Goal: Task Accomplishment & Management: Use online tool/utility

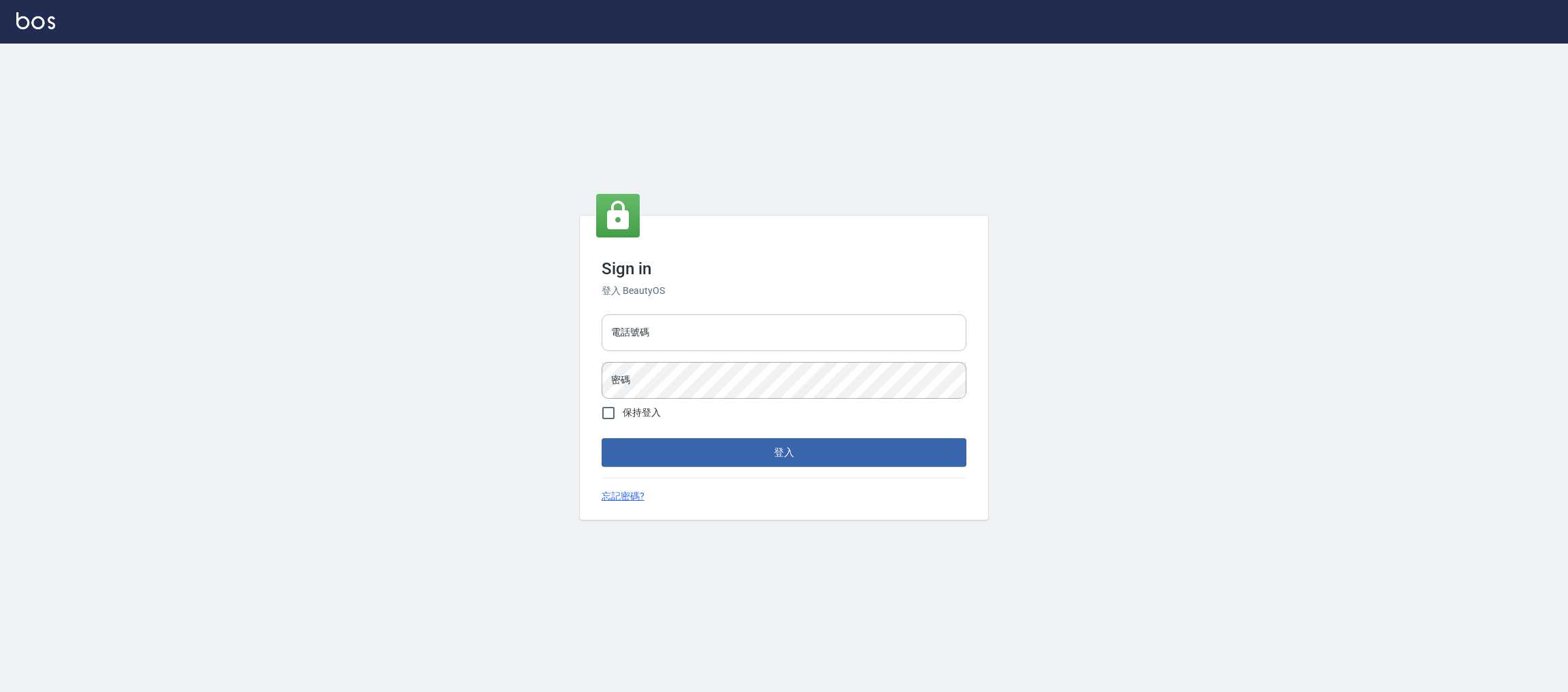
click at [791, 341] on input "電話號碼" at bounding box center [784, 333] width 364 height 37
type input "0981921116"
click at [601, 439] on button "登入" at bounding box center [784, 453] width 364 height 29
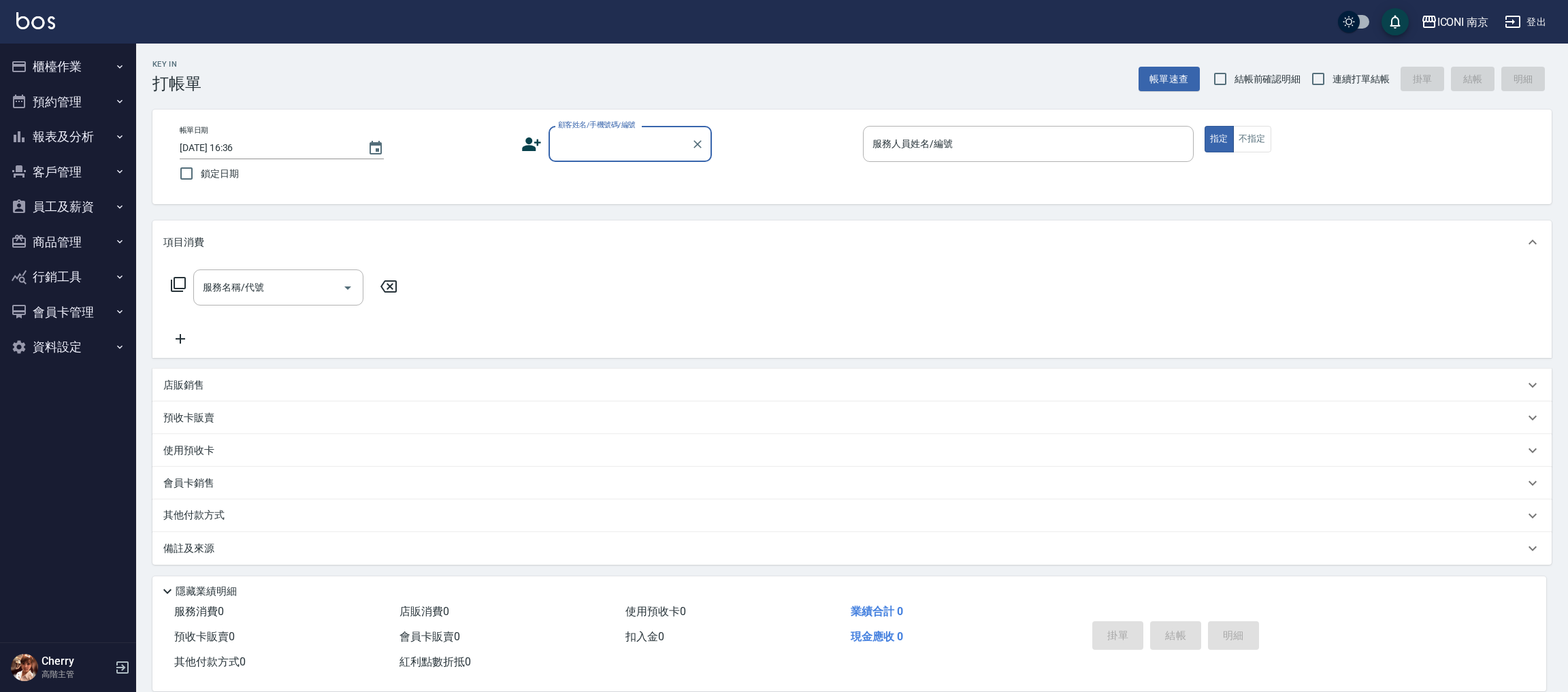
click at [1439, 0] on div "ICONI 南京 登出" at bounding box center [784, 22] width 1568 height 43
click at [1460, 8] on button "ICONI 南京" at bounding box center [1455, 22] width 79 height 28
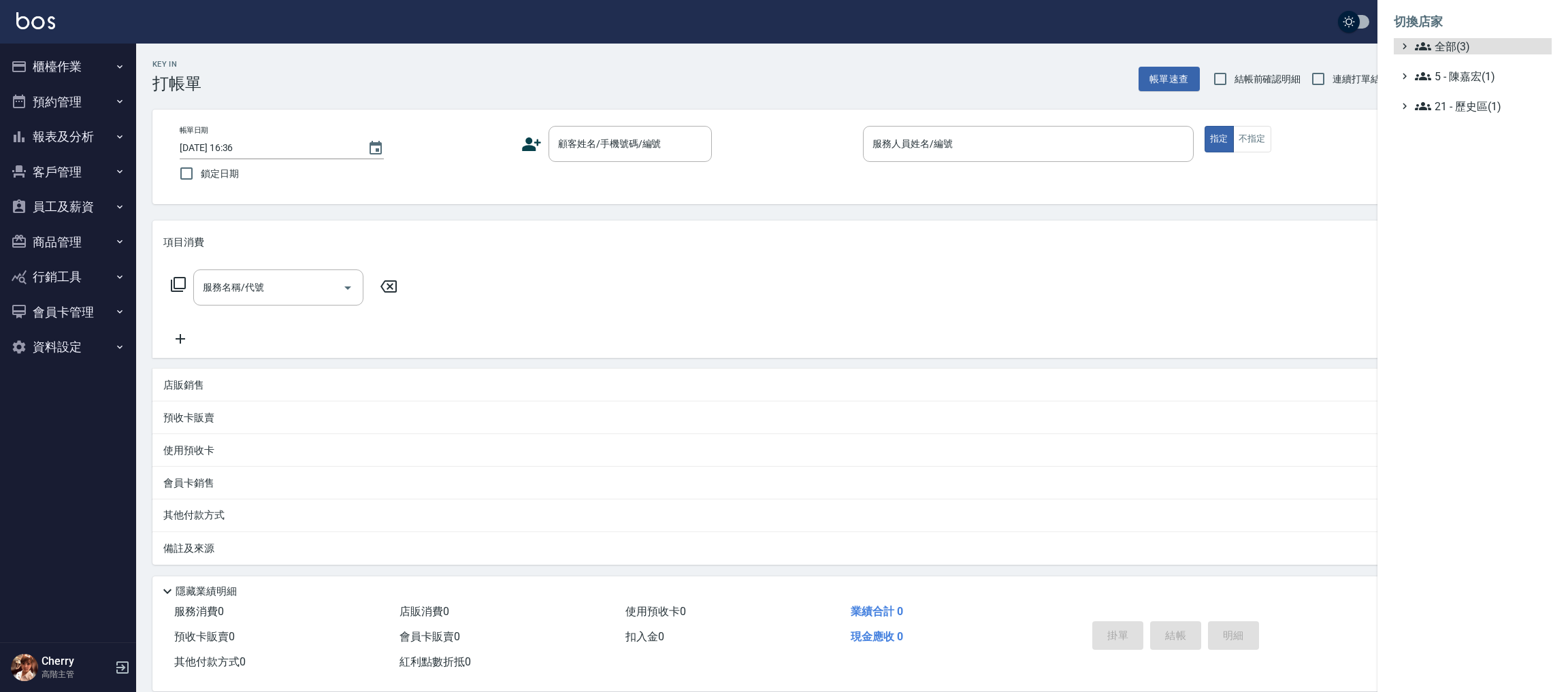
click at [1455, 59] on ul "全部(3) 5 - 陳嘉宏(1) 21 - 歷史區(1)" at bounding box center [1472, 76] width 157 height 76
click at [1465, 41] on span "全部(3)" at bounding box center [1481, 46] width 131 height 16
click at [1453, 81] on span "PS23" at bounding box center [1479, 85] width 134 height 16
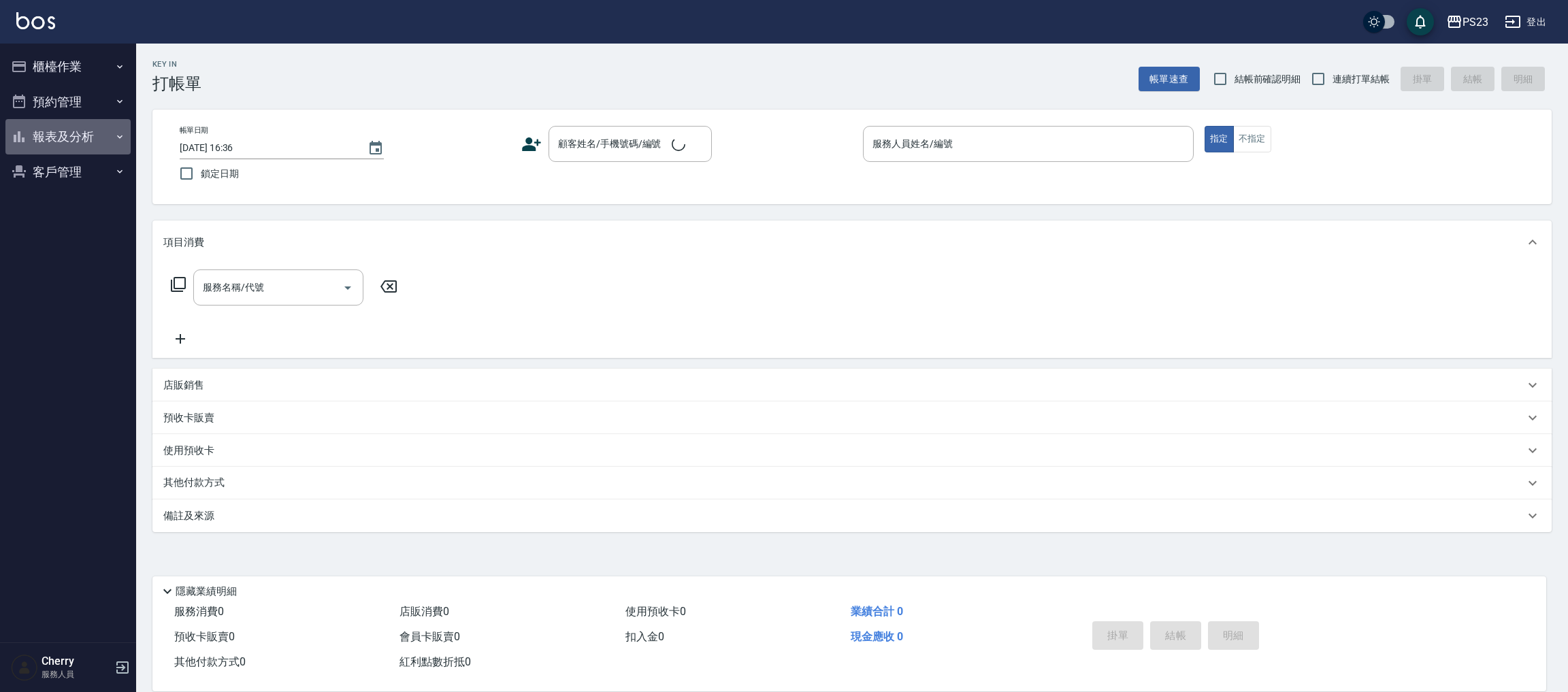
click at [88, 137] on button "報表及分析" at bounding box center [68, 137] width 125 height 36
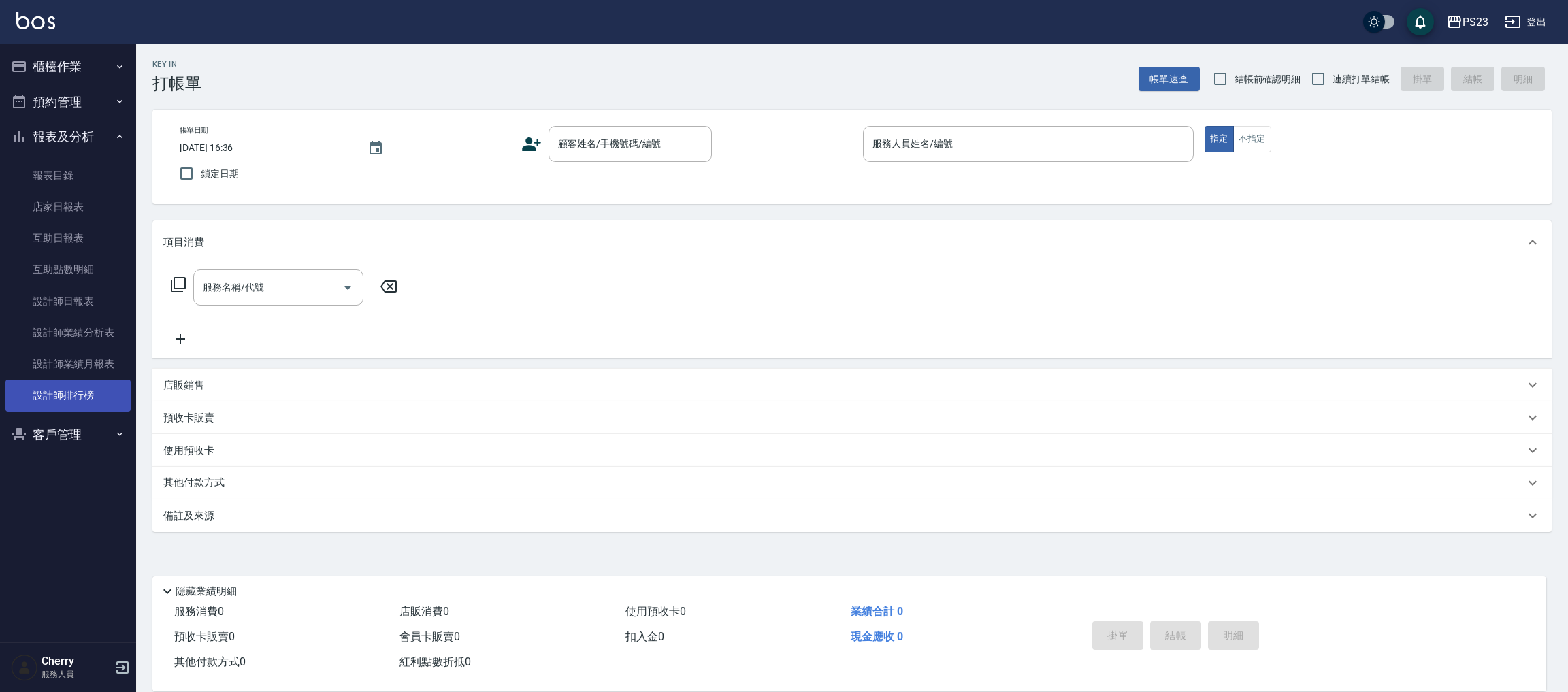
click at [78, 380] on link "設計師排行榜" at bounding box center [68, 395] width 125 height 32
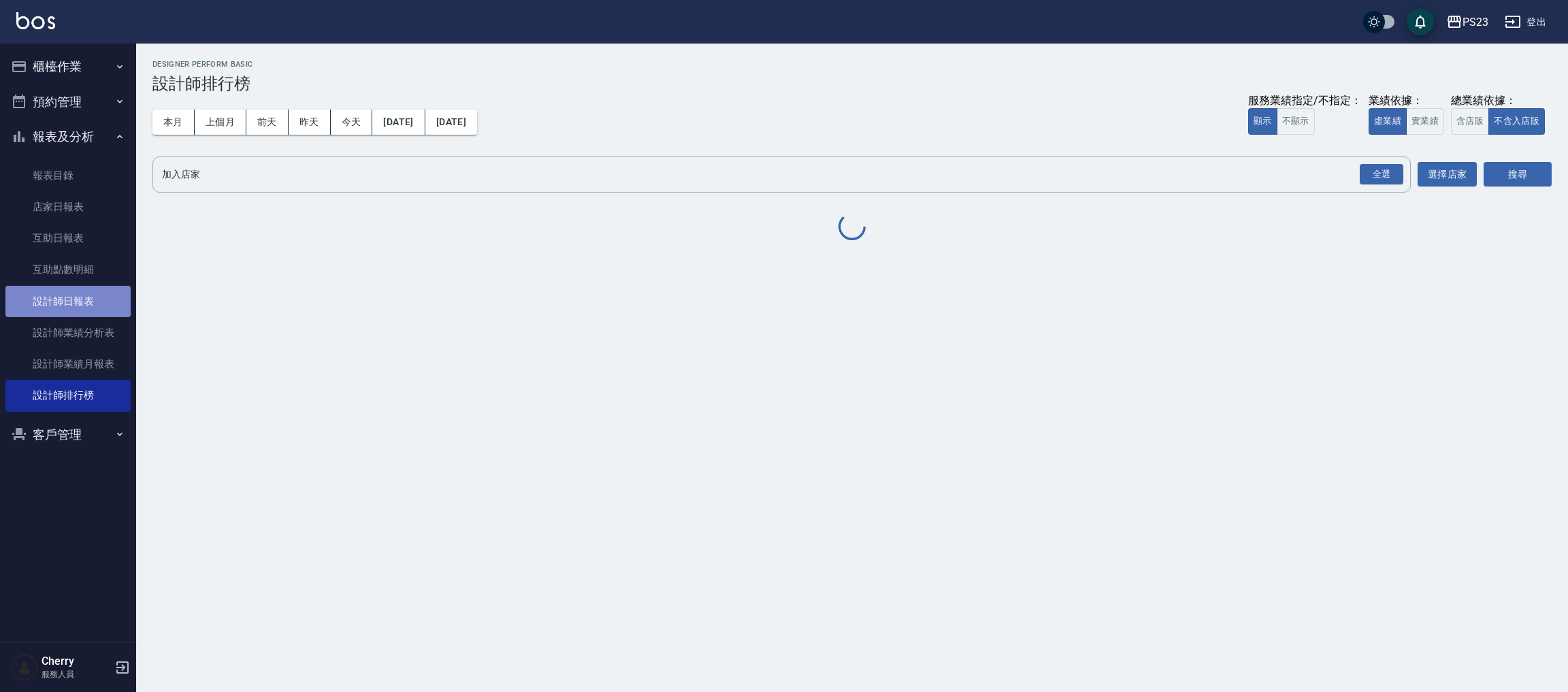
click at [90, 306] on link "設計師日報表" at bounding box center [68, 301] width 125 height 32
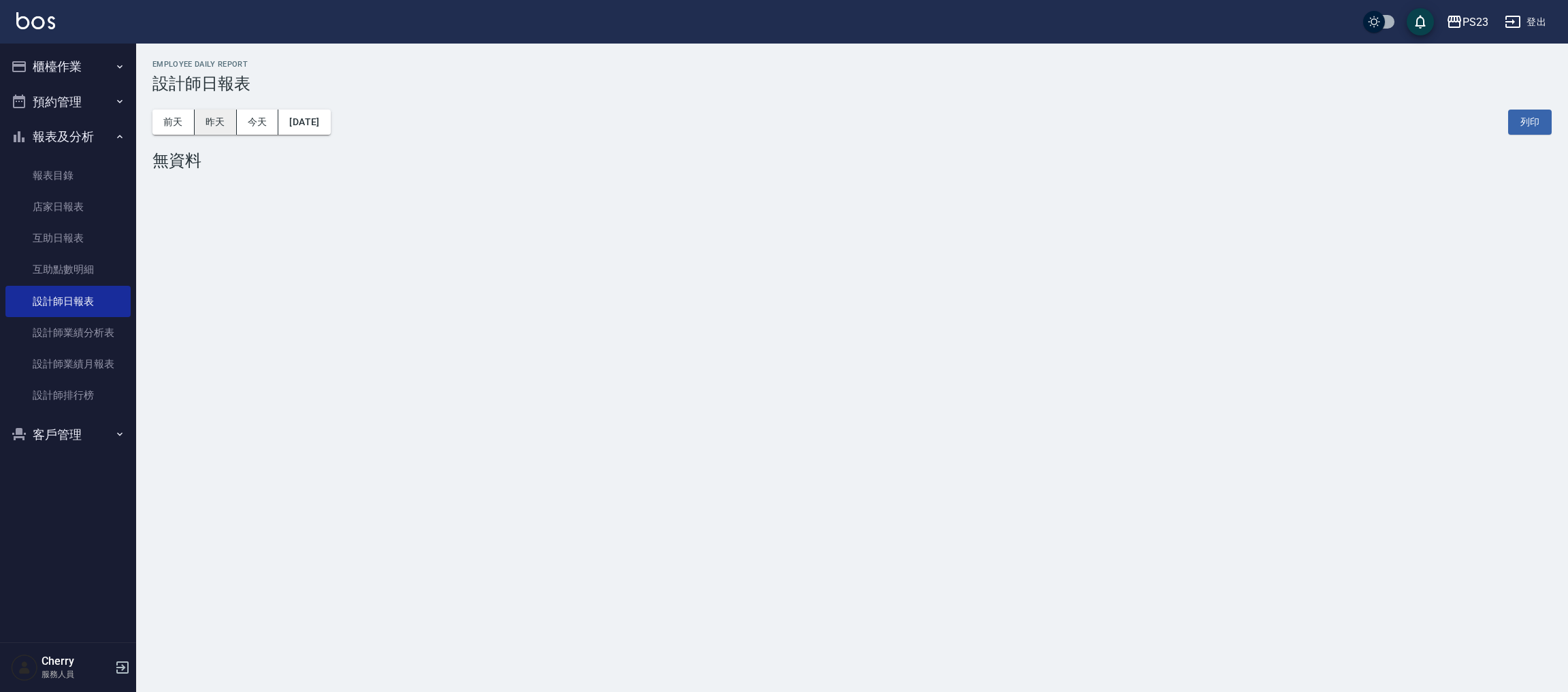
click at [211, 130] on button "昨天" at bounding box center [215, 122] width 42 height 25
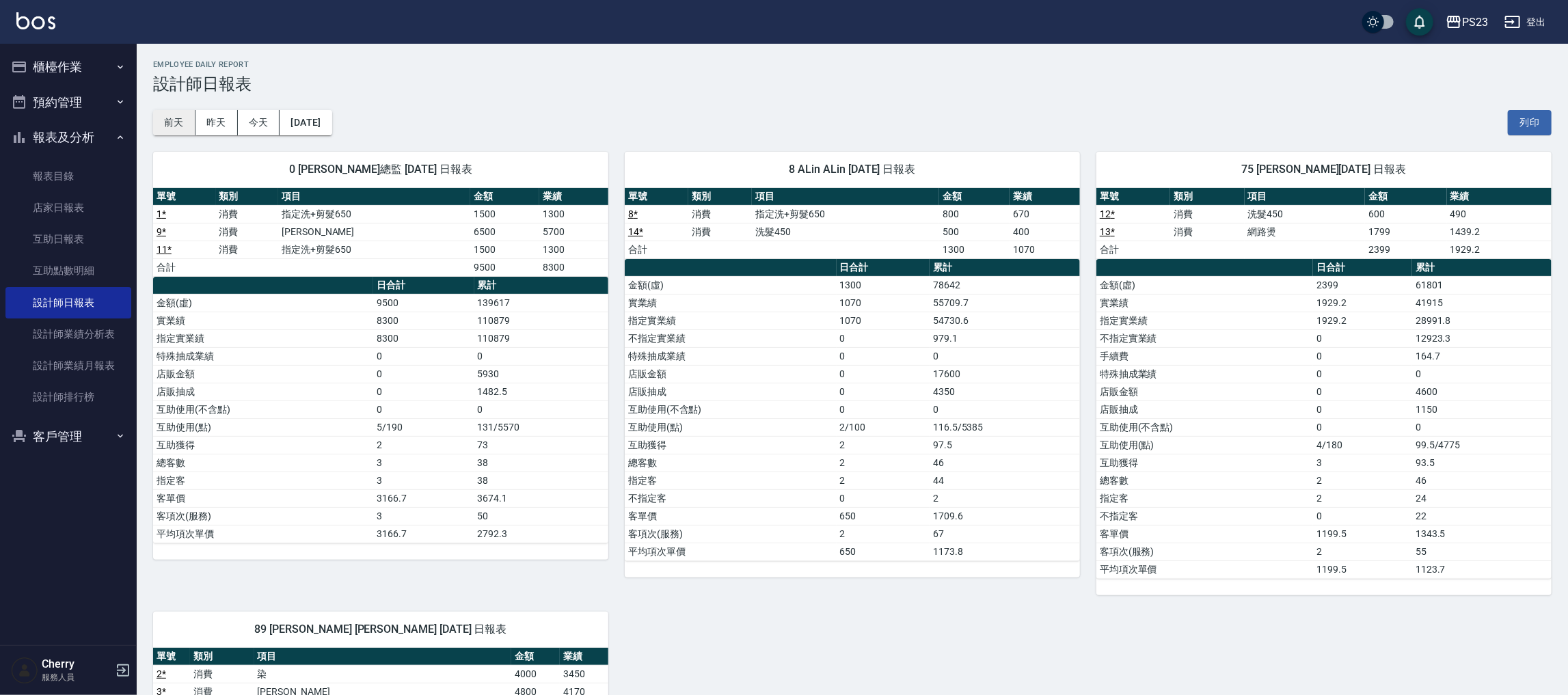
click at [176, 123] on button "前天" at bounding box center [174, 123] width 43 height 26
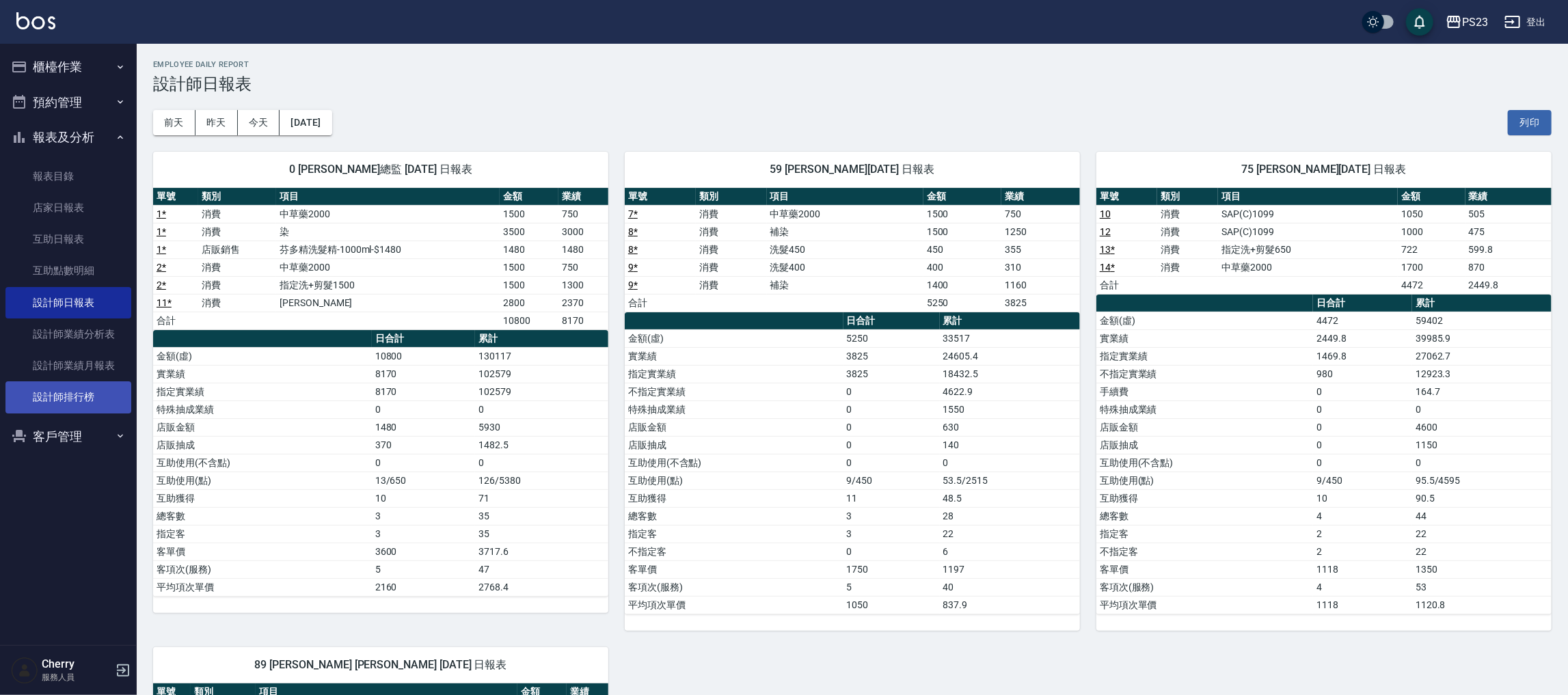
click at [74, 411] on ul "報表目錄 店家日報表 互助日報表 互助點數明細 設計師日報表 設計師業績分析表 設計師業績月報表 設計師排行榜" at bounding box center [68, 287] width 126 height 264
click at [68, 389] on link "設計師排行榜" at bounding box center [68, 397] width 126 height 32
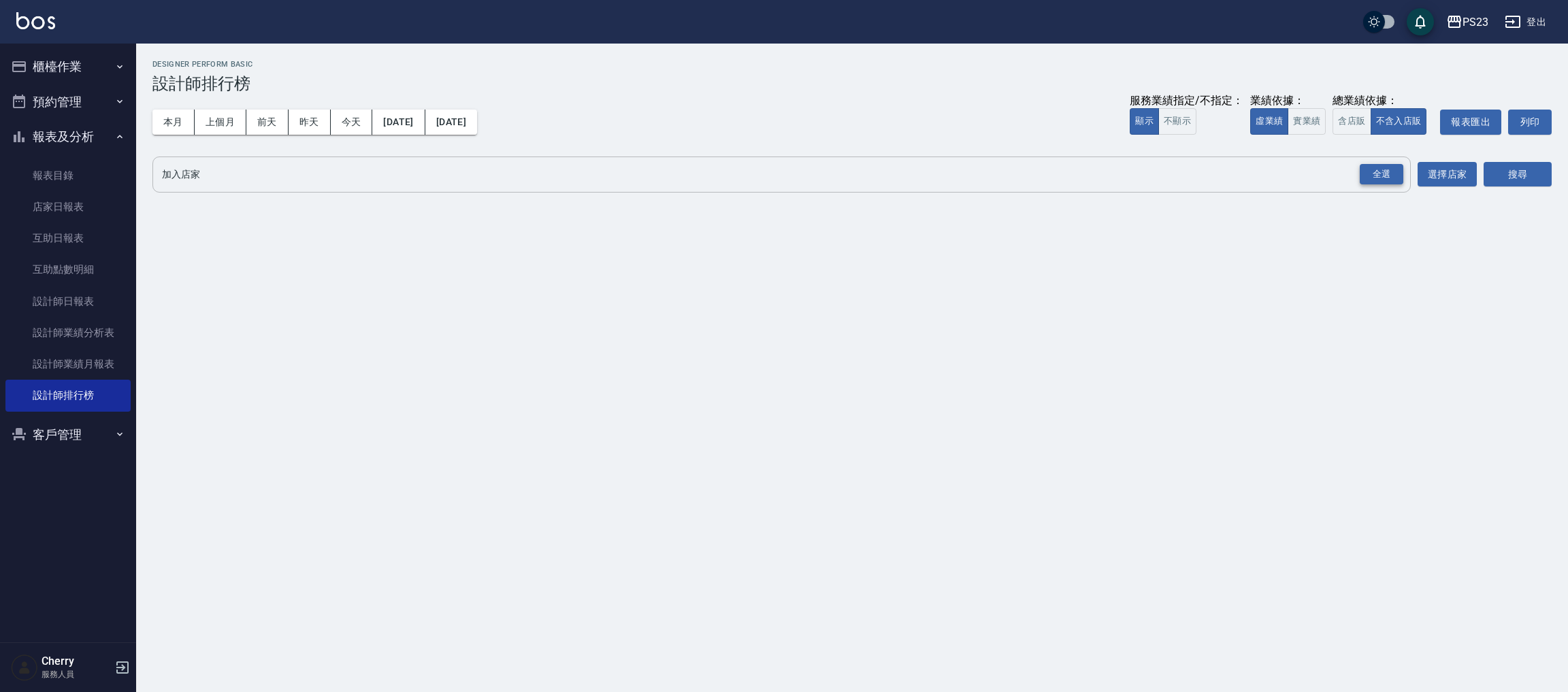
click at [1370, 181] on div "全選" at bounding box center [1381, 174] width 43 height 21
click at [1529, 174] on button "搜尋" at bounding box center [1518, 175] width 68 height 25
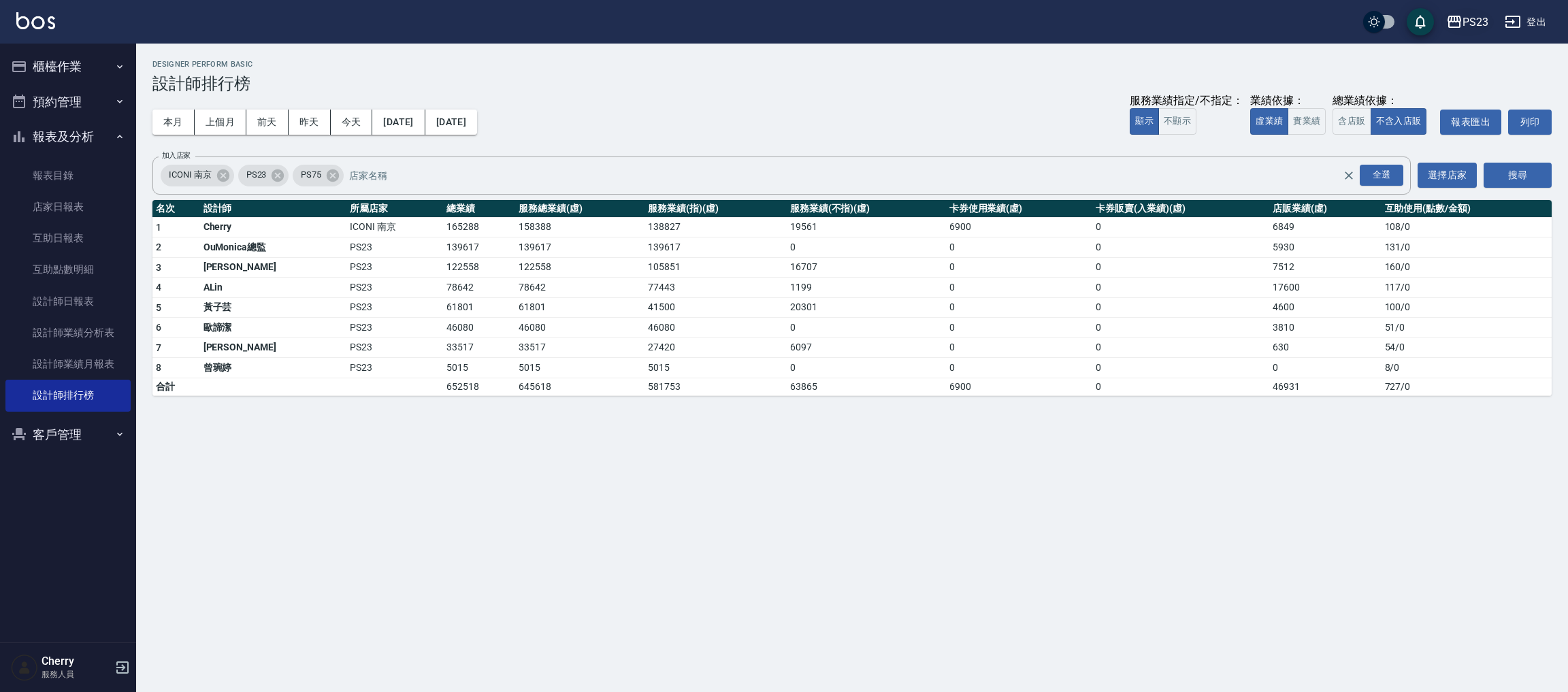
click at [1473, 19] on div "PS23" at bounding box center [1475, 22] width 25 height 17
click at [1478, 29] on div "PS23" at bounding box center [1475, 22] width 25 height 17
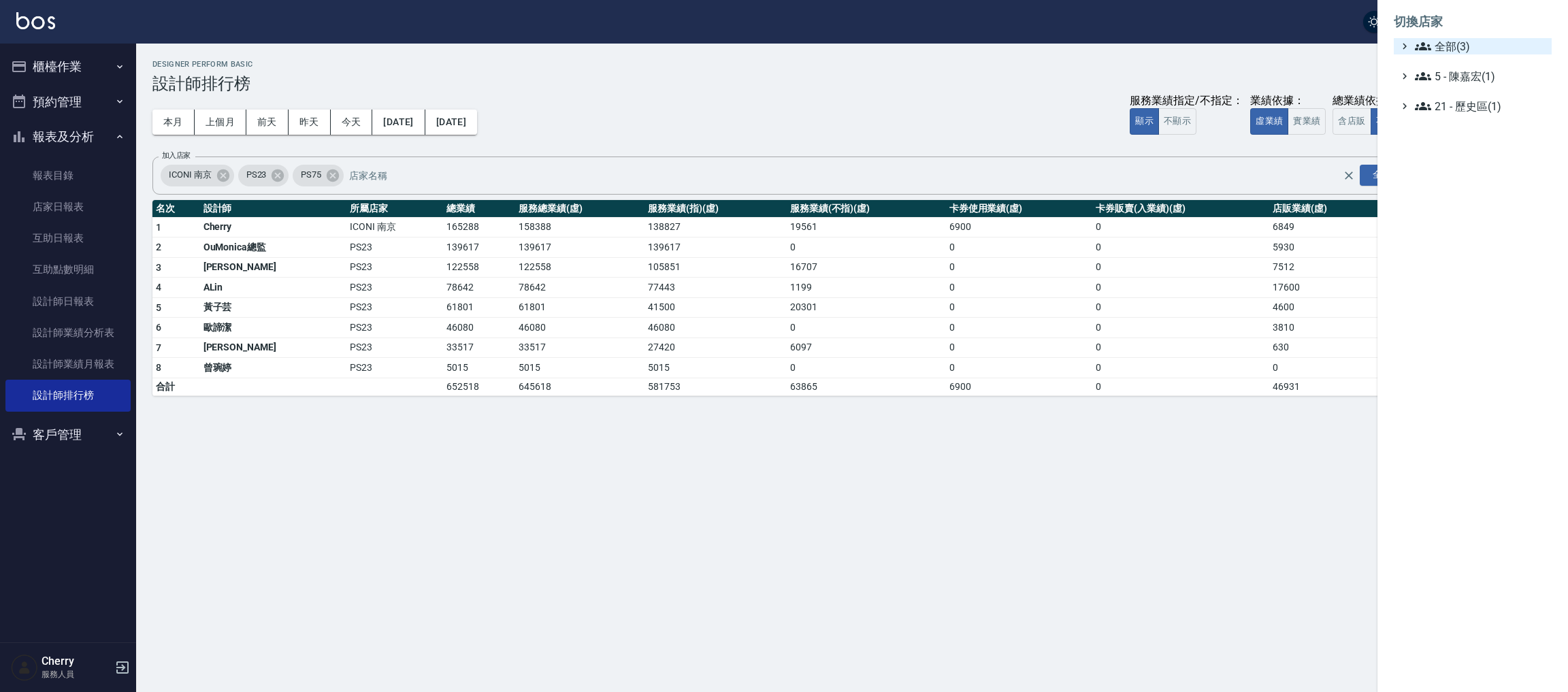
click at [1458, 43] on span "全部(3)" at bounding box center [1481, 46] width 131 height 16
click at [1463, 61] on span "ICONI 南京" at bounding box center [1479, 63] width 134 height 16
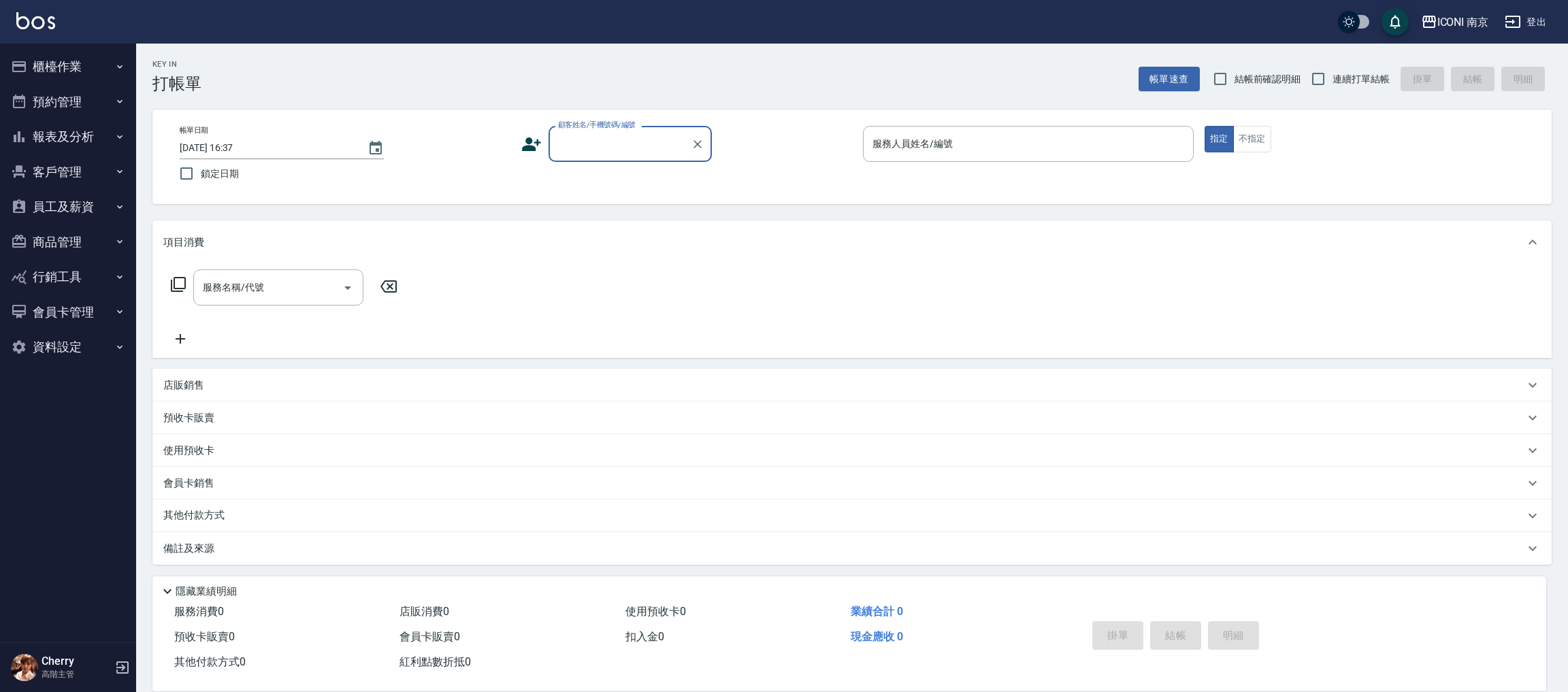
click at [60, 176] on button "客戶管理" at bounding box center [68, 172] width 125 height 36
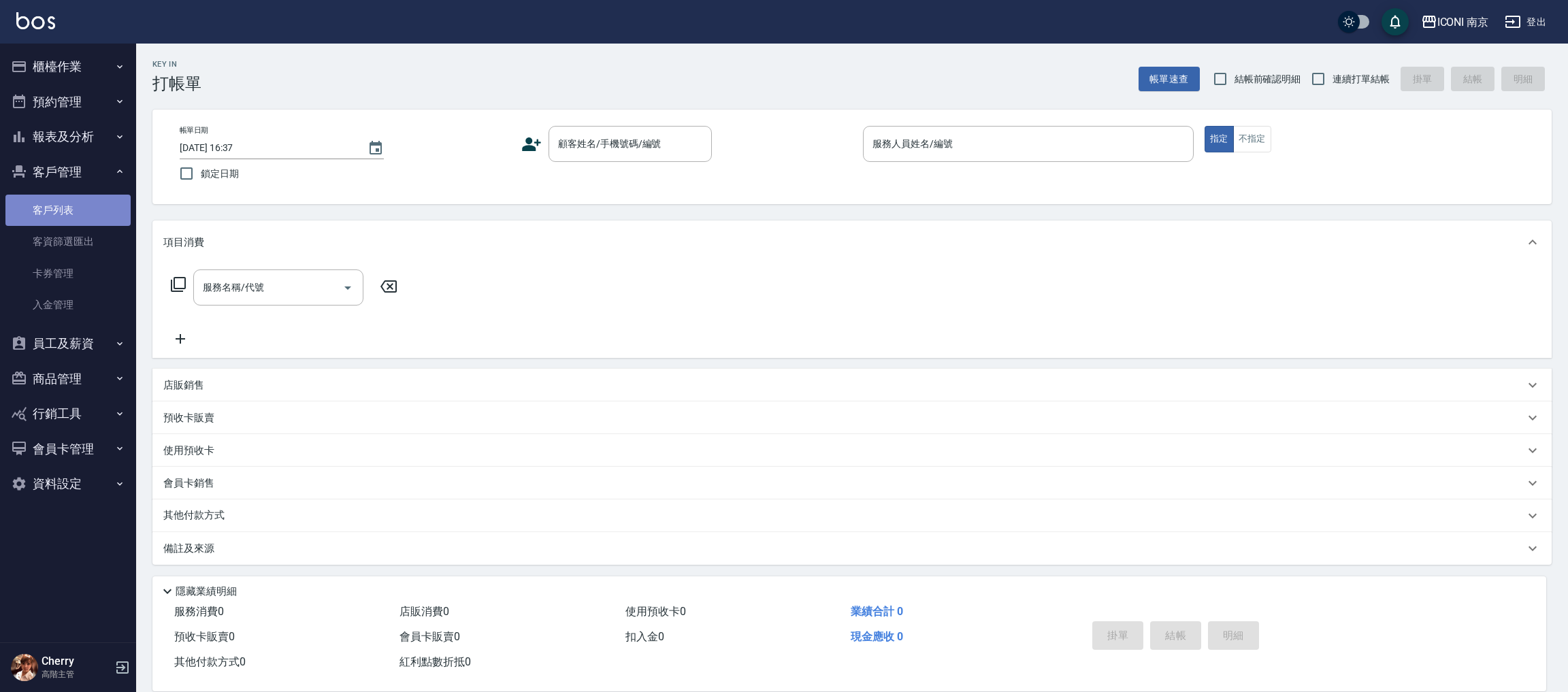
click at [60, 212] on link "客戶列表" at bounding box center [68, 210] width 125 height 32
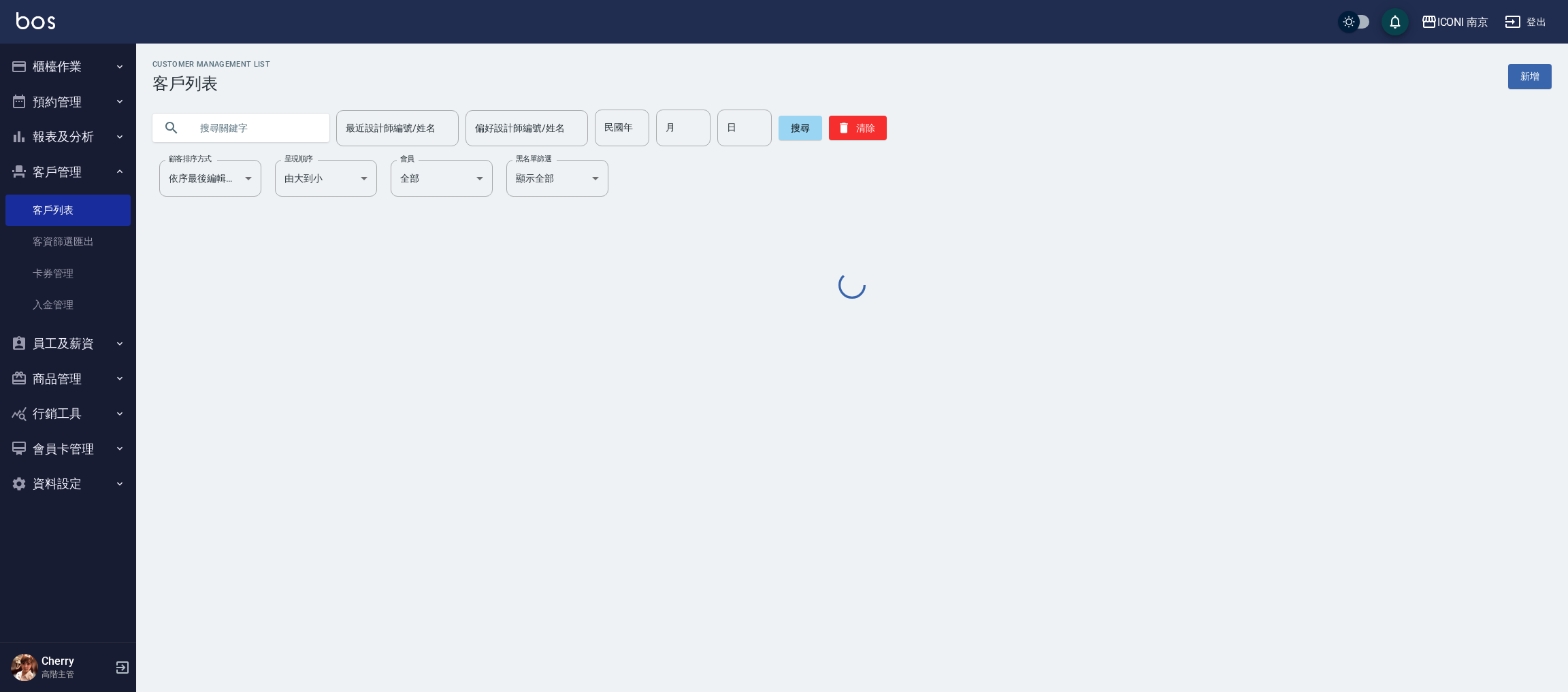
click at [69, 132] on button "報表及分析" at bounding box center [68, 137] width 125 height 36
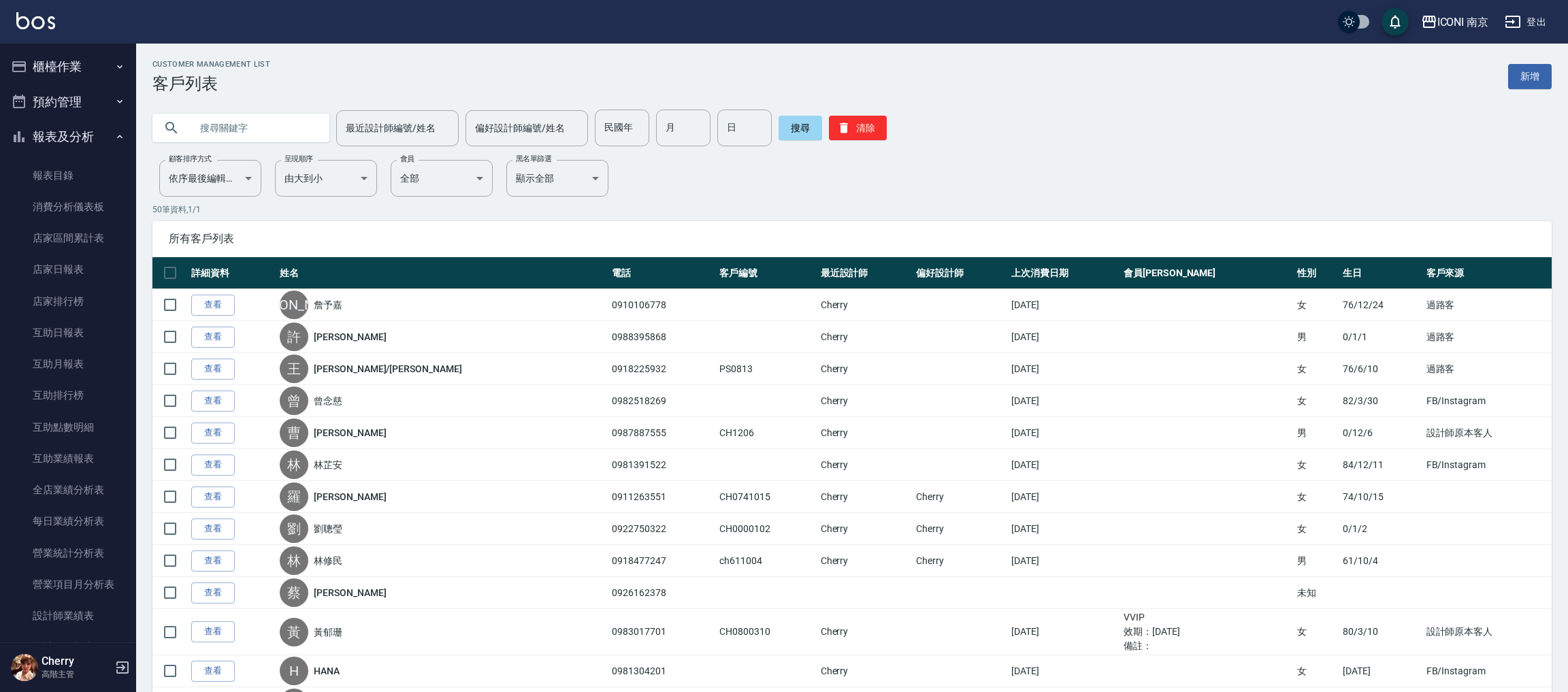
click at [63, 140] on button "報表及分析" at bounding box center [68, 137] width 125 height 36
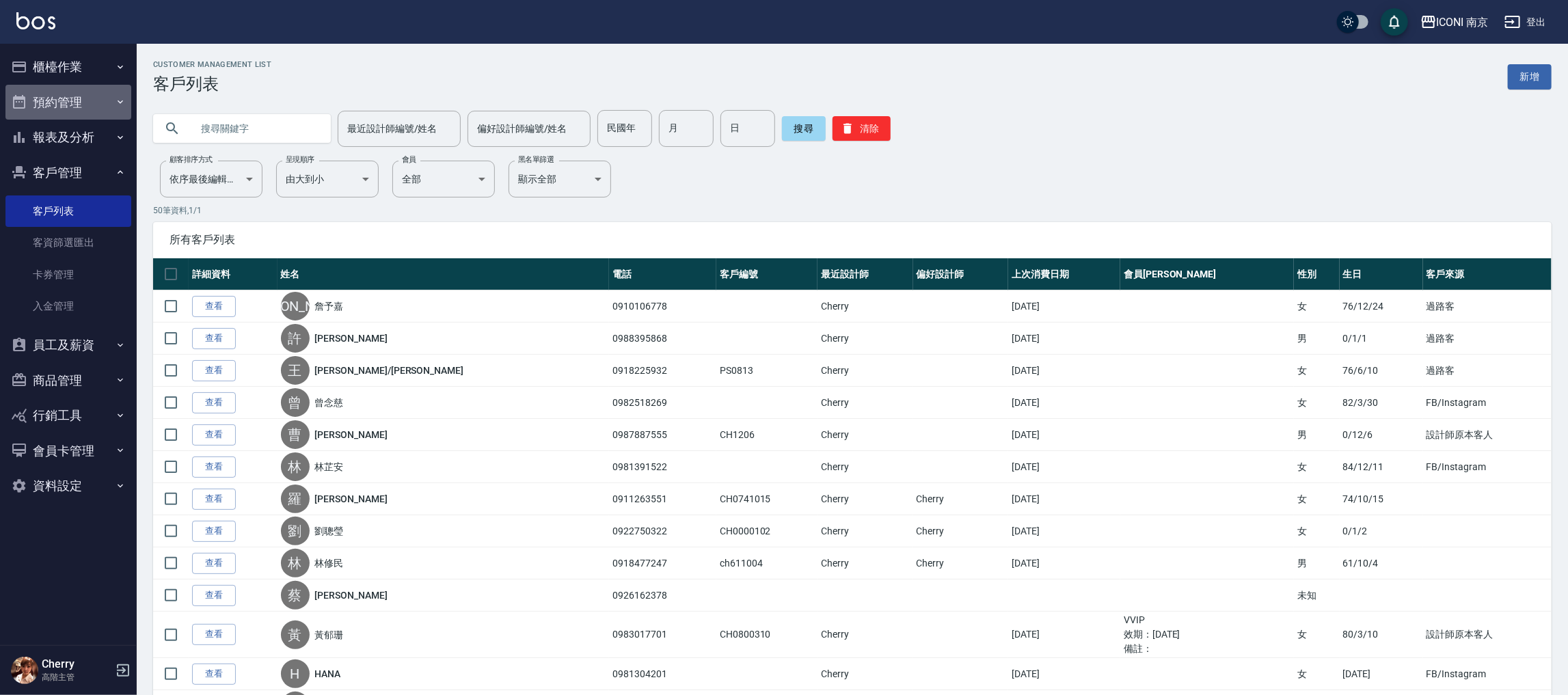
click at [64, 101] on button "預約管理" at bounding box center [68, 102] width 126 height 36
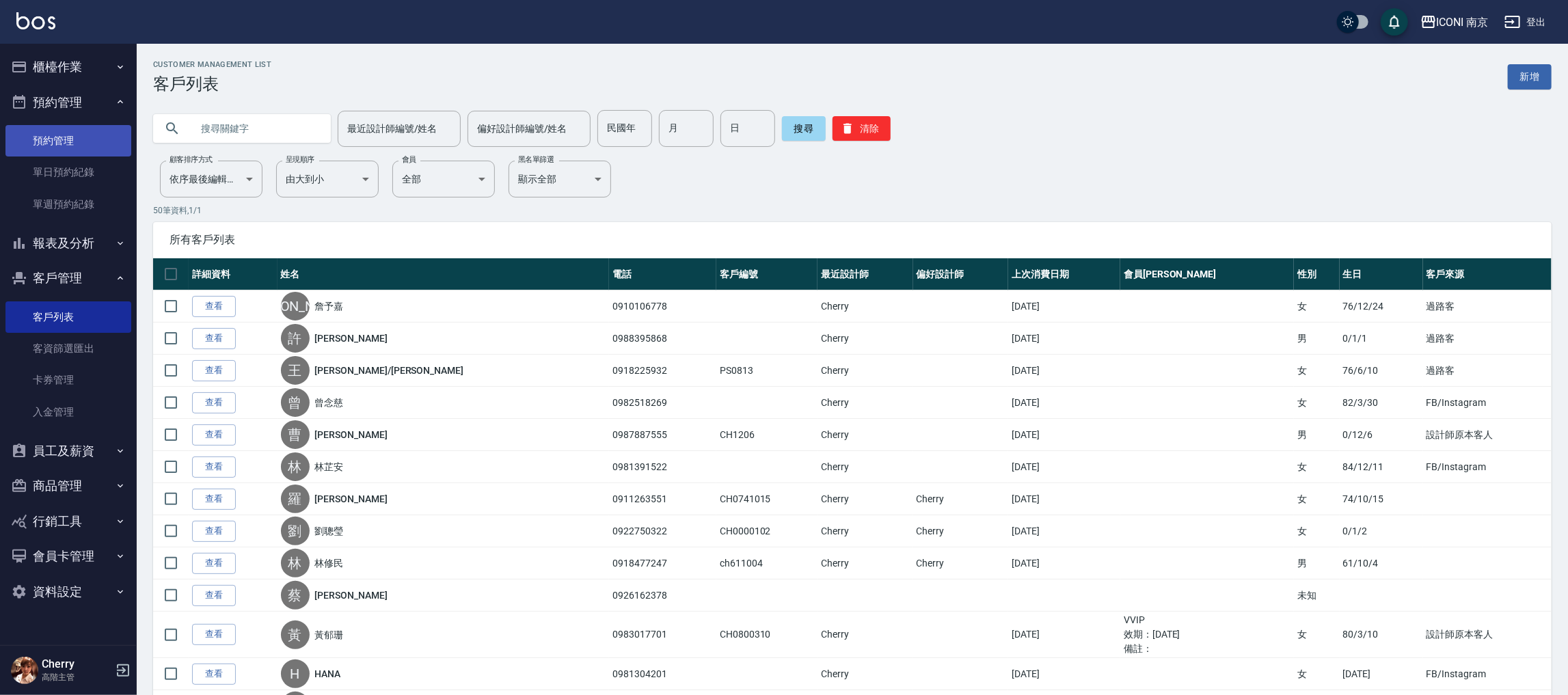
click at [55, 141] on link "預約管理" at bounding box center [68, 140] width 126 height 32
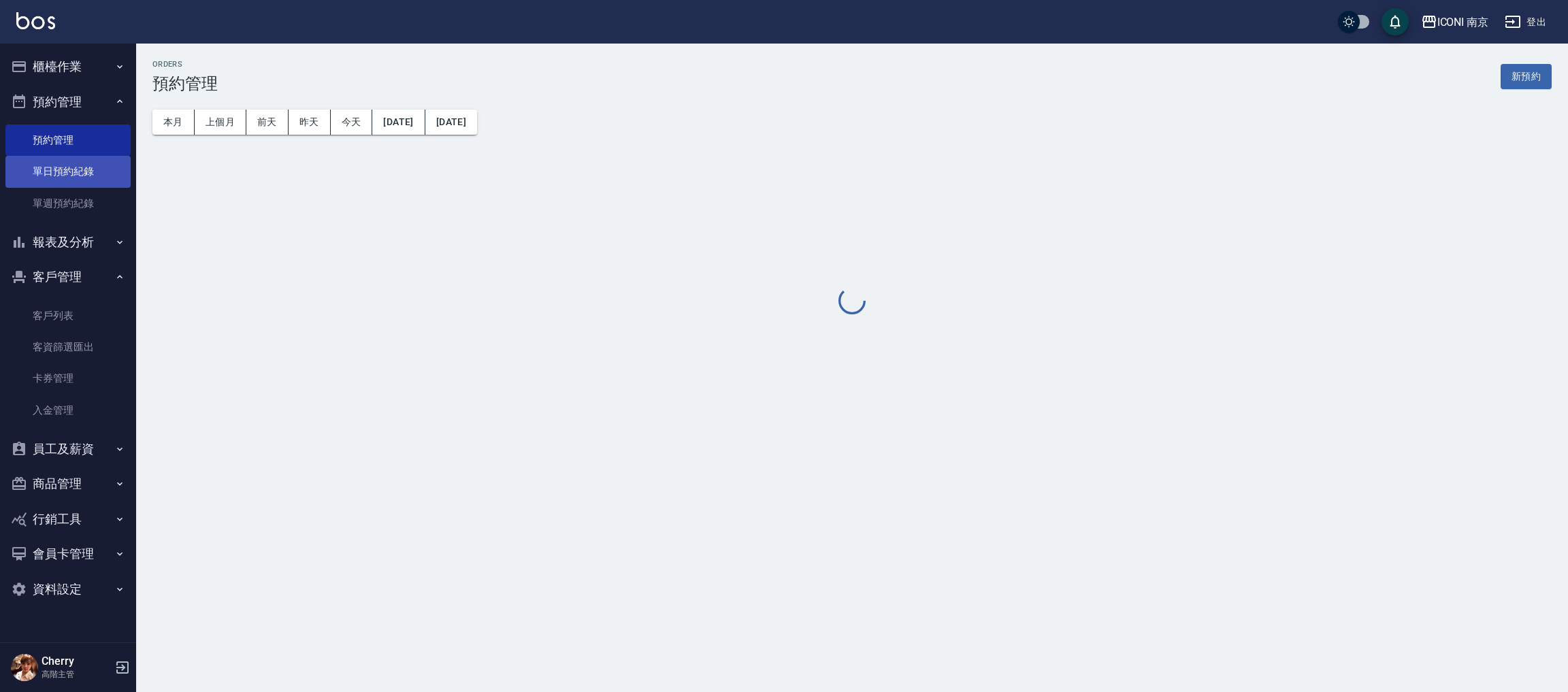
click at [63, 161] on link "單日預約紀錄" at bounding box center [68, 171] width 125 height 32
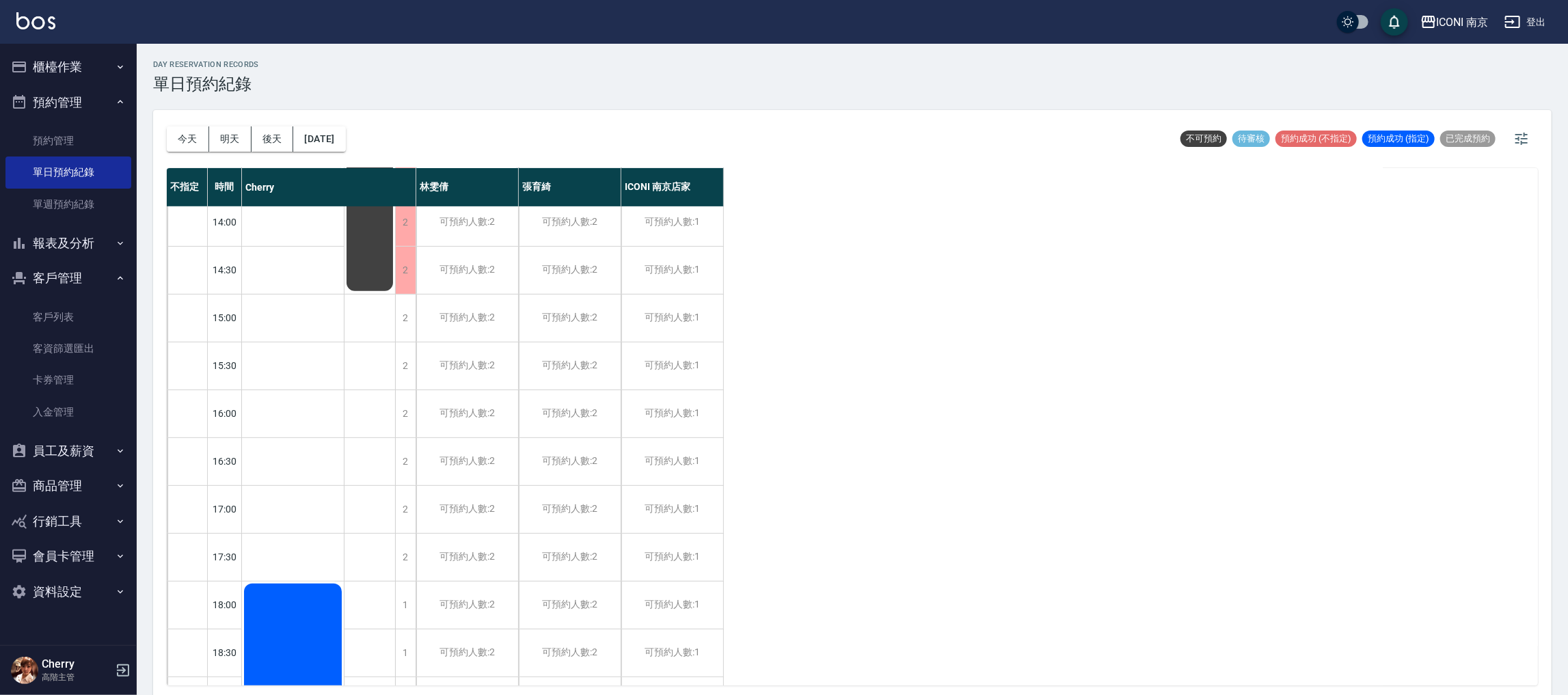
scroll to position [512, 0]
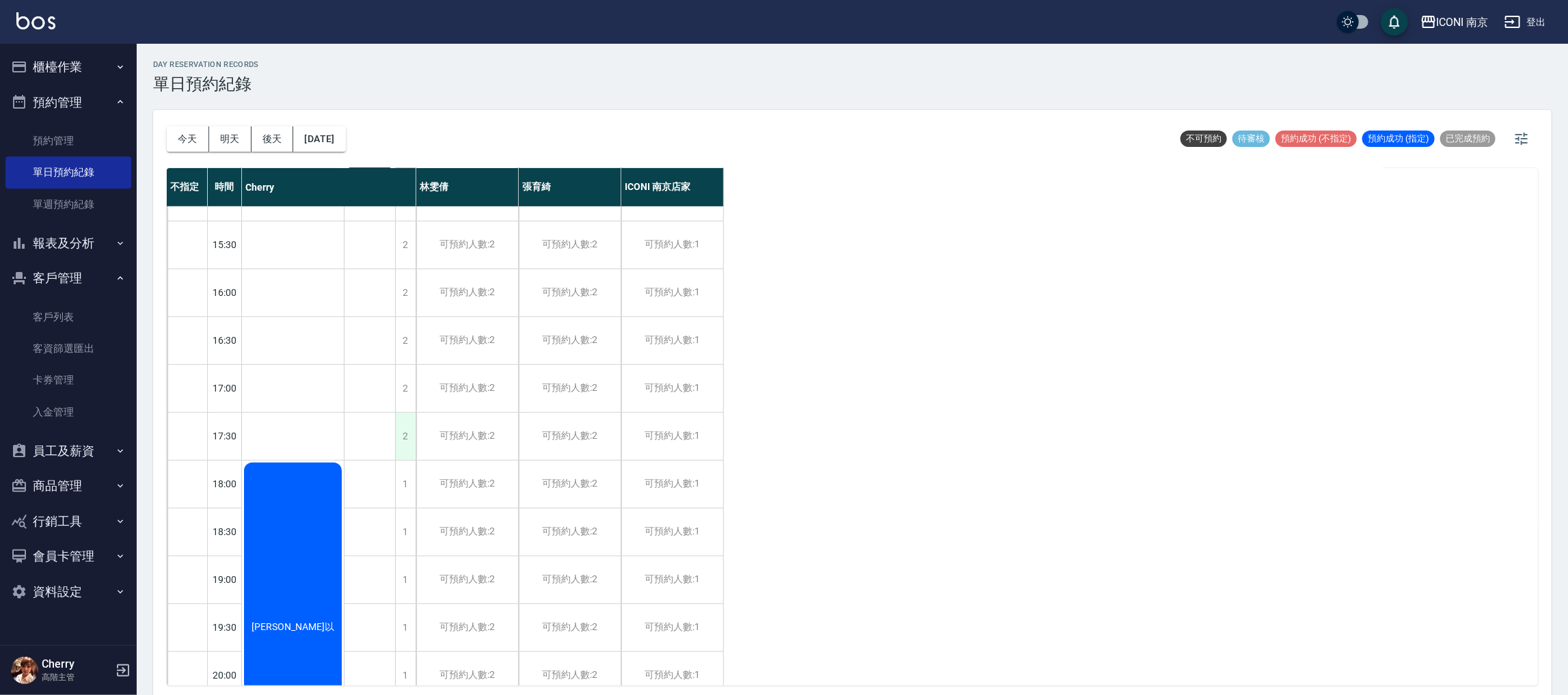
click at [401, 427] on div "2" at bounding box center [405, 436] width 20 height 47
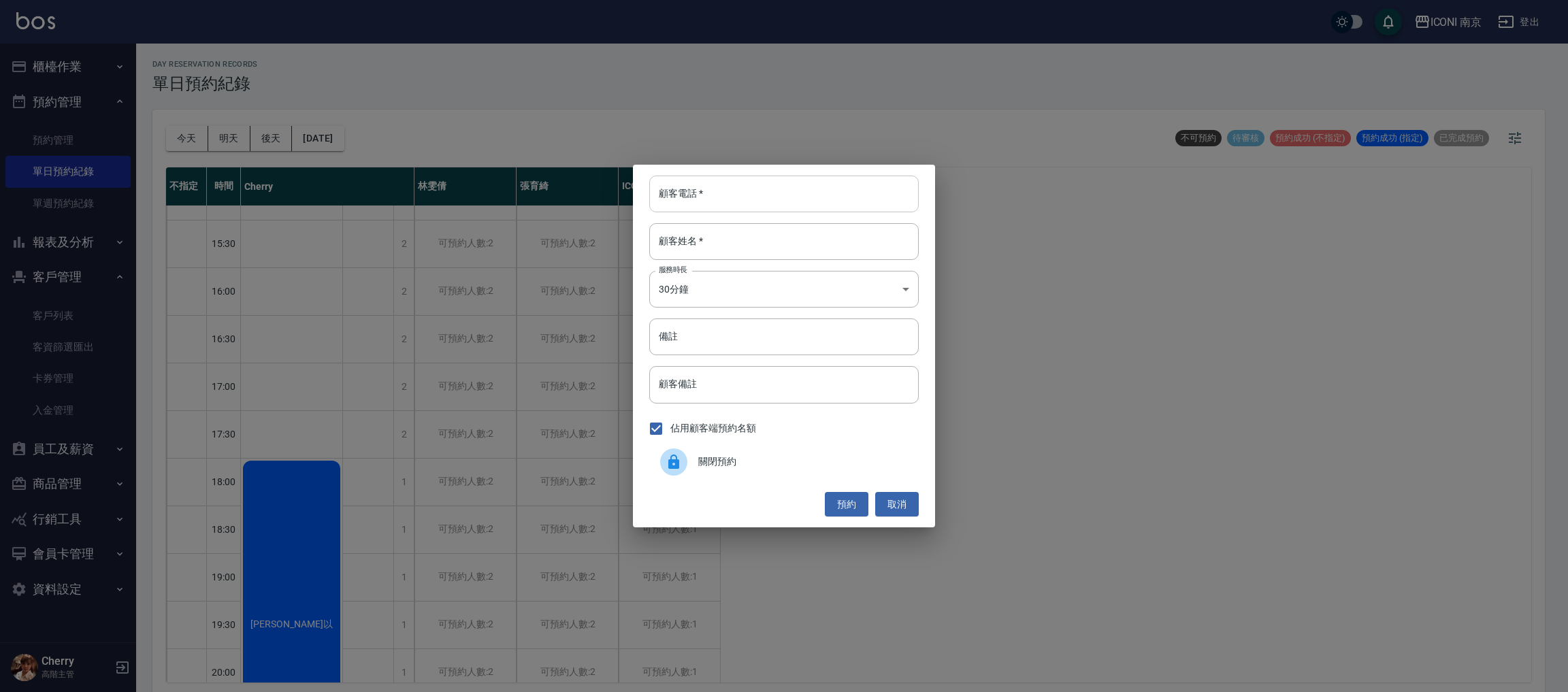
click at [697, 177] on input "顧客電話   *" at bounding box center [784, 194] width 269 height 37
type input "0955165795"
click at [791, 238] on input "顧客姓名   *" at bounding box center [784, 242] width 269 height 37
type input "陳筱琳"
click at [721, 291] on body "ICONI 南京 登出 櫃檯作業 打帳單 帳單列表 掛單列表 座位開單 營業儀表板 現金收支登錄 高階收支登錄 材料自購登錄 每日結帳 排班表 現場電腦打卡 …" at bounding box center [784, 348] width 1568 height 697
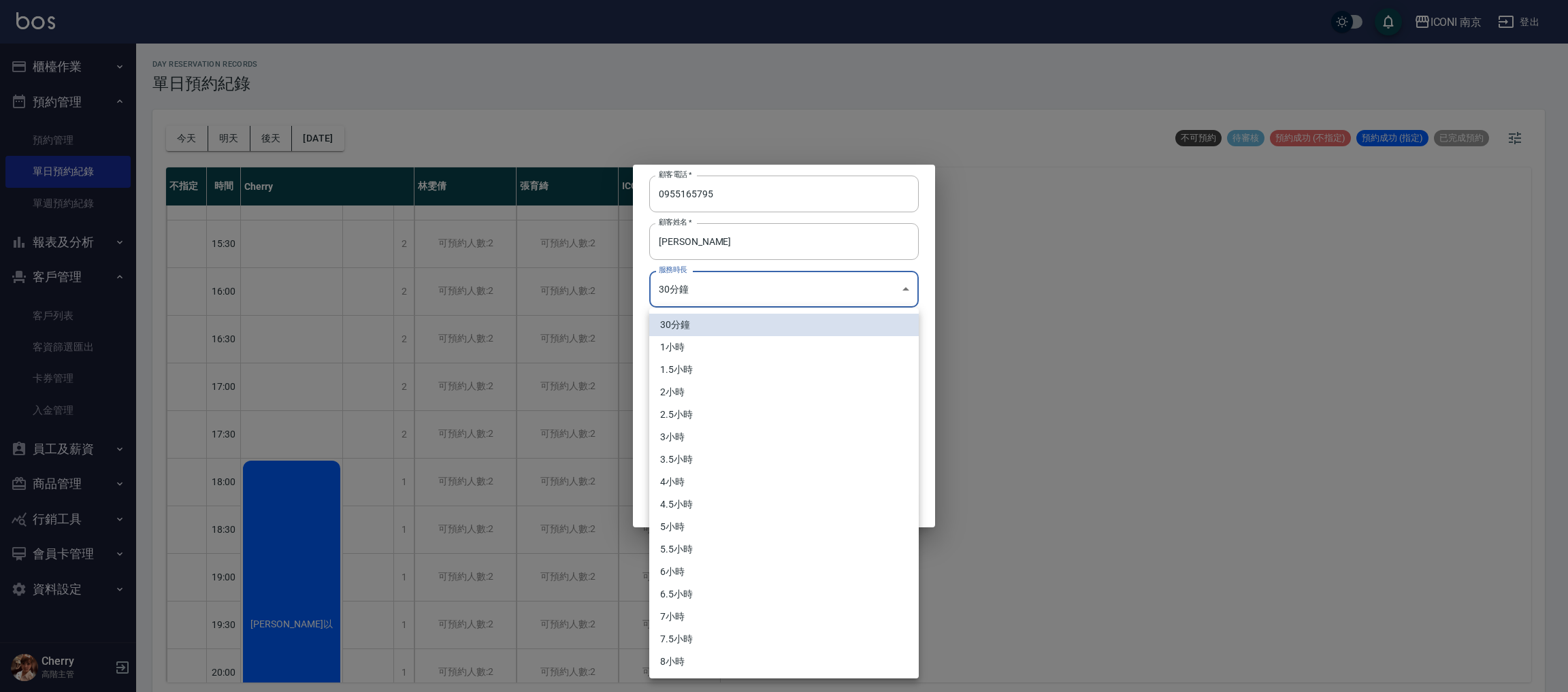
click at [732, 449] on li "3.5小時" at bounding box center [784, 460] width 269 height 22
type input "7"
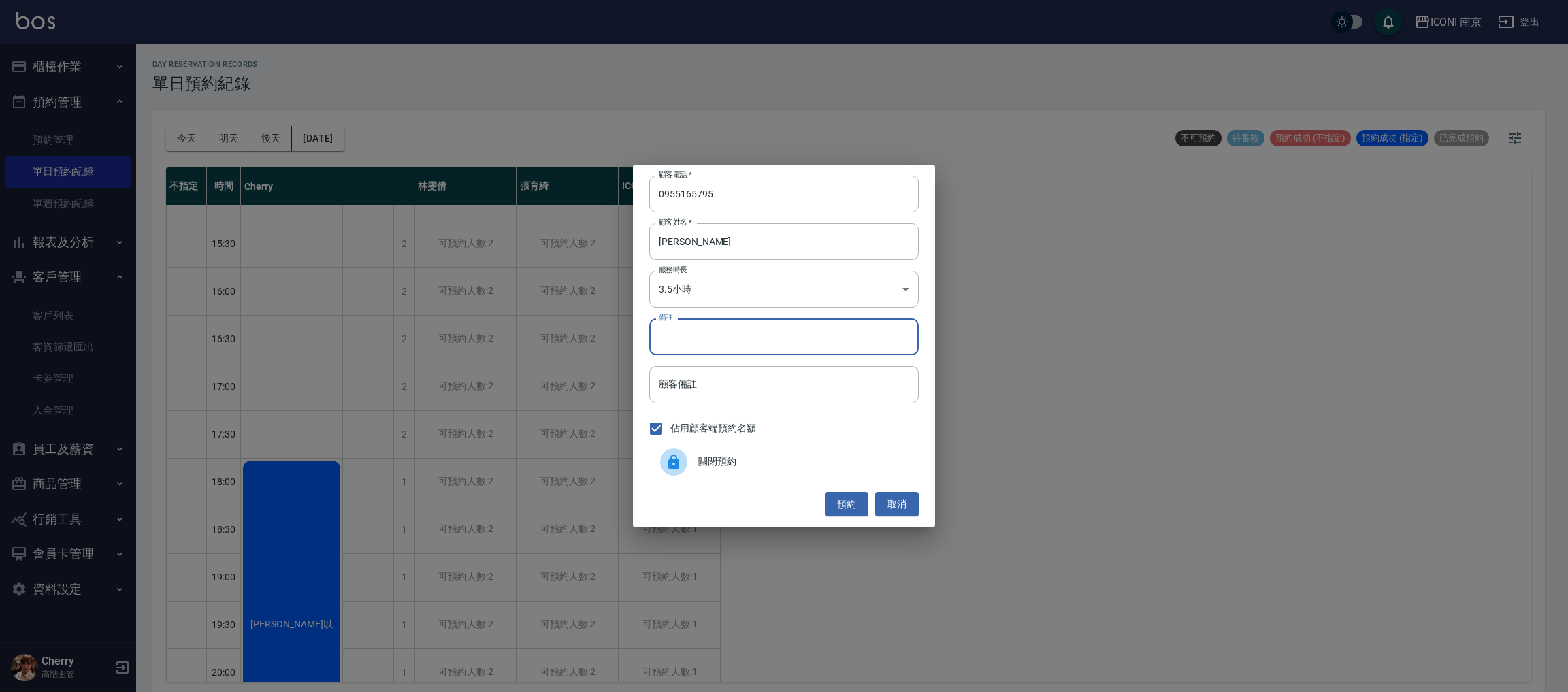
click at [724, 321] on input "備註" at bounding box center [784, 338] width 269 height 37
type input "縮毛"
click at [841, 502] on button "預約" at bounding box center [846, 504] width 43 height 25
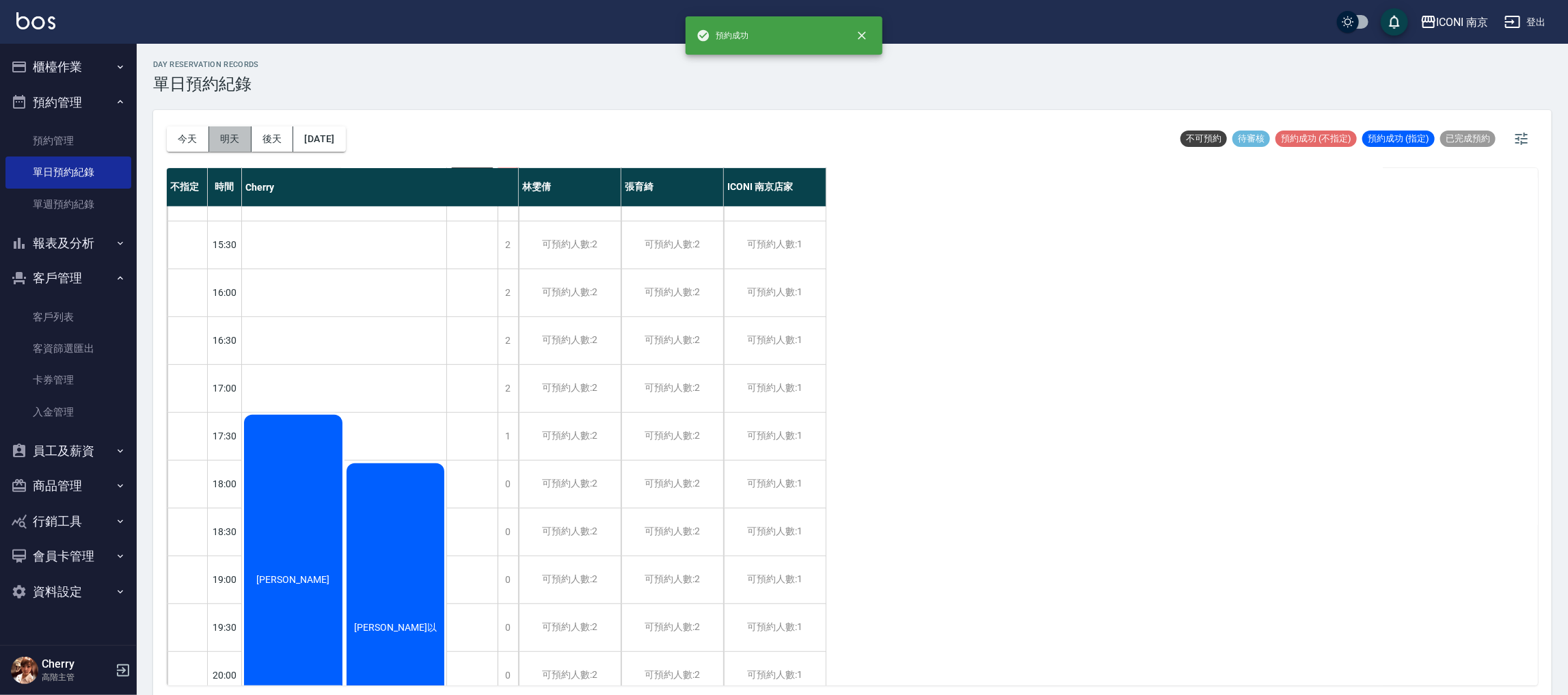
click at [223, 136] on button "明天" at bounding box center [230, 139] width 43 height 26
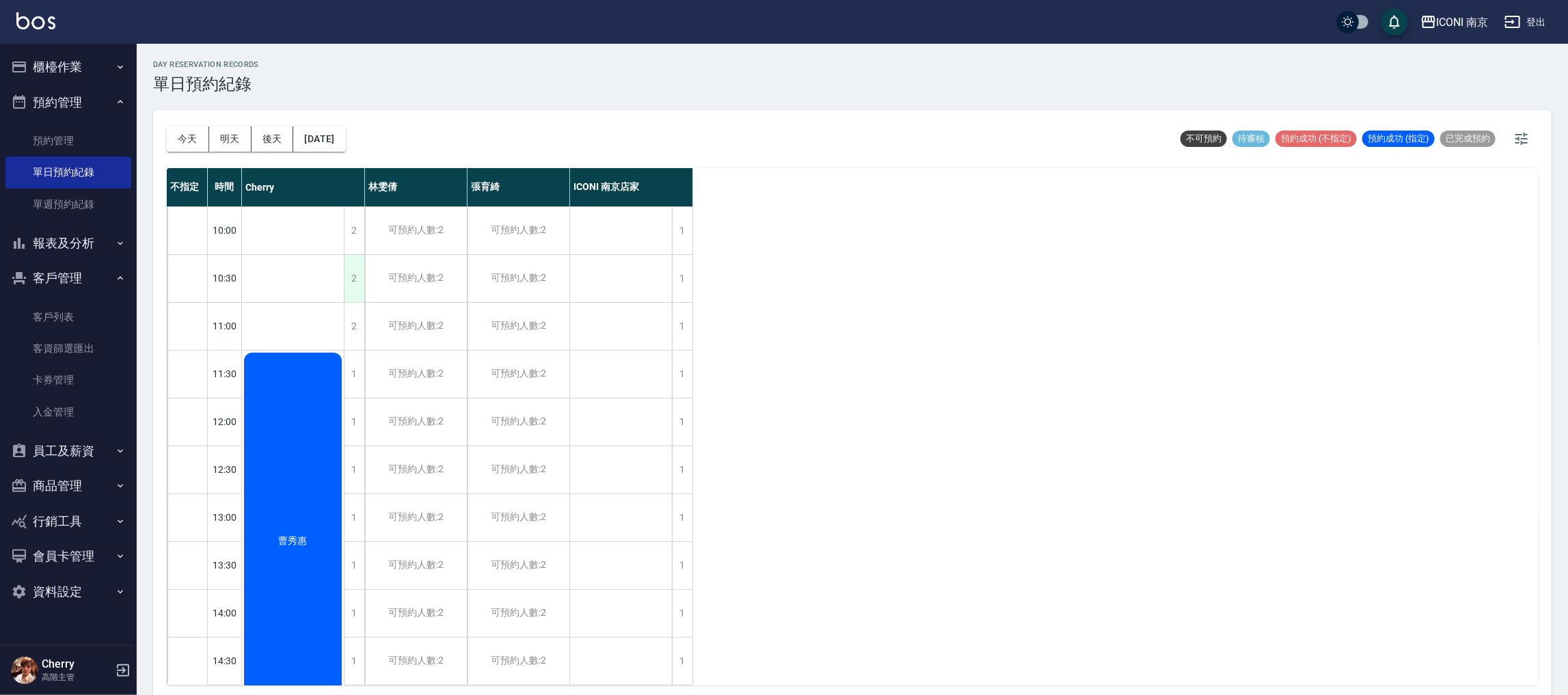
click at [352, 276] on div "2" at bounding box center [354, 278] width 20 height 47
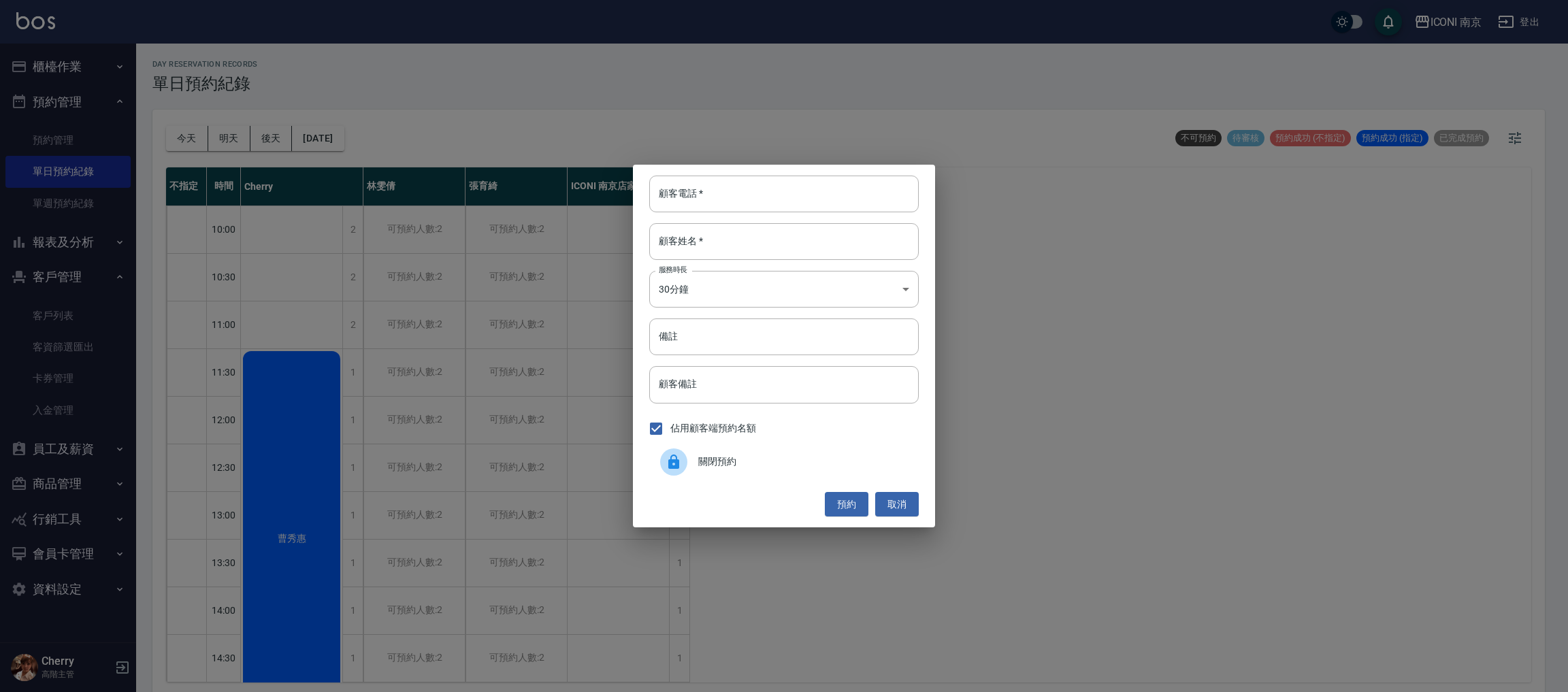
click at [692, 187] on div "顧客電話   * 顧客電話   *" at bounding box center [784, 194] width 269 height 37
type input "0911166114"
click at [724, 251] on input "顧客姓名   *" at bounding box center [784, 242] width 269 height 37
type input "4"
type input "鄭"
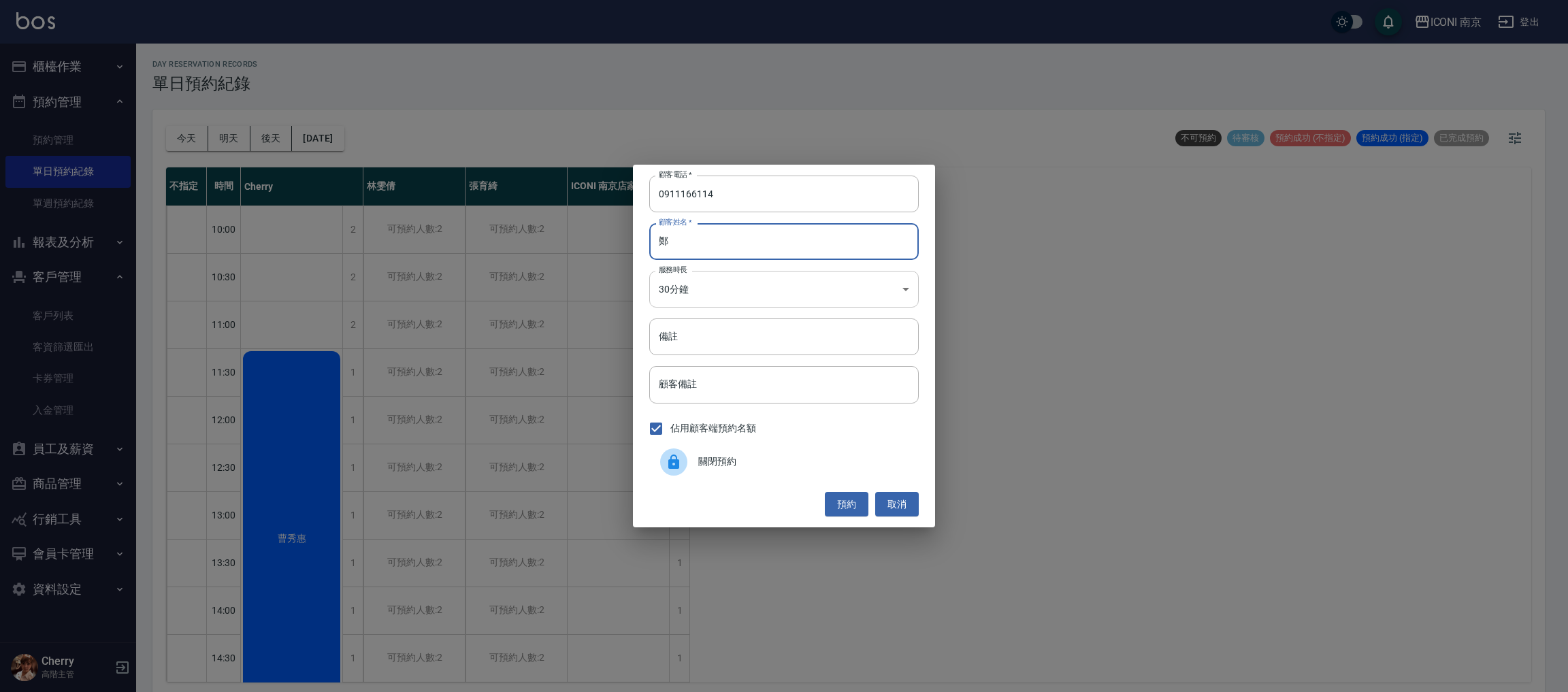
click at [688, 282] on body "ICONI 南京 登出 櫃檯作業 打帳單 帳單列表 掛單列表 座位開單 營業儀表板 現金收支登錄 高階收支登錄 材料自購登錄 每日結帳 排班表 現場電腦打卡 …" at bounding box center [784, 348] width 1568 height 697
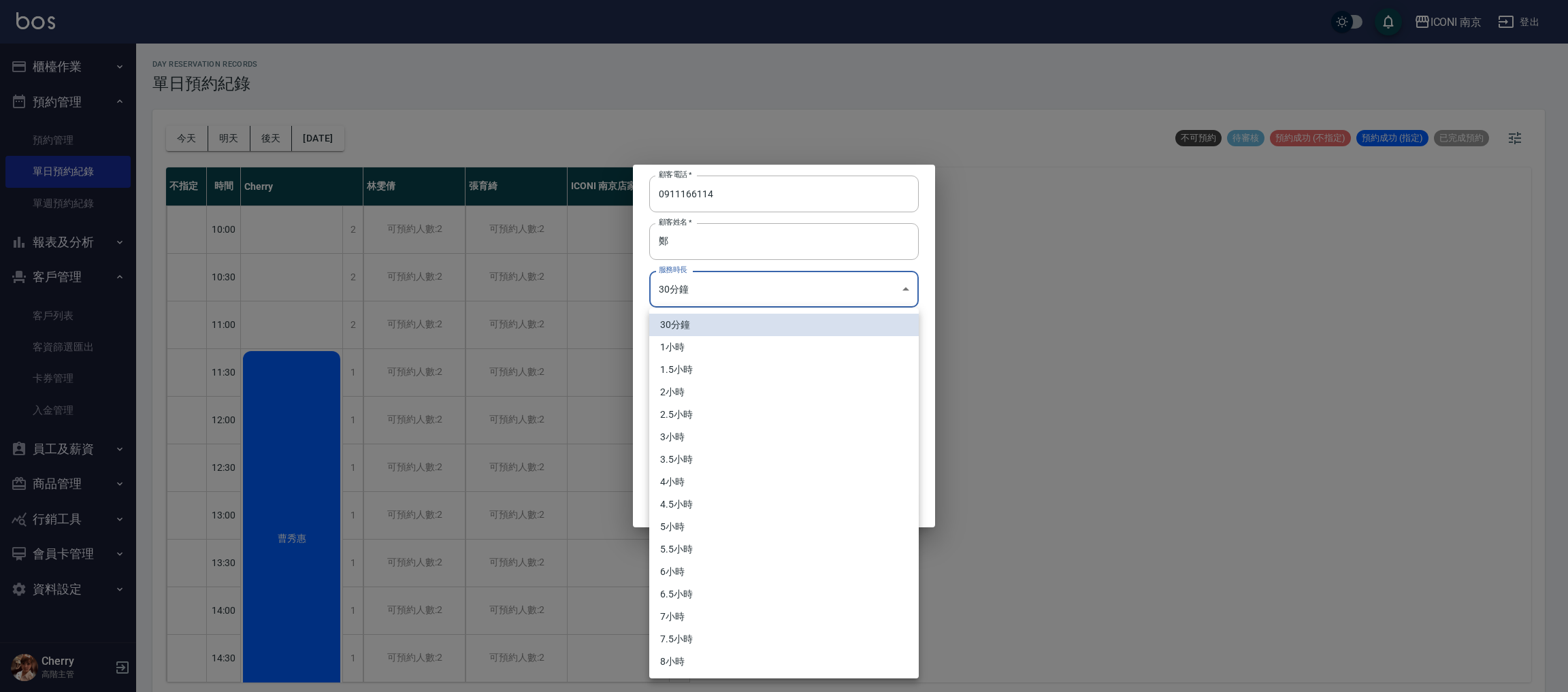
click at [715, 422] on li "2.5小時" at bounding box center [784, 415] width 269 height 22
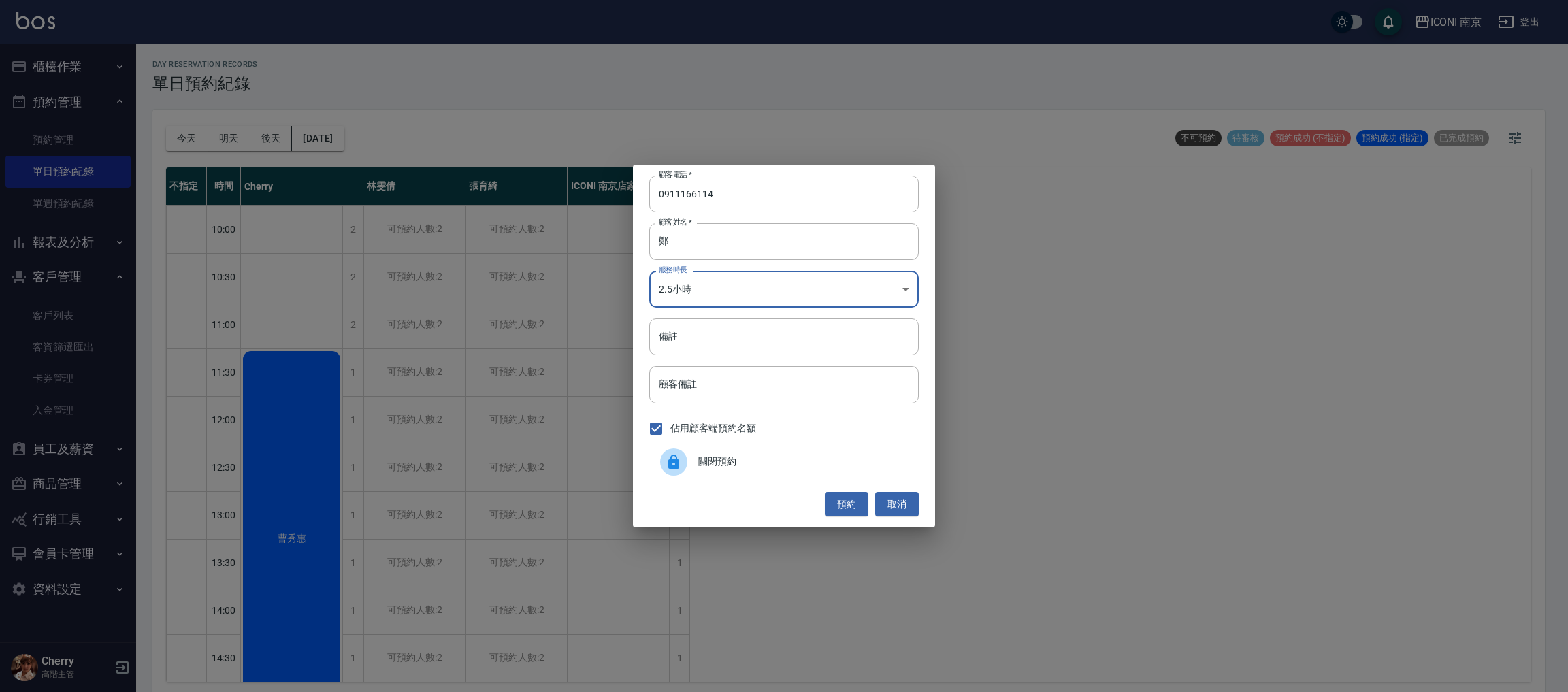
click at [724, 291] on body "ICONI 南京 登出 櫃檯作業 打帳單 帳單列表 掛單列表 座位開單 營業儀表板 現金收支登錄 高階收支登錄 材料自購登錄 每日結帳 排班表 現場電腦打卡 …" at bounding box center [784, 348] width 1568 height 697
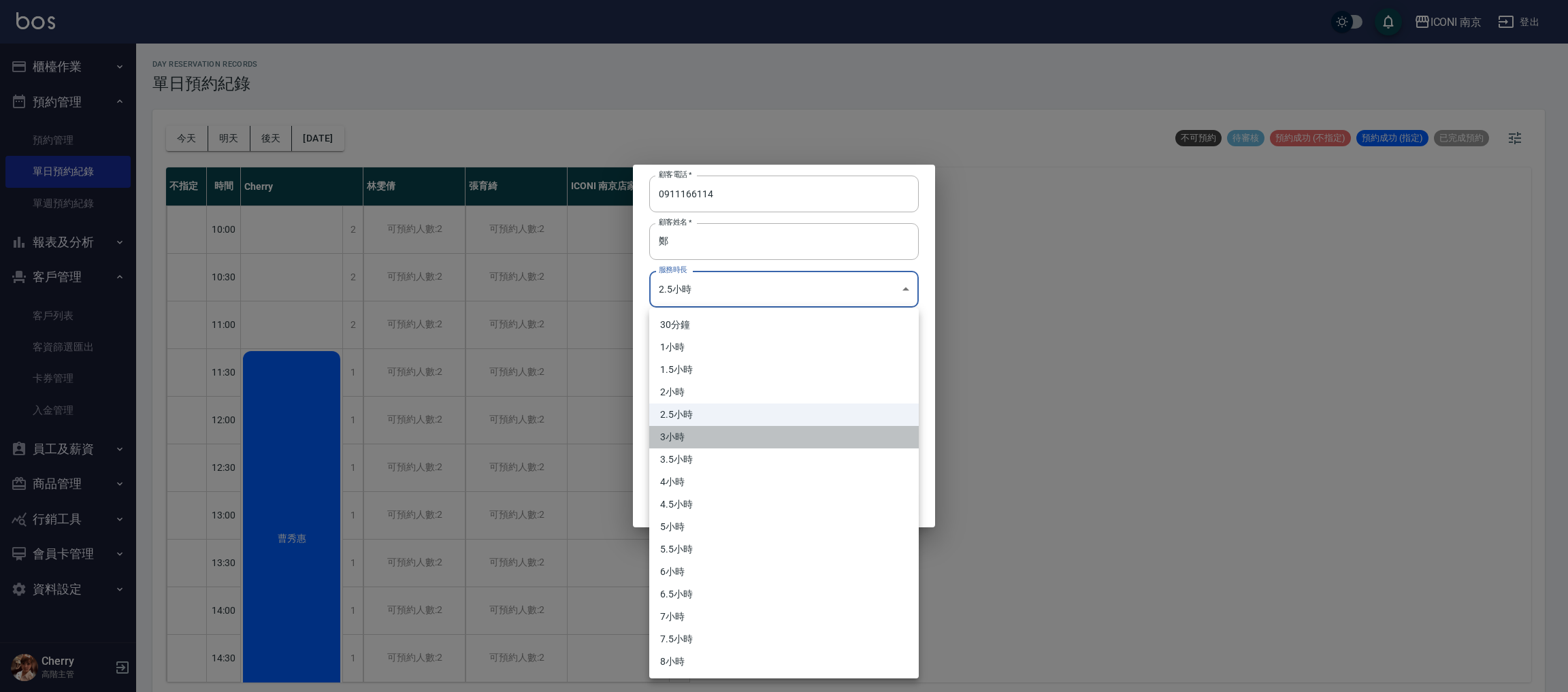
click at [701, 441] on li "3小時" at bounding box center [784, 437] width 269 height 22
type input "6"
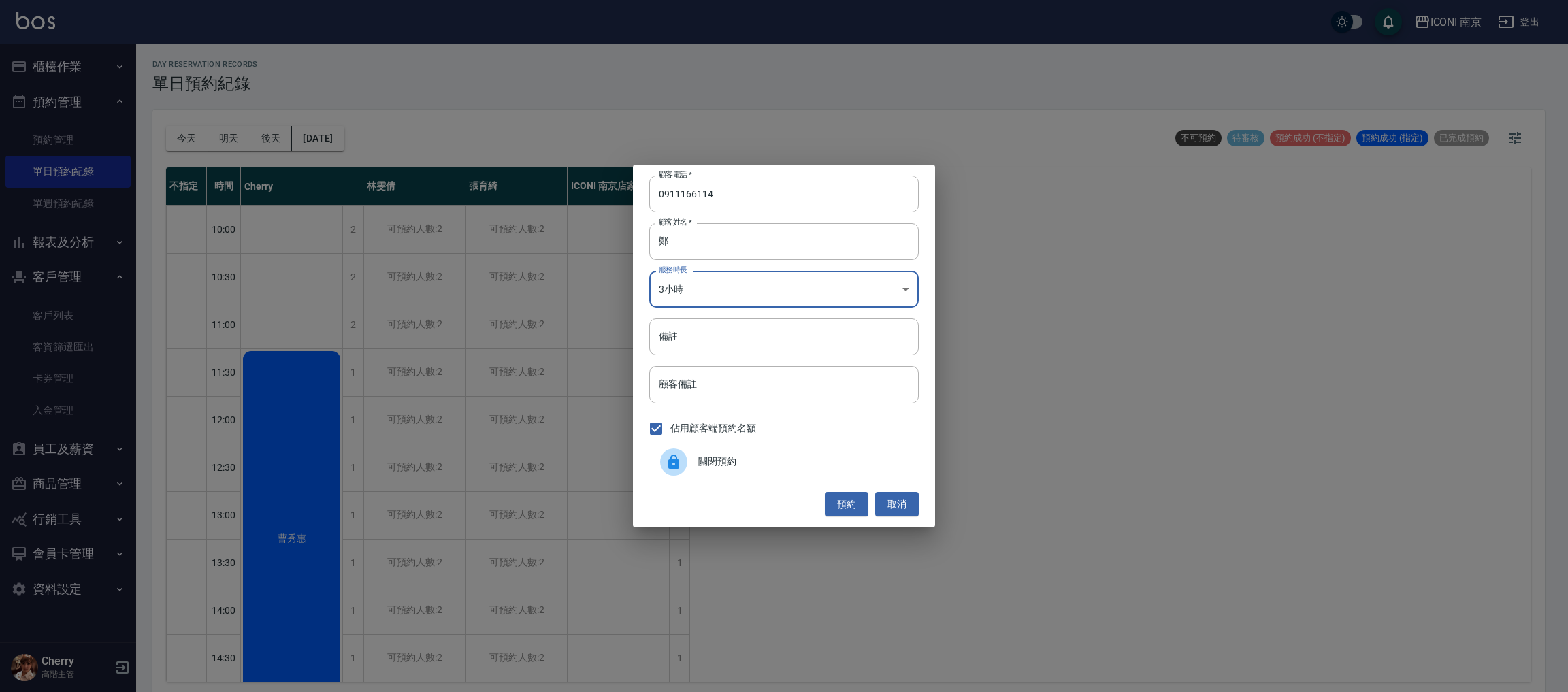
click at [732, 332] on input "備註" at bounding box center [784, 338] width 269 height 37
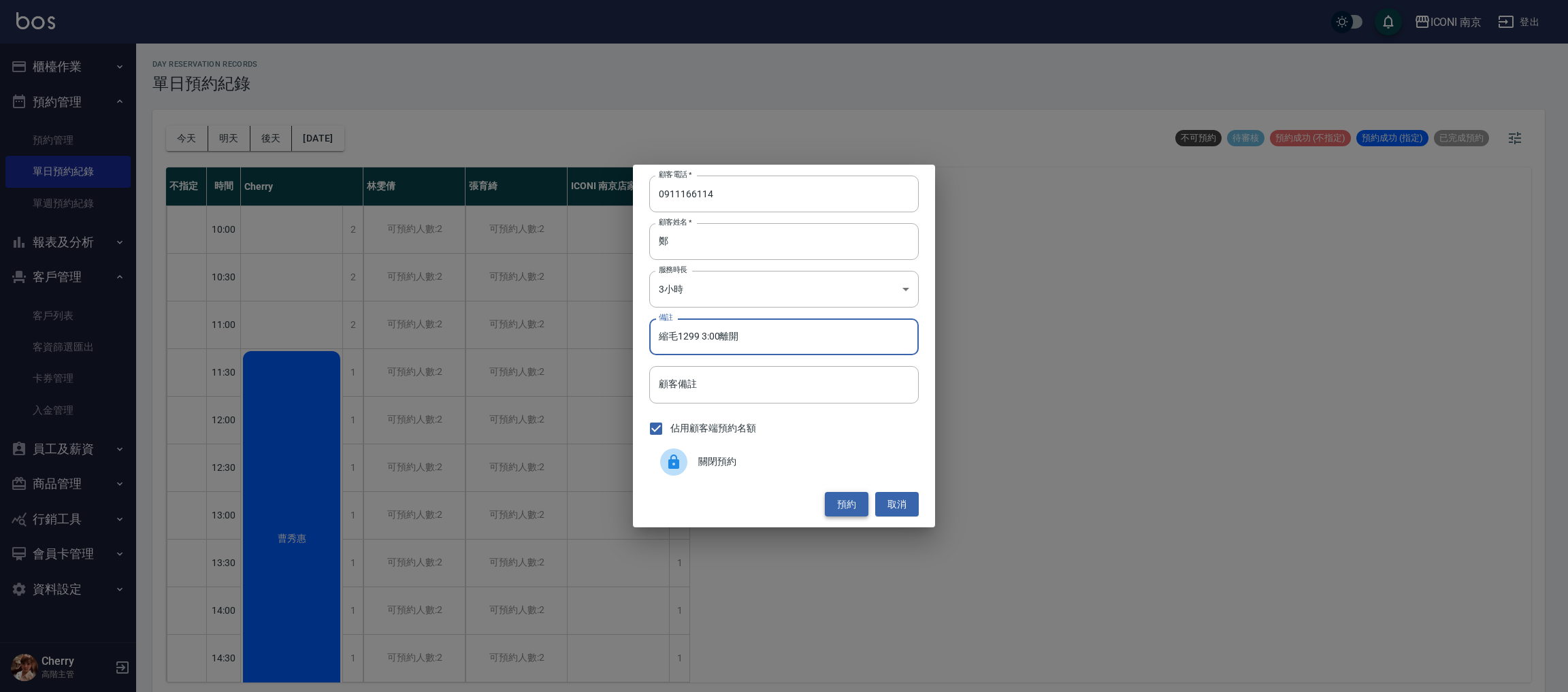
type input "縮毛1299 3:00離開"
click at [839, 502] on button "預約" at bounding box center [846, 504] width 43 height 25
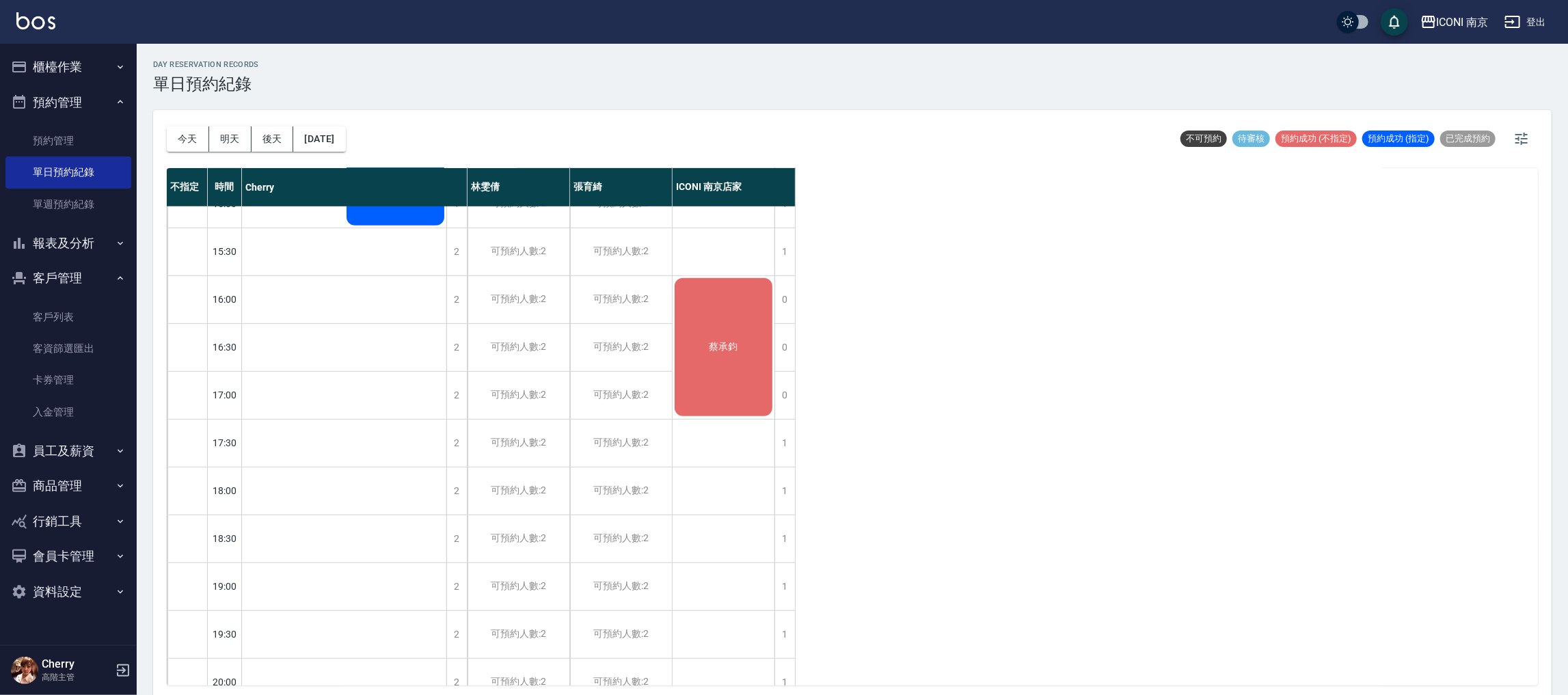
scroll to position [512, 0]
click at [73, 448] on button "員工及薪資" at bounding box center [68, 451] width 126 height 36
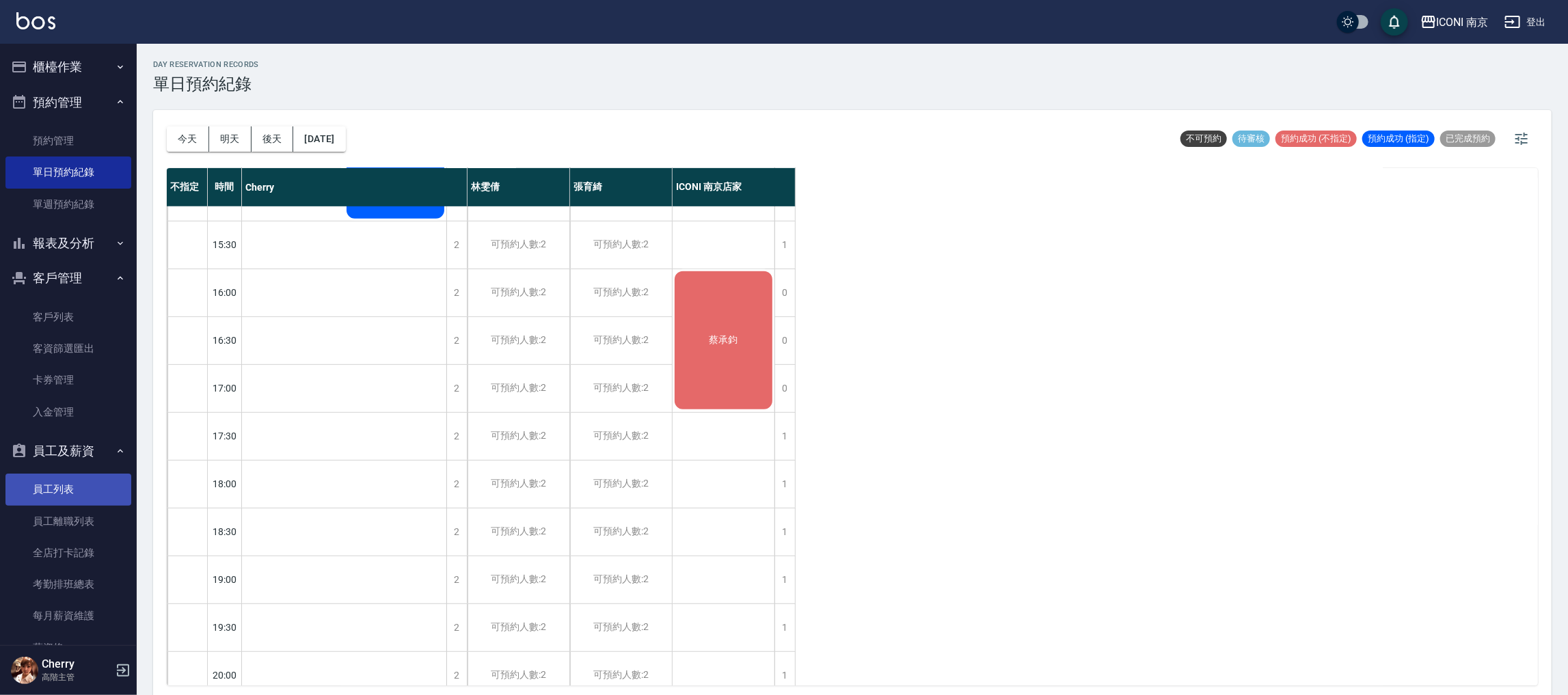
click at [48, 494] on link "員工列表" at bounding box center [68, 489] width 126 height 32
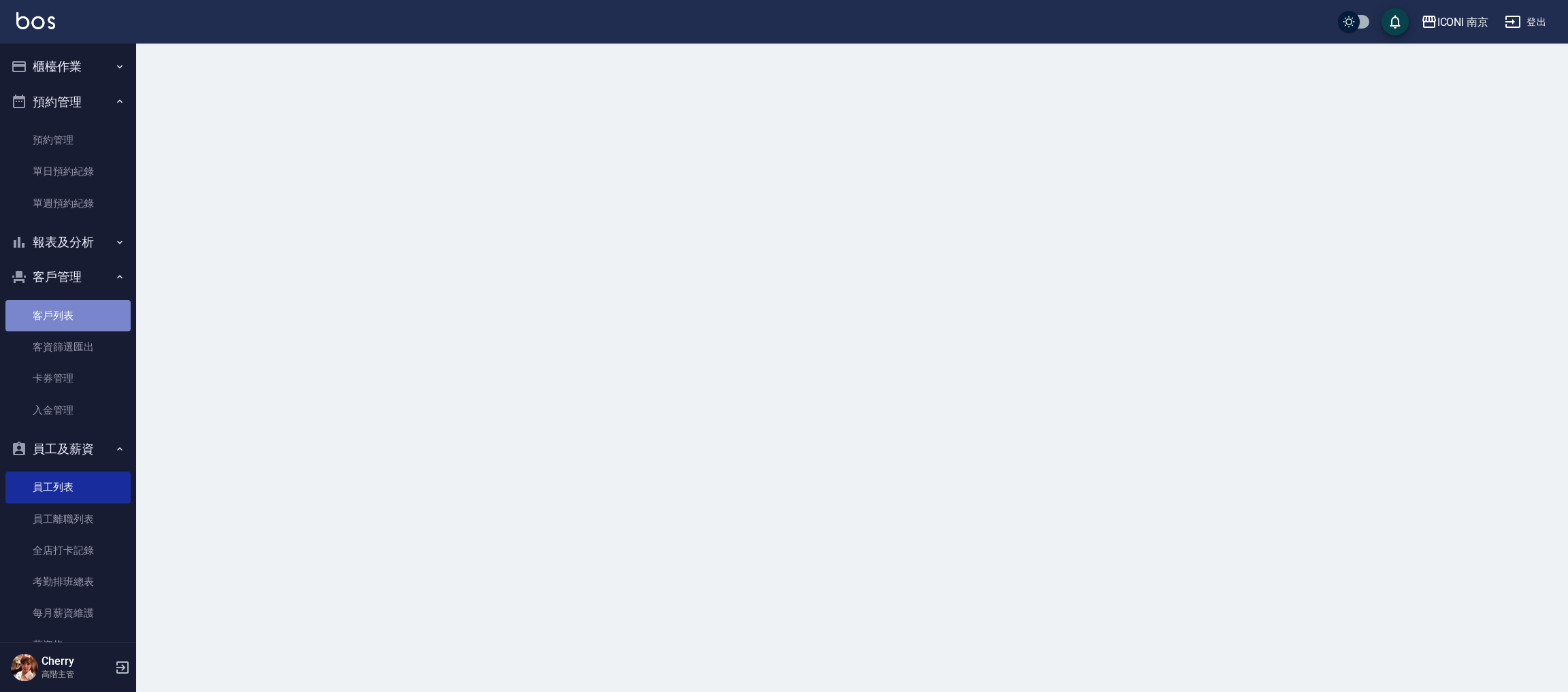
click at [68, 308] on link "客戶列表" at bounding box center [68, 316] width 125 height 32
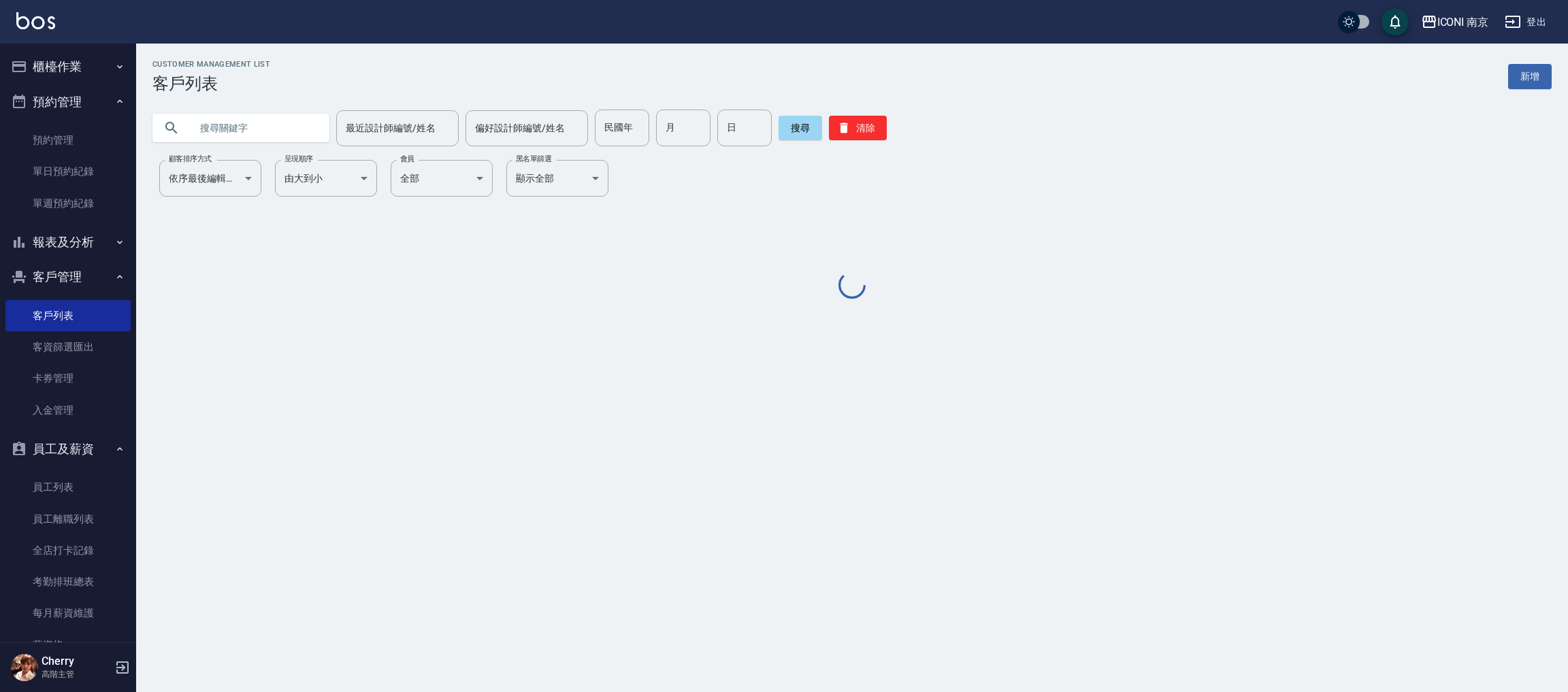
click at [284, 114] on input "text" at bounding box center [255, 128] width 128 height 37
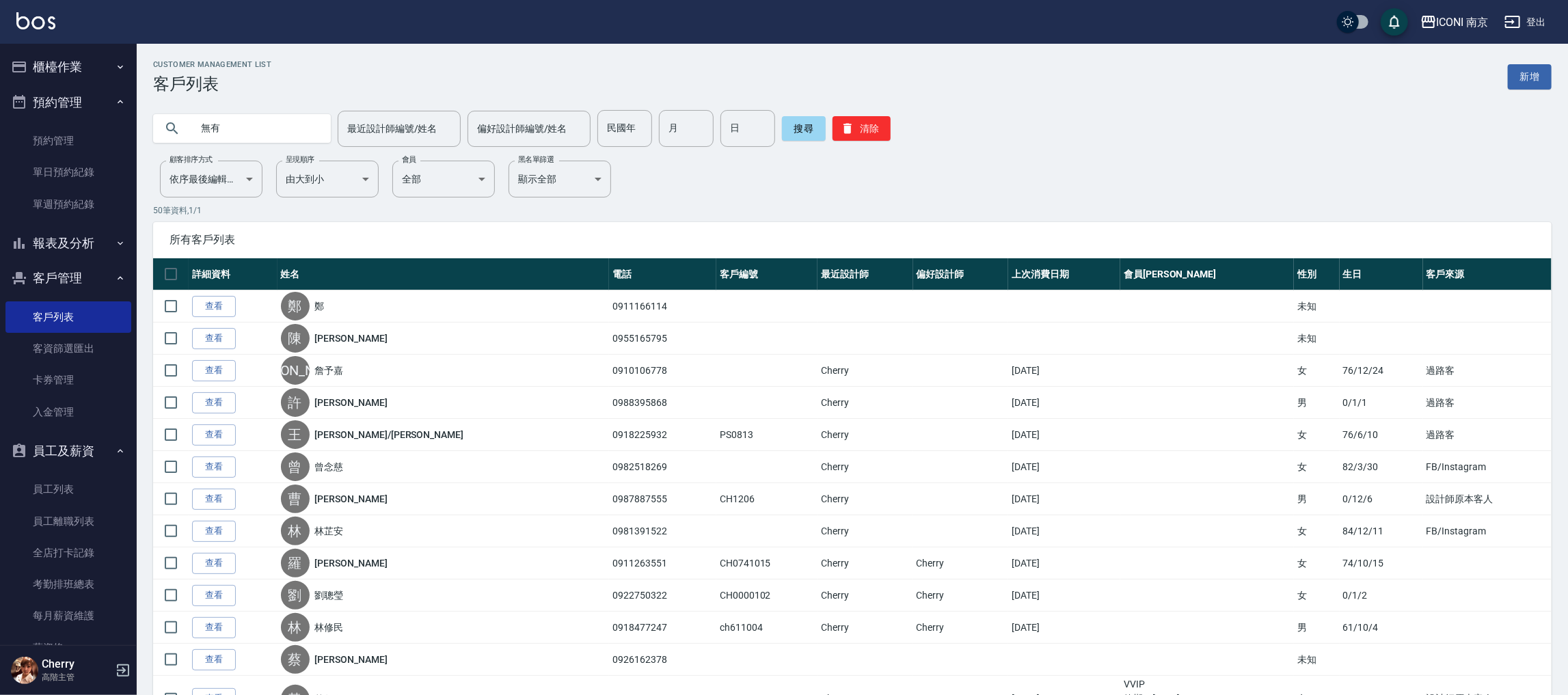
type input "有"
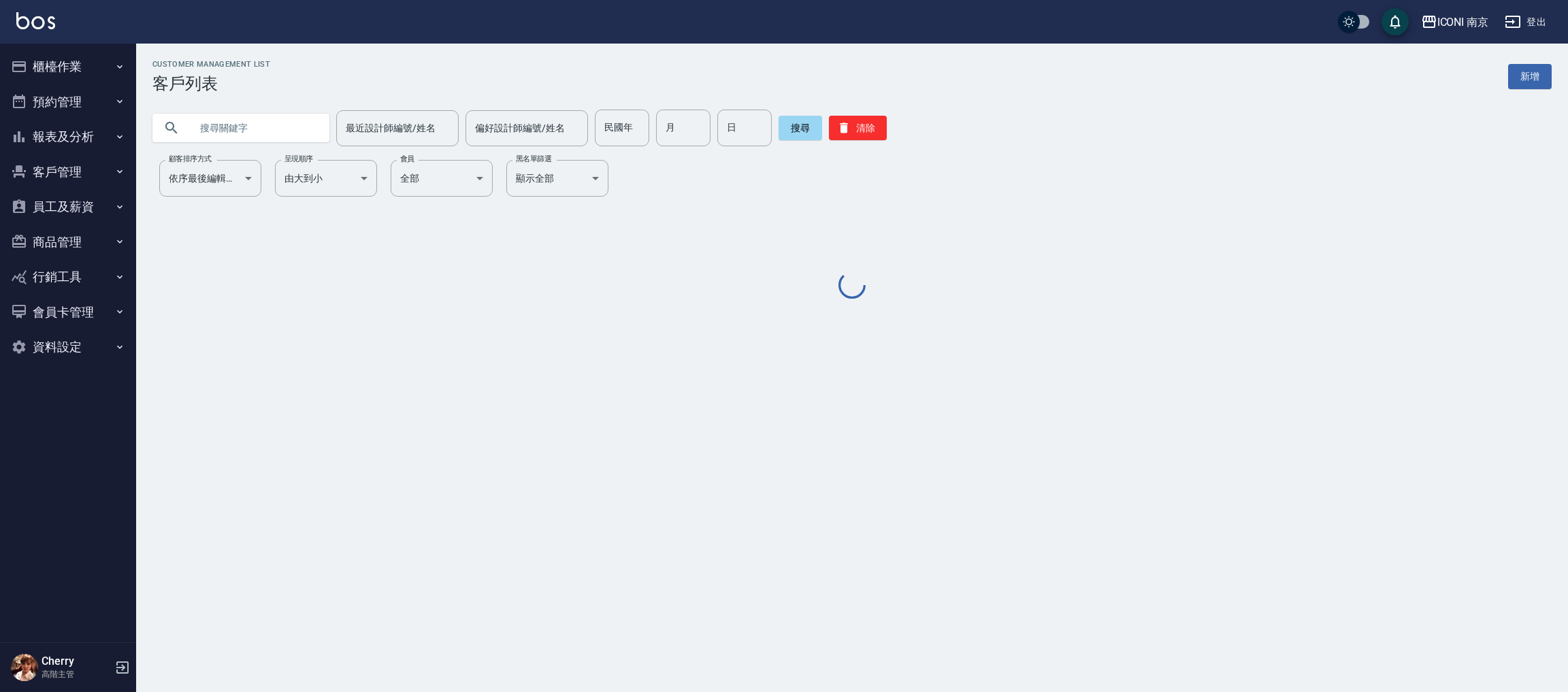
click at [281, 116] on input "text" at bounding box center [255, 128] width 128 height 37
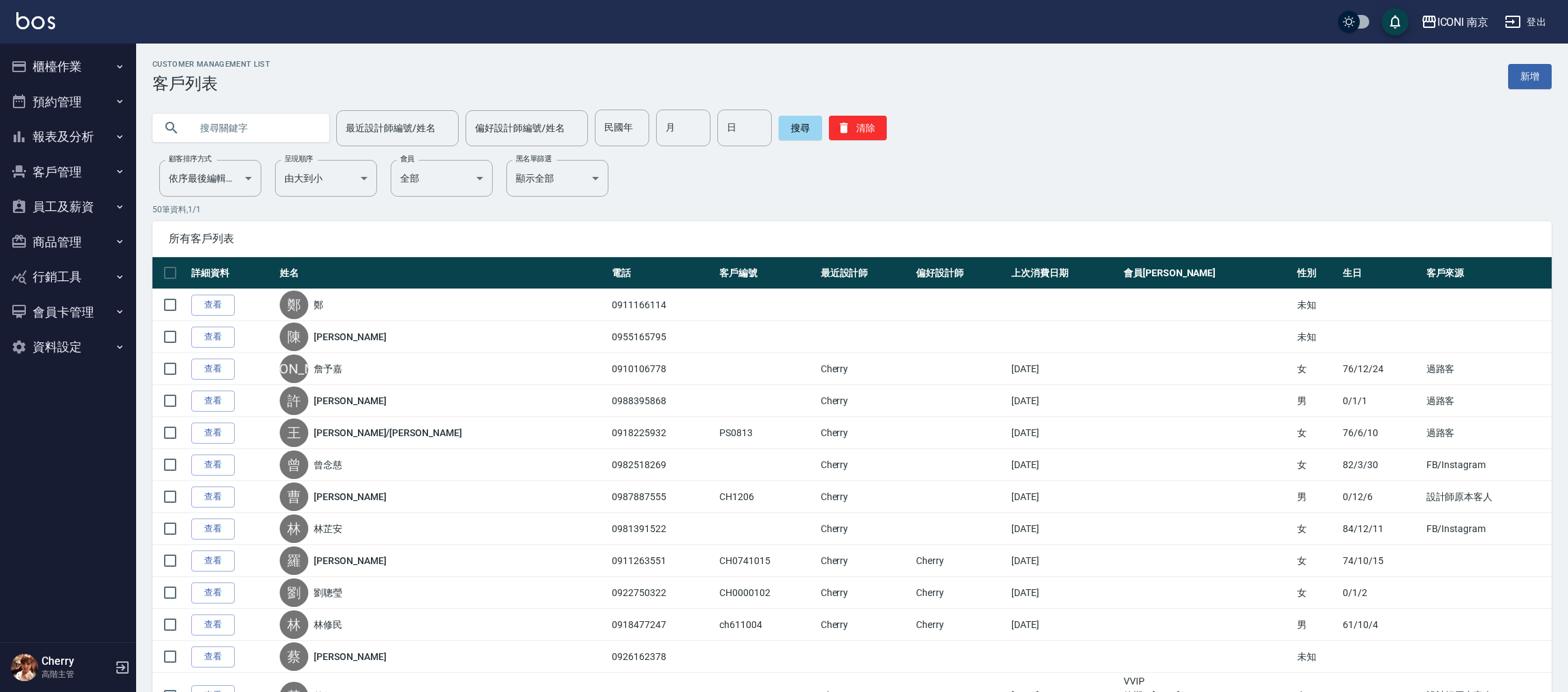
click at [281, 116] on input "text" at bounding box center [255, 128] width 128 height 37
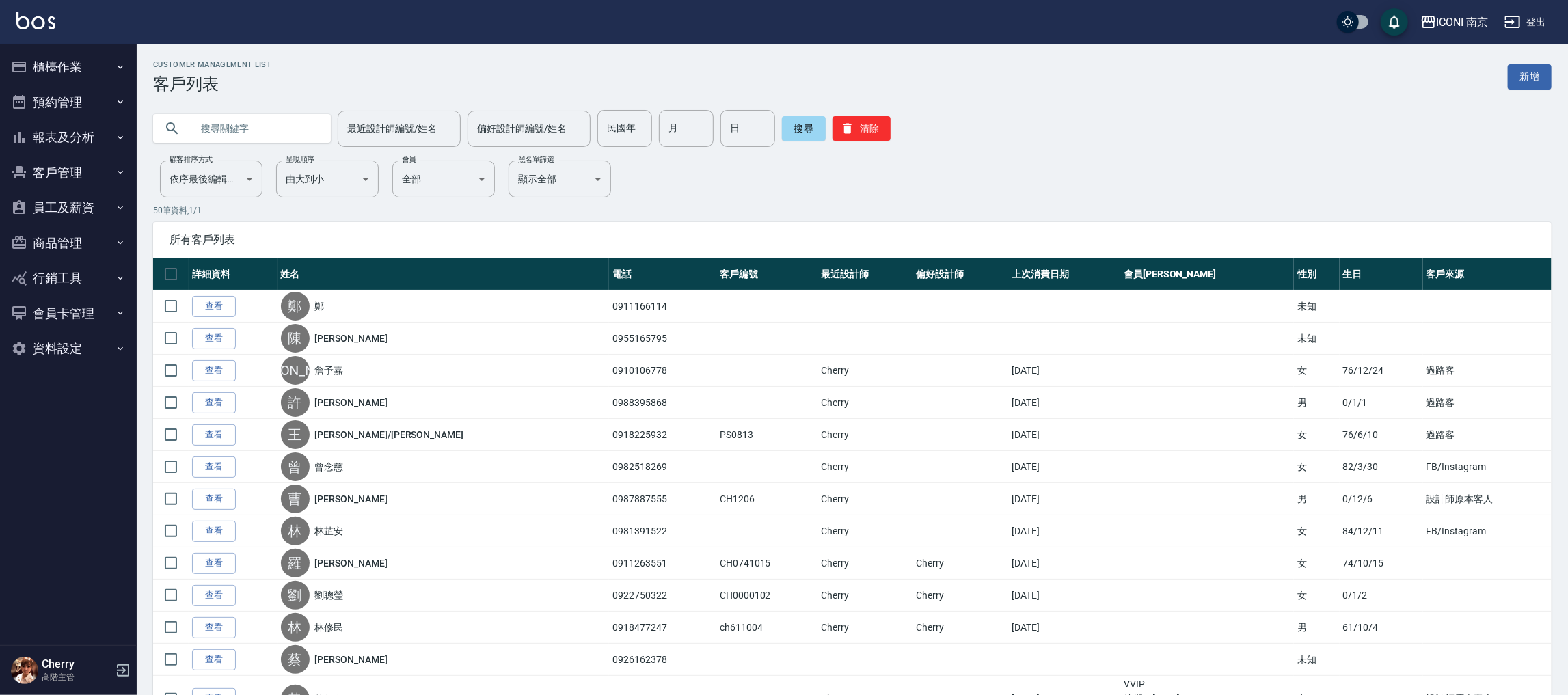
click at [275, 128] on input "text" at bounding box center [256, 129] width 129 height 37
type input "吳宥"
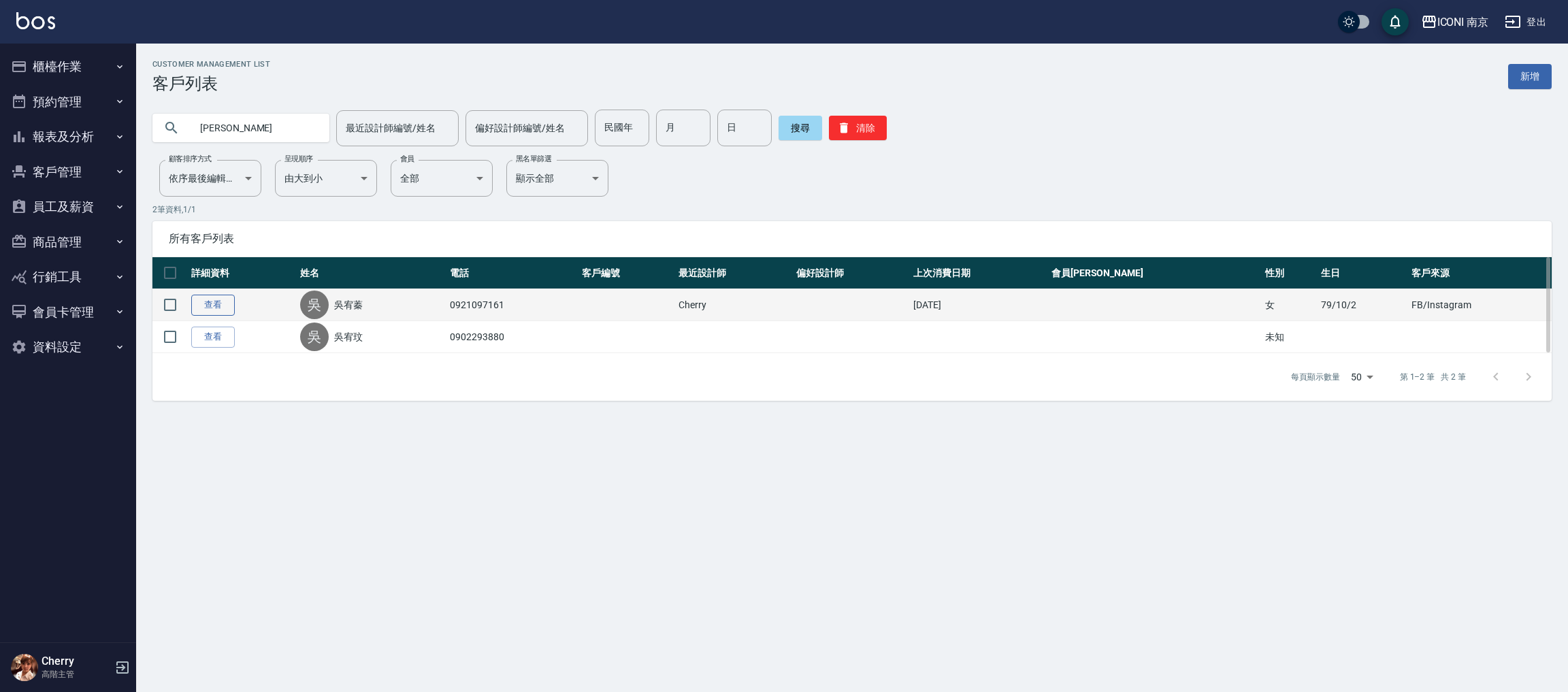
click at [222, 313] on link "查看" at bounding box center [213, 305] width 43 height 21
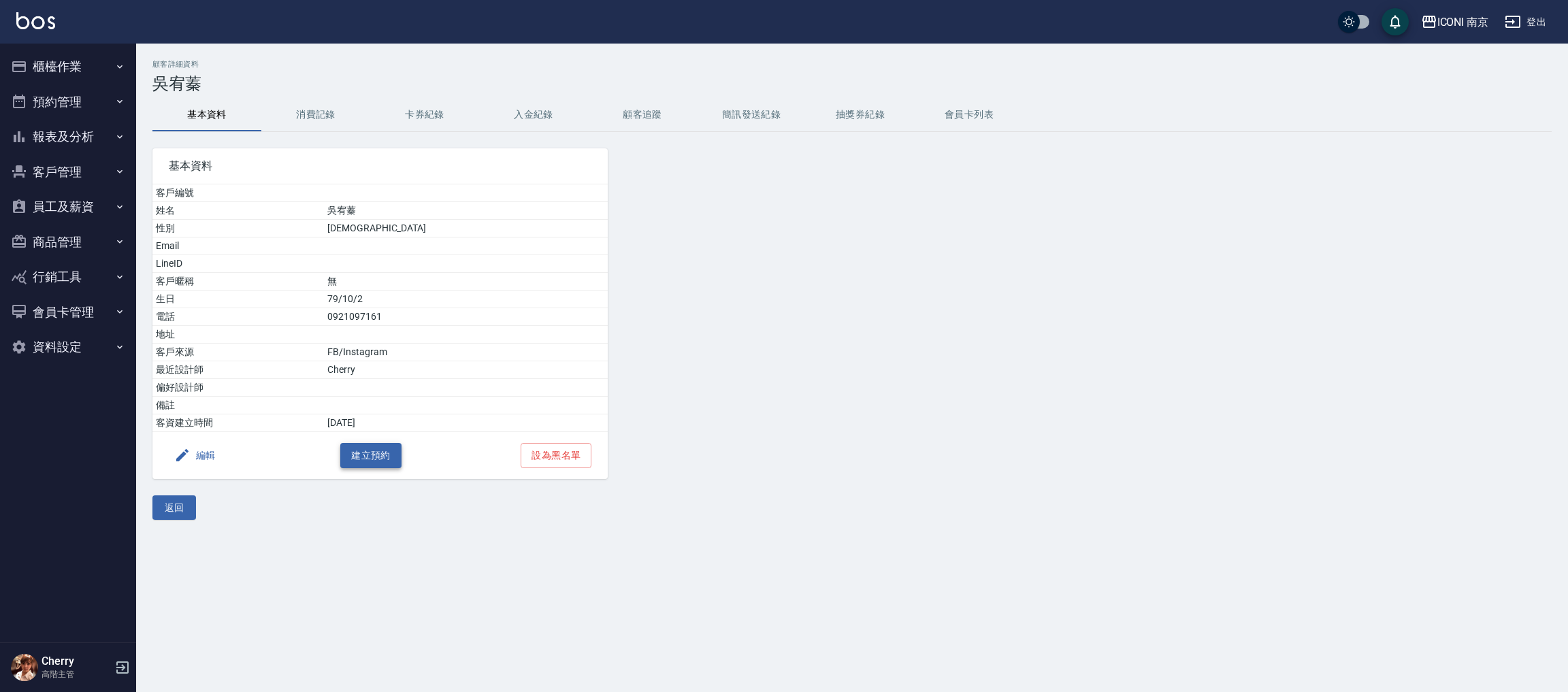
click at [388, 449] on button "建立預約" at bounding box center [371, 456] width 61 height 25
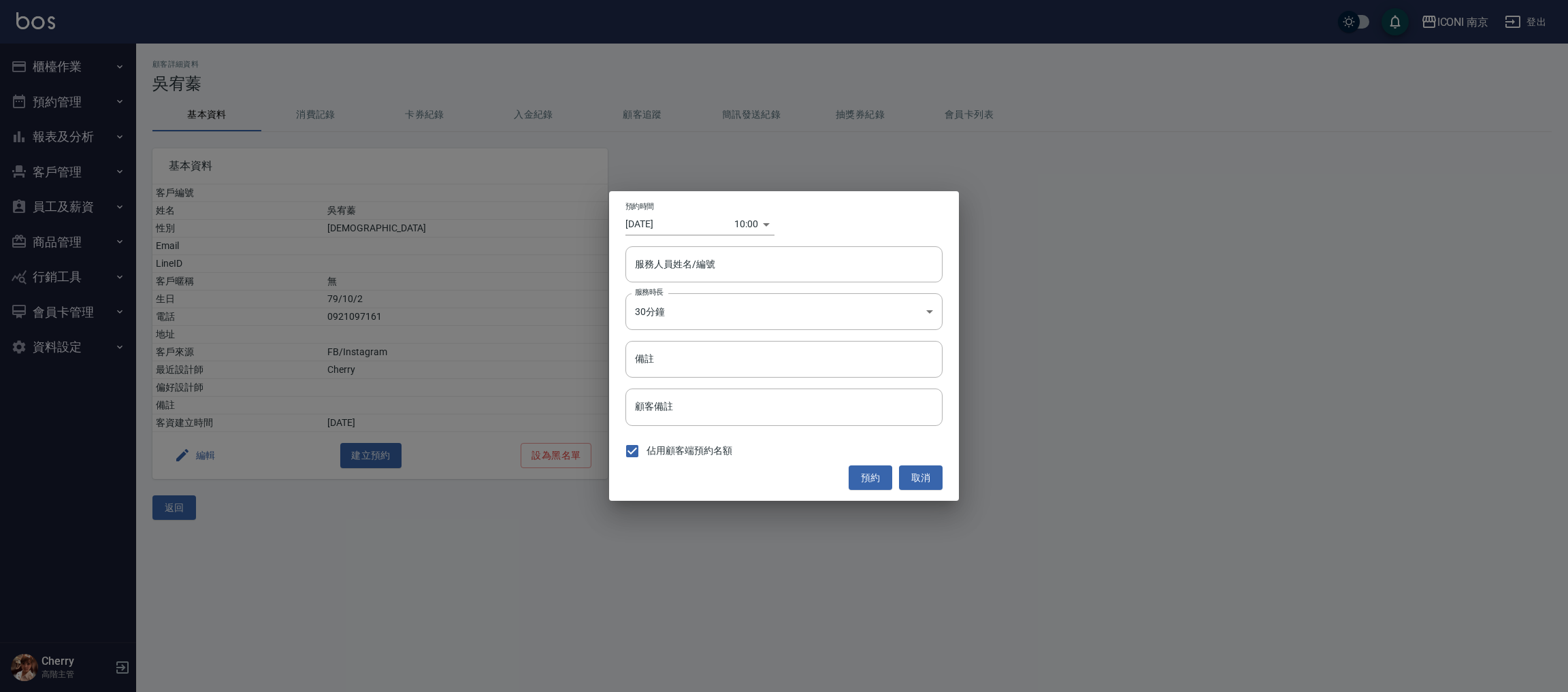
click at [666, 233] on input "2025/09/19" at bounding box center [679, 224] width 109 height 22
click at [676, 225] on input "2025/09/19" at bounding box center [679, 224] width 109 height 22
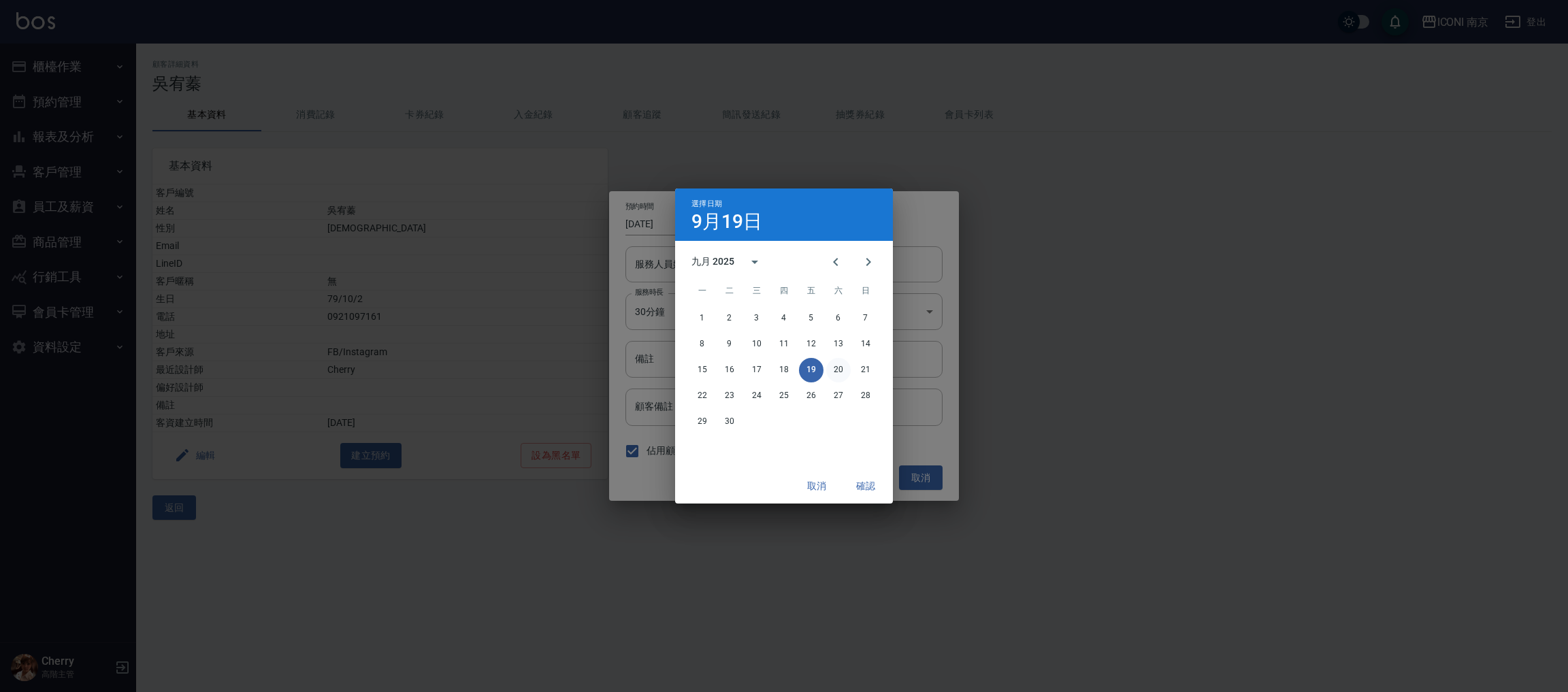
click at [835, 367] on button "20" at bounding box center [838, 371] width 25 height 25
type input "2025/09/20"
type input "1758333600000"
click at [859, 476] on button "確認" at bounding box center [865, 486] width 43 height 25
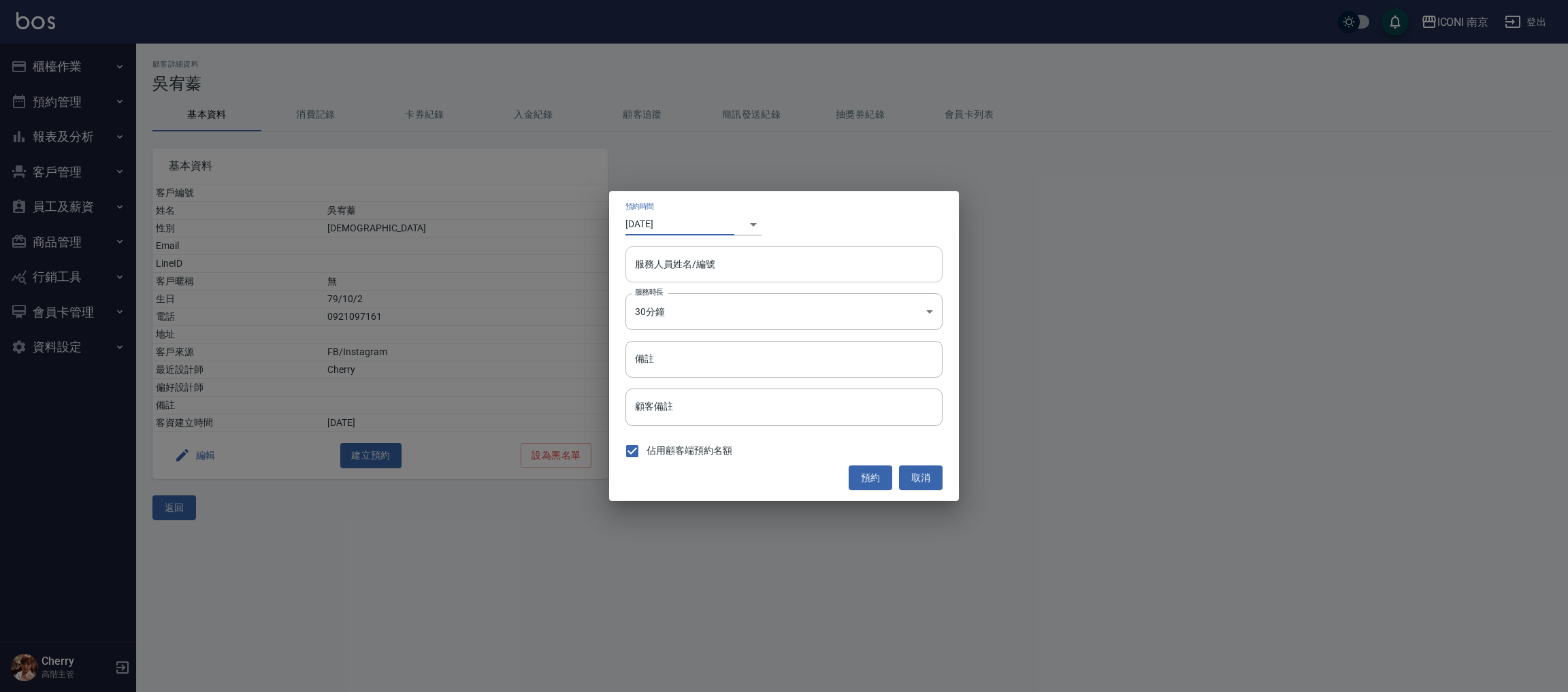
click at [713, 276] on input "服務人員姓名/編號" at bounding box center [784, 264] width 305 height 24
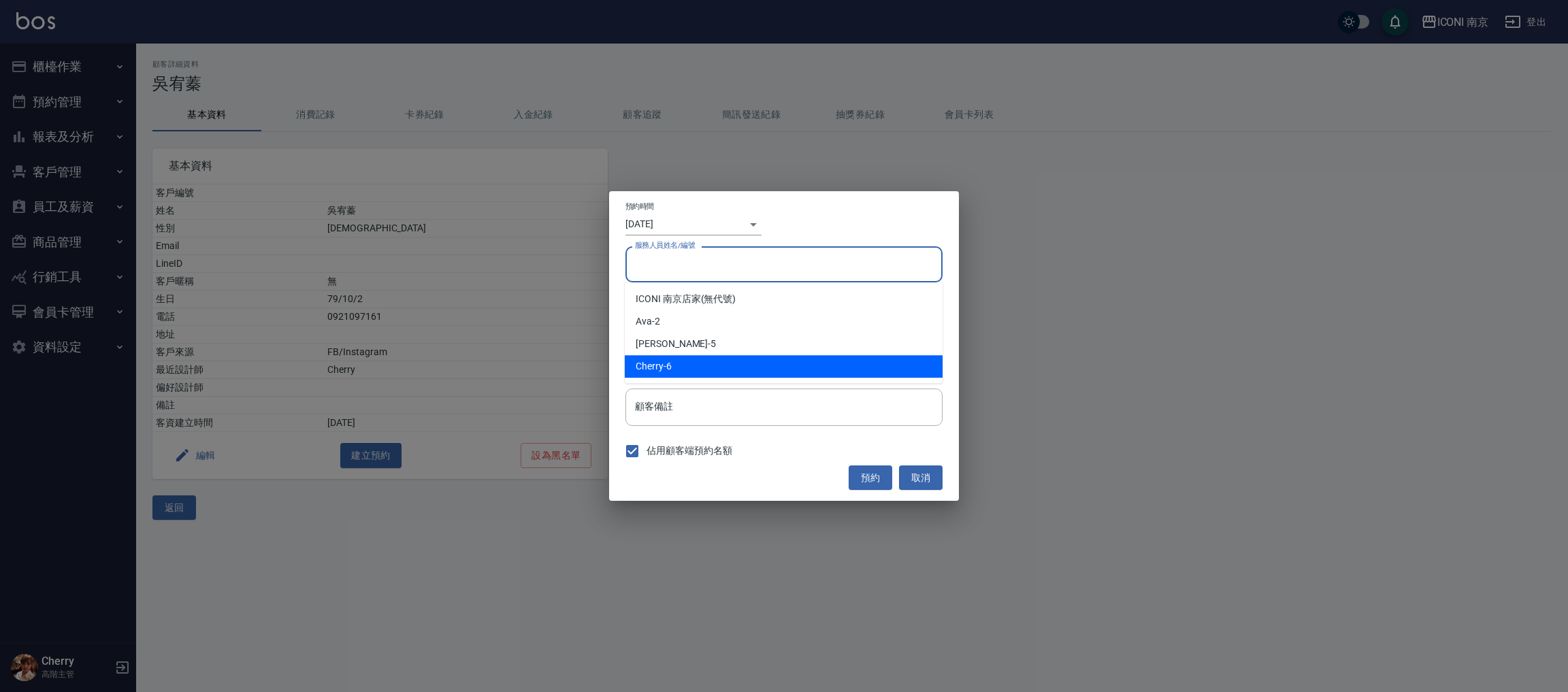
click at [675, 371] on div "Cherry -6" at bounding box center [784, 366] width 318 height 22
type input "Cherry-6"
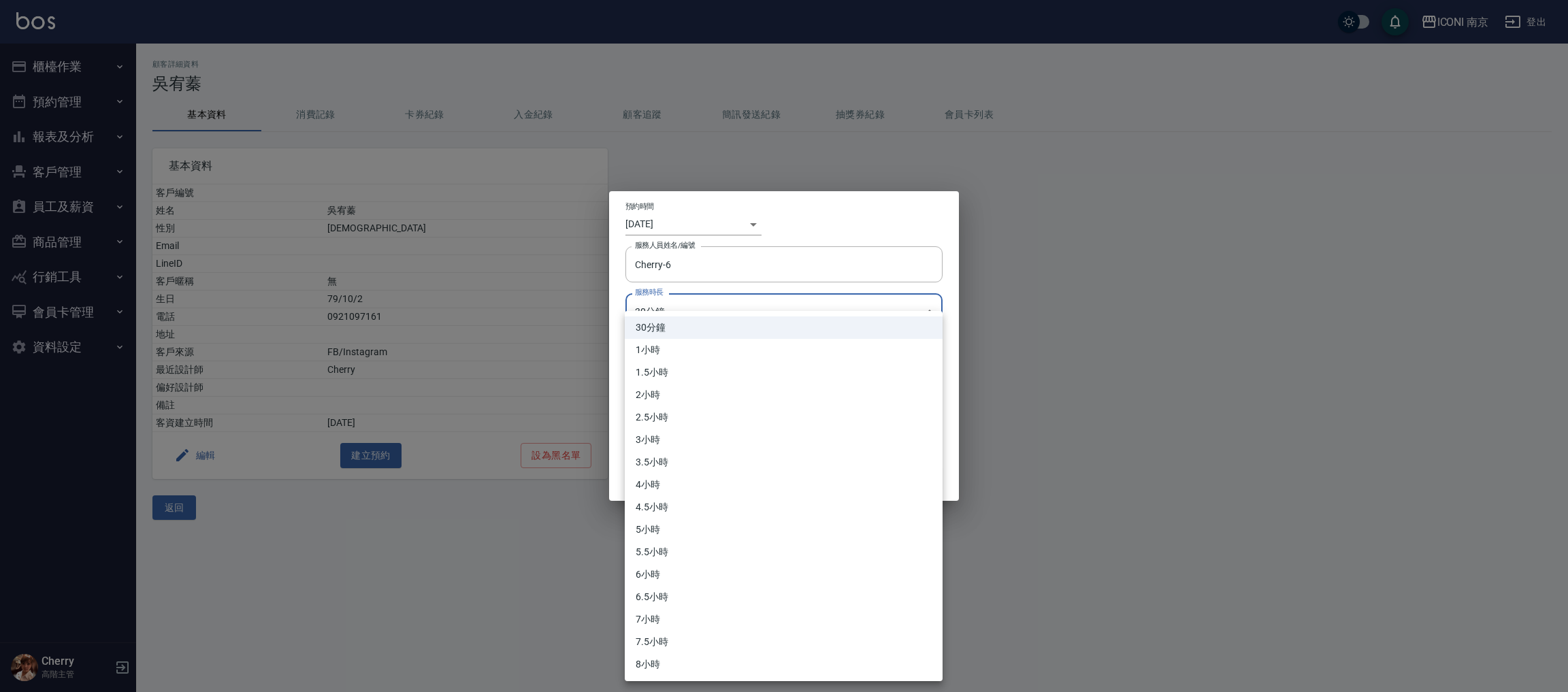
click at [686, 310] on body "ICONI 南京 登出 櫃檯作業 打帳單 帳單列表 掛單列表 座位開單 營業儀表板 現金收支登錄 高階收支登錄 材料自購登錄 每日結帳 排班表 現場電腦打卡 …" at bounding box center [784, 346] width 1568 height 692
click at [664, 445] on li "3小時" at bounding box center [784, 439] width 318 height 22
type input "6"
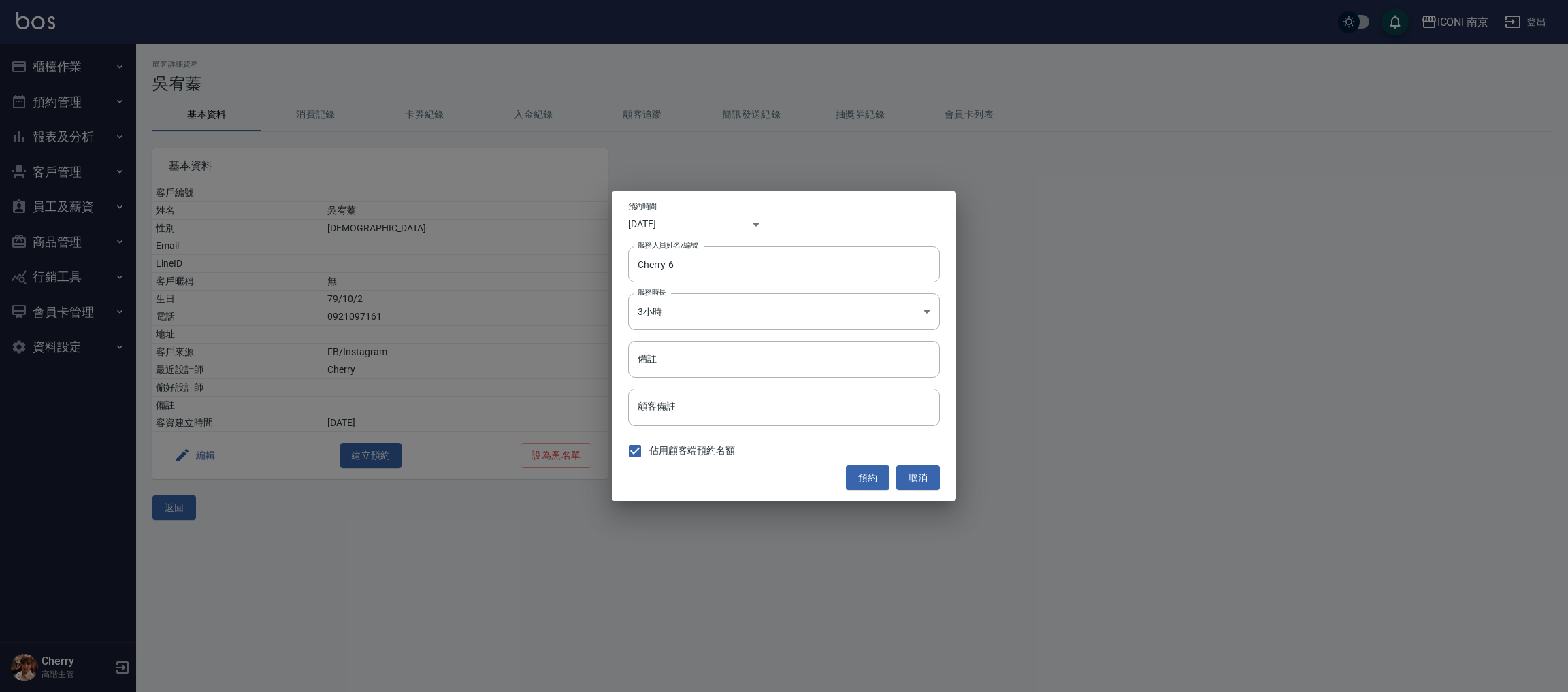
click at [750, 226] on div "​ 1758333600000" at bounding box center [750, 224] width 27 height 22
click at [745, 226] on body "ICONI 南京 登出 櫃檯作業 打帳單 帳單列表 掛單列表 座位開單 營業儀表板 現金收支登錄 高階收支登錄 材料自購登錄 每日結帳 排班表 現場電腦打卡 …" at bounding box center [784, 346] width 1568 height 692
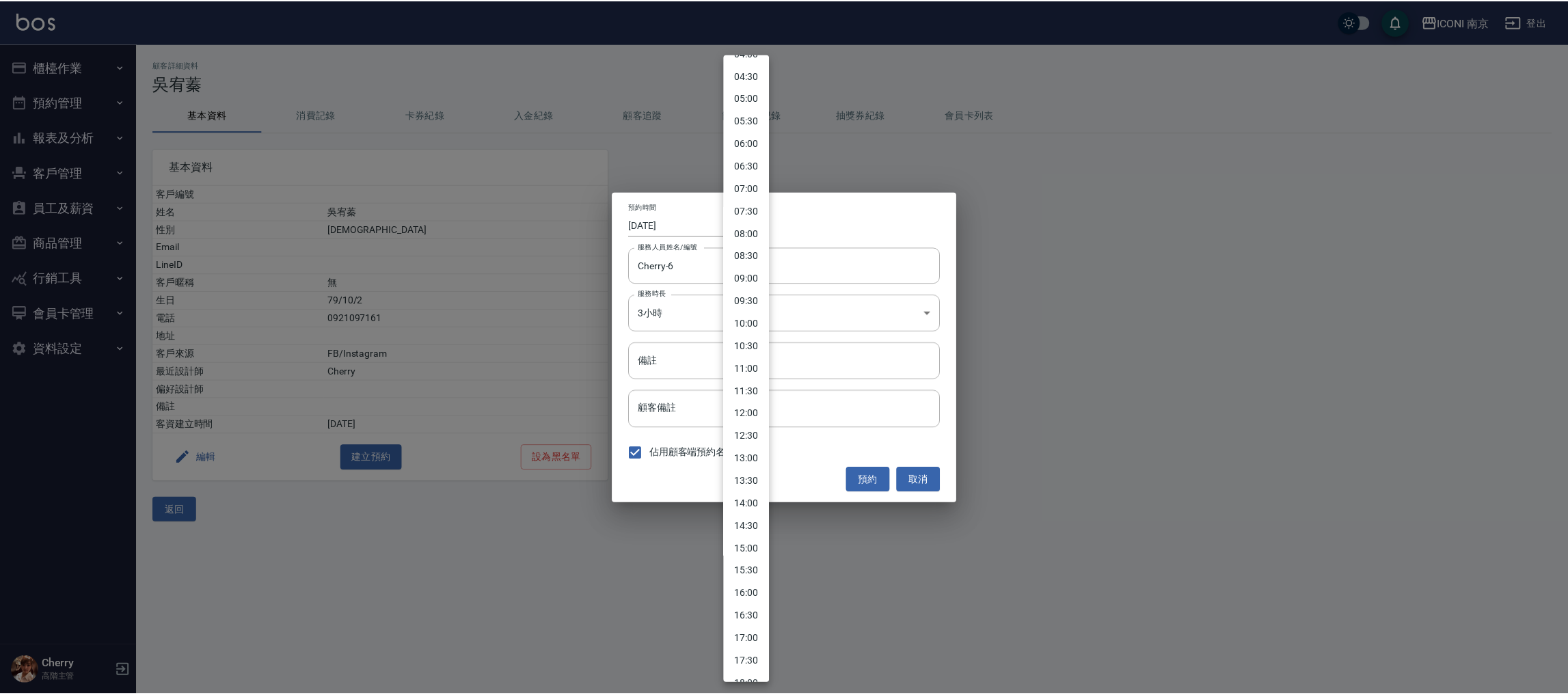
scroll to position [205, 0]
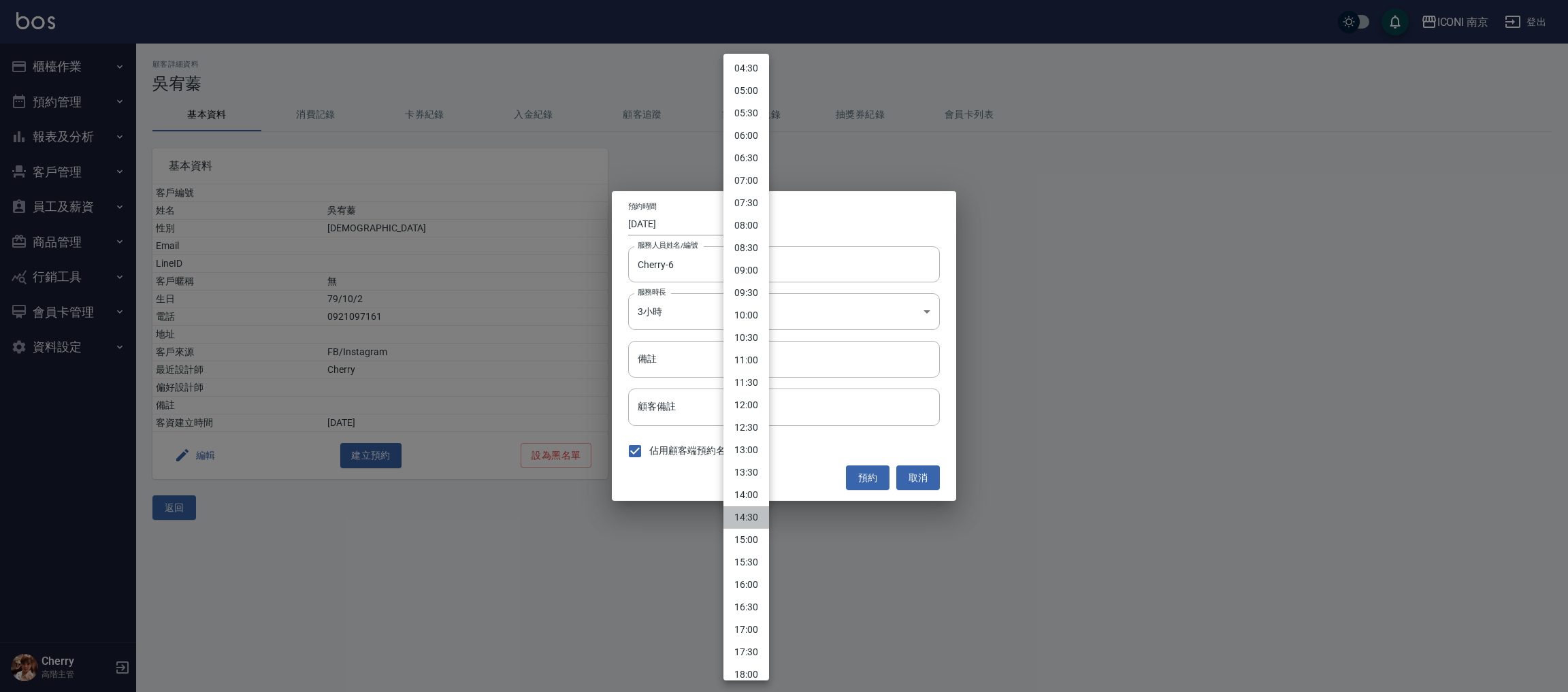
click at [745, 519] on li "14:30" at bounding box center [746, 517] width 46 height 22
type input "[DATE]"
type input "1758263400000"
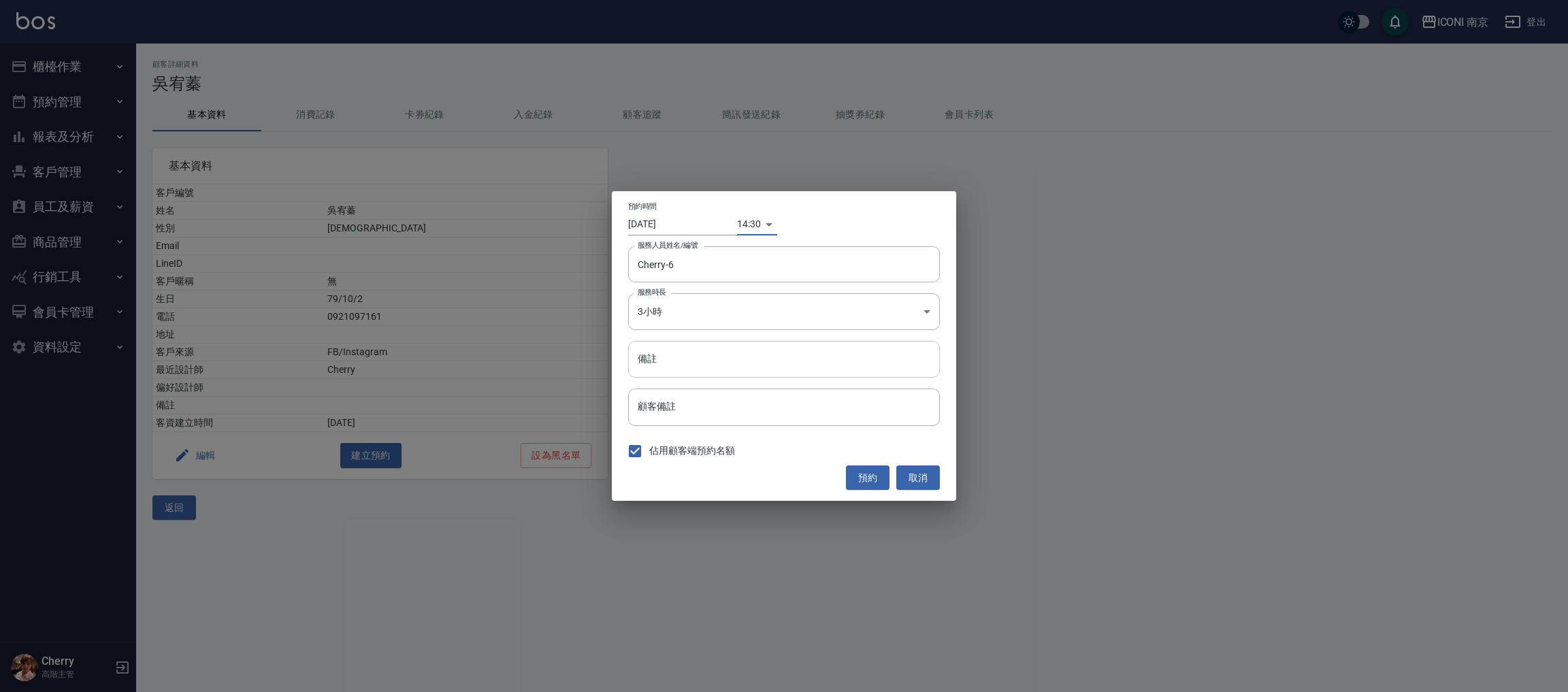
click at [706, 363] on input "備註" at bounding box center [784, 360] width 312 height 37
type input "染2000+護"
click at [866, 479] on button "預約" at bounding box center [868, 478] width 43 height 25
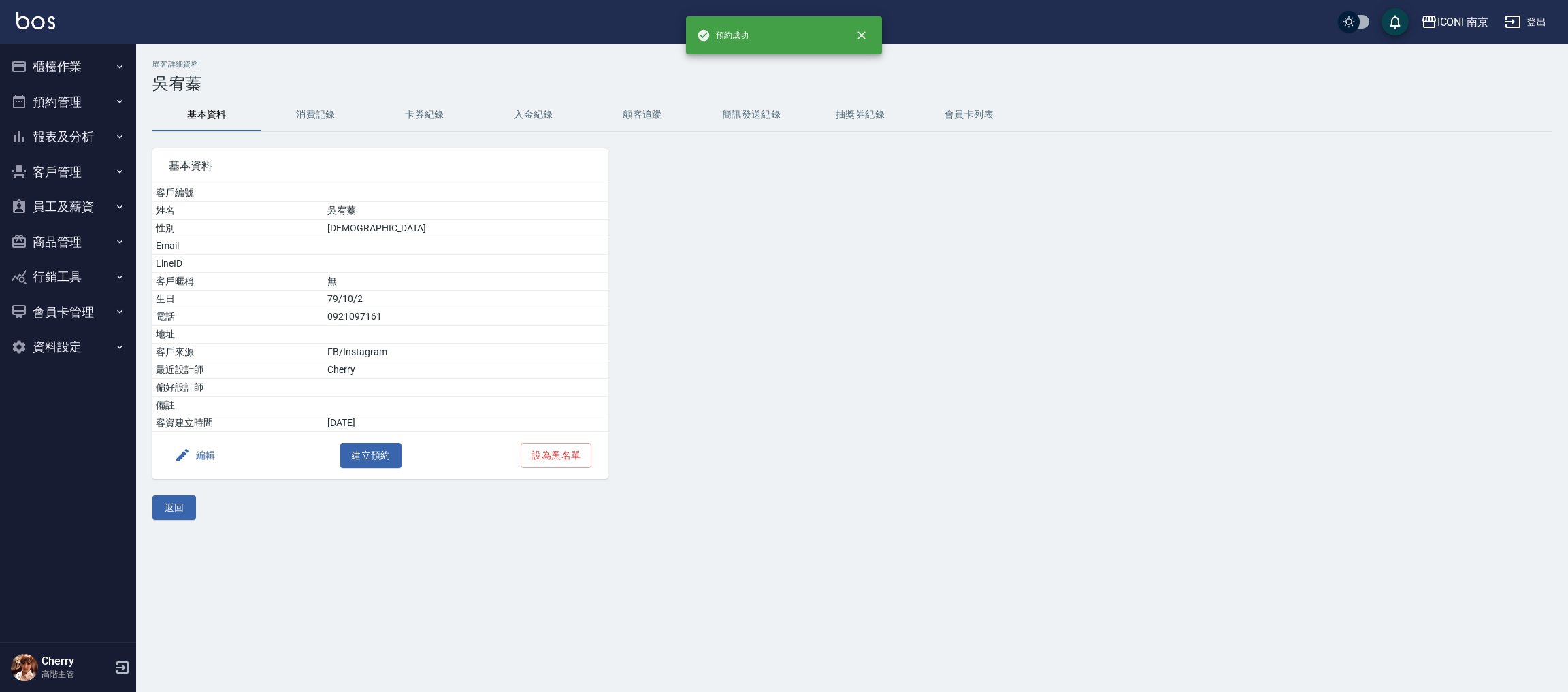
click at [71, 140] on button "報表及分析" at bounding box center [68, 137] width 125 height 36
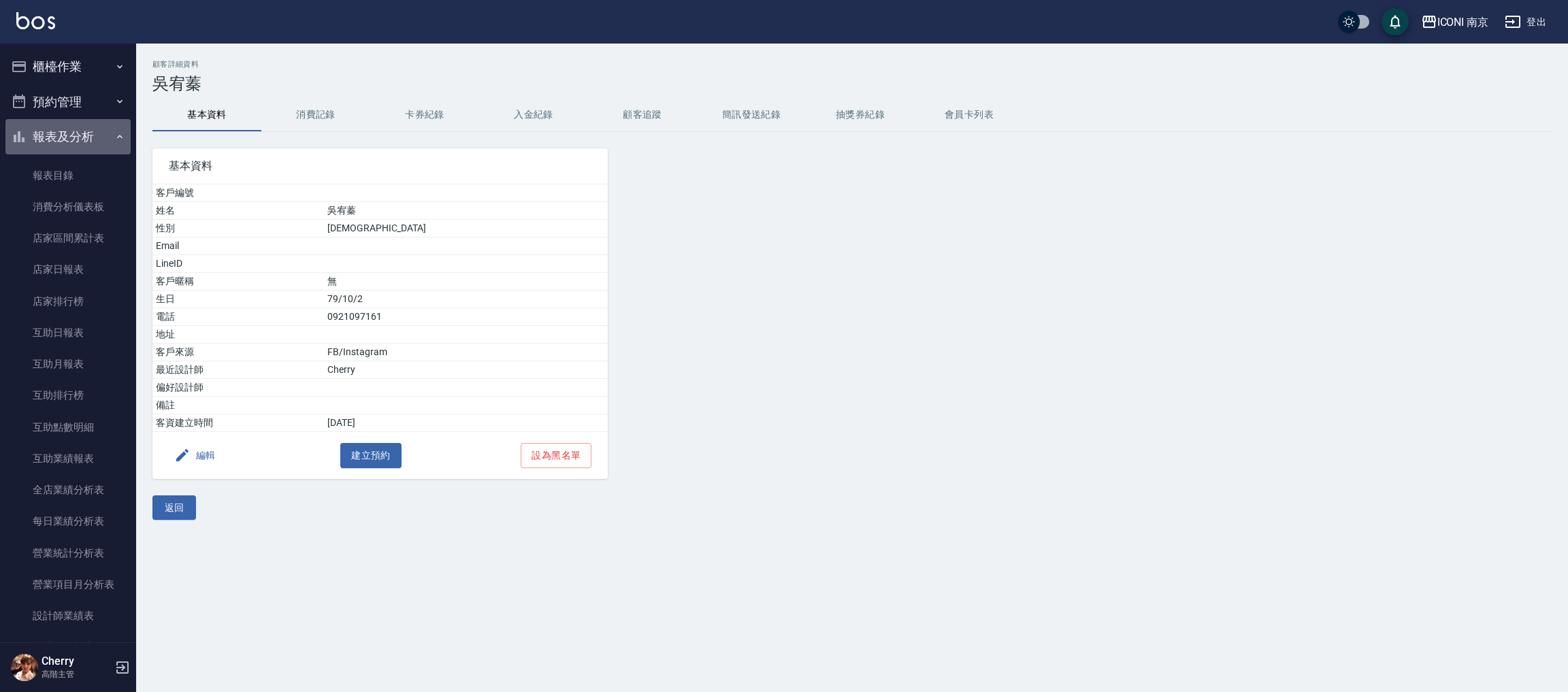
click at [70, 137] on button "報表及分析" at bounding box center [68, 137] width 125 height 36
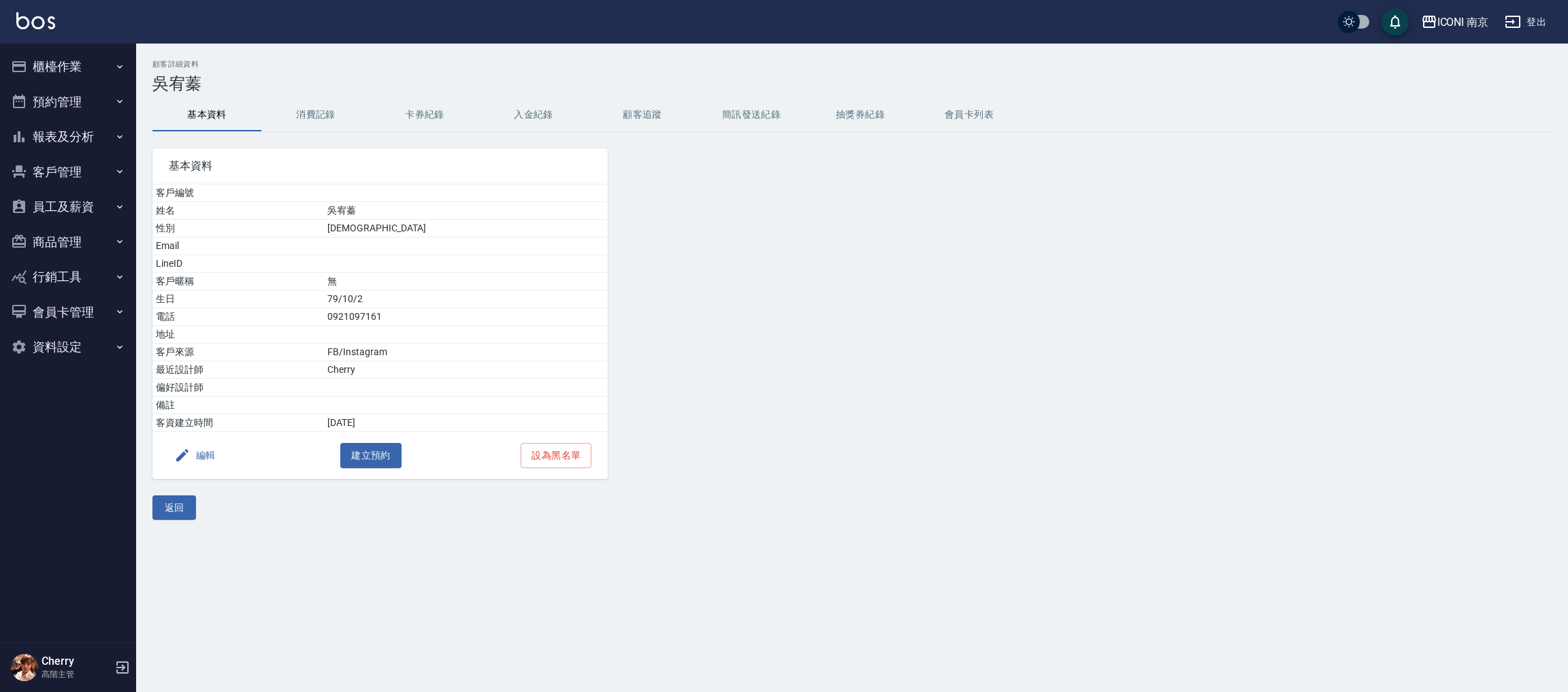
click at [64, 169] on button "客戶管理" at bounding box center [68, 172] width 125 height 36
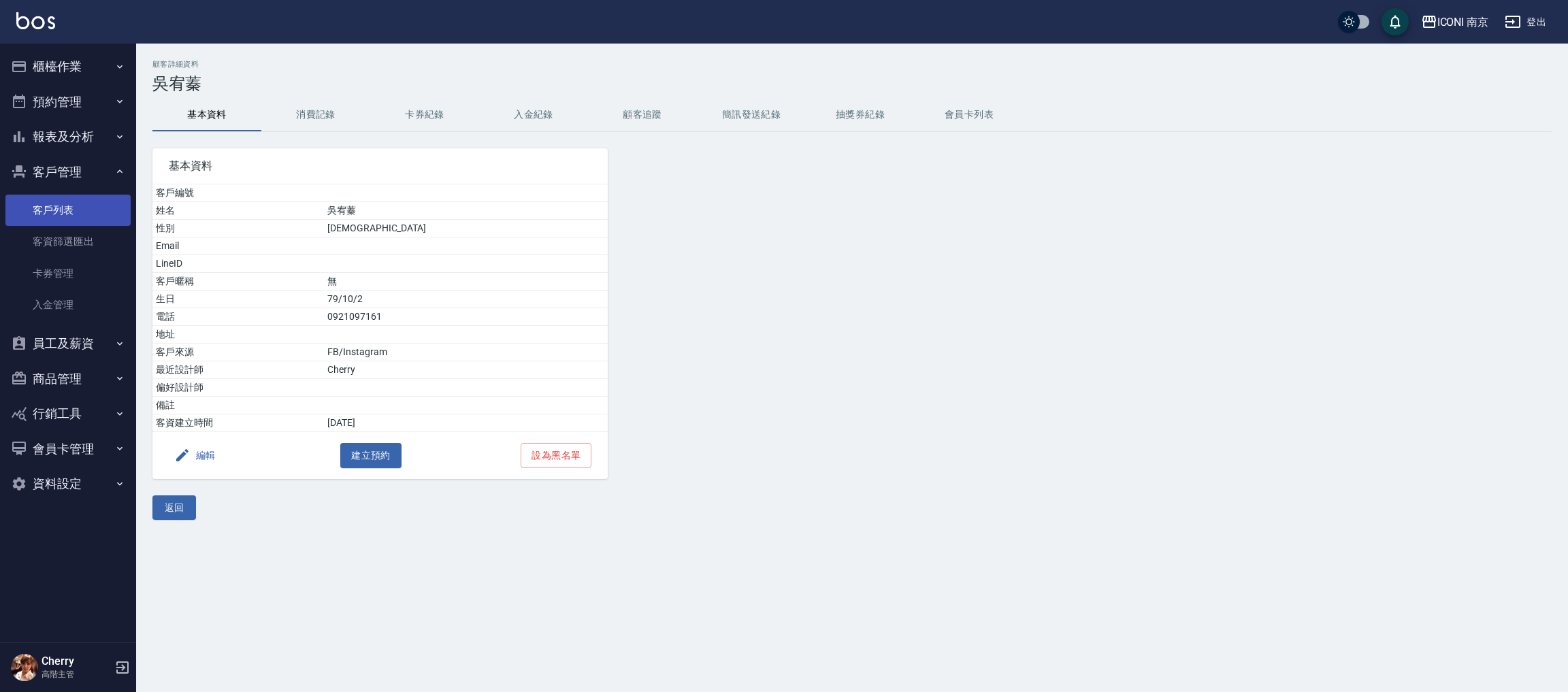
click at [56, 198] on link "客戶列表" at bounding box center [68, 210] width 125 height 32
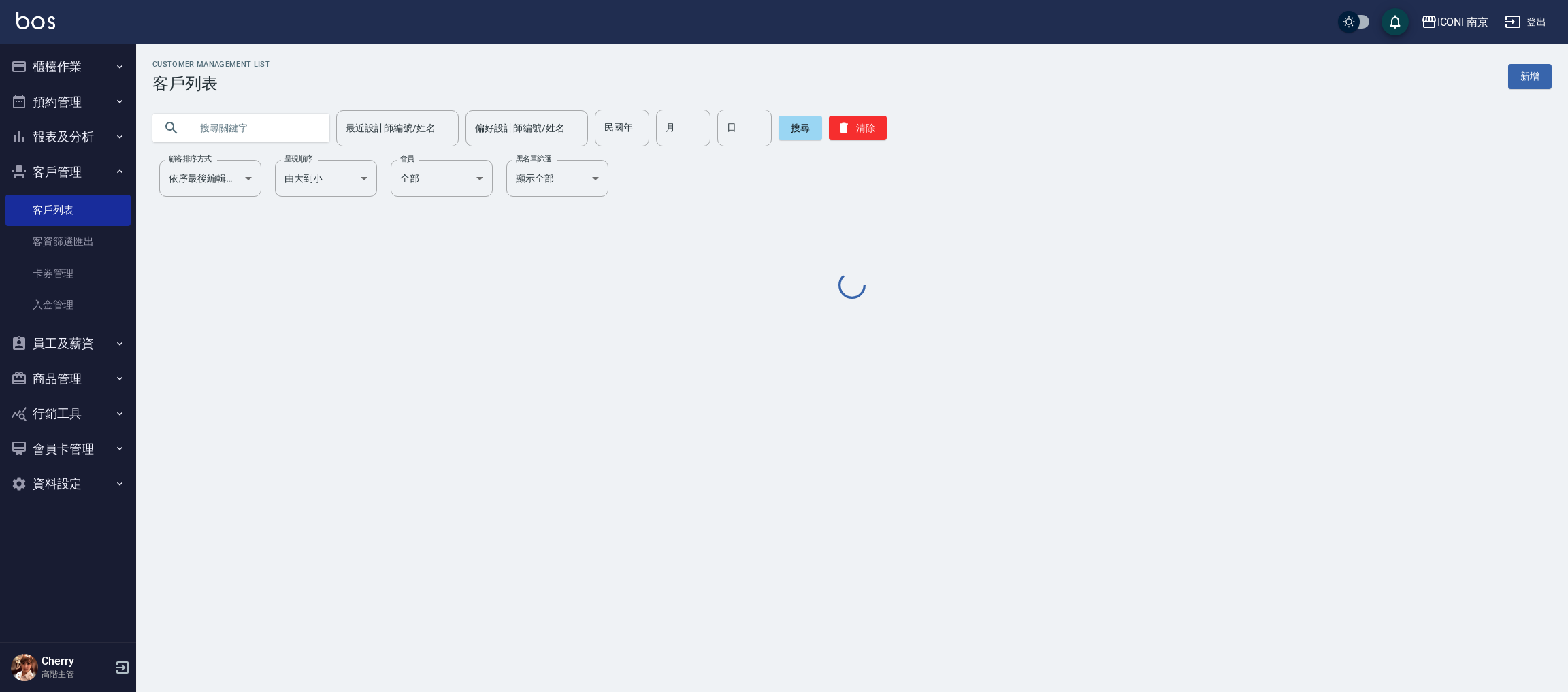
click at [209, 144] on input "text" at bounding box center [255, 128] width 128 height 37
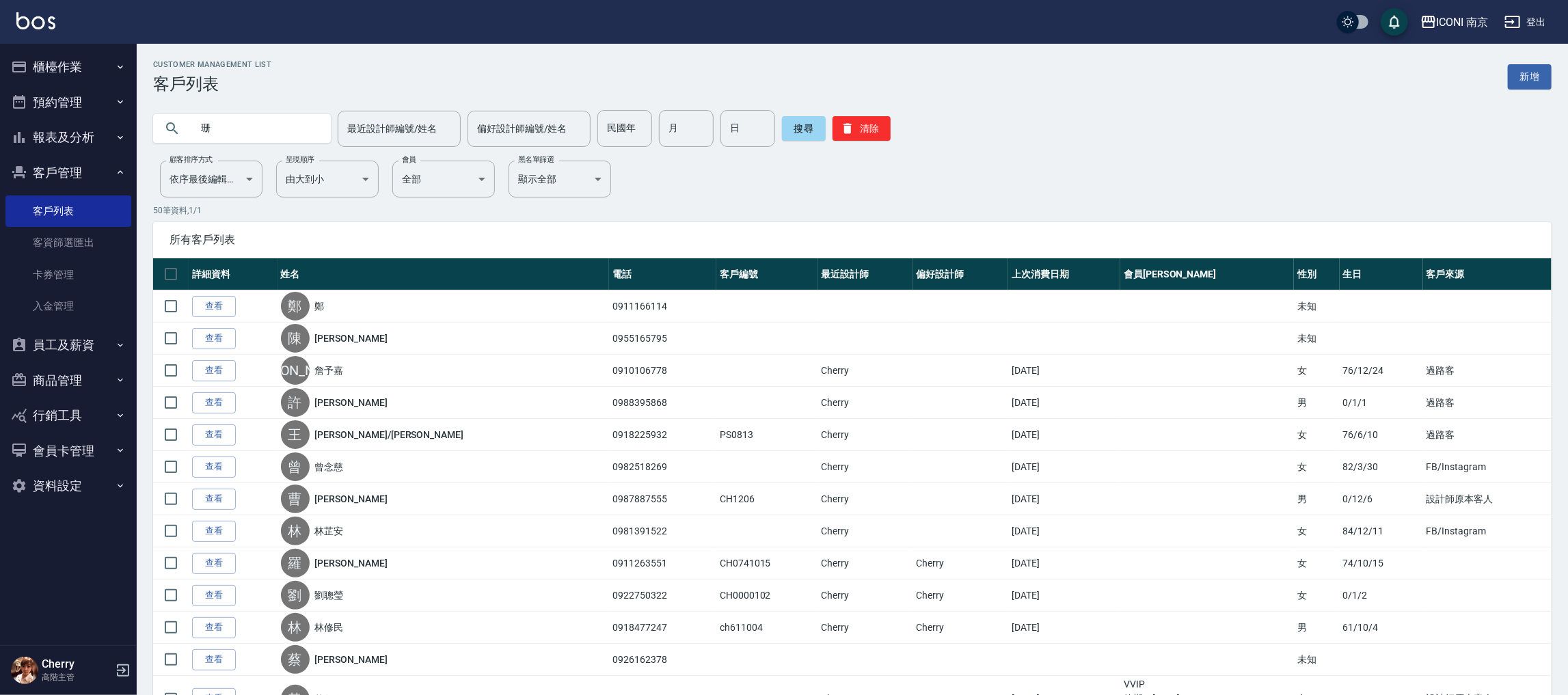
type input "珊"
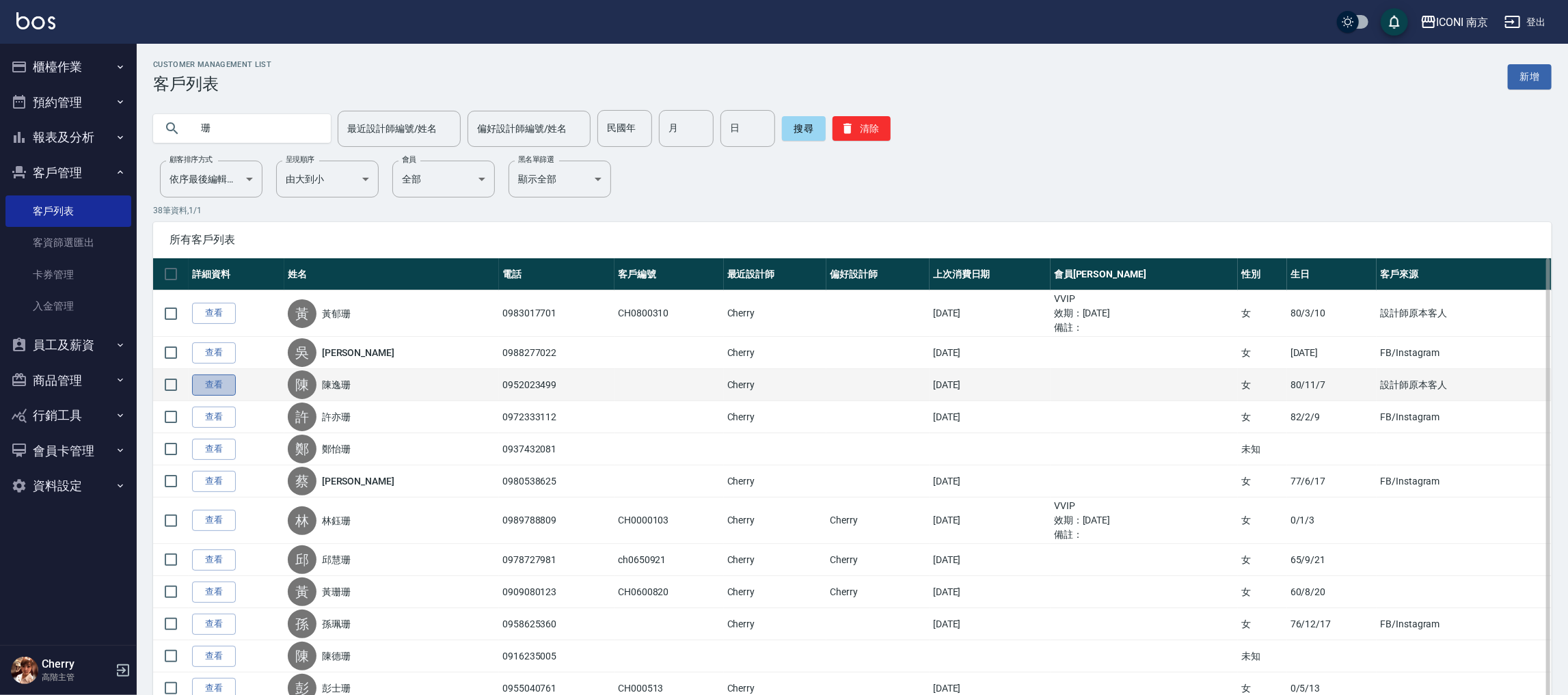
click at [212, 387] on link "查看" at bounding box center [214, 385] width 43 height 21
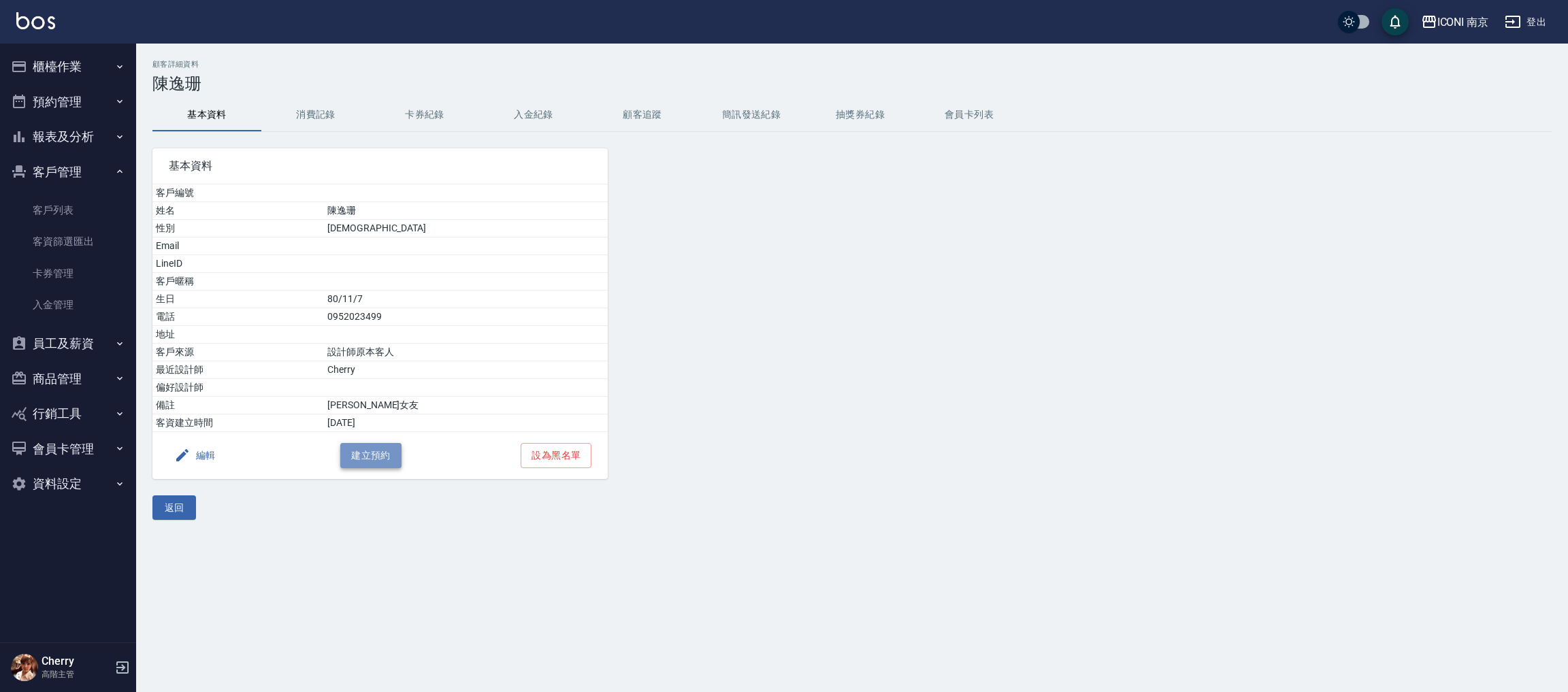
click at [364, 451] on button "建立預約" at bounding box center [371, 456] width 61 height 25
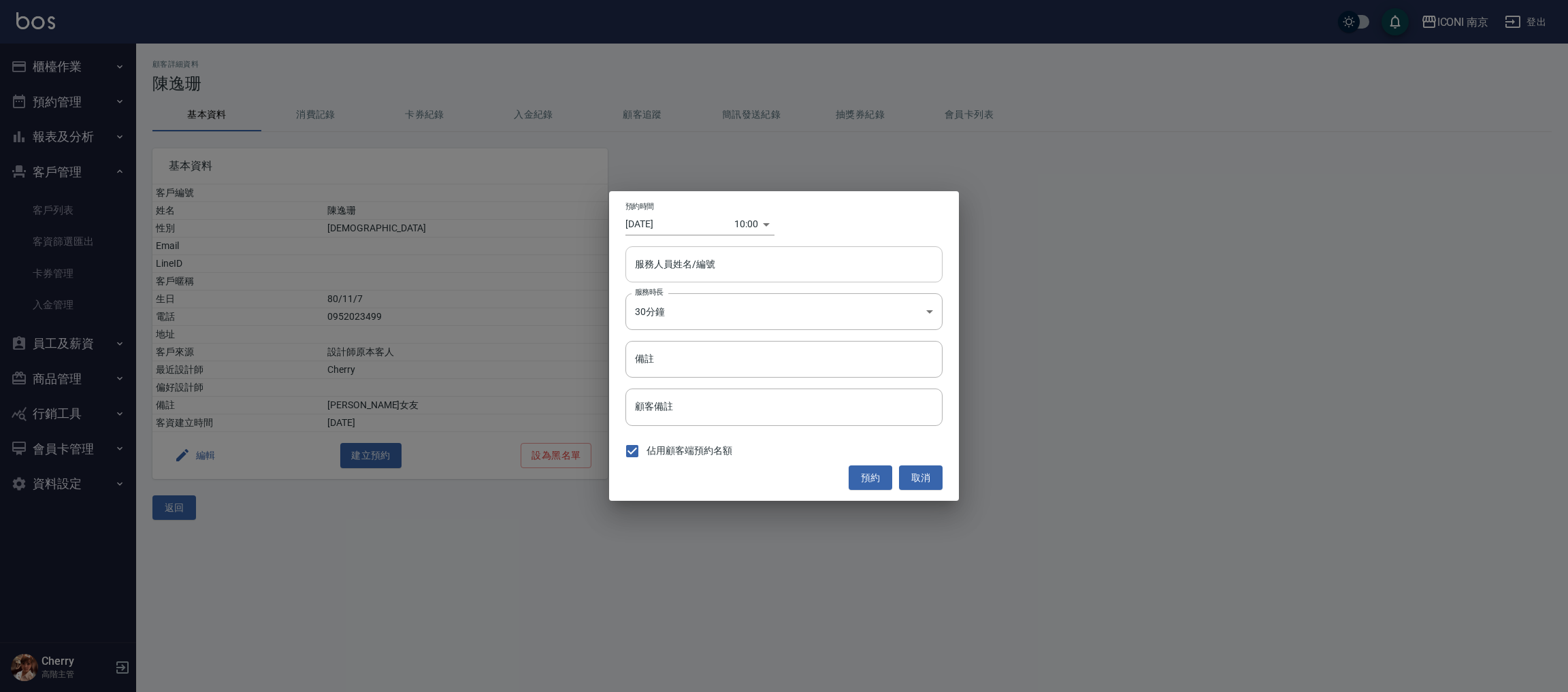
click at [695, 270] on input "服務人員姓名/編號" at bounding box center [784, 264] width 305 height 24
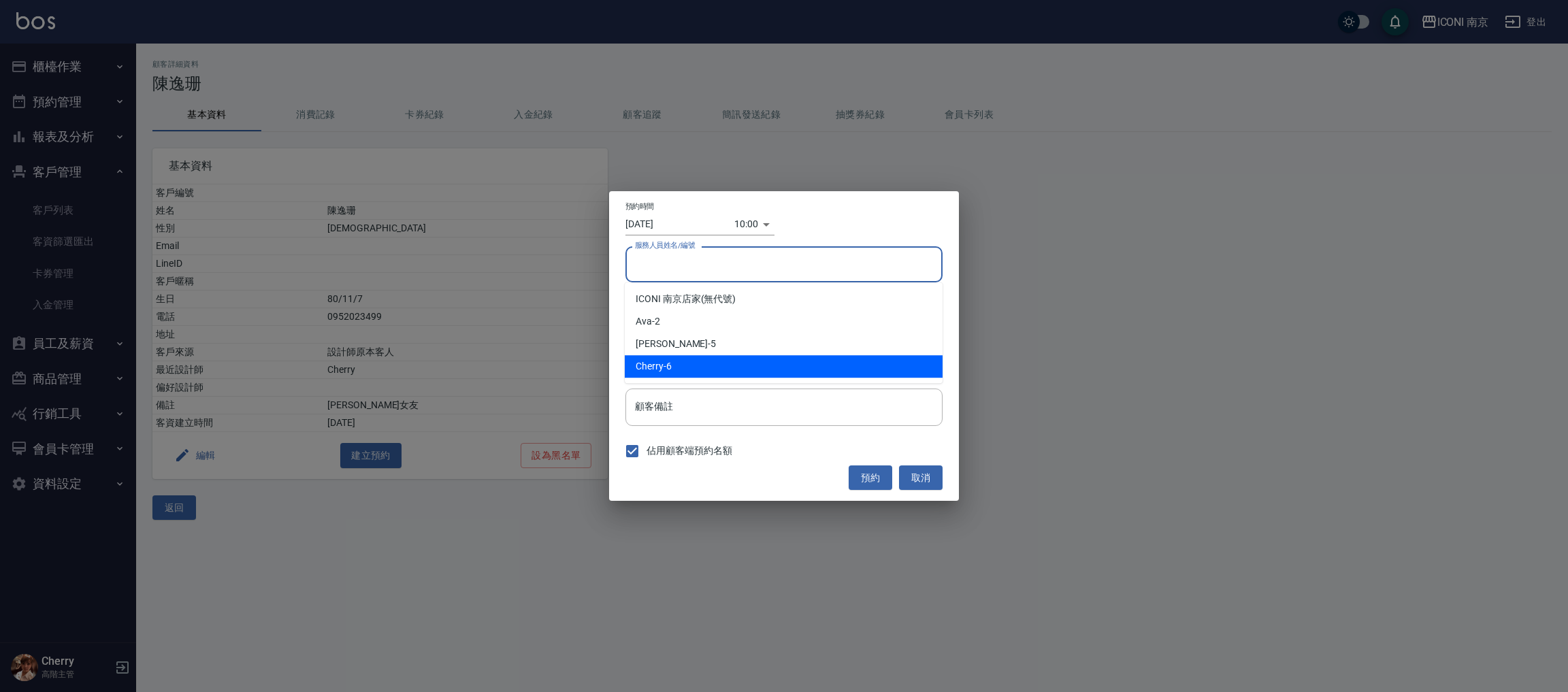
click at [667, 368] on div "Cherry -6" at bounding box center [784, 366] width 318 height 22
type input "Cherry-6"
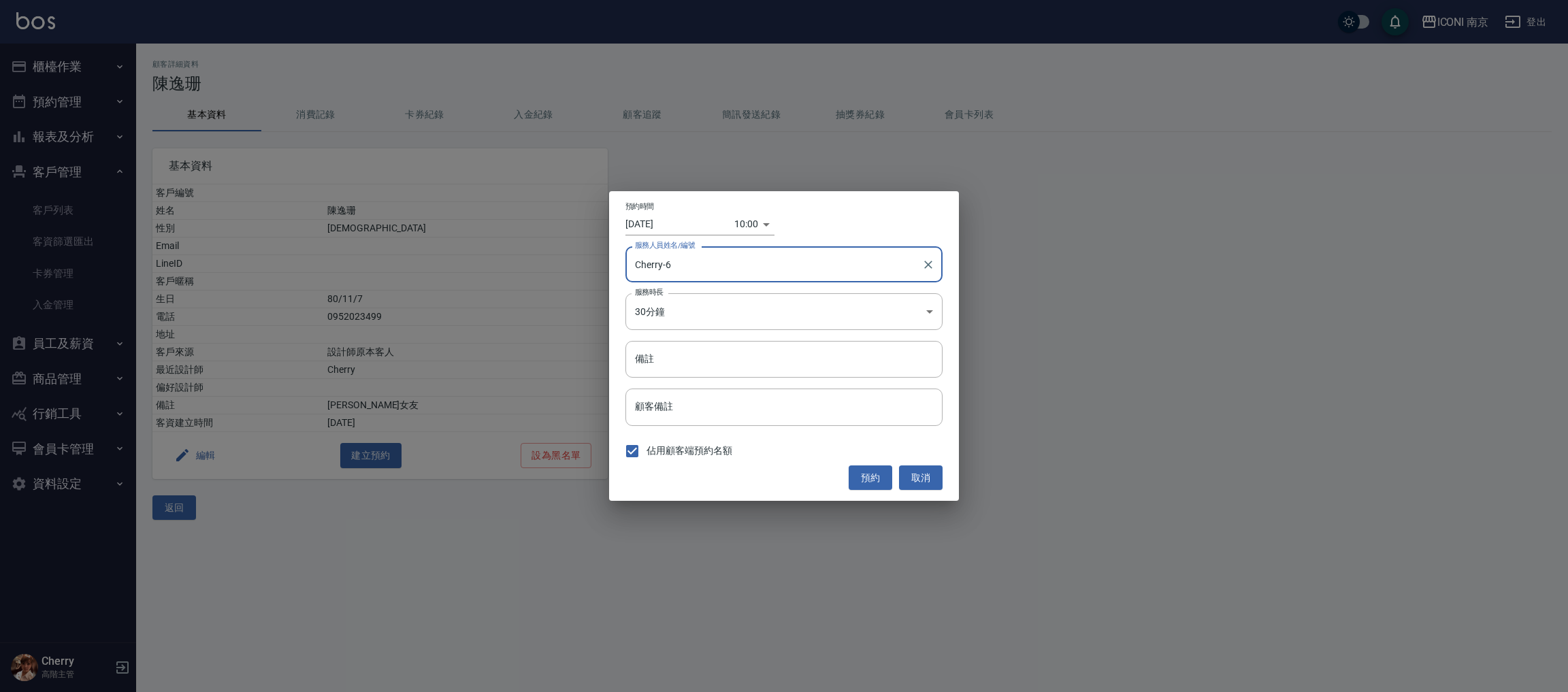
click at [669, 221] on input "[DATE]" at bounding box center [679, 224] width 109 height 22
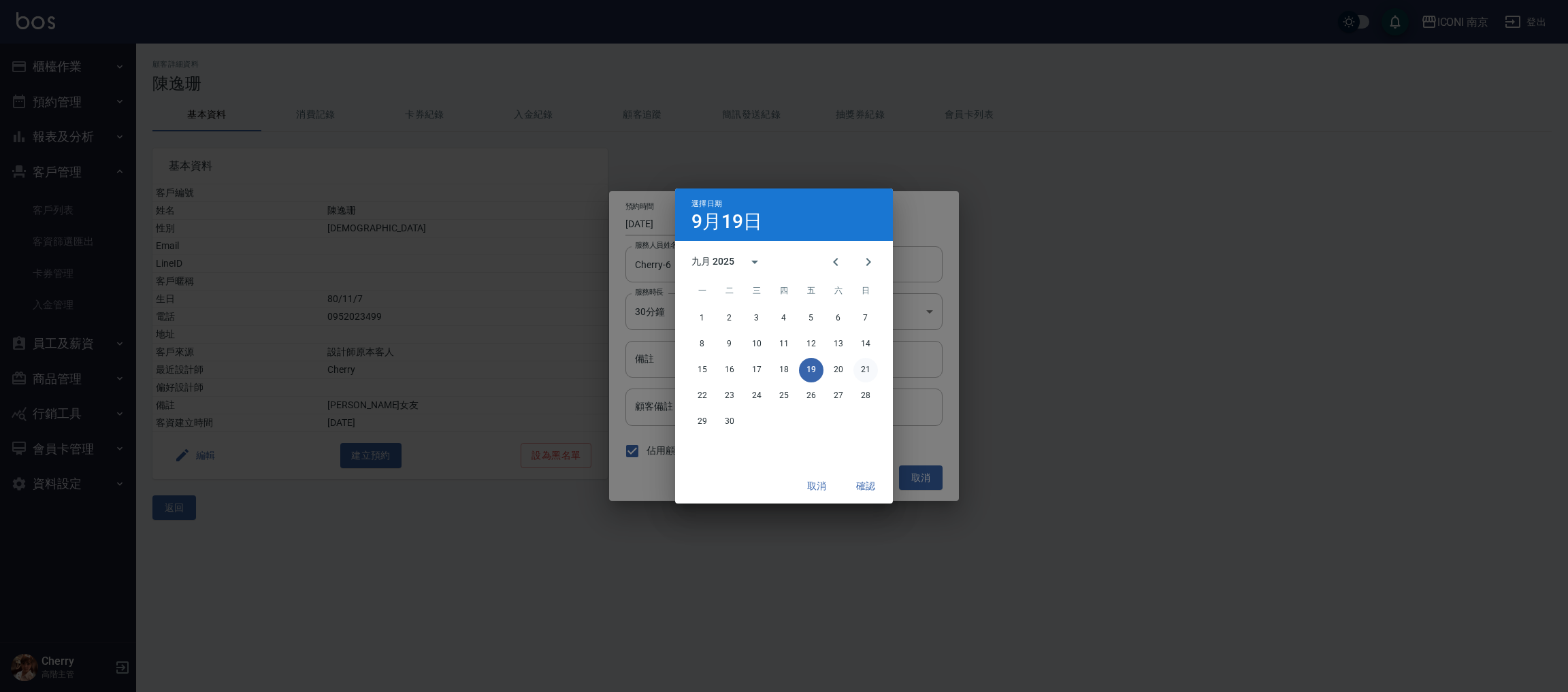
click at [855, 364] on button "21" at bounding box center [865, 371] width 25 height 25
type input "2025/09/21"
type input "1758420000000"
click at [856, 479] on button "確認" at bounding box center [865, 486] width 43 height 25
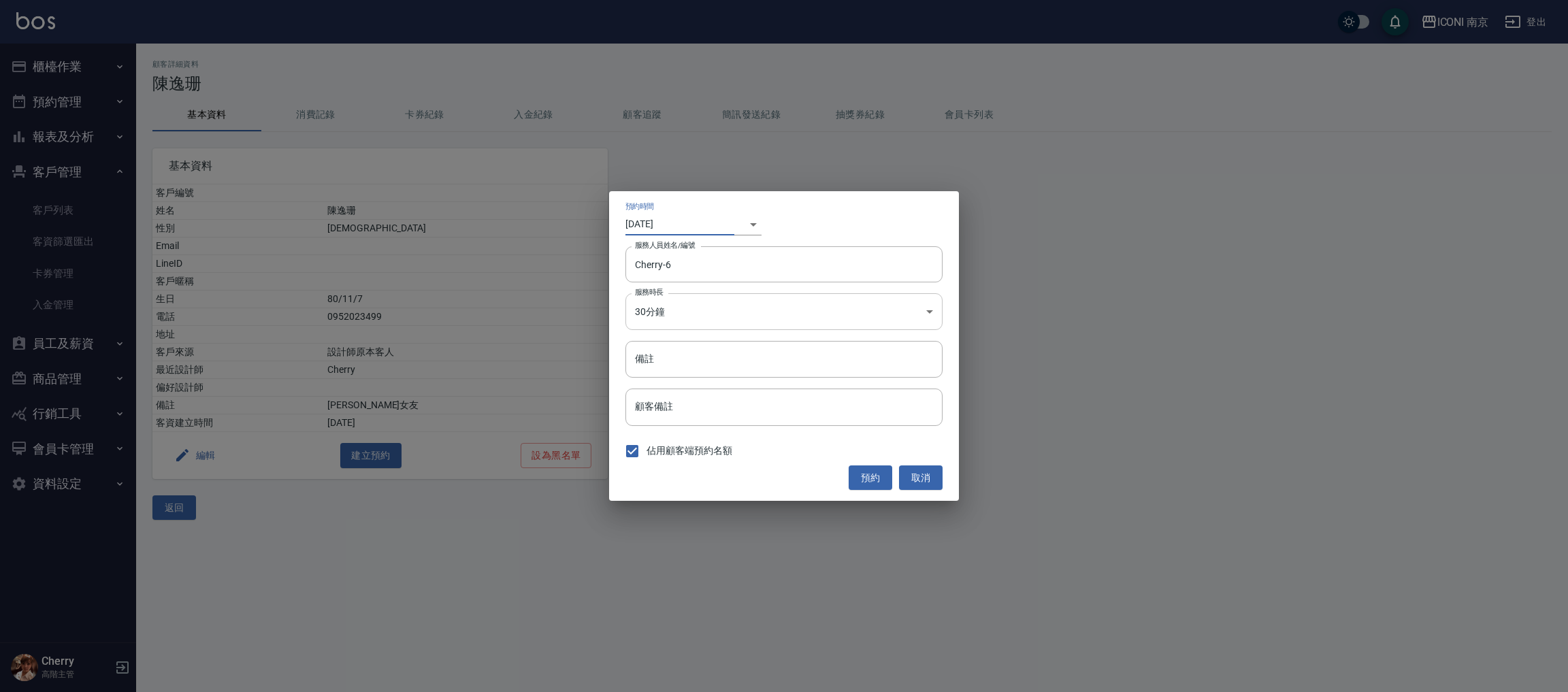
click at [721, 321] on body "ICONI 南京 登出 櫃檯作業 打帳單 帳單列表 掛單列表 座位開單 營業儀表板 現金收支登錄 高階收支登錄 材料自購登錄 每日結帳 排班表 現場電腦打卡 …" at bounding box center [784, 346] width 1568 height 692
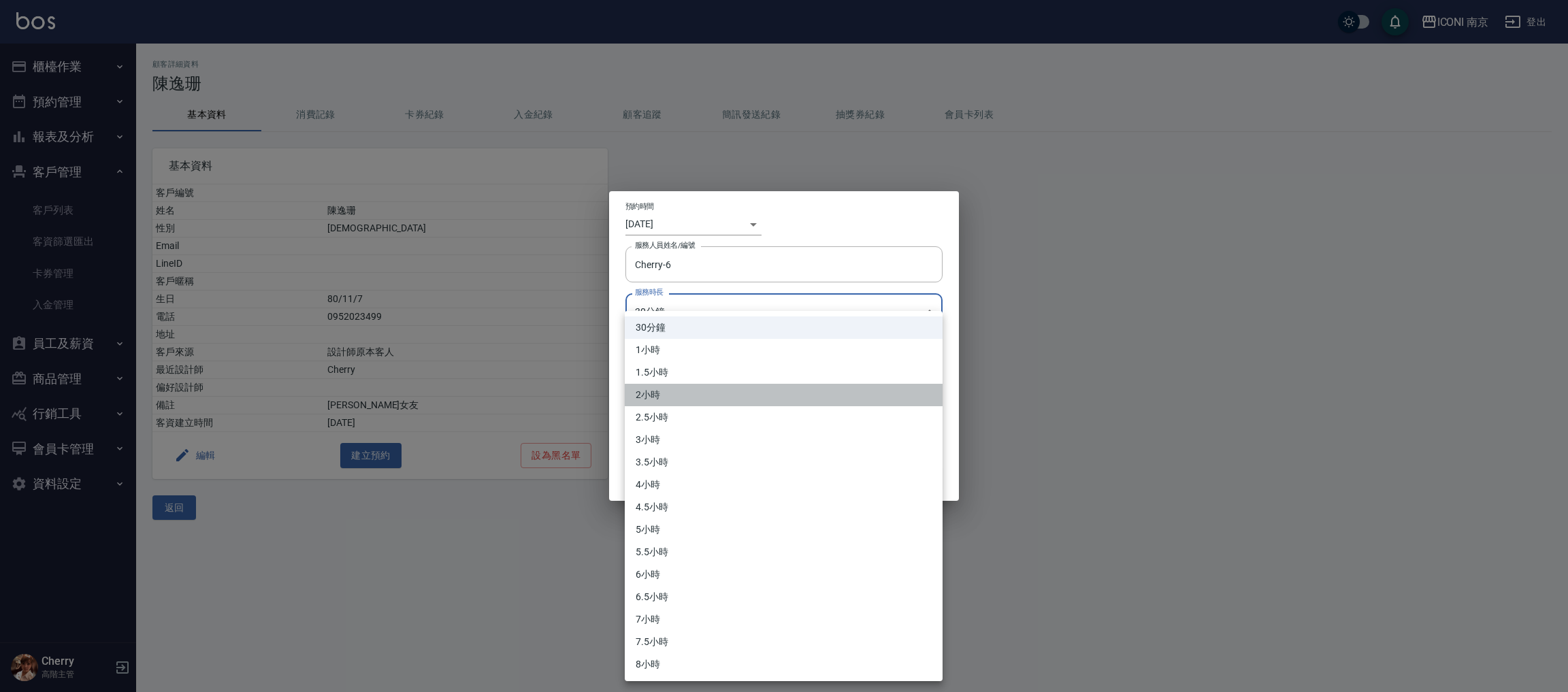
click at [663, 395] on li "2小時" at bounding box center [784, 395] width 318 height 22
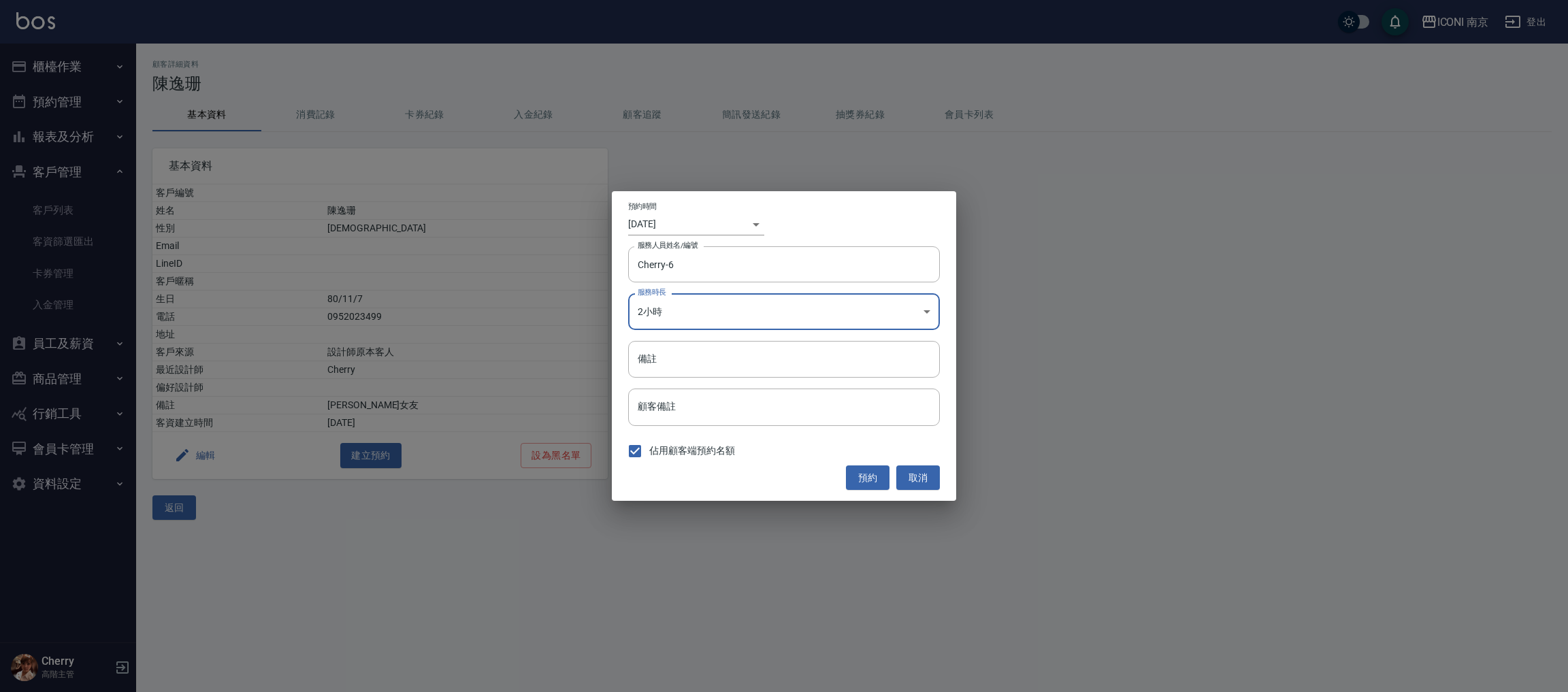
click at [672, 322] on body "ICONI 南京 登出 櫃檯作業 打帳單 帳單列表 掛單列表 座位開單 營業儀表板 現金收支登錄 高階收支登錄 材料自購登錄 每日結帳 排班表 現場電腦打卡 …" at bounding box center [784, 346] width 1568 height 692
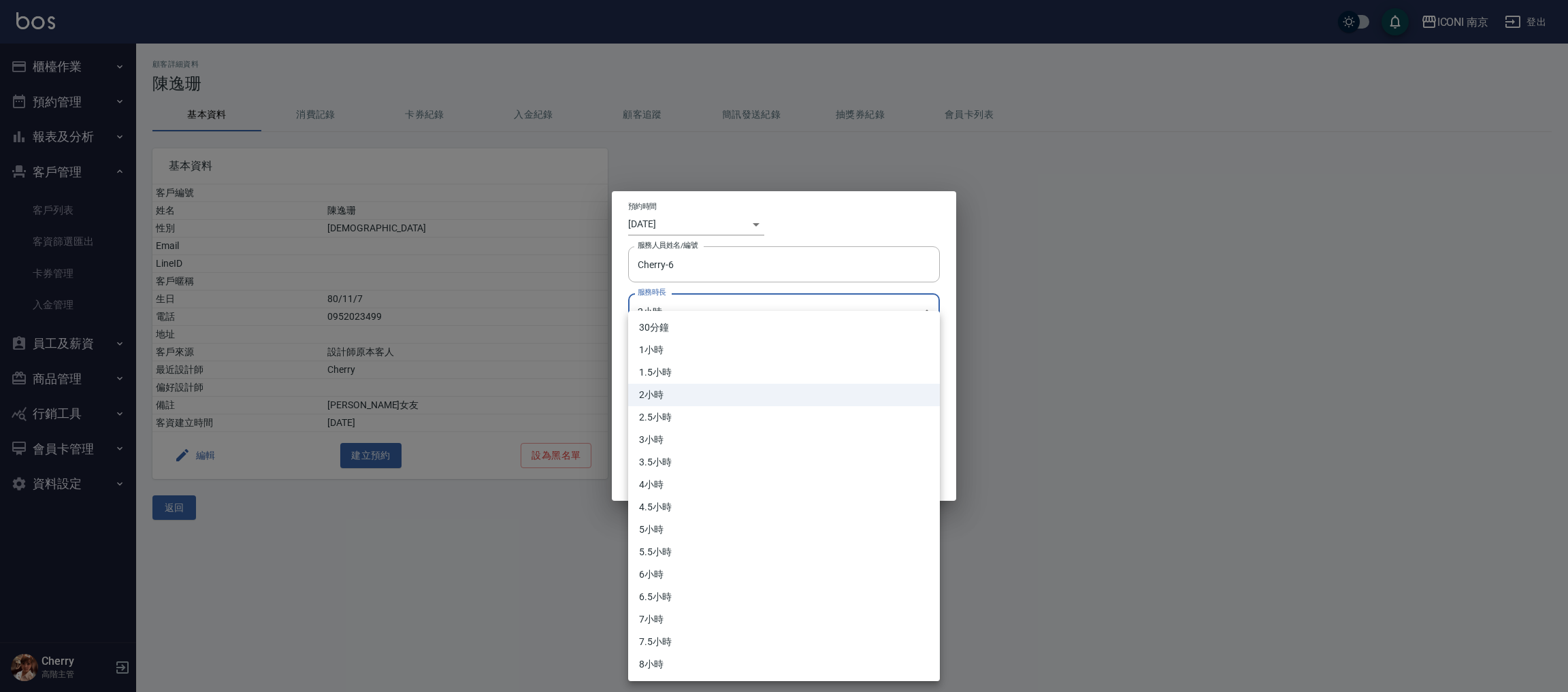
click at [672, 412] on li "2.5小時" at bounding box center [784, 417] width 312 height 22
type input "5"
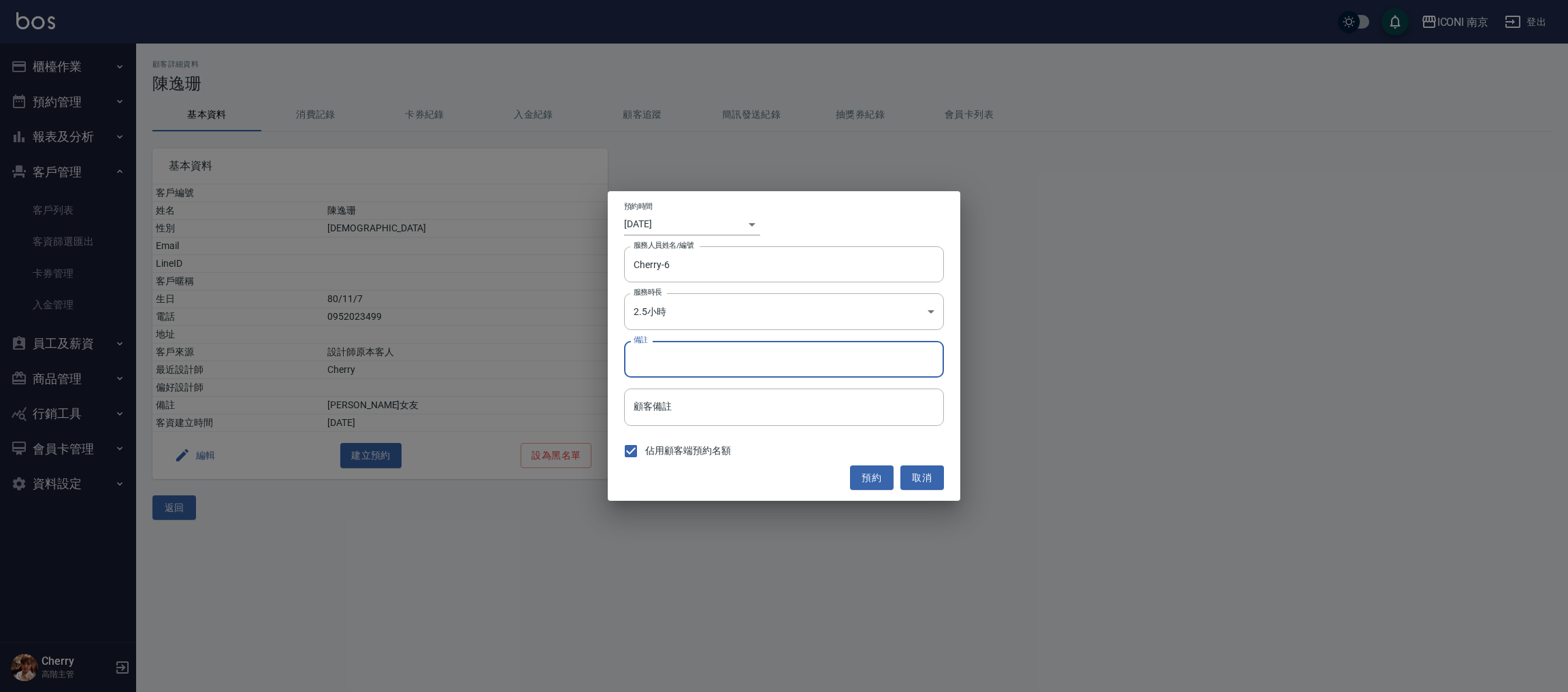
click at [675, 364] on input "備註" at bounding box center [784, 360] width 320 height 37
type input "染"
click at [646, 368] on input "補染+護" at bounding box center [784, 360] width 320 height 37
type input "補染1500+護"
click at [737, 226] on body "ICONI 南京 登出 櫃檯作業 打帳單 帳單列表 掛單列表 座位開單 營業儀表板 現金收支登錄 高階收支登錄 材料自購登錄 每日結帳 排班表 現場電腦打卡 …" at bounding box center [784, 346] width 1568 height 692
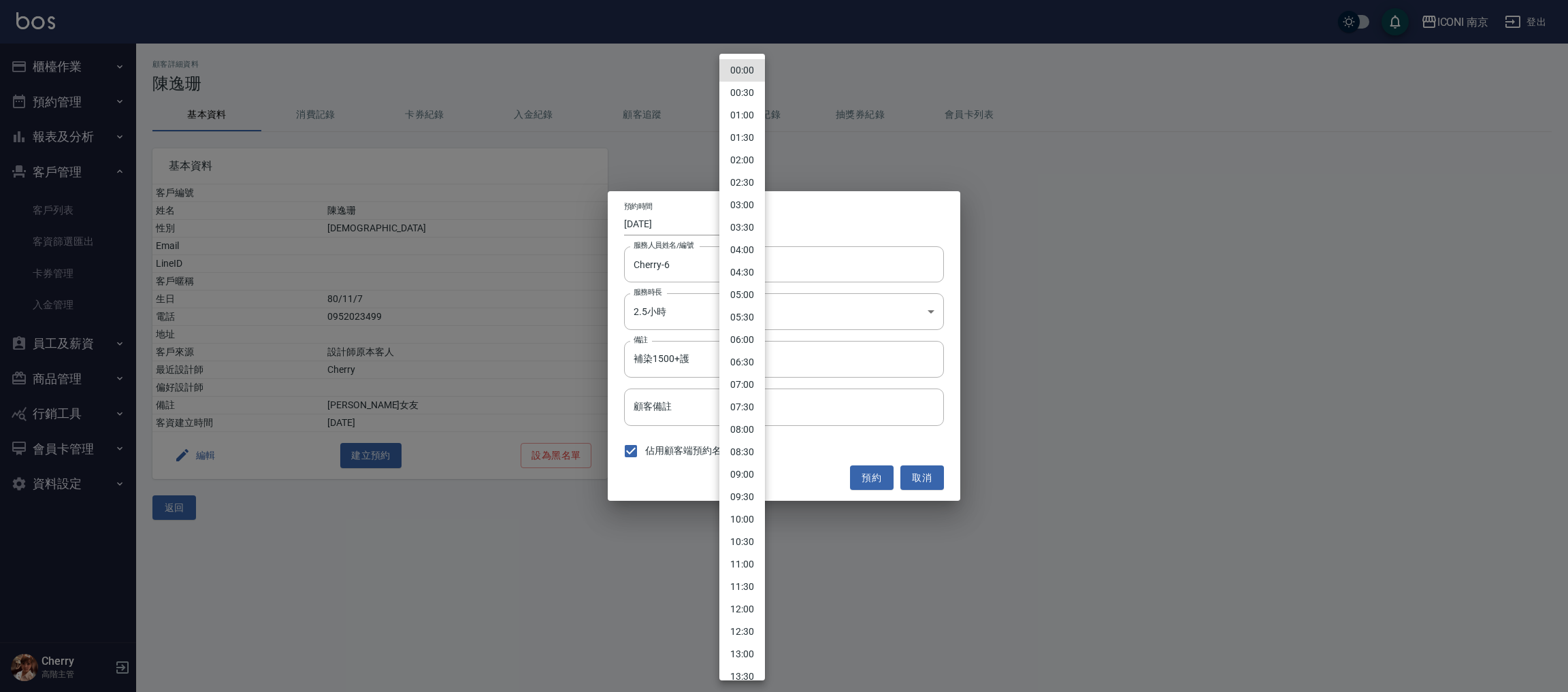
click at [750, 568] on li "11:00" at bounding box center [742, 565] width 46 height 22
type input "[DATE]"
type input "1758250800000"
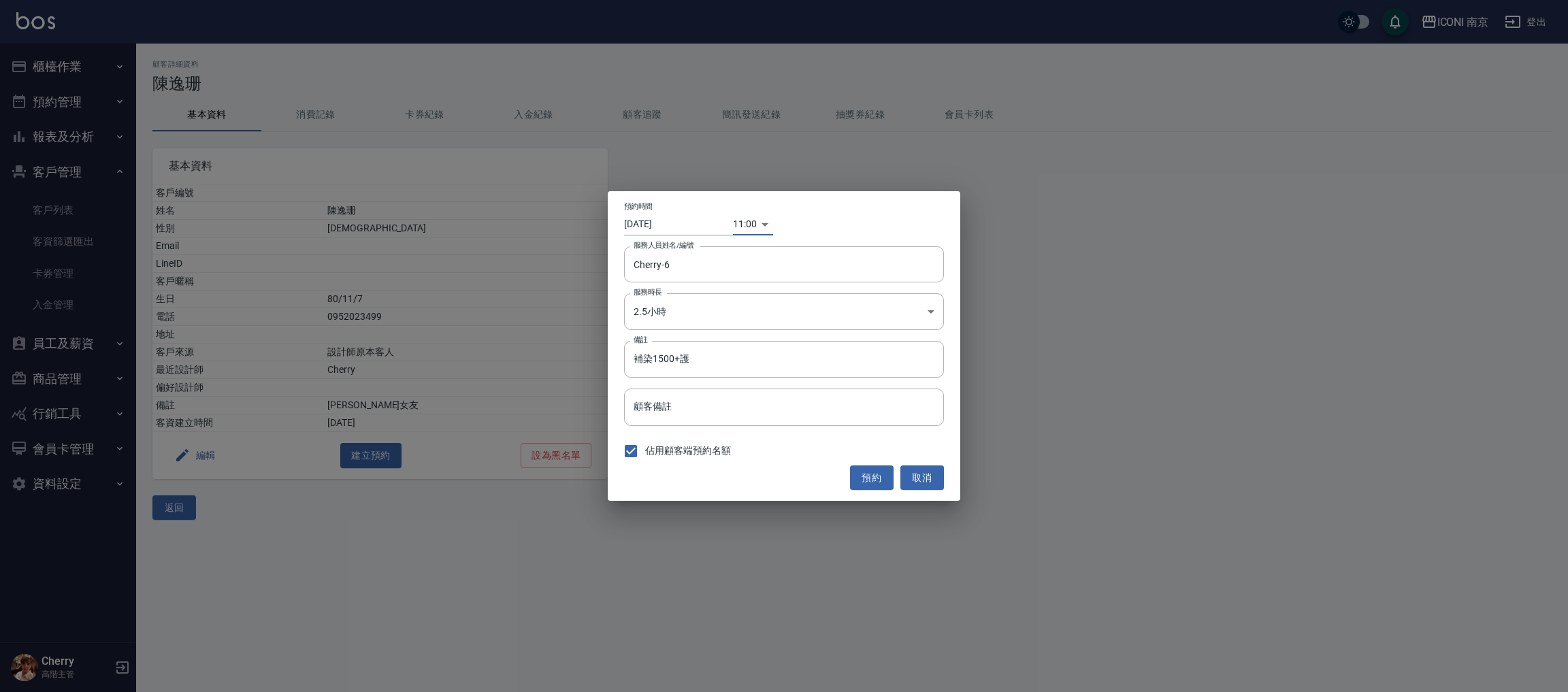
click at [667, 221] on input "[DATE]" at bounding box center [678, 224] width 109 height 22
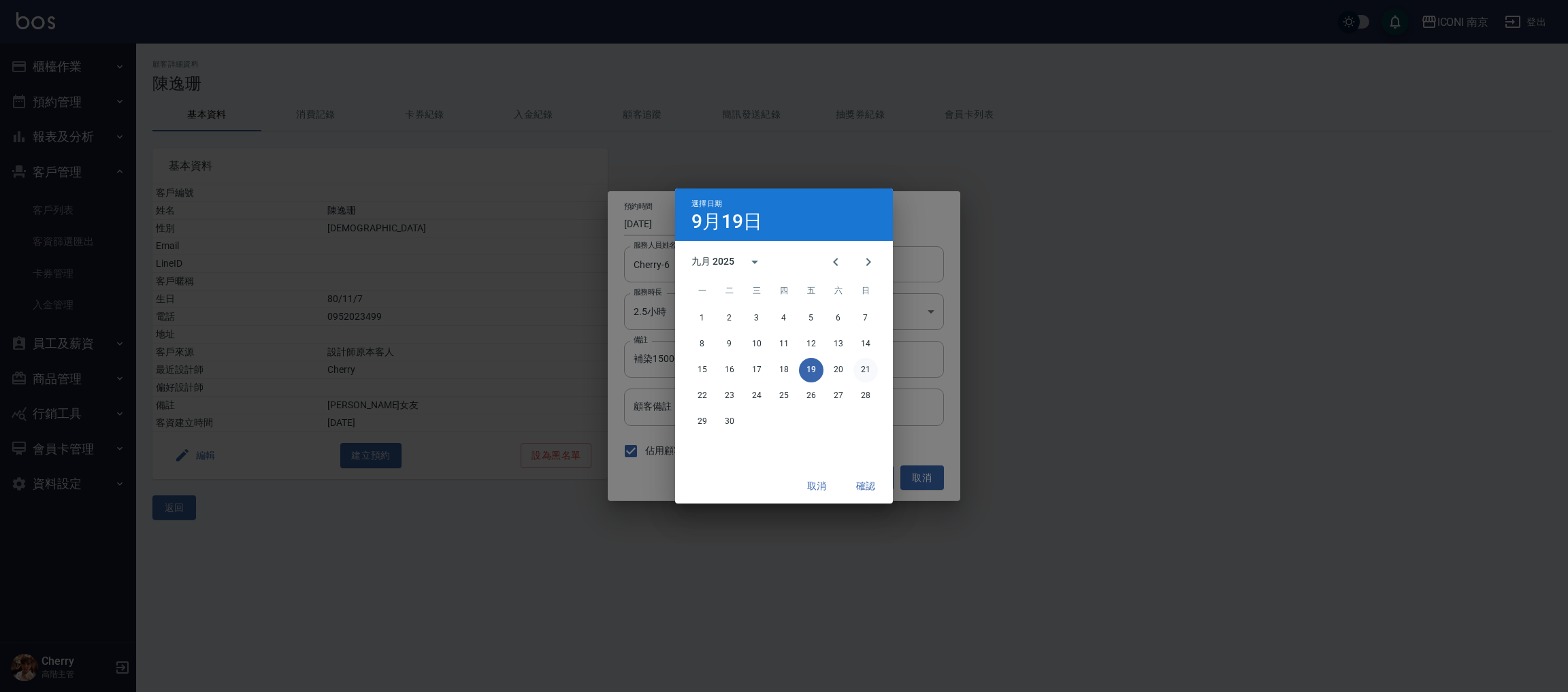
click at [863, 374] on button "21" at bounding box center [865, 371] width 25 height 25
type input "2025/09/21"
type input "1758423600000"
click at [872, 485] on button "確認" at bounding box center [865, 486] width 43 height 25
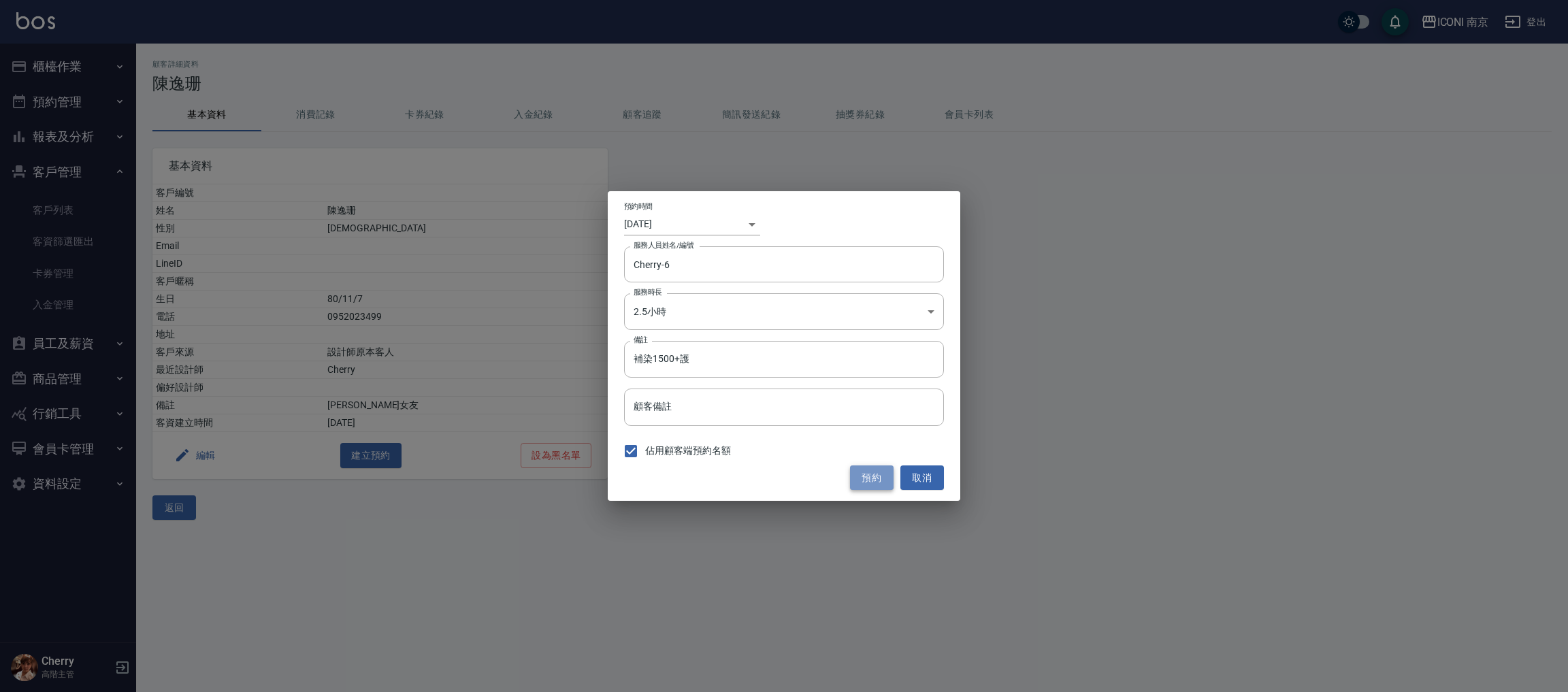
click at [875, 474] on button "預約" at bounding box center [872, 478] width 43 height 25
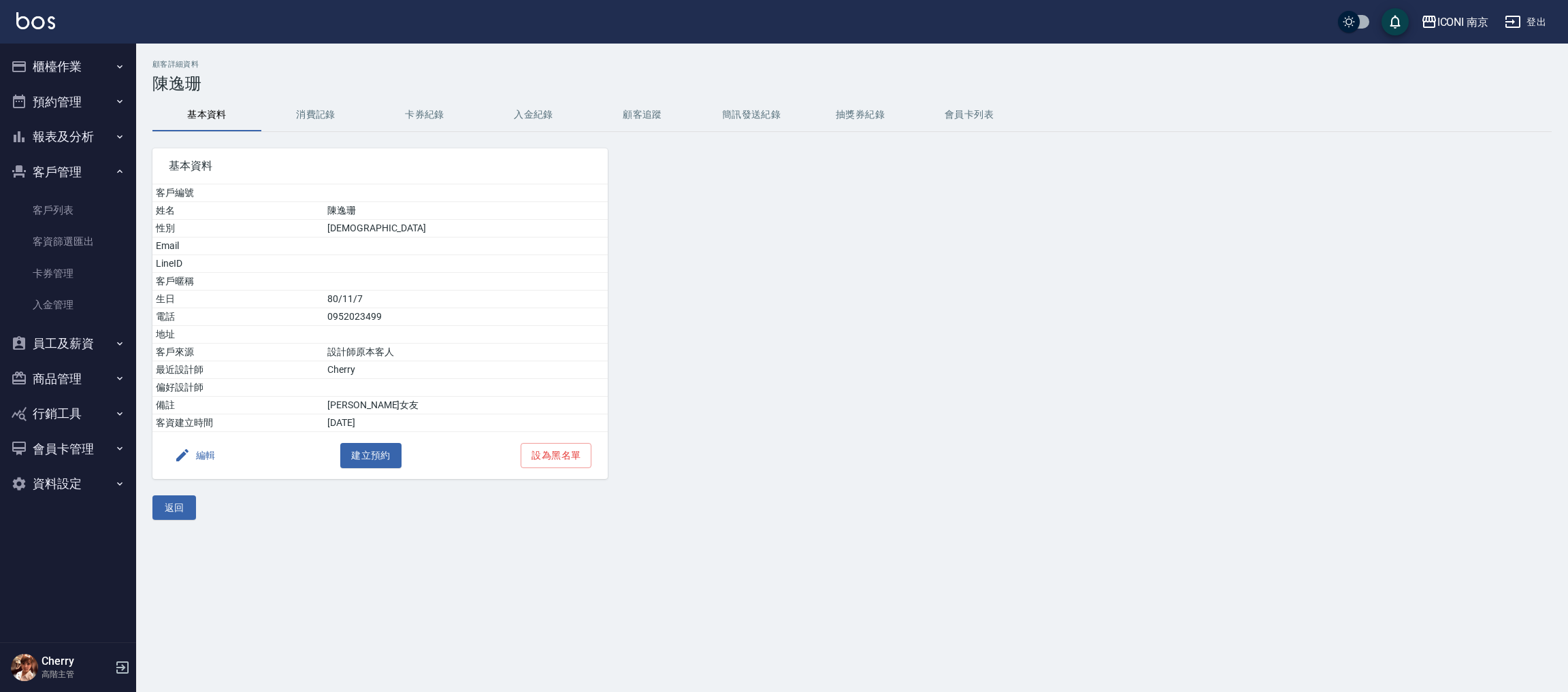
click at [73, 145] on button "報表及分析" at bounding box center [68, 137] width 125 height 36
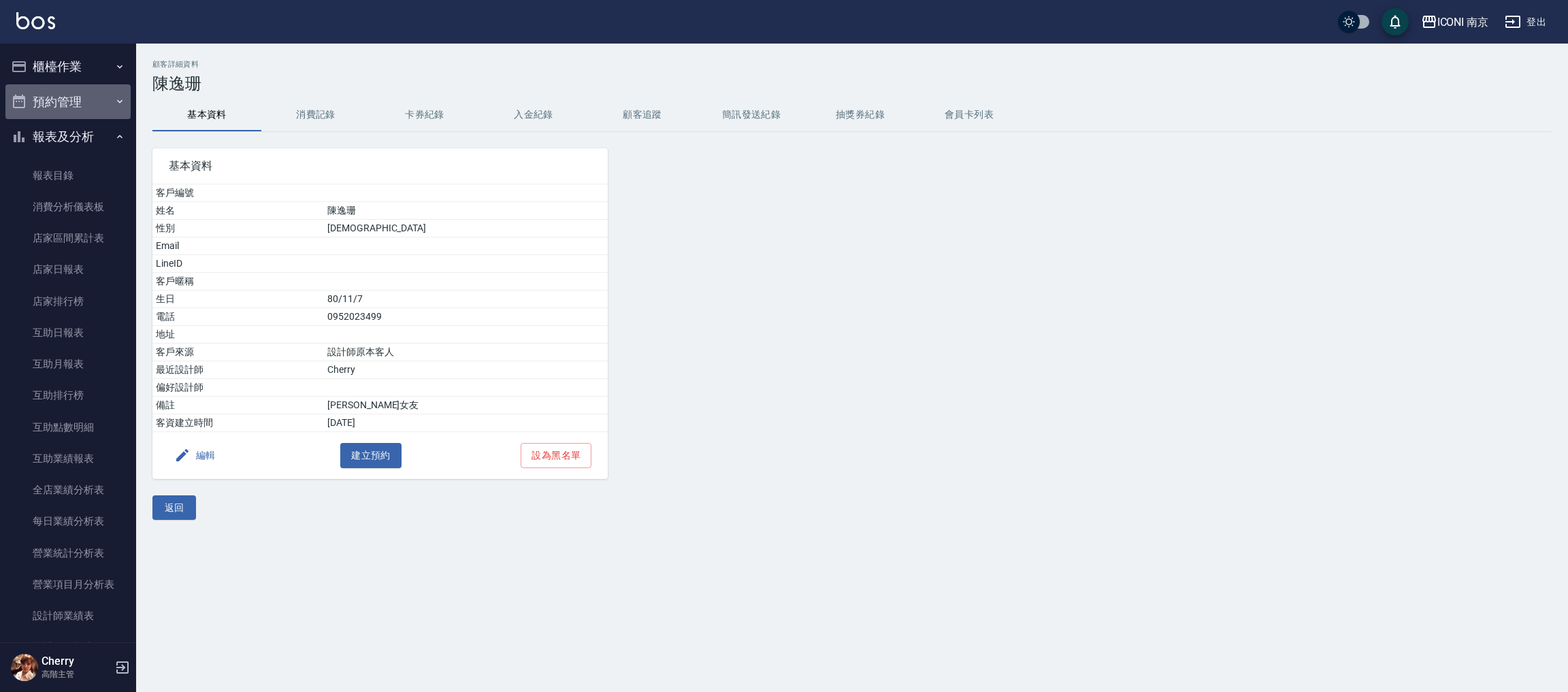
click at [76, 107] on button "預約管理" at bounding box center [68, 102] width 125 height 36
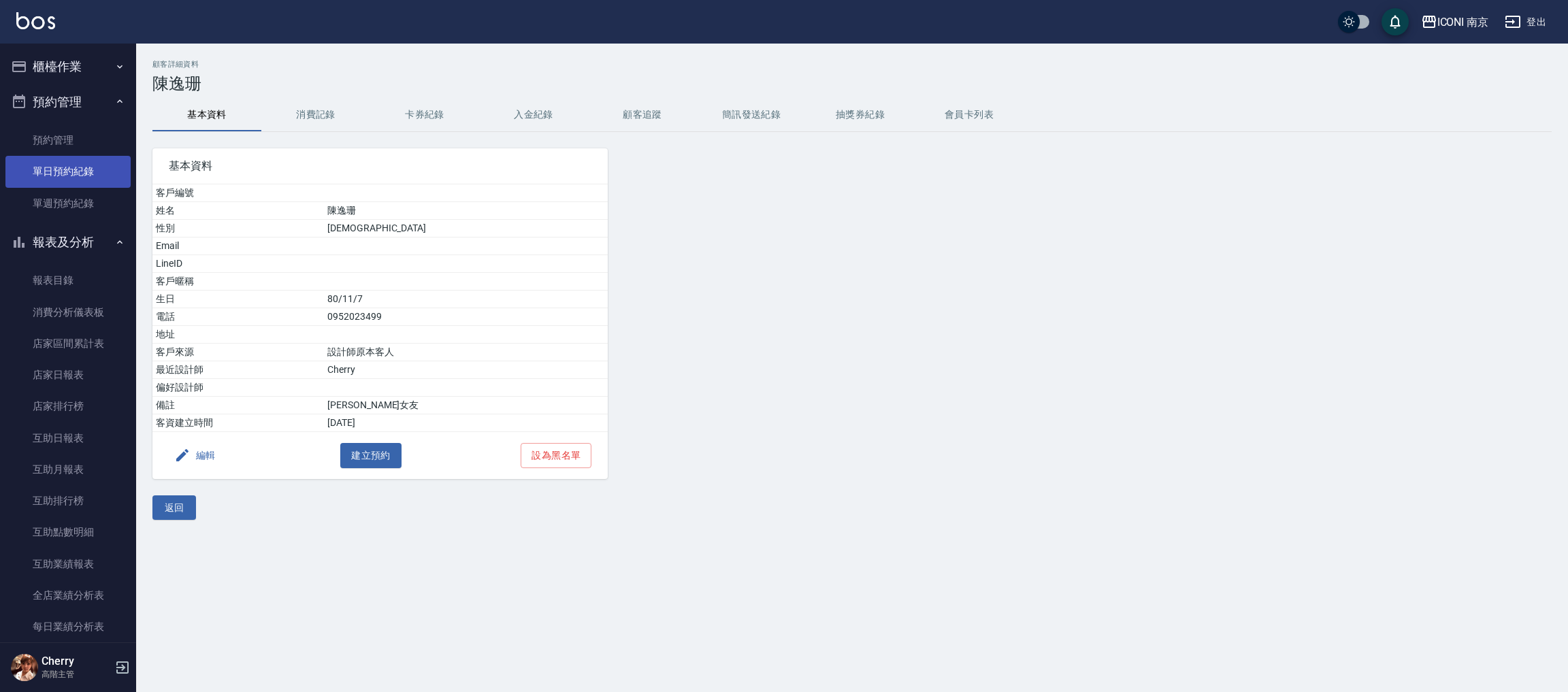
click at [69, 165] on link "單日預約紀錄" at bounding box center [68, 171] width 125 height 32
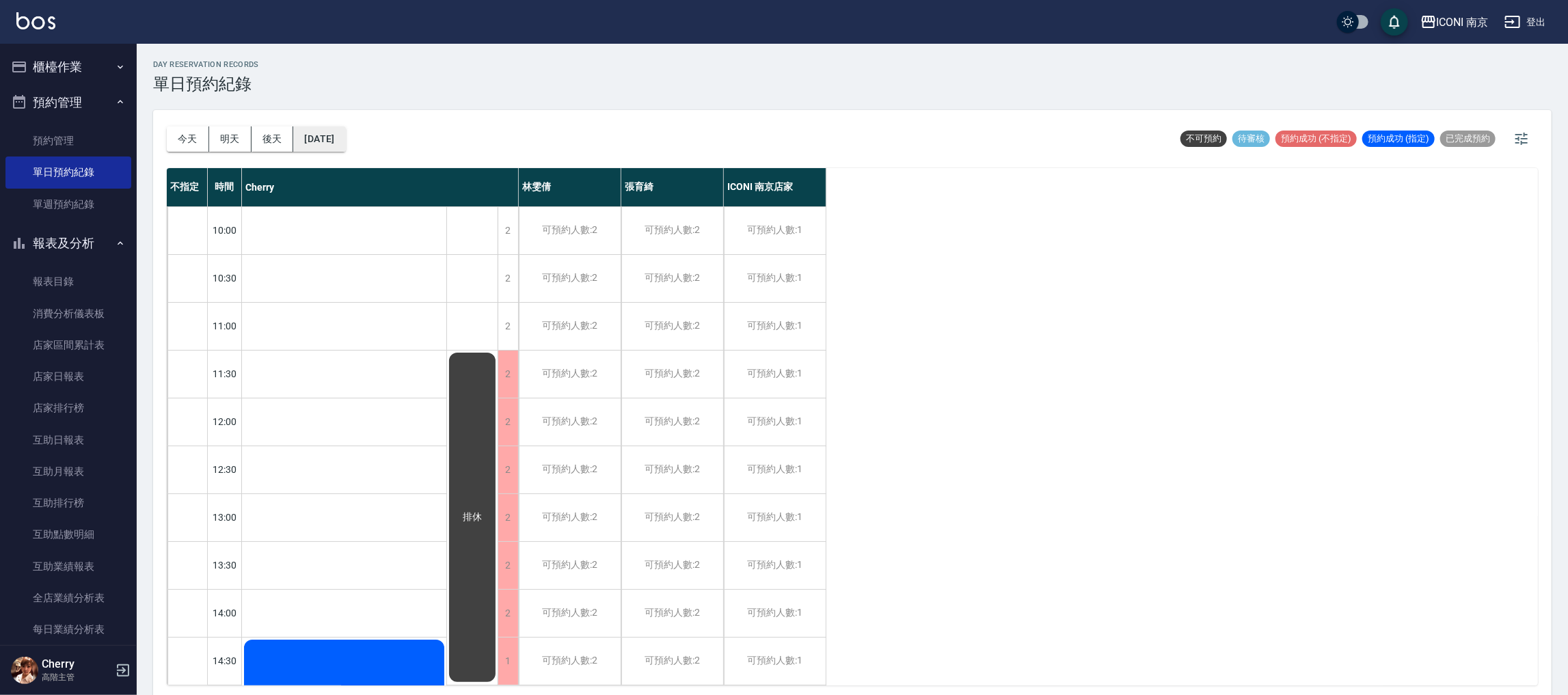
click at [326, 137] on button "[DATE]" at bounding box center [319, 139] width 52 height 26
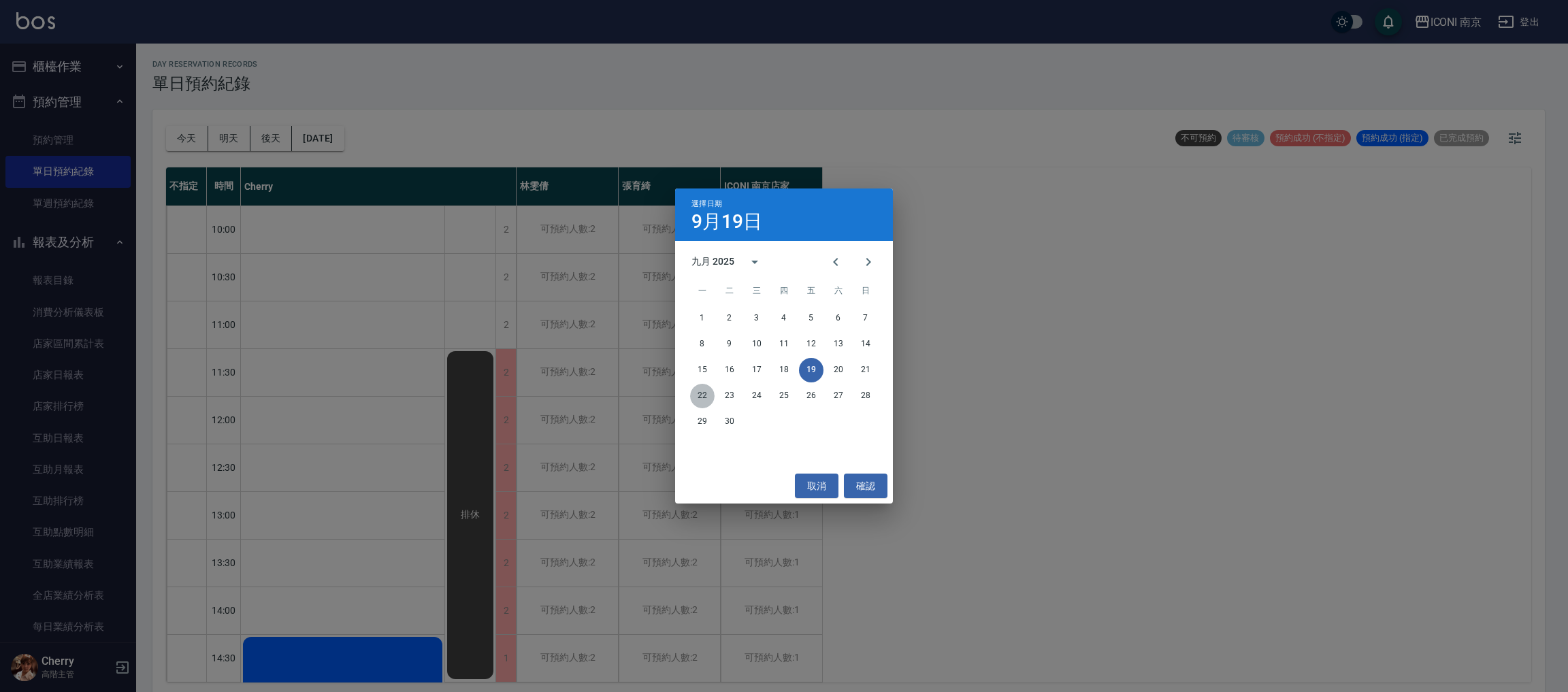
click at [702, 401] on button "22" at bounding box center [703, 396] width 25 height 25
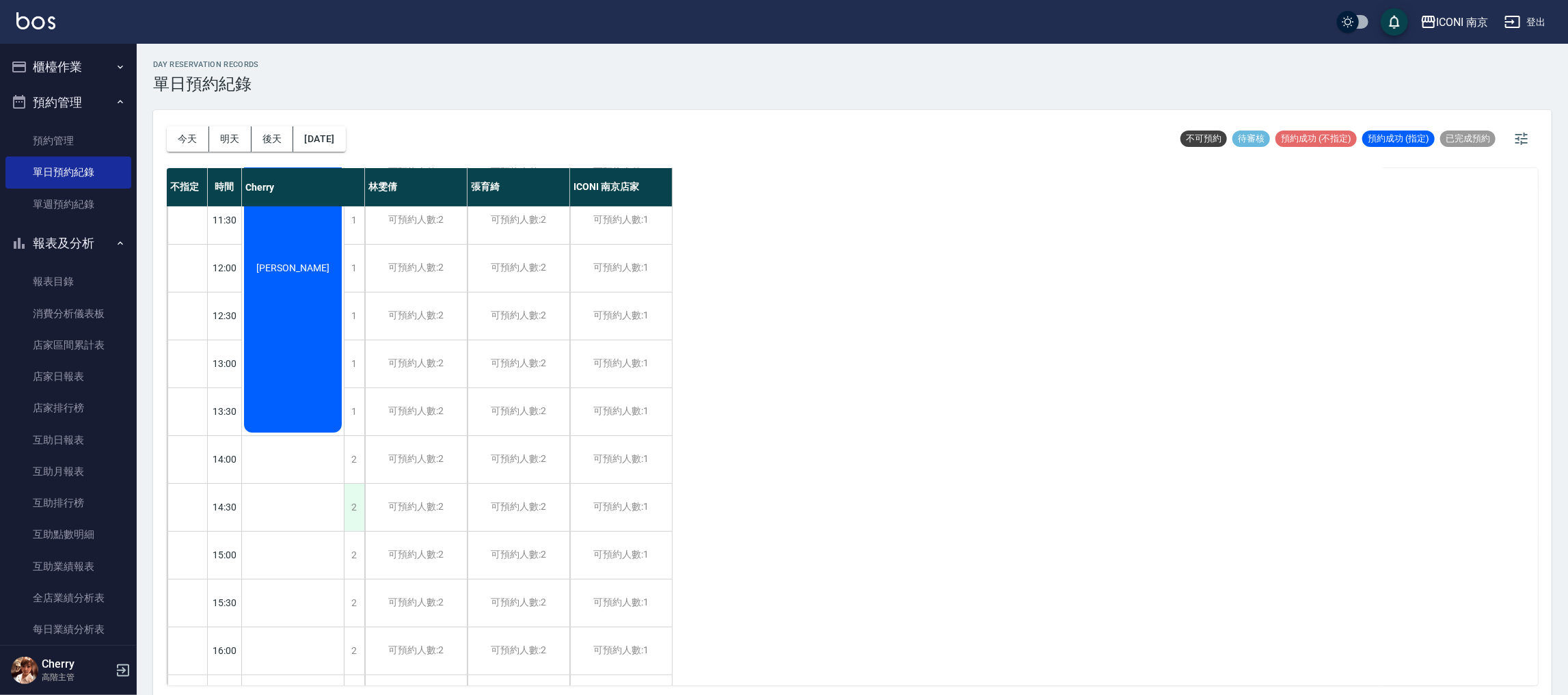
scroll to position [205, 0]
click at [355, 497] on div "2" at bounding box center [354, 504] width 20 height 47
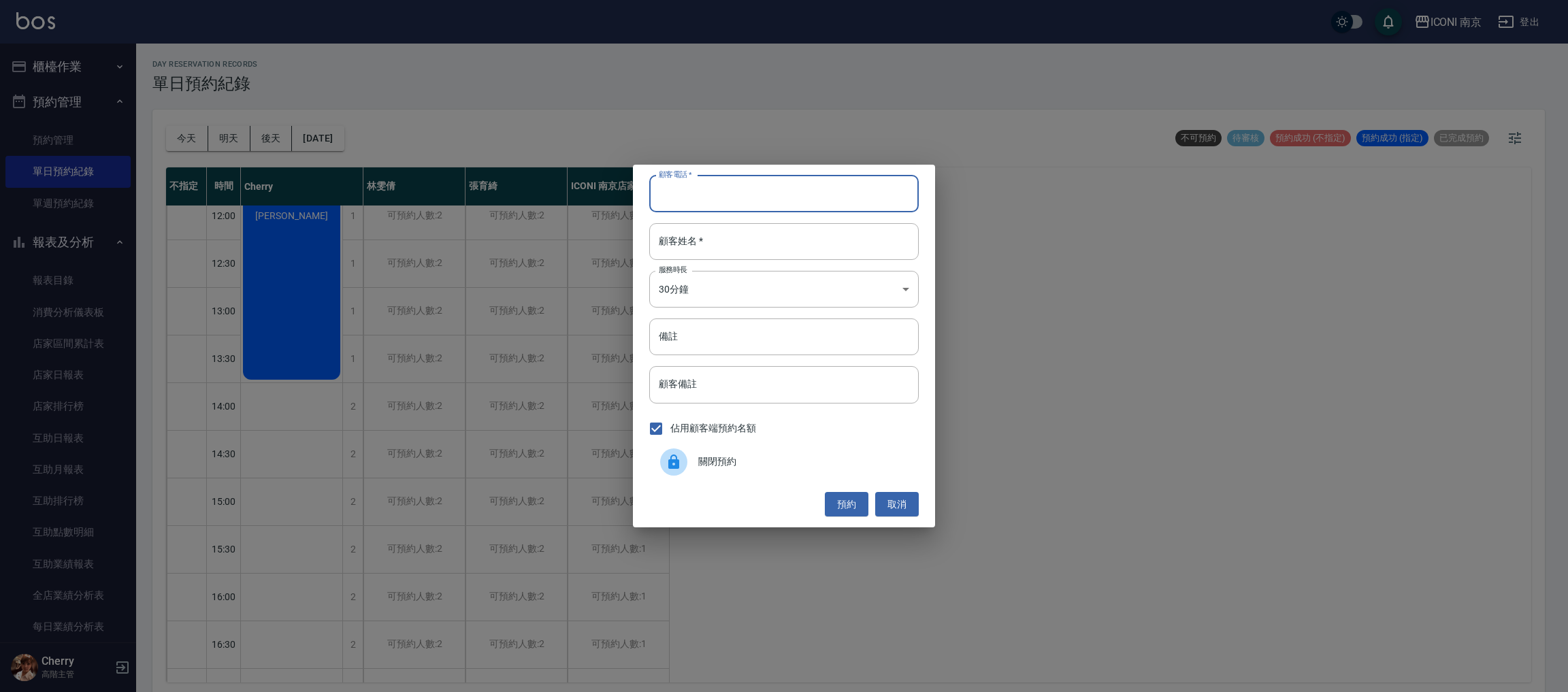
click at [718, 181] on input "顧客電話   *" at bounding box center [784, 194] width 269 height 37
type input "0919600067"
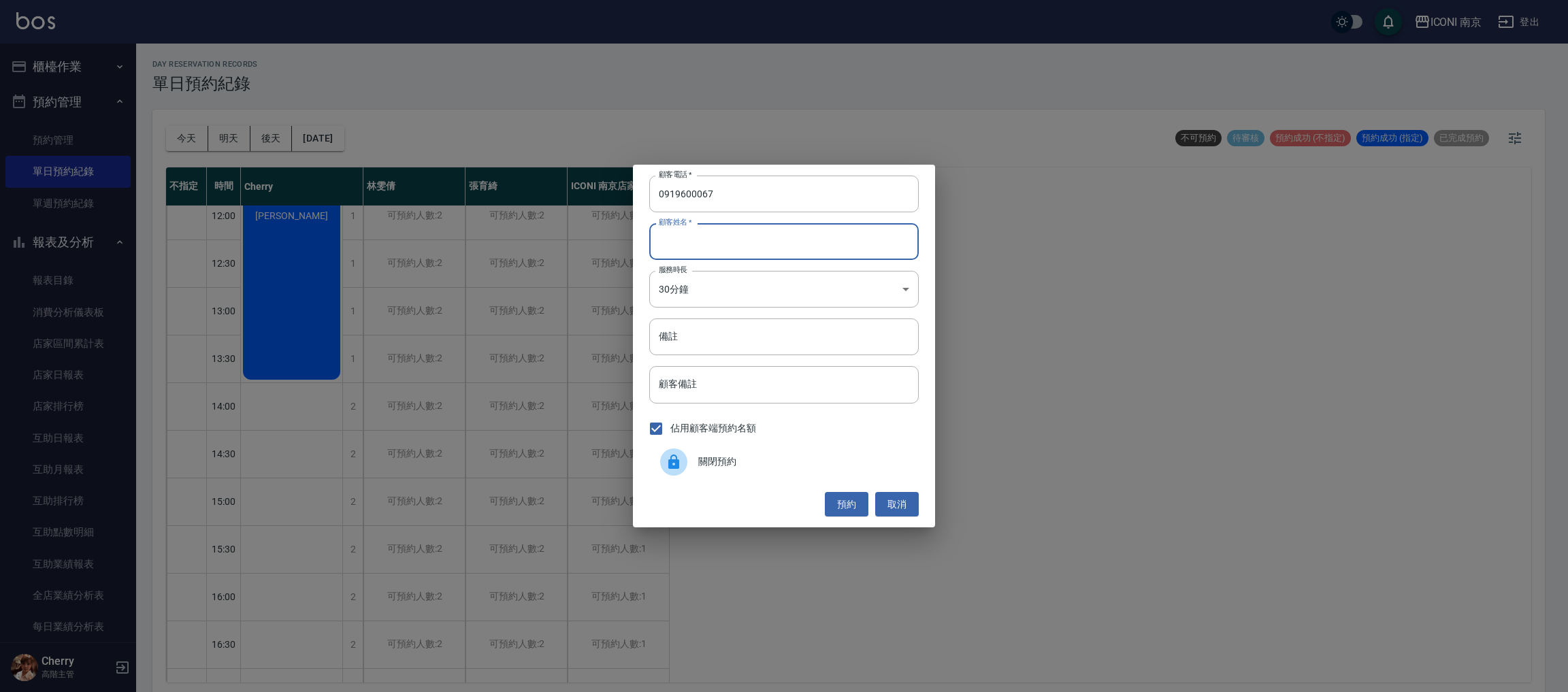
click at [733, 256] on input "顧客姓名   *" at bounding box center [784, 242] width 269 height 37
type input "賴"
click at [842, 274] on body "ICONI 南京 登出 櫃檯作業 打帳單 帳單列表 掛單列表 座位開單 營業儀表板 現金收支登錄 高階收支登錄 材料自購登錄 每日結帳 排班表 現場電腦打卡 …" at bounding box center [784, 348] width 1568 height 697
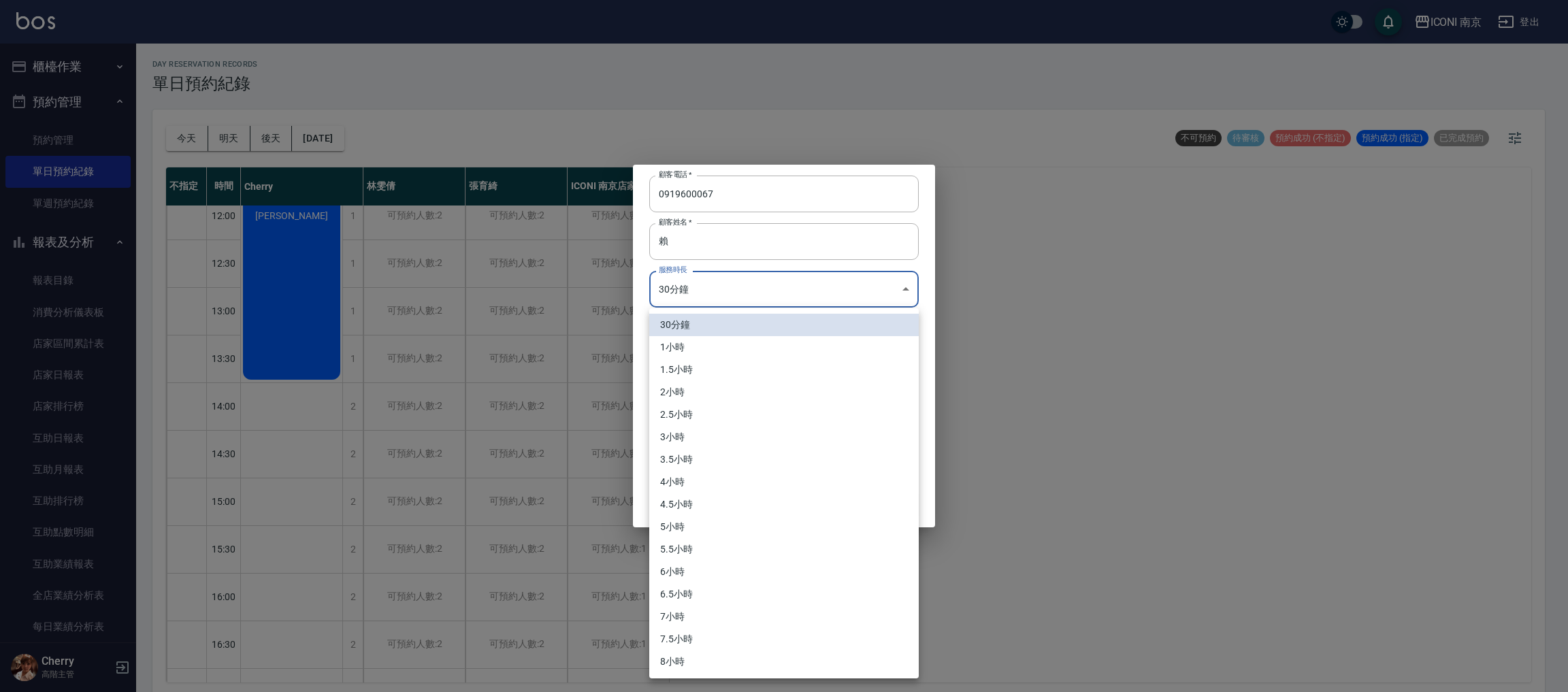
click at [722, 432] on li "3小時" at bounding box center [784, 437] width 269 height 22
type input "6"
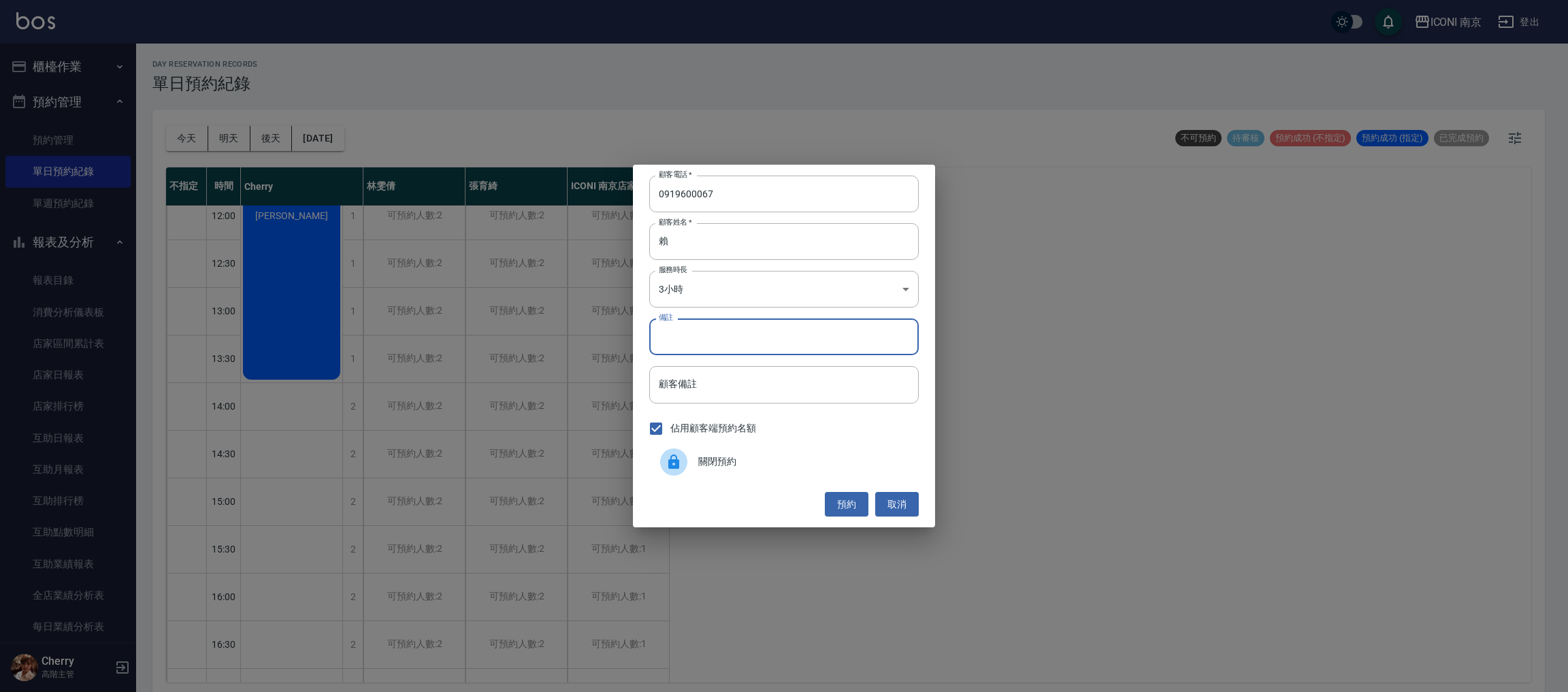
click at [732, 324] on input "備註" at bounding box center [784, 338] width 269 height 37
type input "縮毛1880 護8折"
click at [848, 514] on button "預約" at bounding box center [846, 504] width 43 height 25
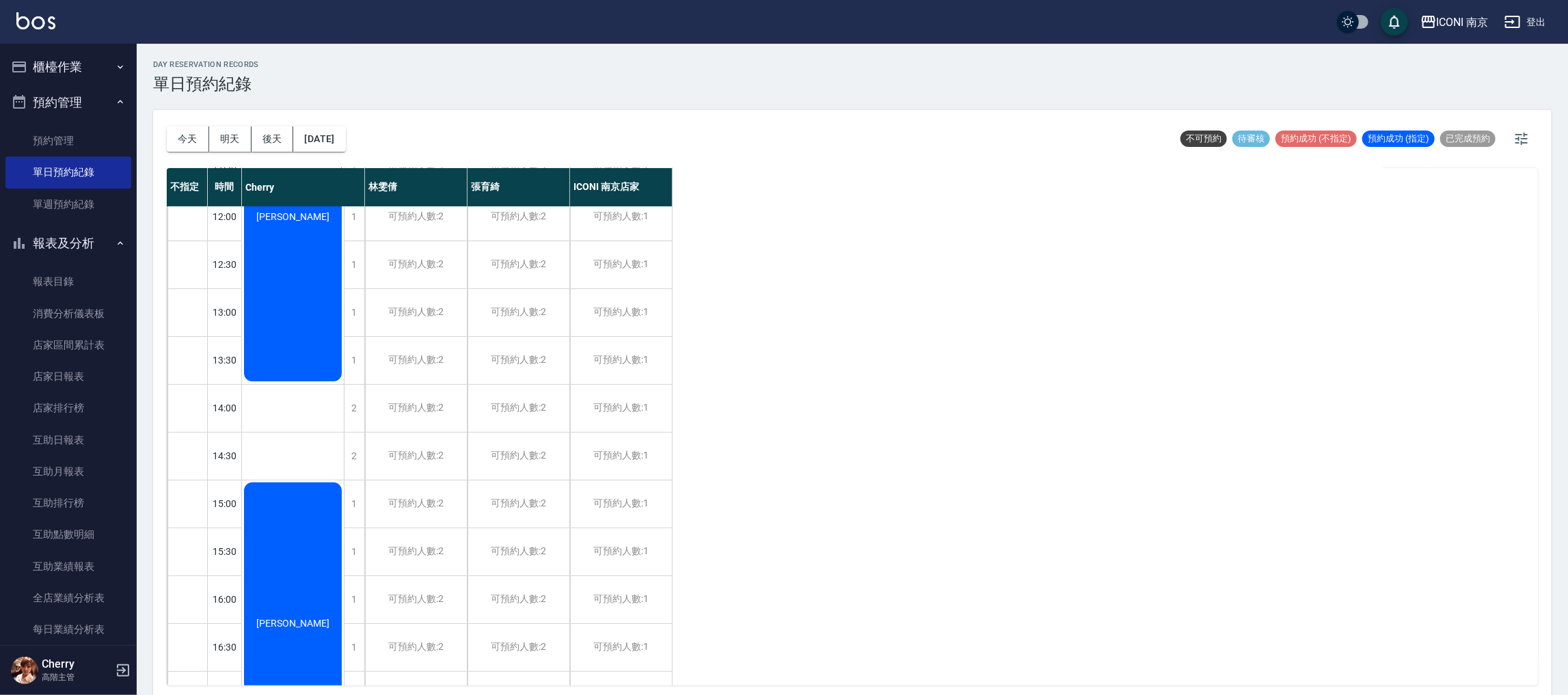
click at [71, 83] on button "櫃檯作業" at bounding box center [68, 67] width 126 height 36
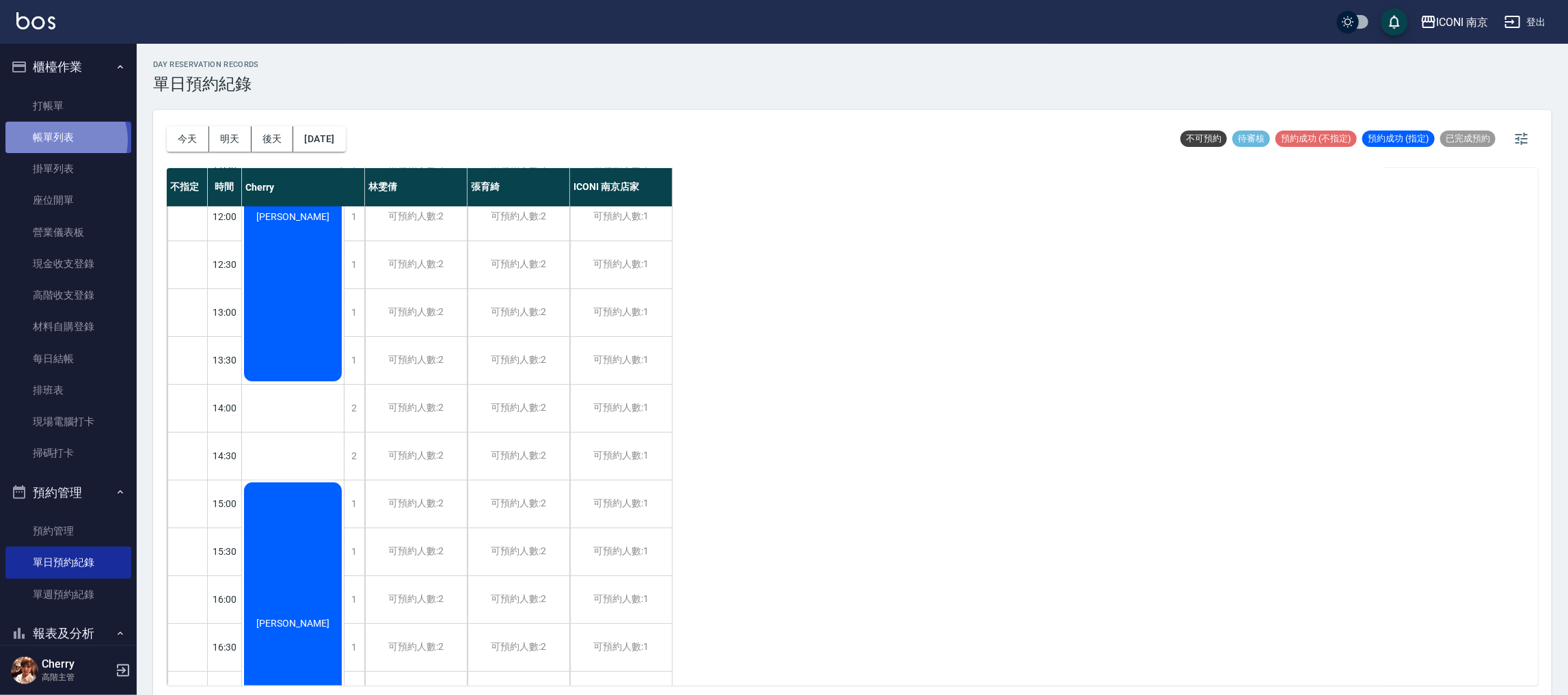
click at [63, 140] on link "帳單列表" at bounding box center [68, 137] width 126 height 32
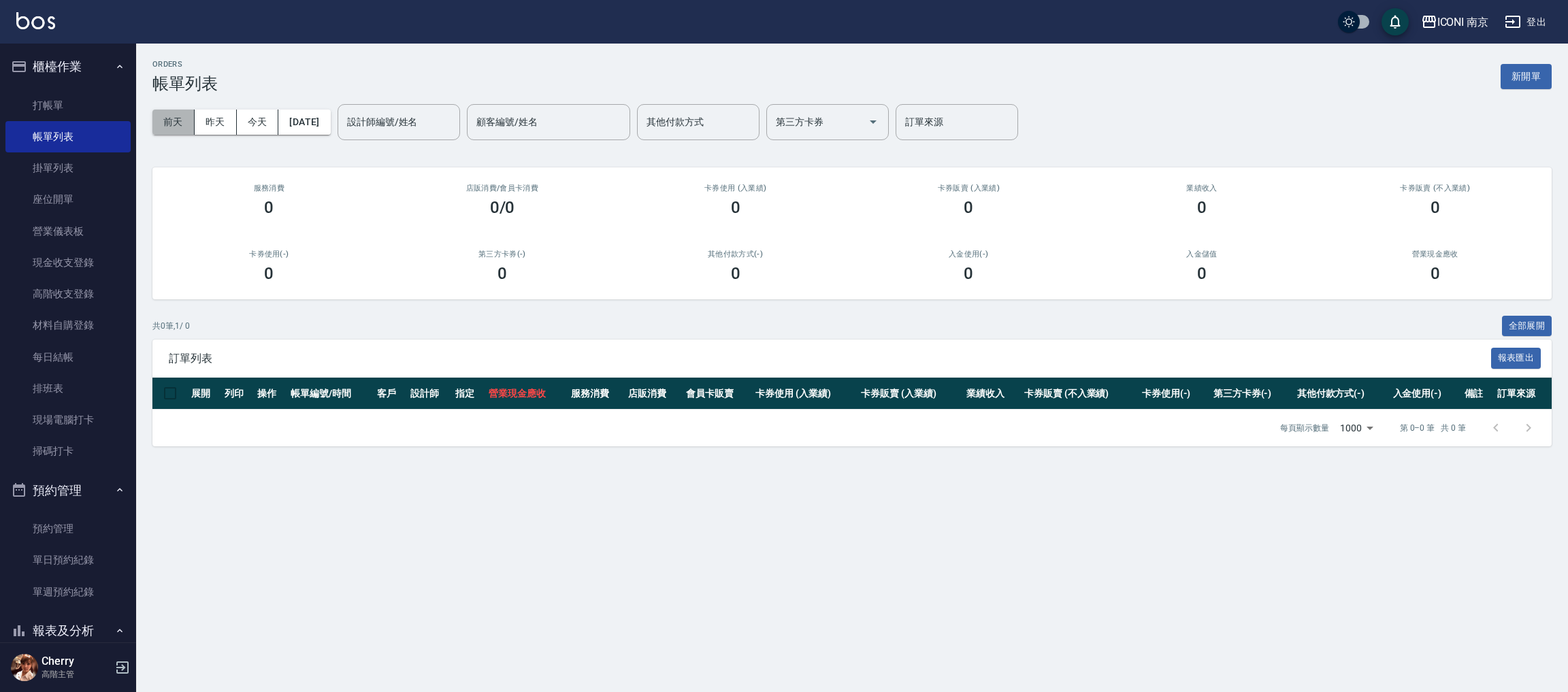
click at [177, 122] on button "前天" at bounding box center [173, 122] width 42 height 25
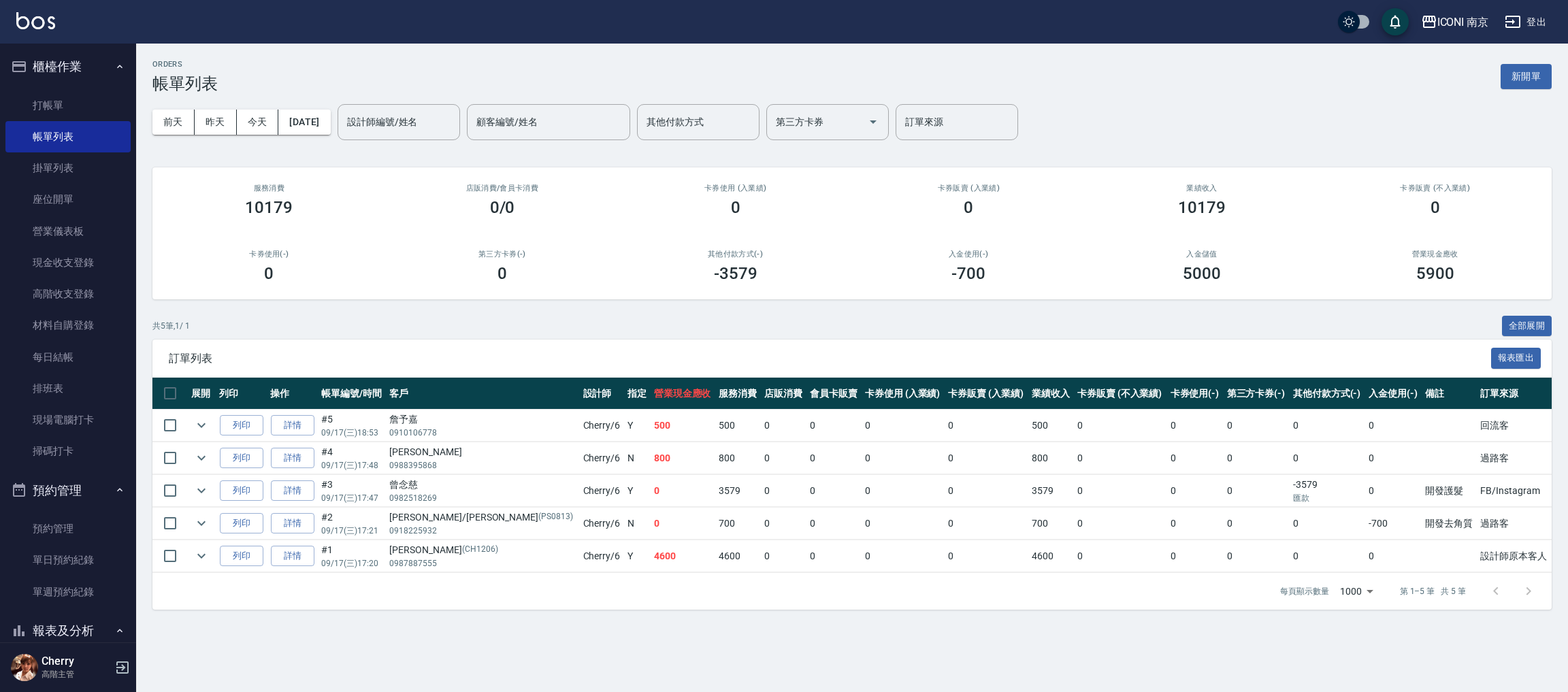
click at [397, 523] on td "王瑋琪/Cynthia (PS0813) 0918225932" at bounding box center [483, 524] width 193 height 32
drag, startPoint x: 403, startPoint y: 515, endPoint x: 428, endPoint y: 522, distance: 26.0
click at [428, 522] on div "王瑋琪/Cynthia (PS0813)" at bounding box center [483, 517] width 187 height 15
drag, startPoint x: 416, startPoint y: 526, endPoint x: 406, endPoint y: 525, distance: 10.0
click at [415, 514] on div "王瑋琪/Cynthia (PS0813)" at bounding box center [483, 517] width 187 height 15
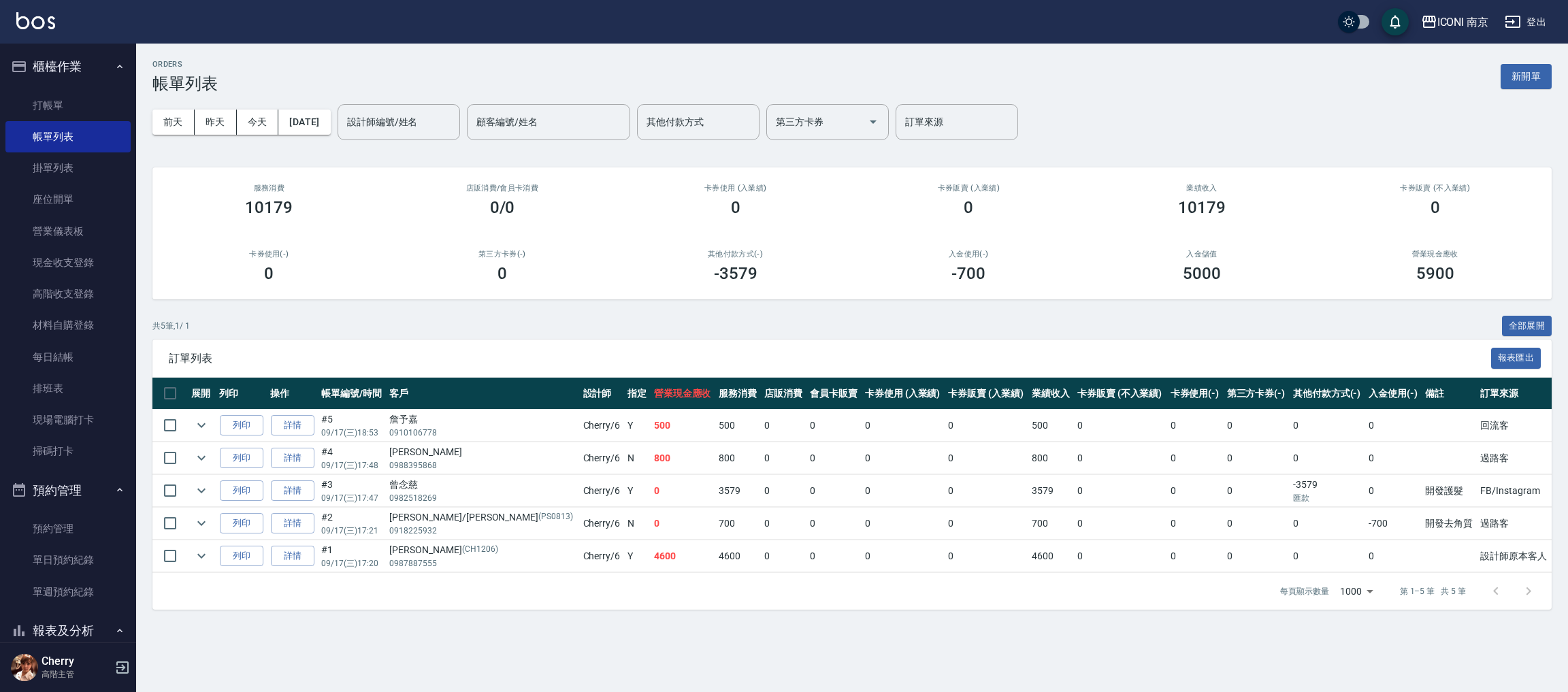
click at [414, 511] on div "王瑋琪/Cynthia (PS0813)" at bounding box center [483, 517] width 187 height 15
click at [415, 511] on div "王瑋琪/Cynthia (PS0813)" at bounding box center [483, 517] width 187 height 15
copy div "王瑋琪/Cynthia"
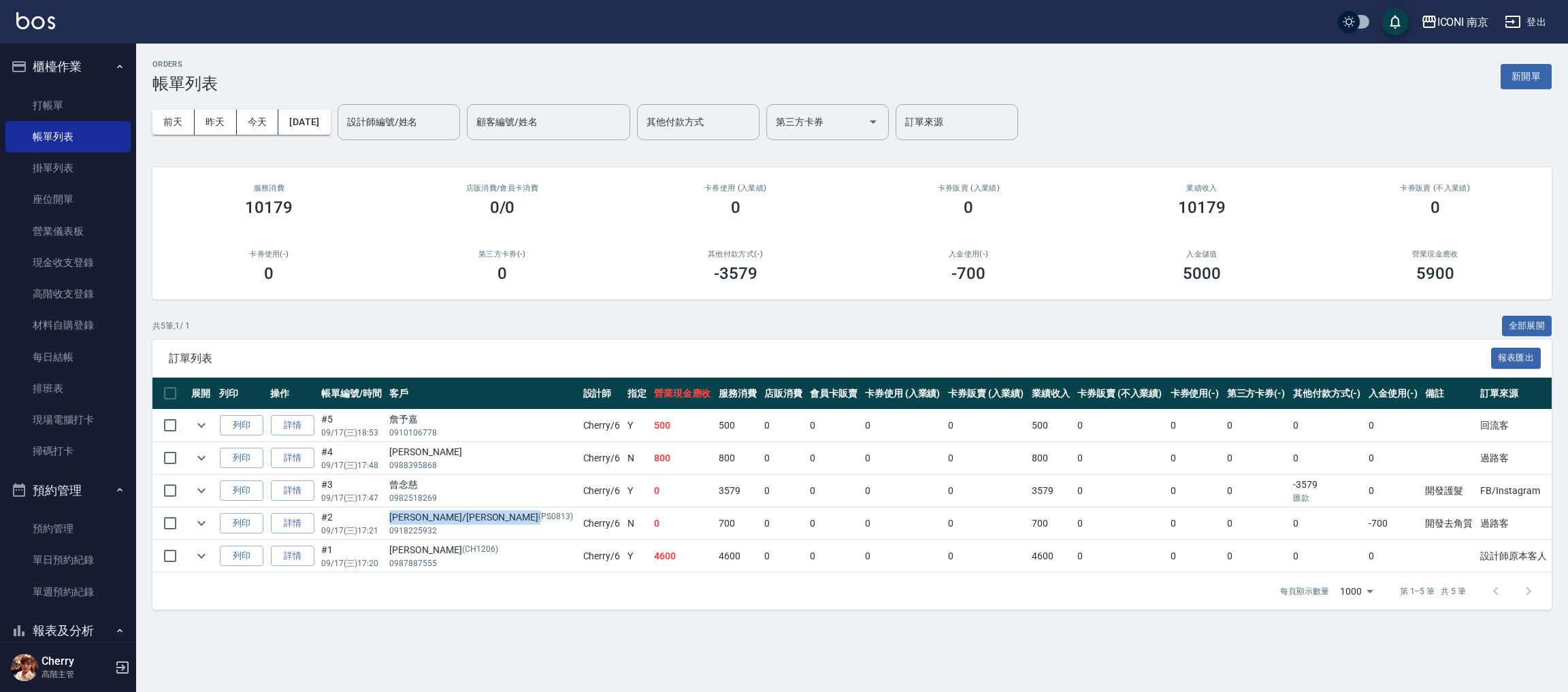
click at [76, 538] on link "預約管理" at bounding box center [68, 529] width 125 height 32
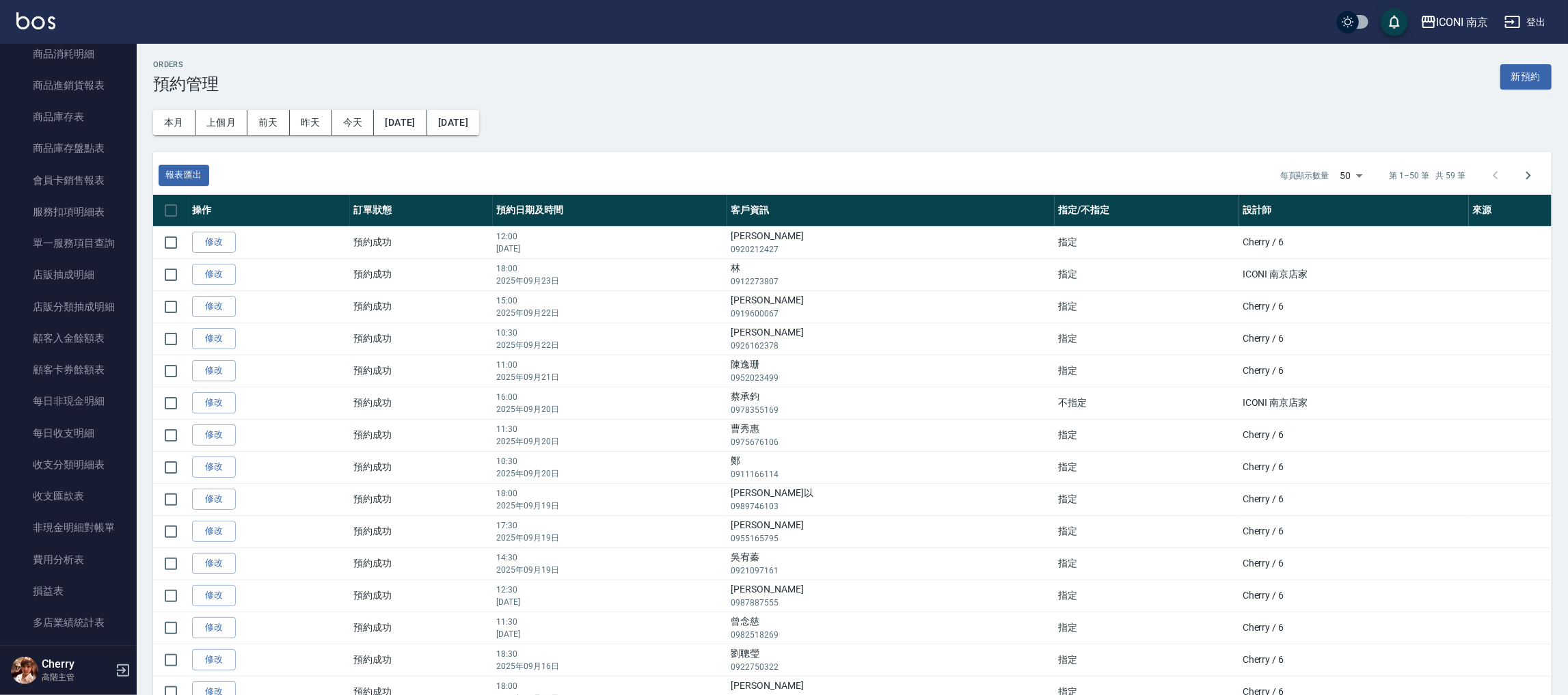
scroll to position [1538, 0]
click at [58, 528] on link "客戶列表" at bounding box center [68, 540] width 126 height 32
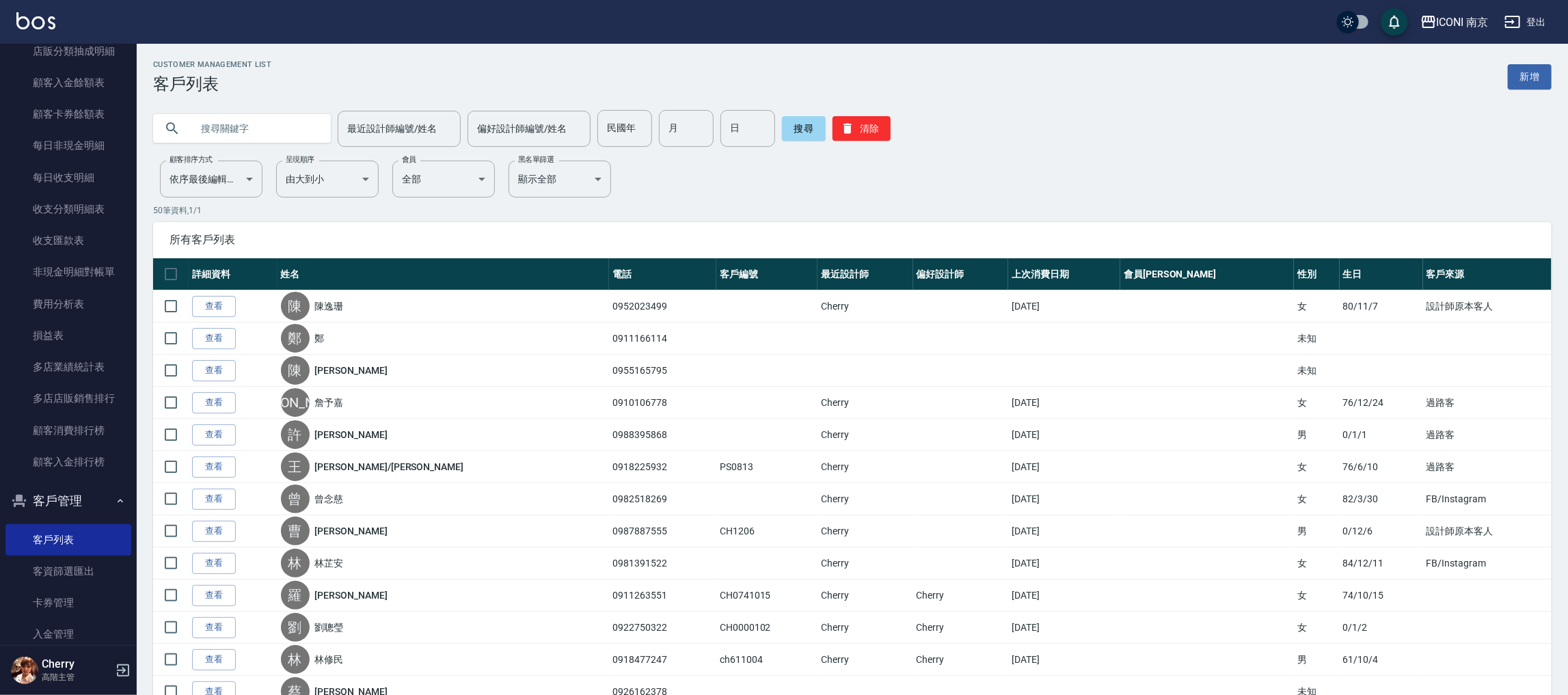
paste input "王瑋琪/Cynthia"
type input "王瑋琪/Cynthia"
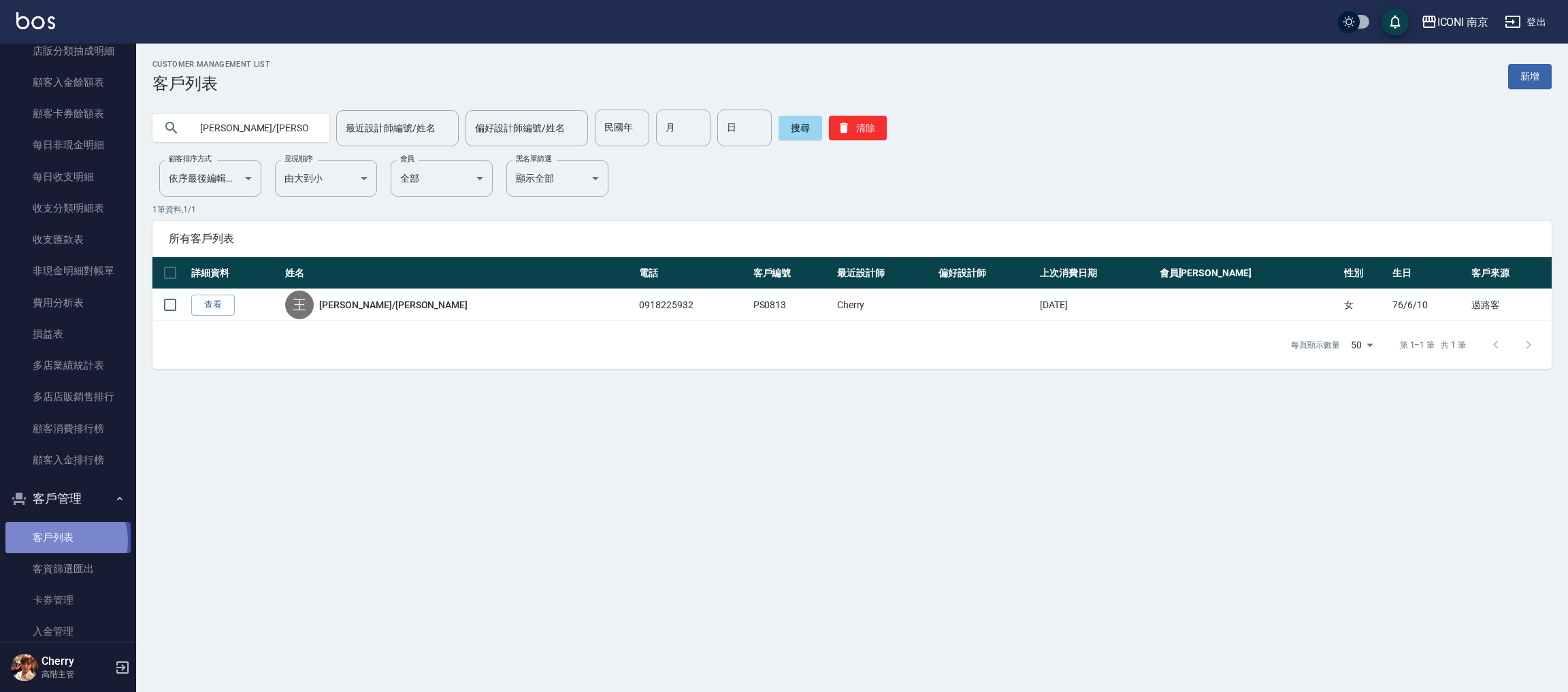
click at [63, 541] on link "客戶列表" at bounding box center [68, 538] width 125 height 32
click at [55, 538] on link "客戶列表" at bounding box center [68, 538] width 125 height 32
click at [856, 118] on button "清除" at bounding box center [858, 128] width 58 height 25
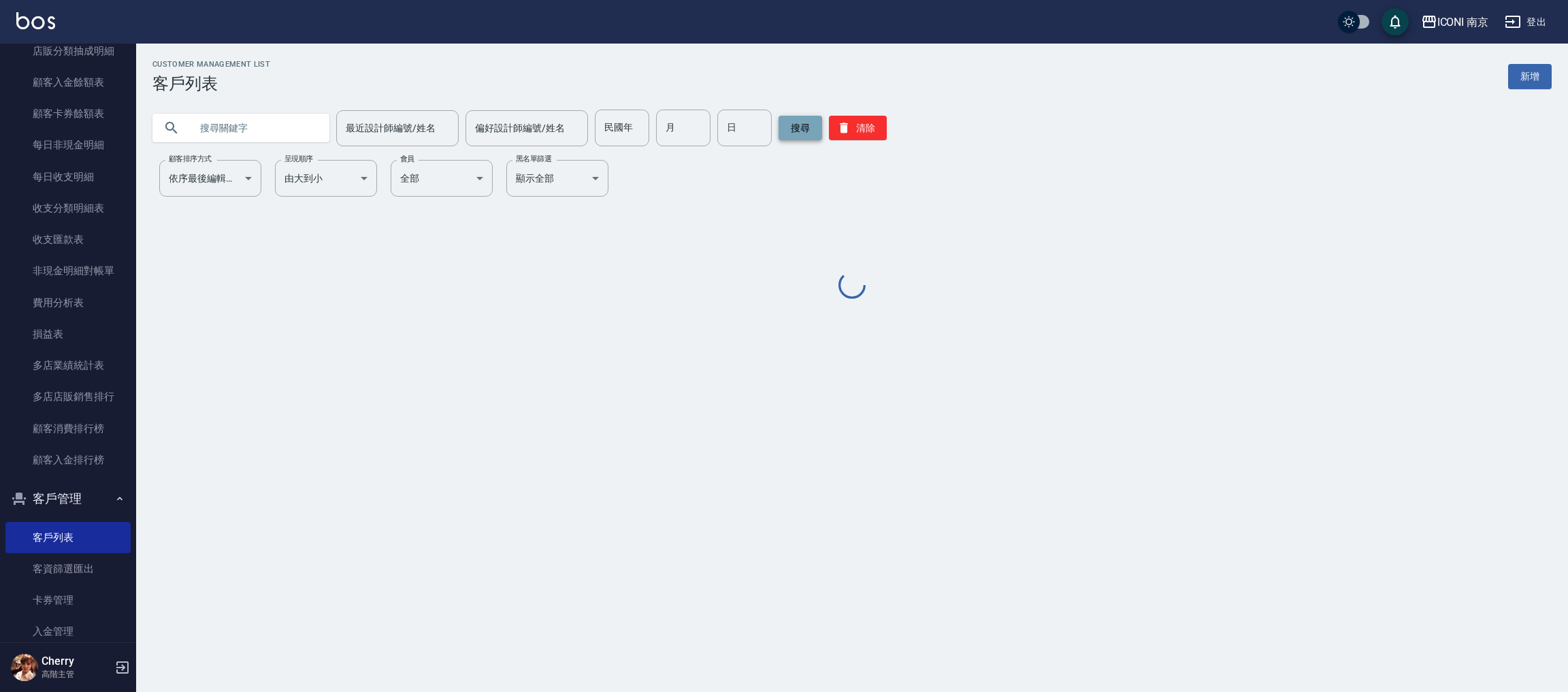
click at [803, 120] on button "搜尋" at bounding box center [800, 128] width 43 height 25
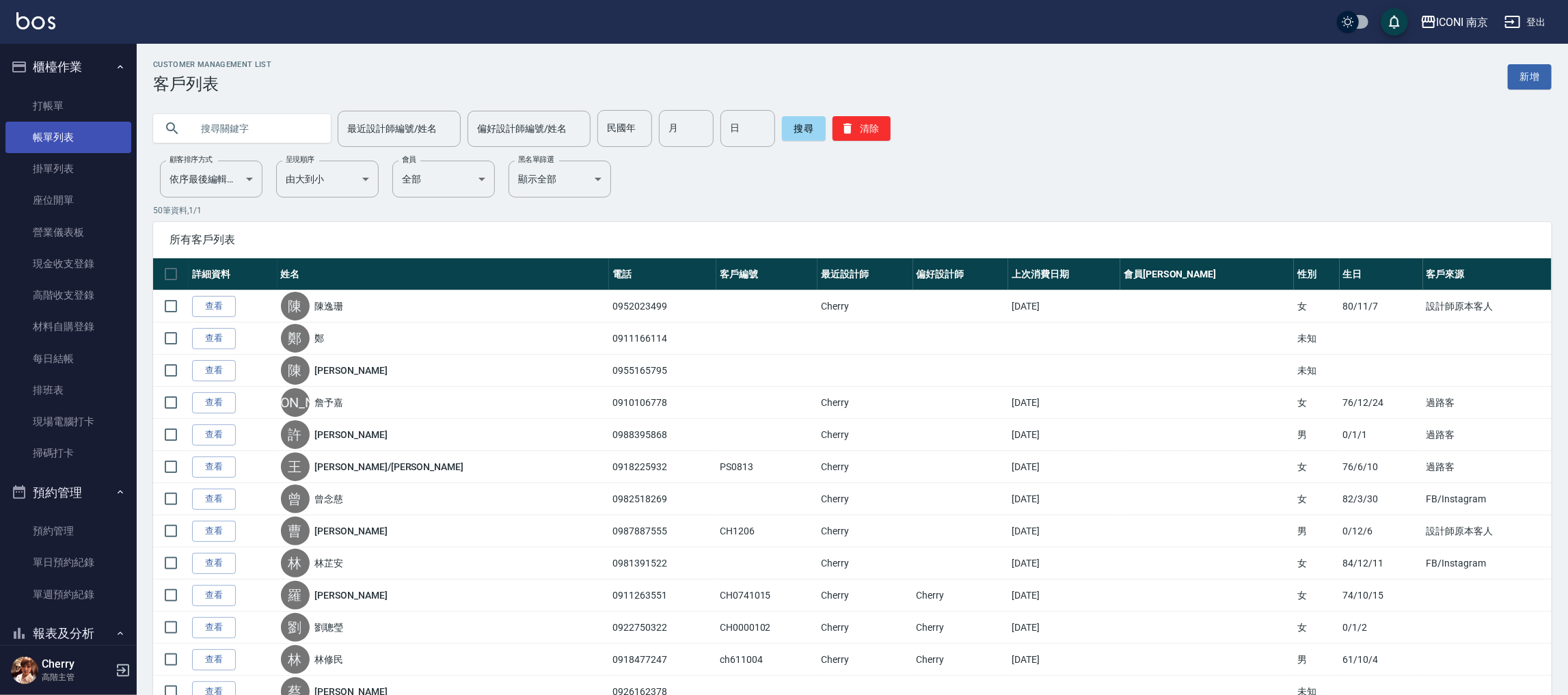
click at [64, 132] on link "帳單列表" at bounding box center [68, 137] width 126 height 32
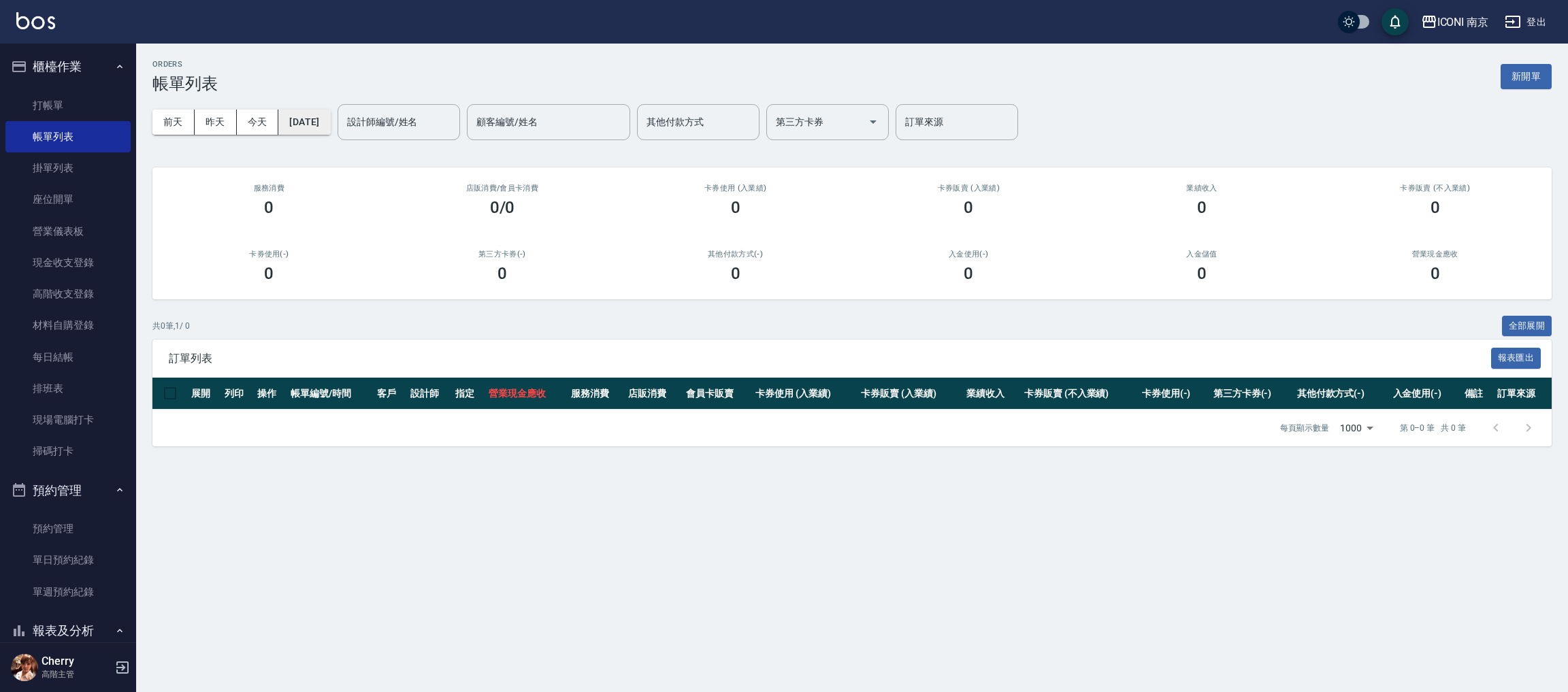
click at [319, 124] on button "2025/09/19" at bounding box center [304, 122] width 52 height 25
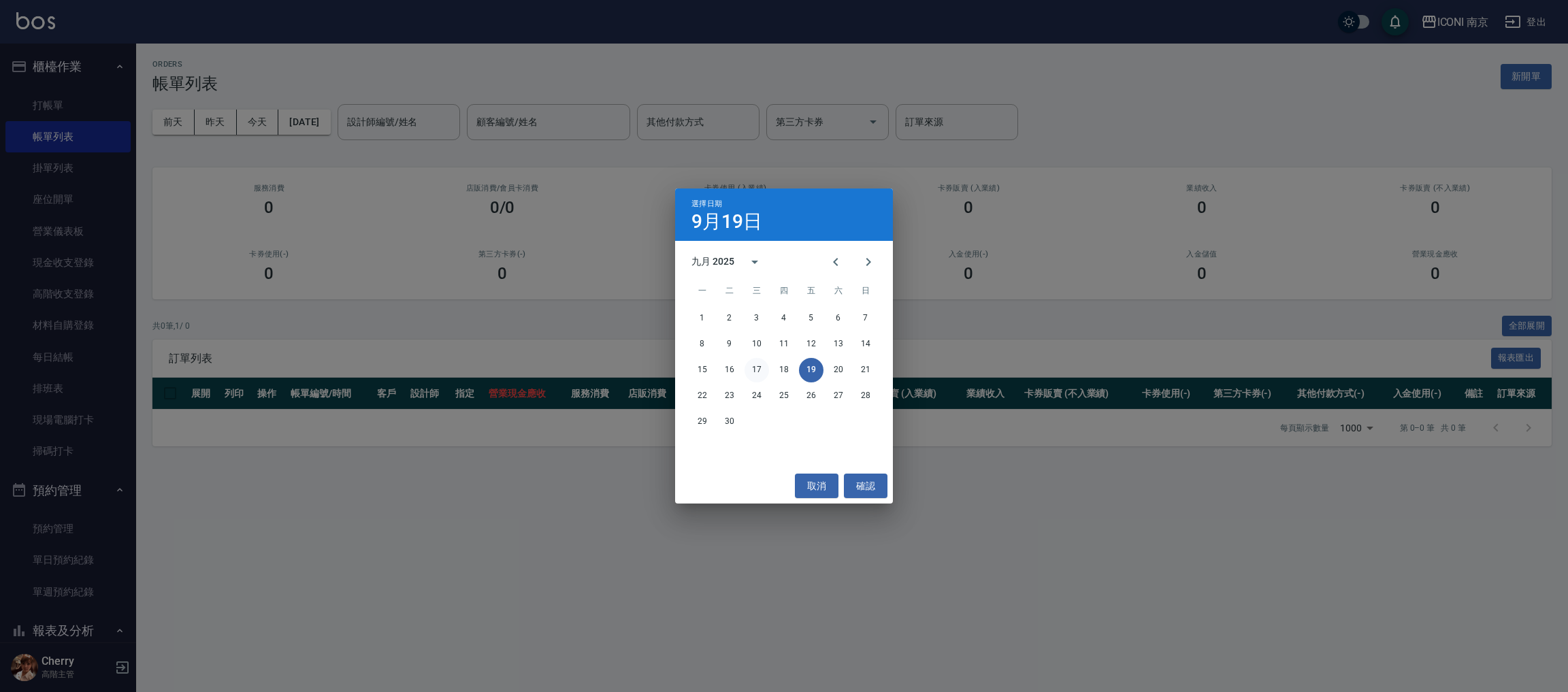
click at [752, 368] on button "17" at bounding box center [757, 371] width 25 height 25
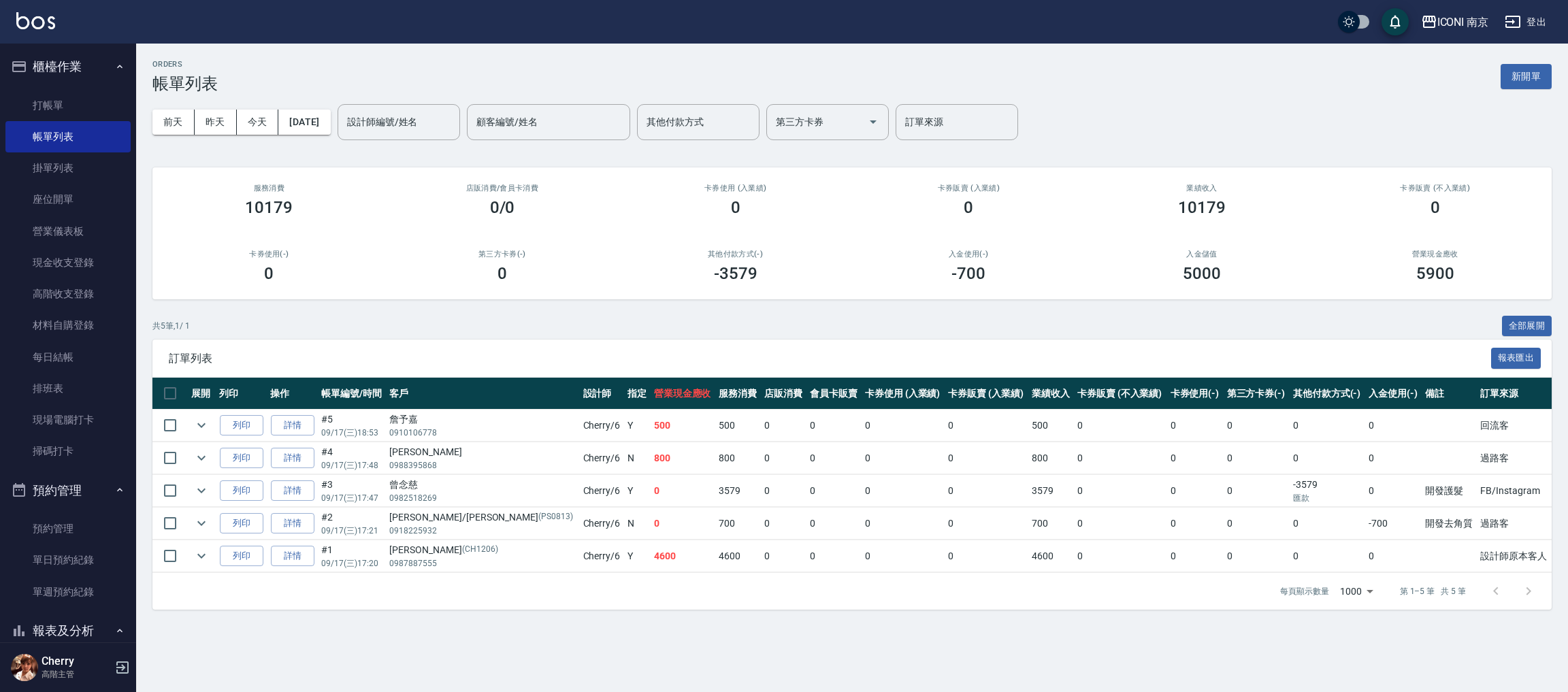
drag, startPoint x: 205, startPoint y: 494, endPoint x: 214, endPoint y: 453, distance: 42.0
click at [205, 490] on icon "expand row" at bounding box center [201, 490] width 16 height 16
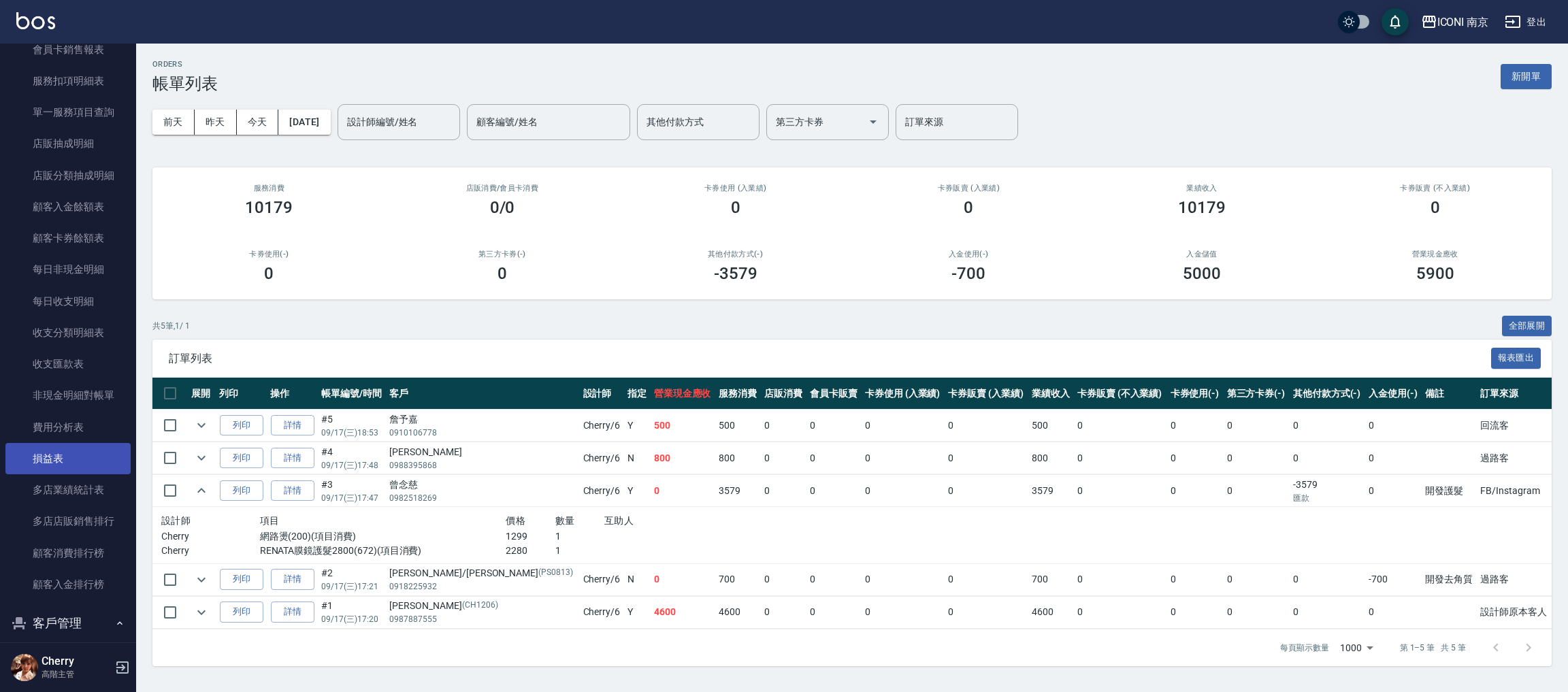
scroll to position [1532, 0]
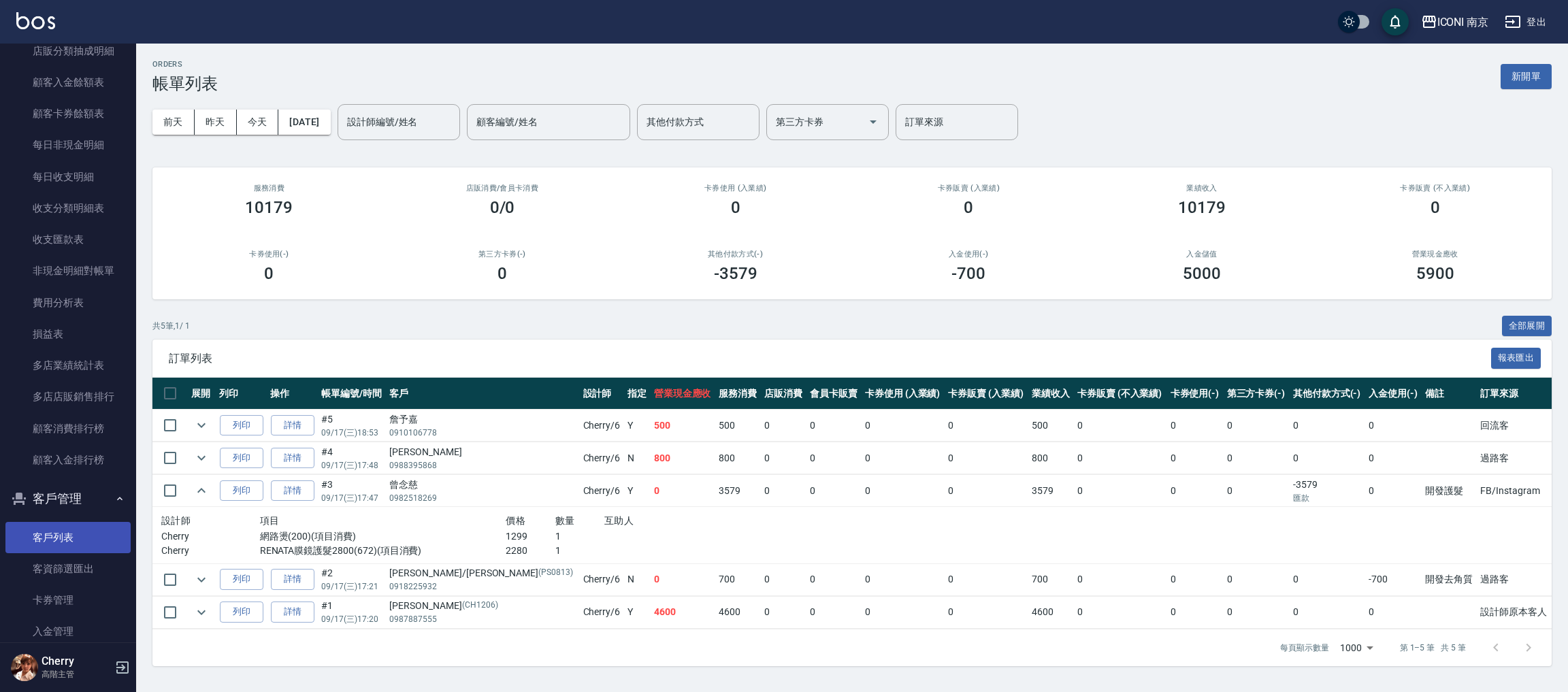
click at [71, 531] on link "客戶列表" at bounding box center [68, 538] width 125 height 32
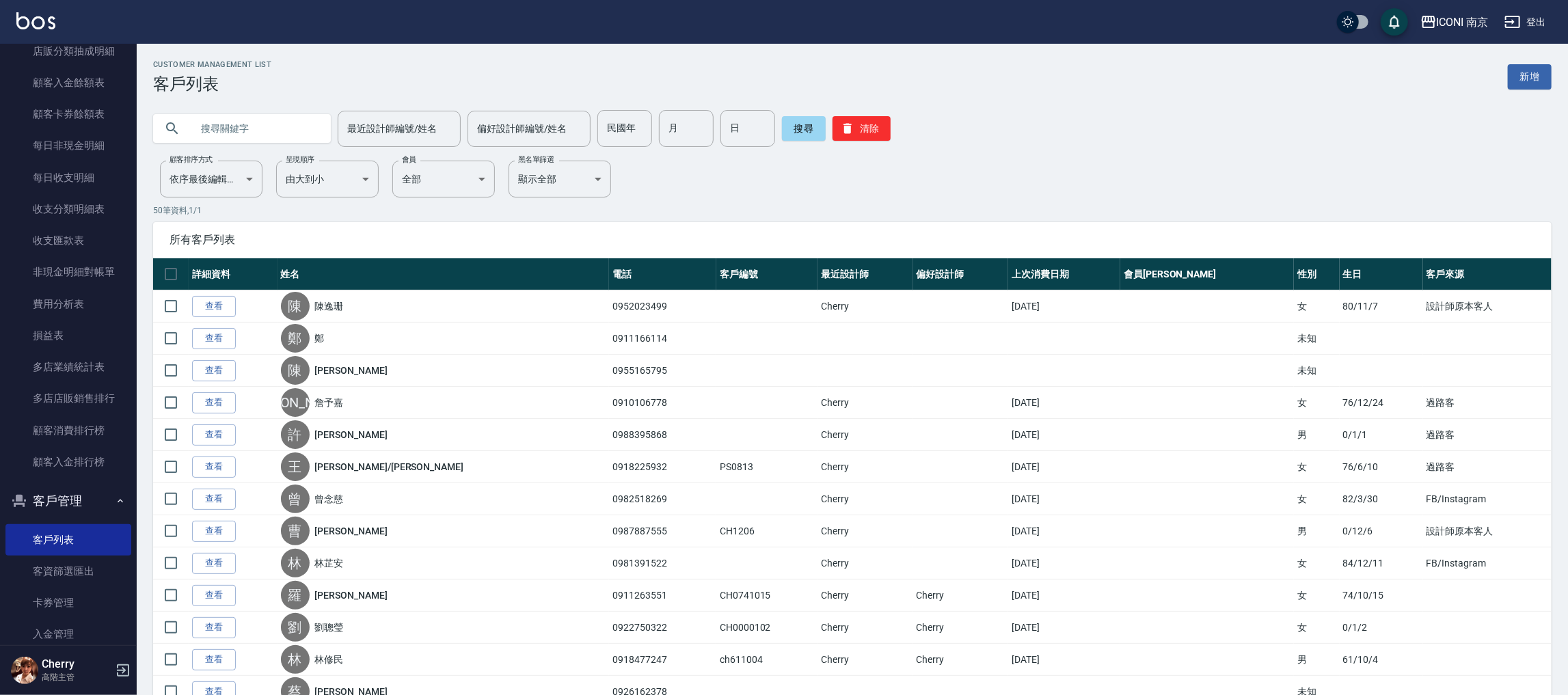
click at [288, 124] on input "text" at bounding box center [256, 129] width 129 height 37
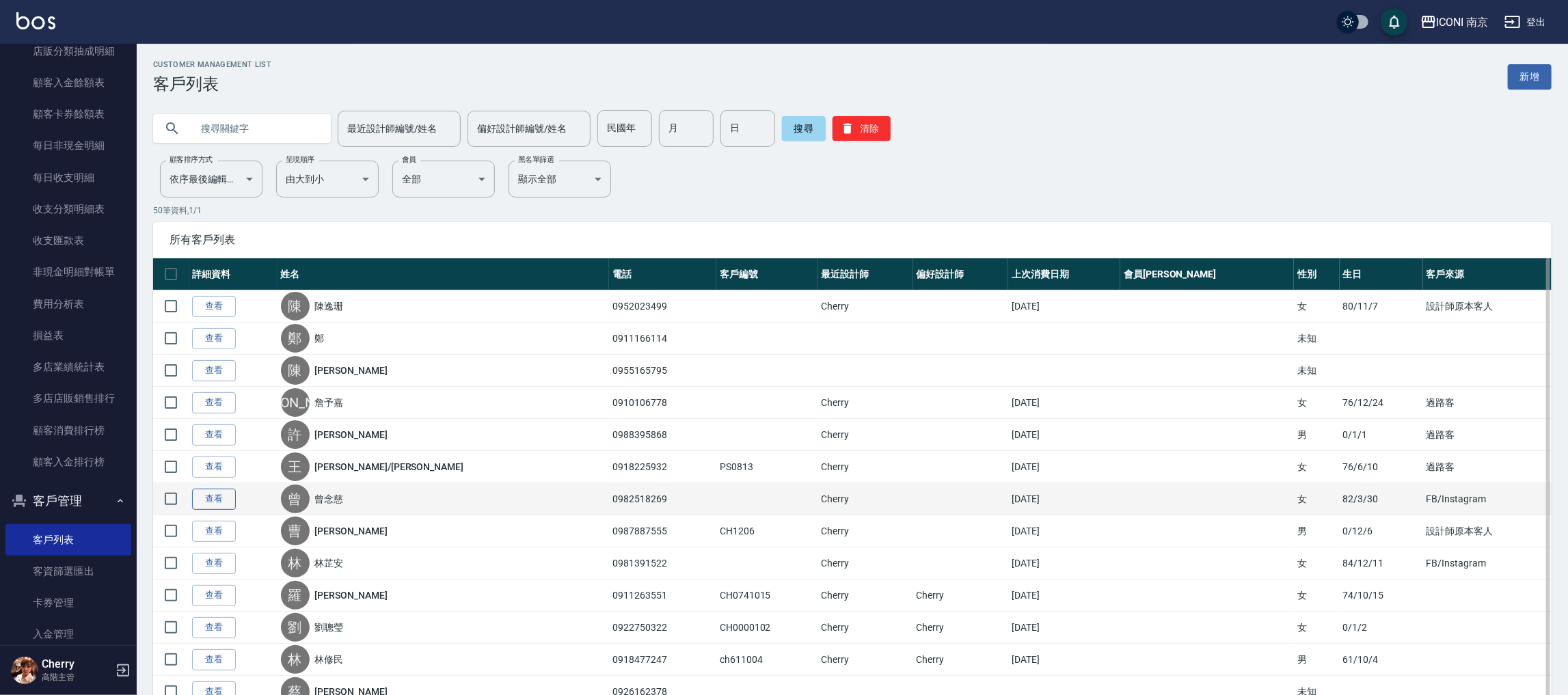
click at [226, 498] on link "查看" at bounding box center [214, 499] width 43 height 21
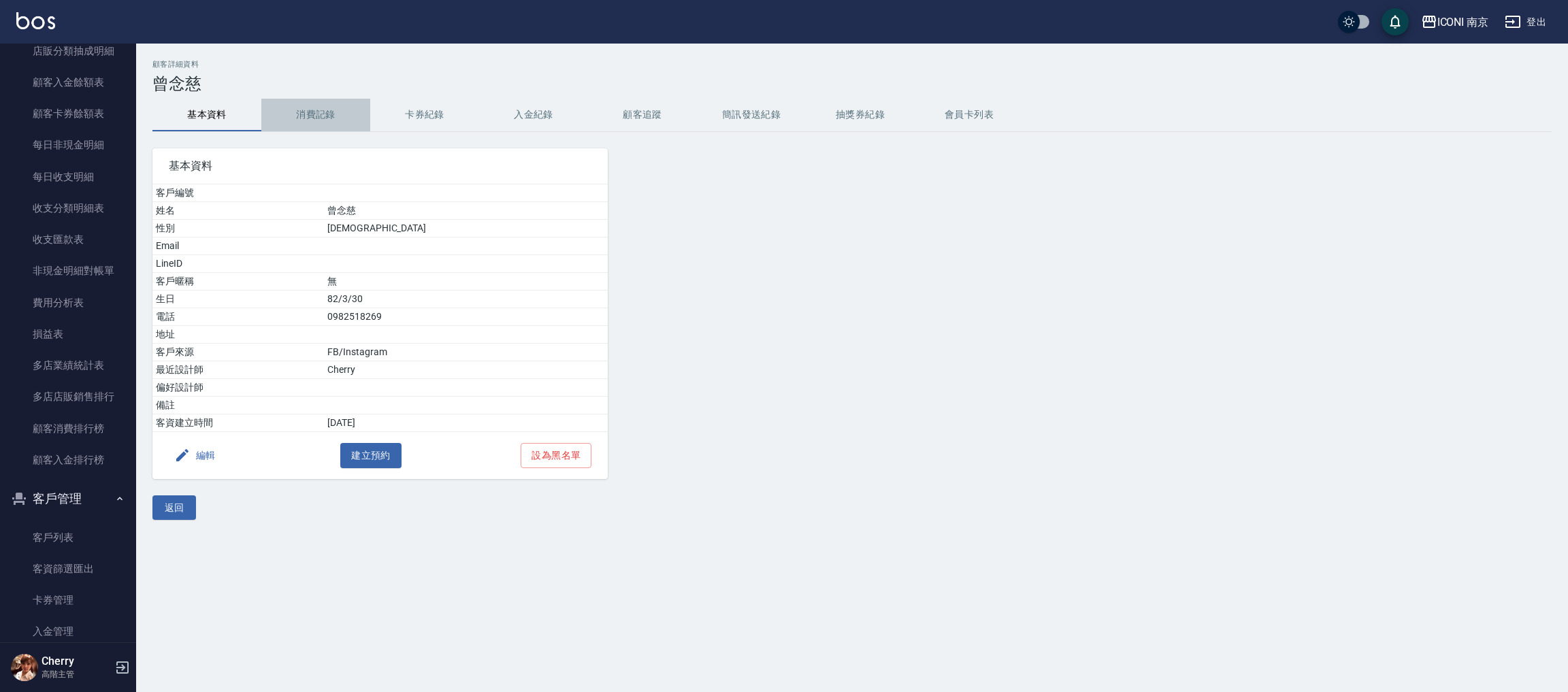
click at [324, 102] on button "消費記錄" at bounding box center [315, 115] width 109 height 32
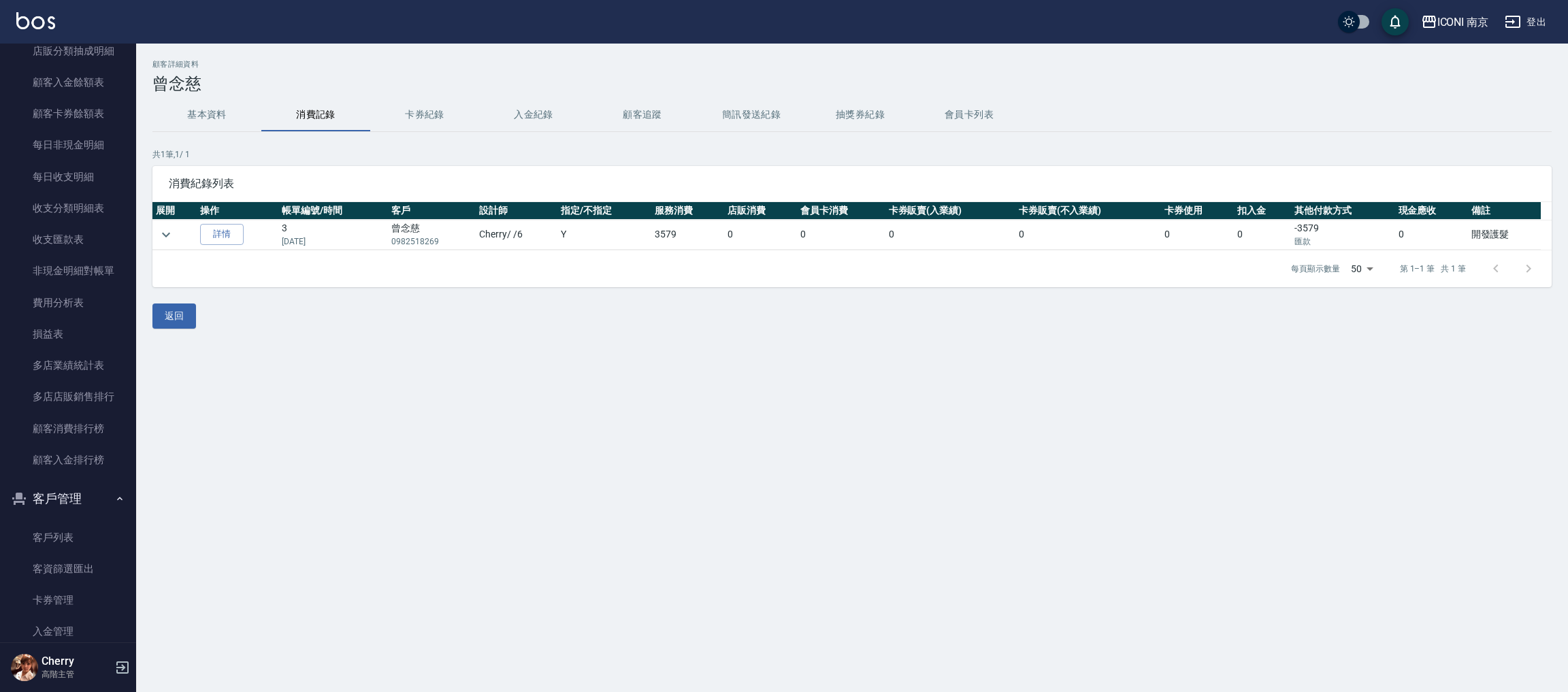
click at [154, 229] on td at bounding box center [174, 235] width 44 height 30
click at [165, 228] on icon "expand row" at bounding box center [165, 235] width 16 height 16
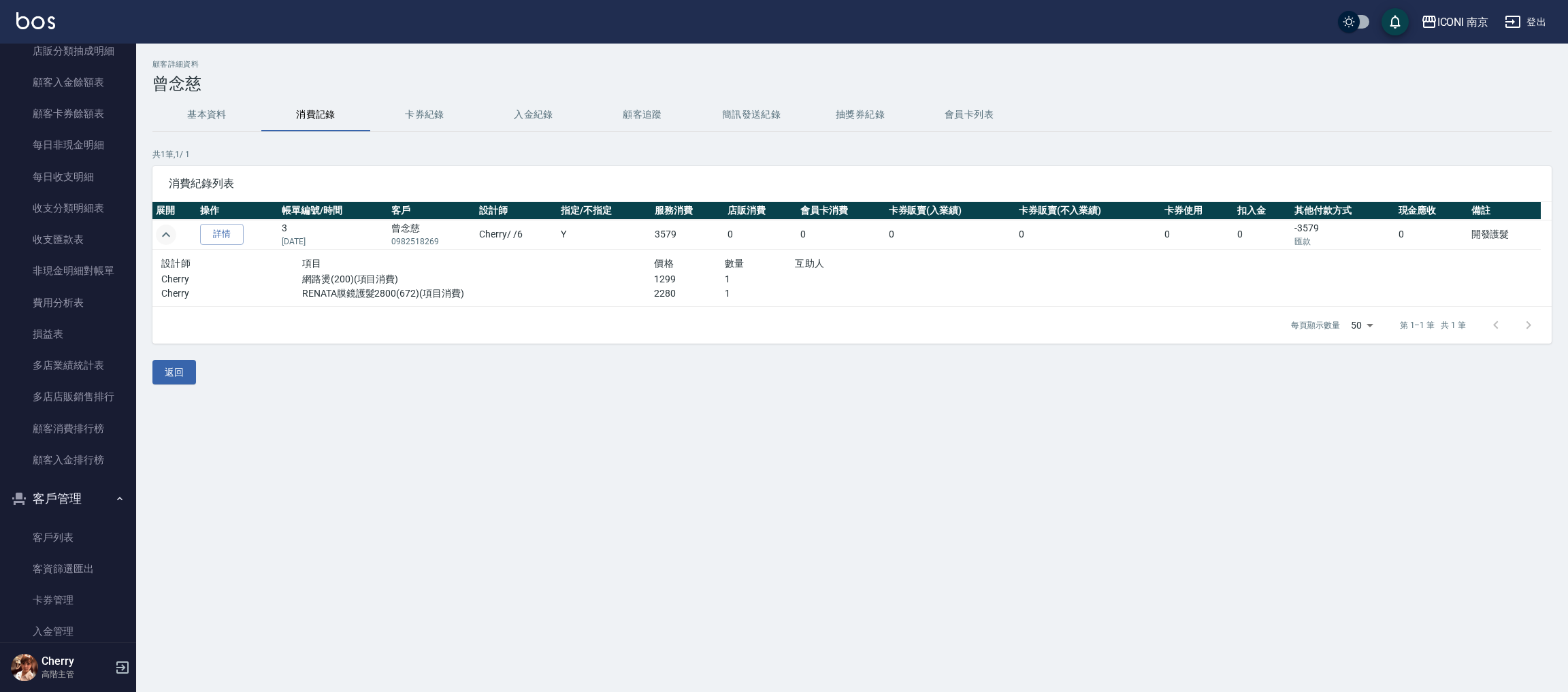
click at [1545, 522] on div "顧客詳細資料 曾念慈 基本資料 消費記錄 卡券紀錄 入金紀錄 顧客追蹤 簡訊發送紀錄 抽獎券紀錄 會員卡列表 共 1 筆, 1 / 1 消費紀錄列表 展開 操…" at bounding box center [784, 346] width 1568 height 692
drag, startPoint x: 215, startPoint y: 128, endPoint x: 209, endPoint y: 120, distance: 10.0
click at [212, 129] on button "基本資料" at bounding box center [206, 115] width 109 height 32
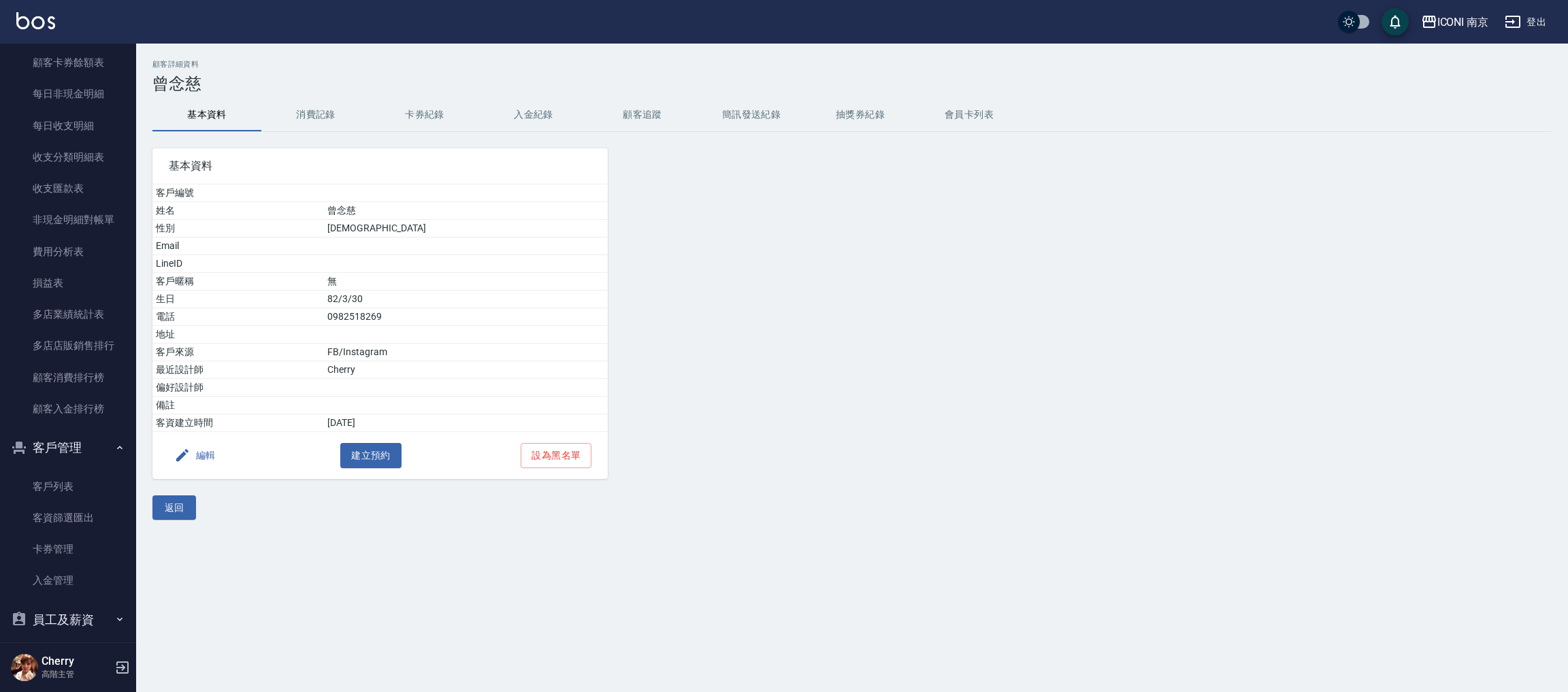
scroll to position [1732, 0]
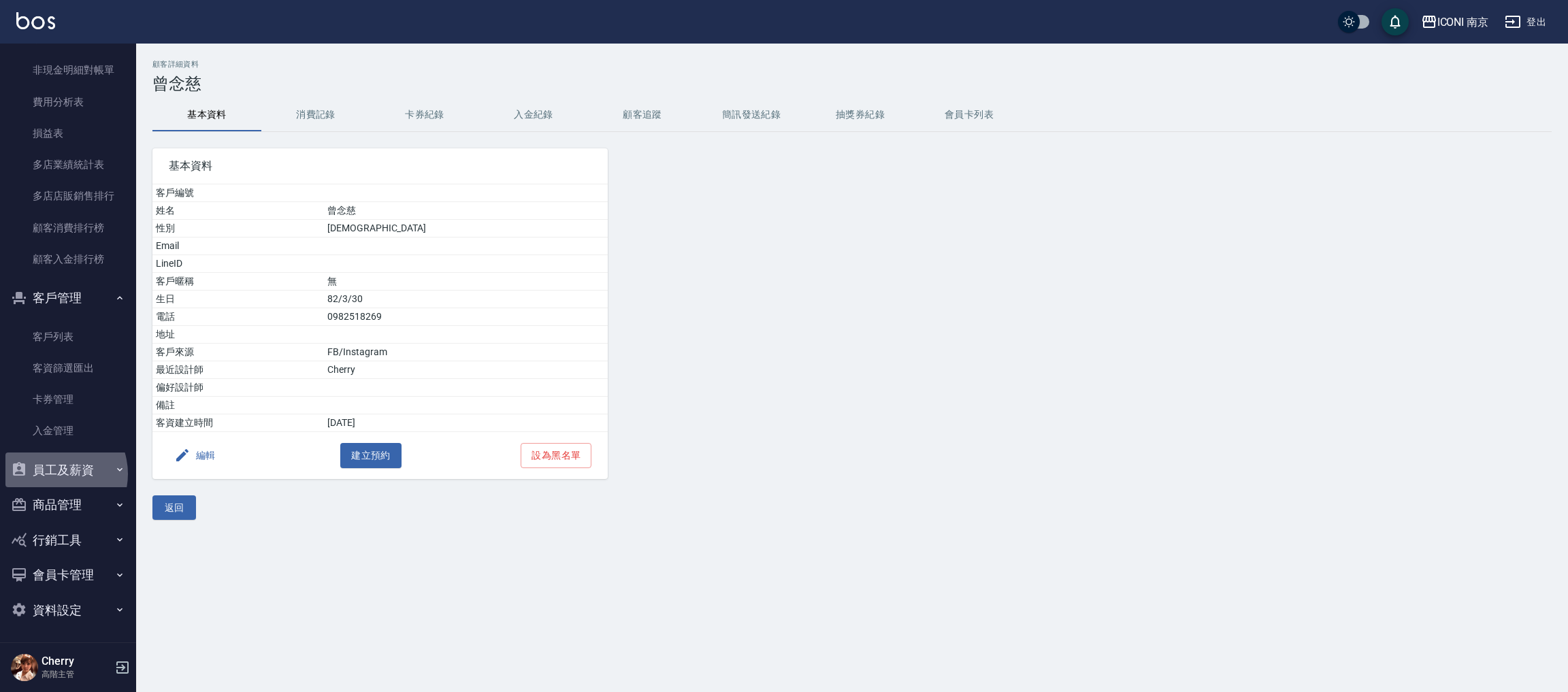
click at [52, 471] on button "員工及薪資" at bounding box center [68, 470] width 125 height 36
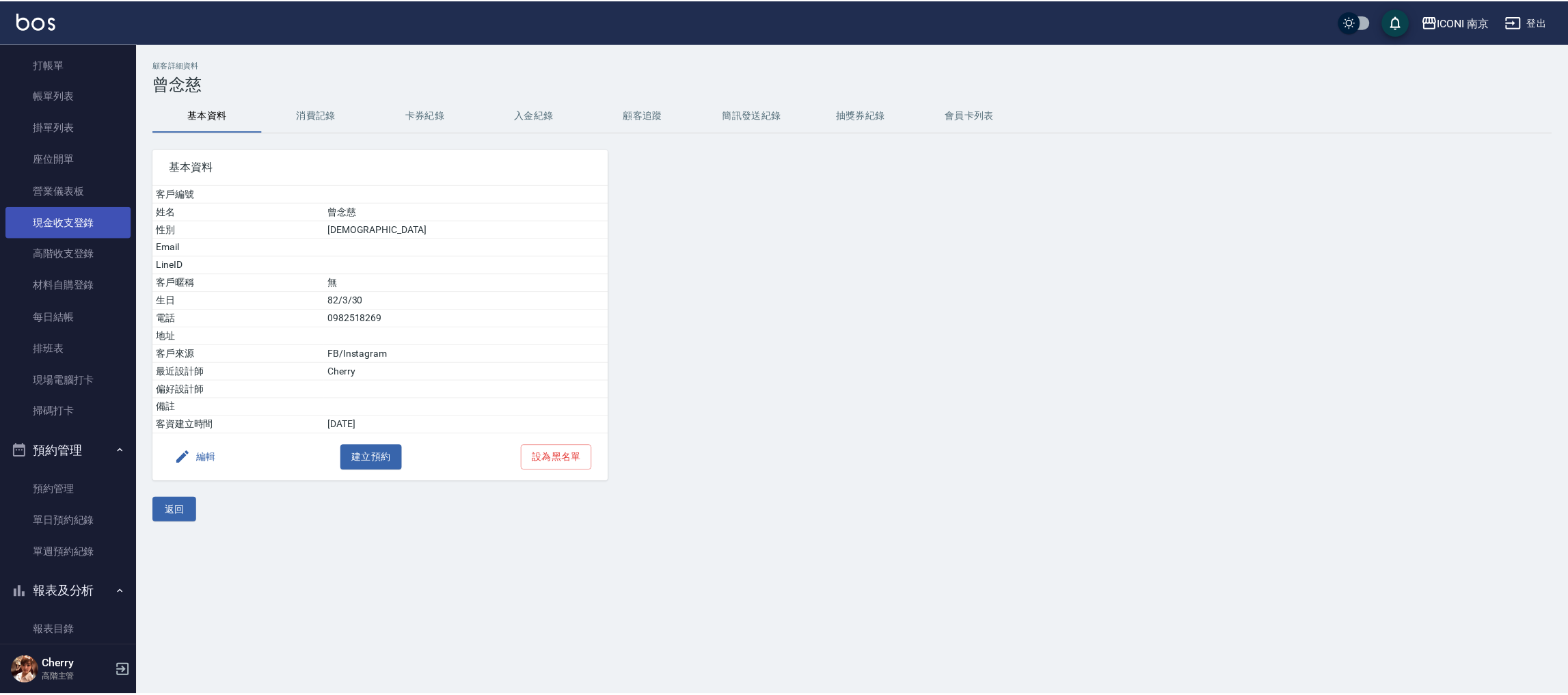
scroll to position [0, 0]
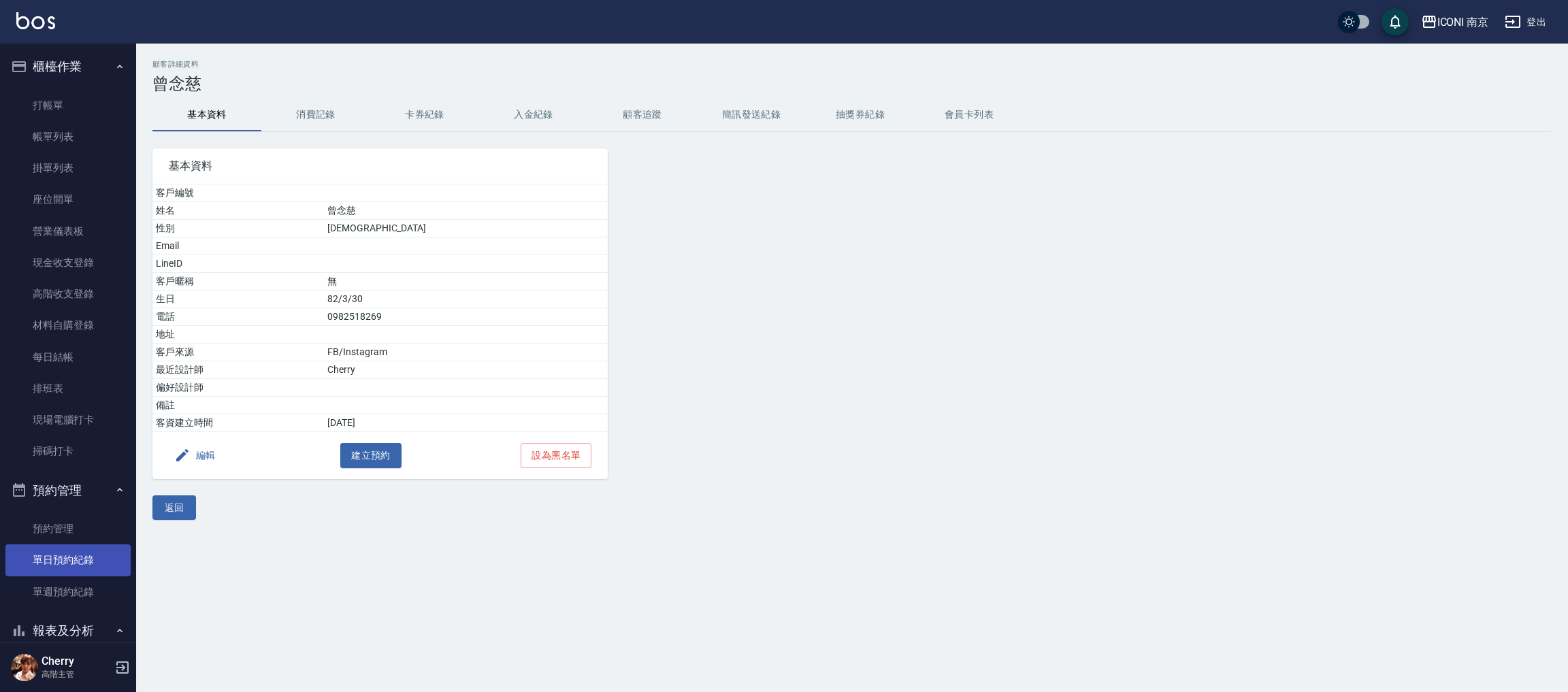
click at [60, 559] on link "單日預約紀錄" at bounding box center [68, 560] width 125 height 32
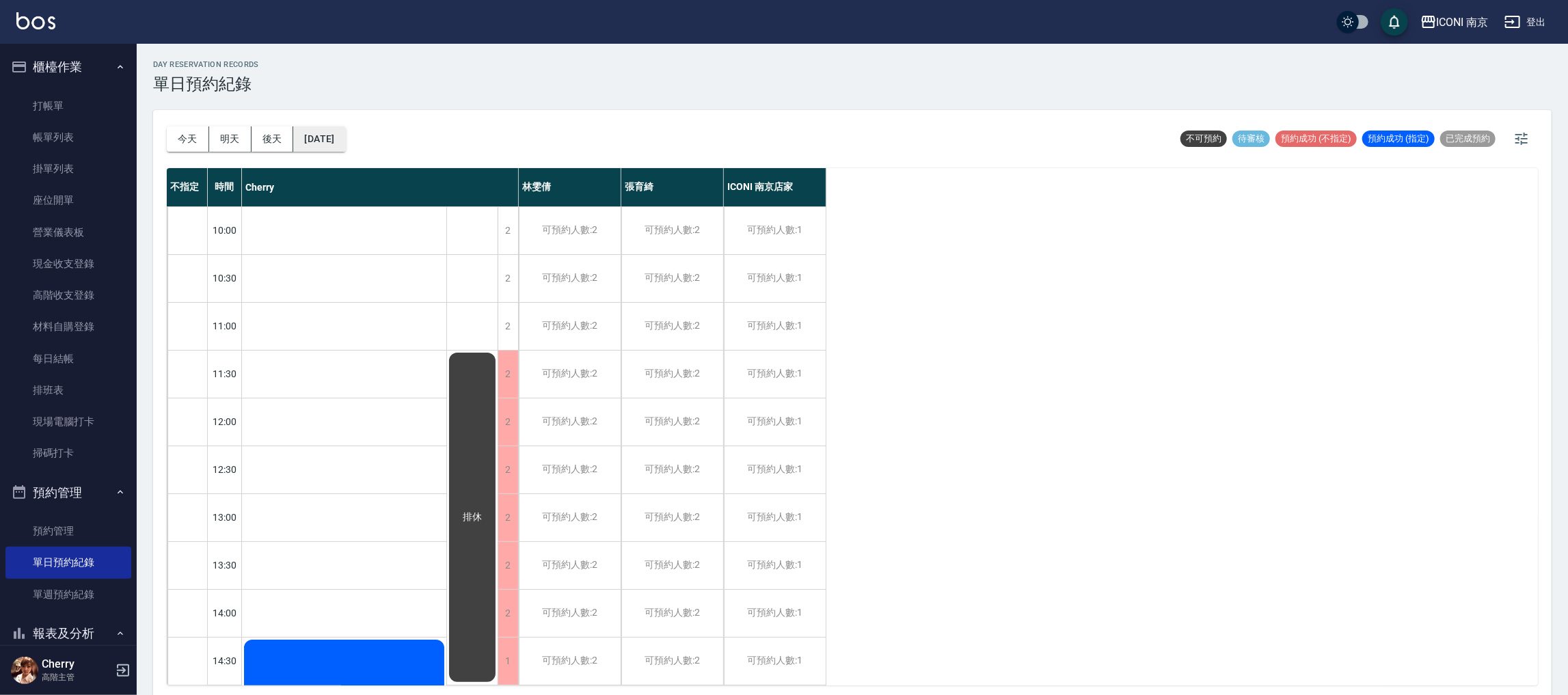
drag, startPoint x: 309, startPoint y: 124, endPoint x: 325, endPoint y: 132, distance: 17.9
click at [313, 125] on div "今天 明天 後天 2025/09/19" at bounding box center [256, 139] width 179 height 58
click at [325, 133] on button "2025/09/19" at bounding box center [319, 139] width 52 height 26
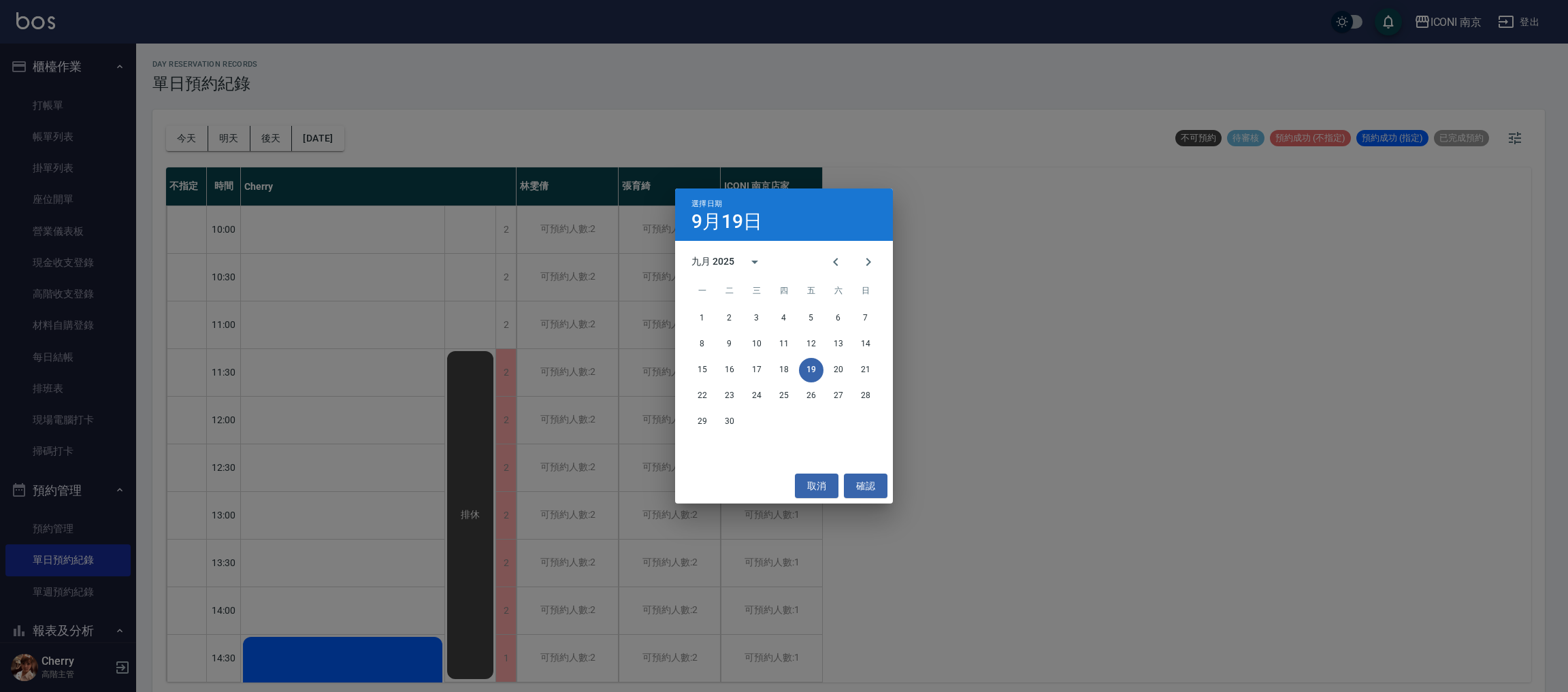
click at [711, 305] on div "1 2 3 4 5 6 7 8 9 10 11 12 13 14 15 16 17 18 19 20 21 22 23 24 25 26 27 28 29 30" at bounding box center [784, 370] width 218 height 131
click at [697, 324] on button "1" at bounding box center [703, 319] width 25 height 25
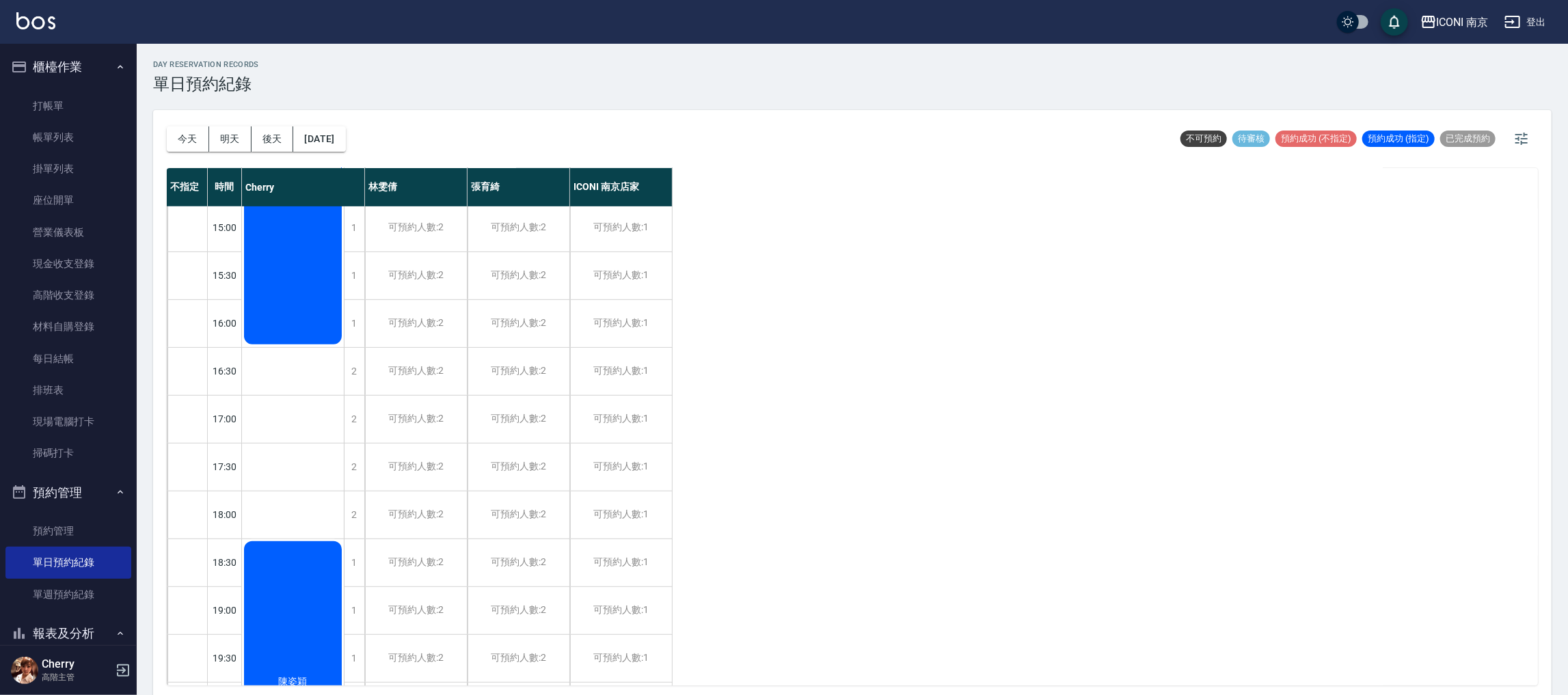
scroll to position [614, 0]
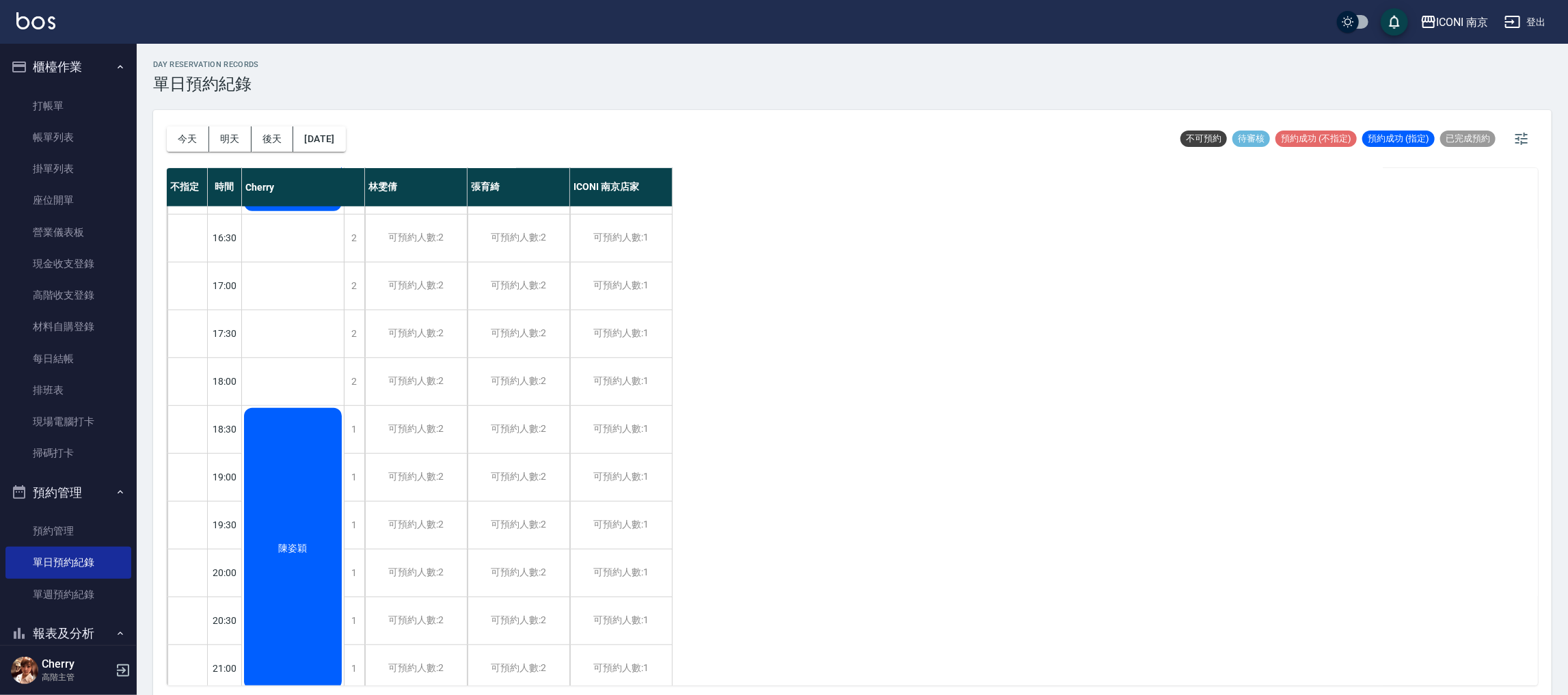
click at [293, 531] on div "陳姿穎" at bounding box center [292, 549] width 102 height 285
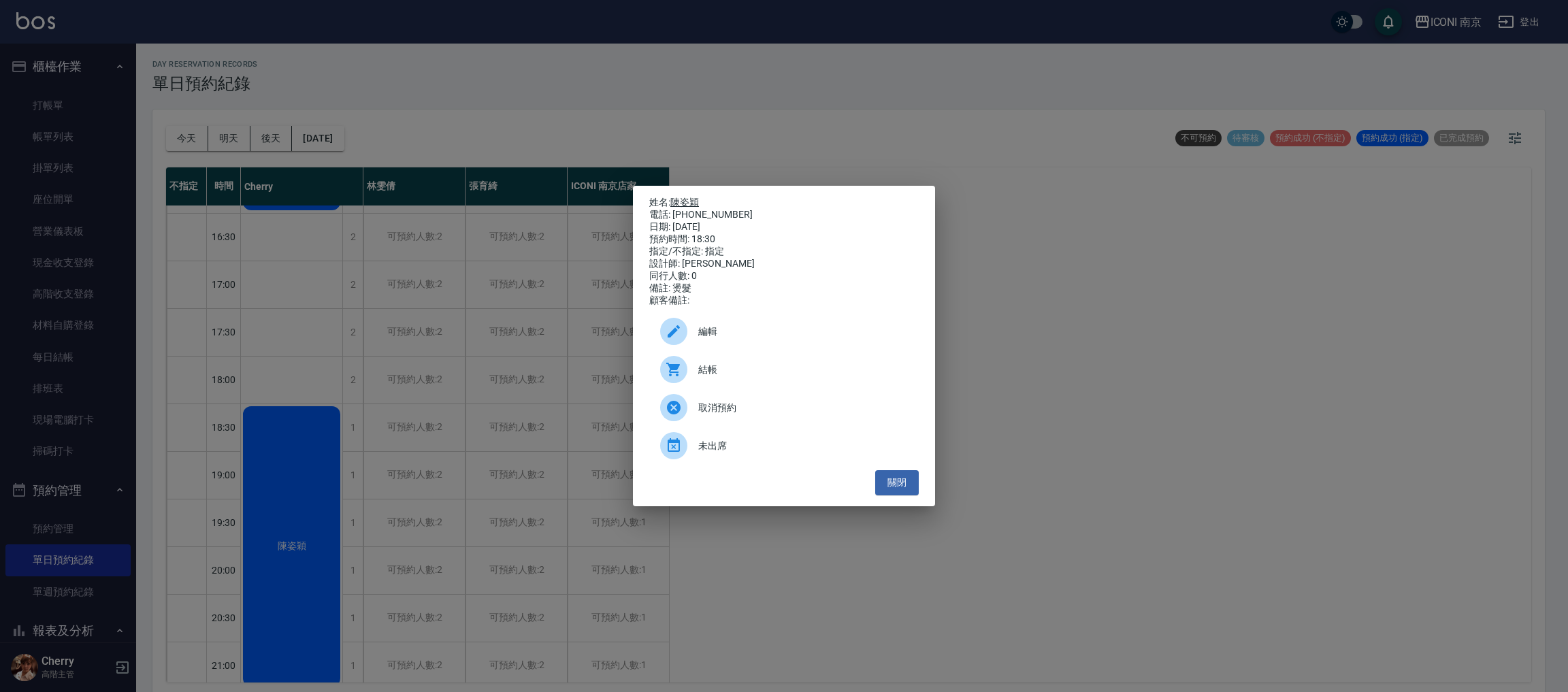
click at [693, 197] on link "陳姿穎" at bounding box center [684, 202] width 29 height 11
click at [889, 496] on button "關閉" at bounding box center [897, 483] width 43 height 25
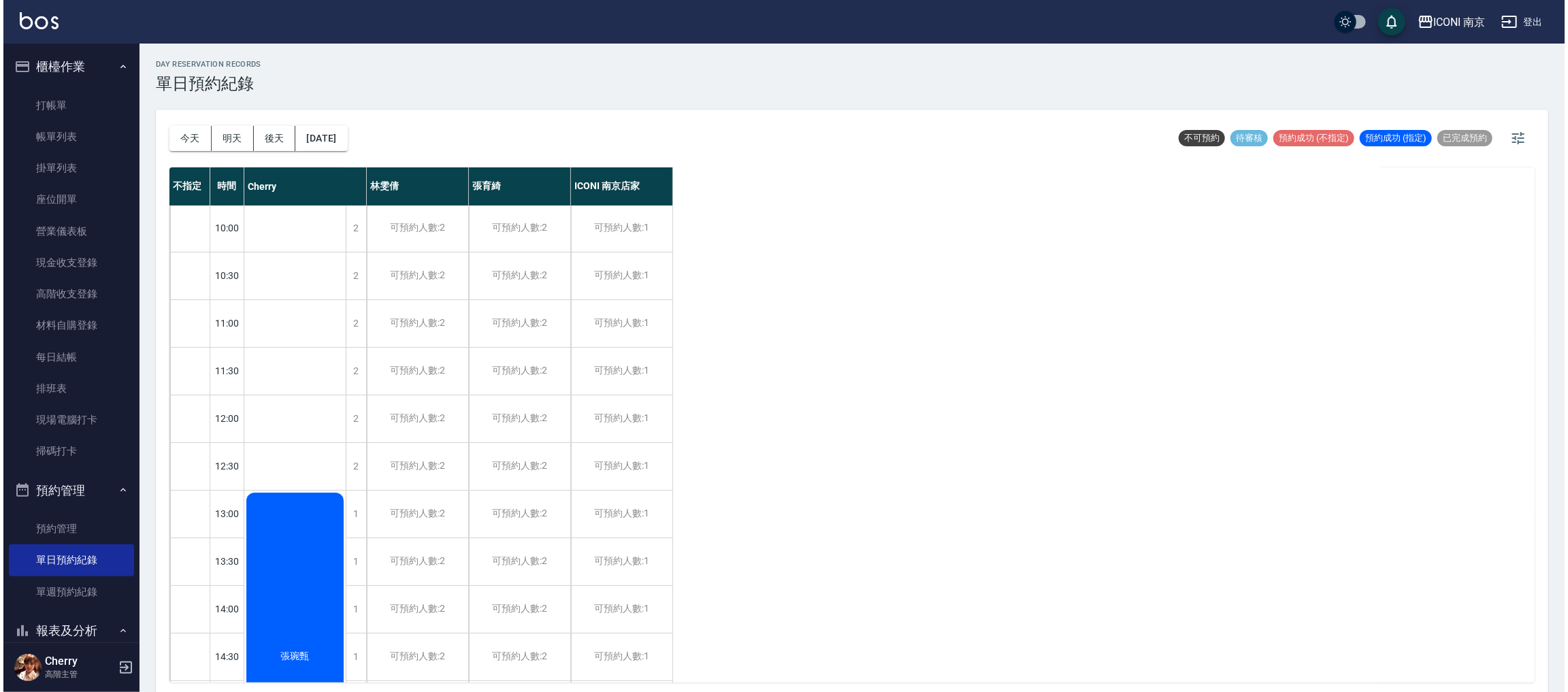
scroll to position [0, 0]
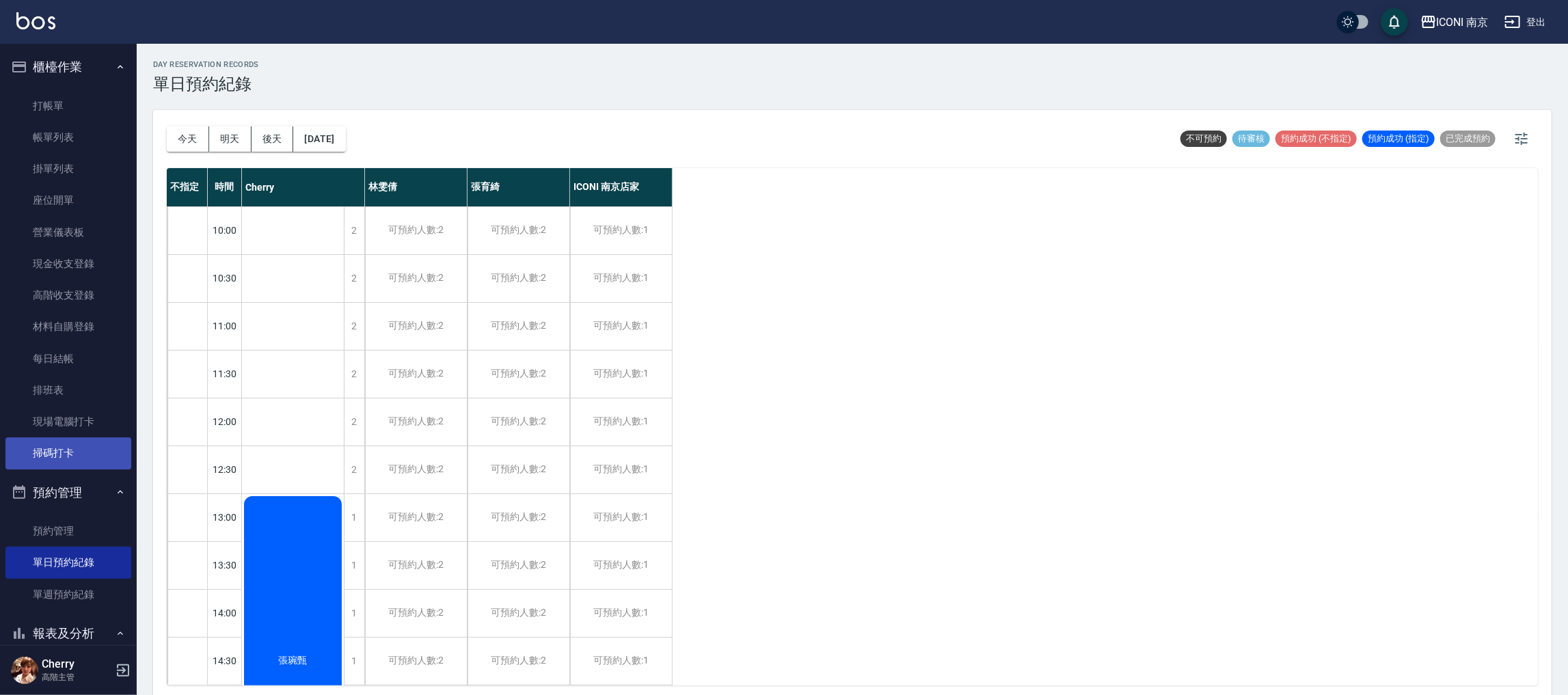
click at [72, 440] on link "掃碼打卡" at bounding box center [68, 453] width 126 height 32
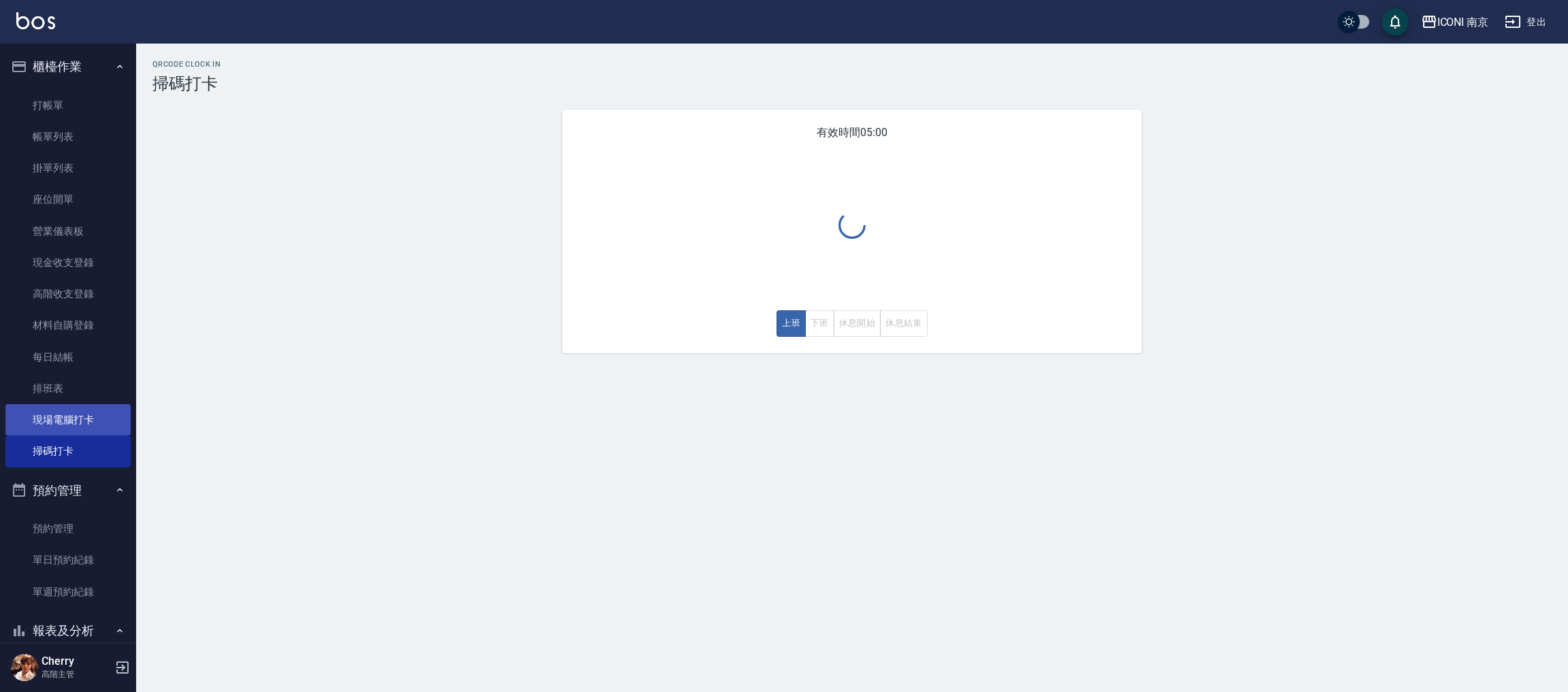
click at [69, 426] on link "現場電腦打卡" at bounding box center [68, 420] width 125 height 32
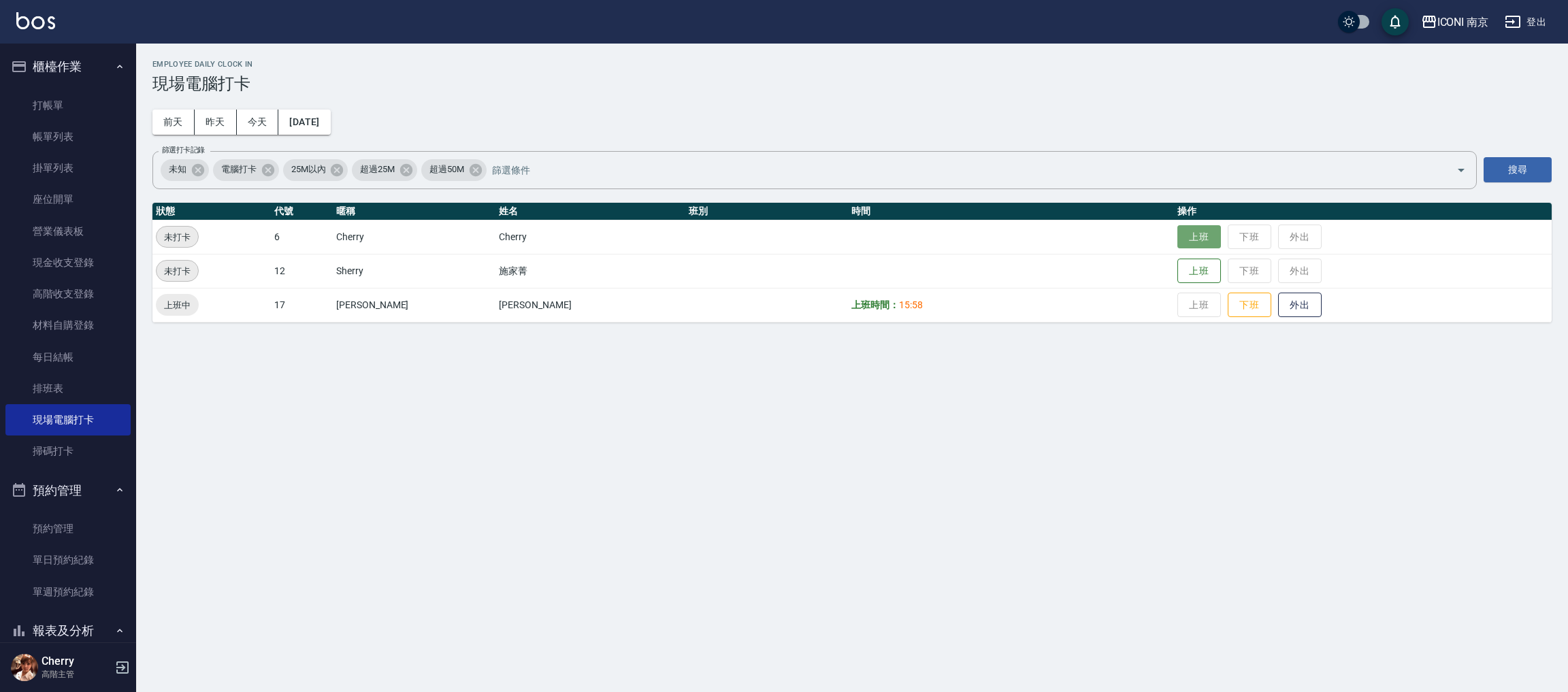
click at [1177, 233] on button "上班" at bounding box center [1199, 237] width 43 height 24
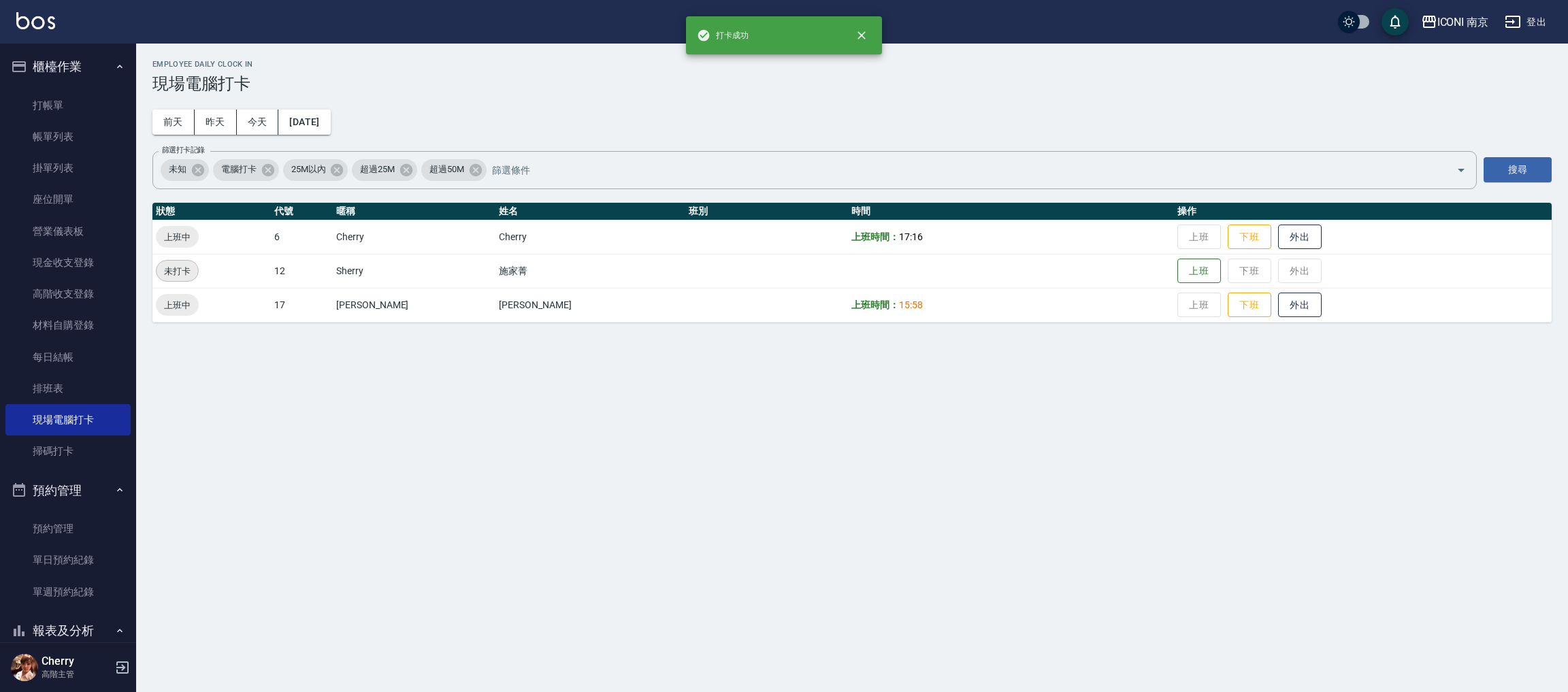
drag, startPoint x: 866, startPoint y: 473, endPoint x: 863, endPoint y: 463, distance: 10.4
click at [864, 473] on div "Employee Daily Clock In 現場電腦打卡 前天 昨天 今天 2025/09/19 篩選打卡記錄 未知 電腦打卡 25M以內 超過25M 超…" at bounding box center [784, 346] width 1568 height 692
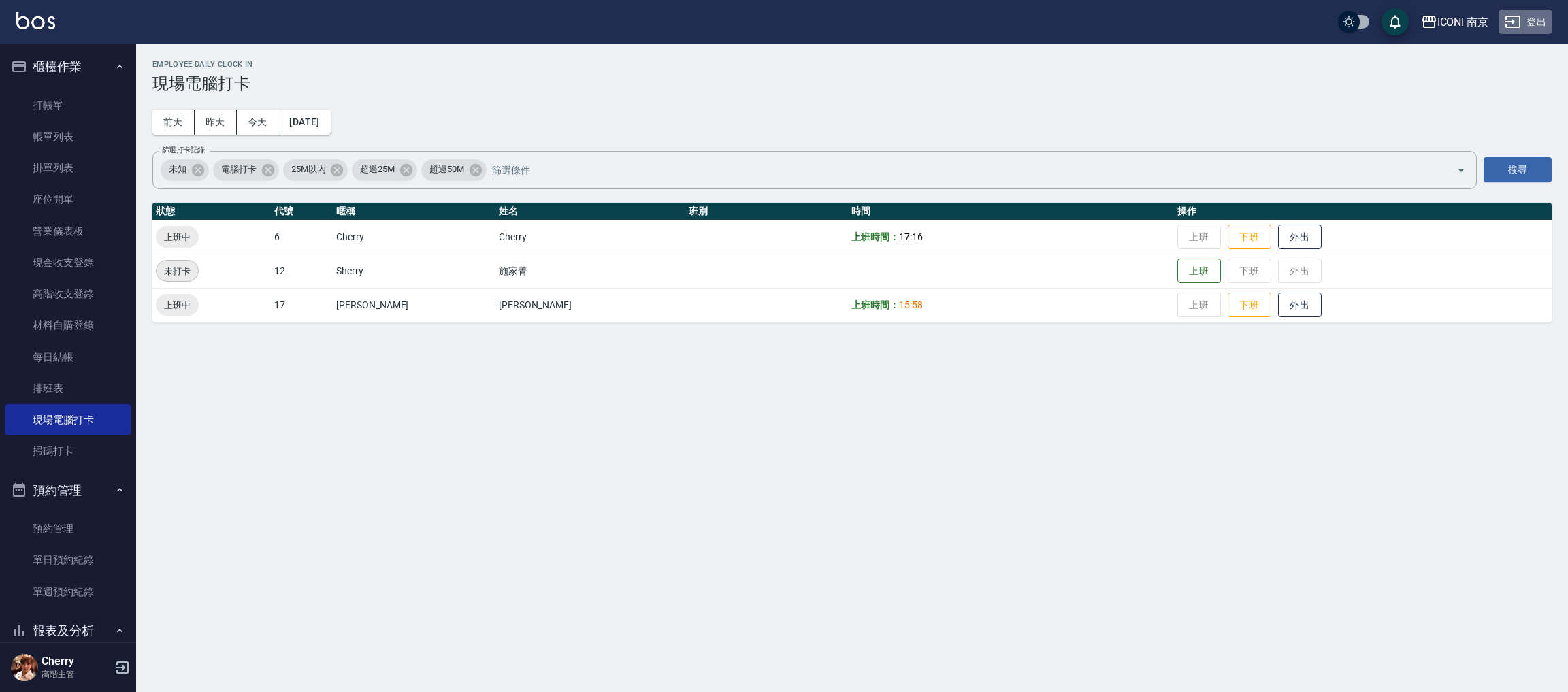
click at [1530, 17] on button "登出" at bounding box center [1526, 22] width 52 height 25
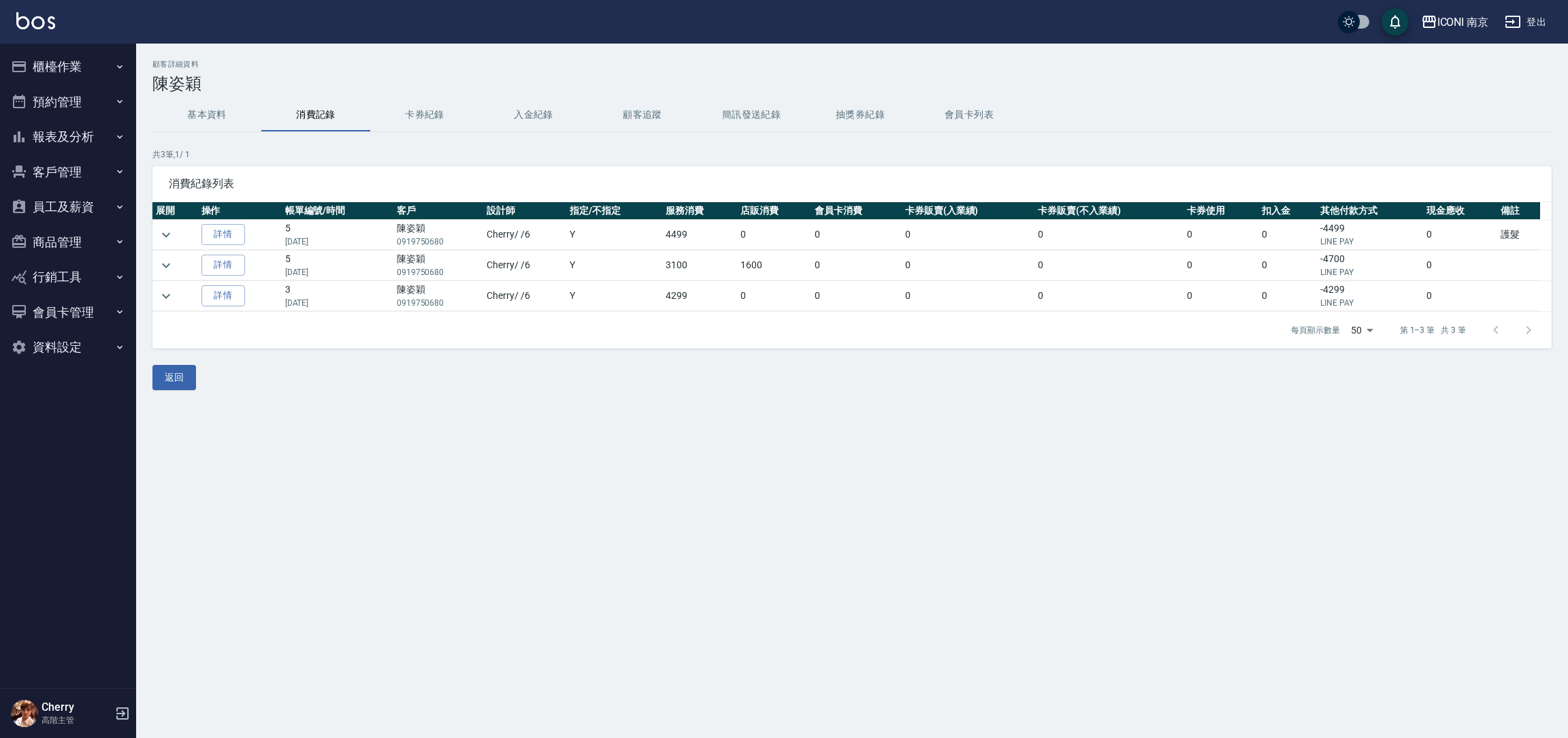
click at [191, 116] on button "基本資料" at bounding box center [206, 115] width 109 height 32
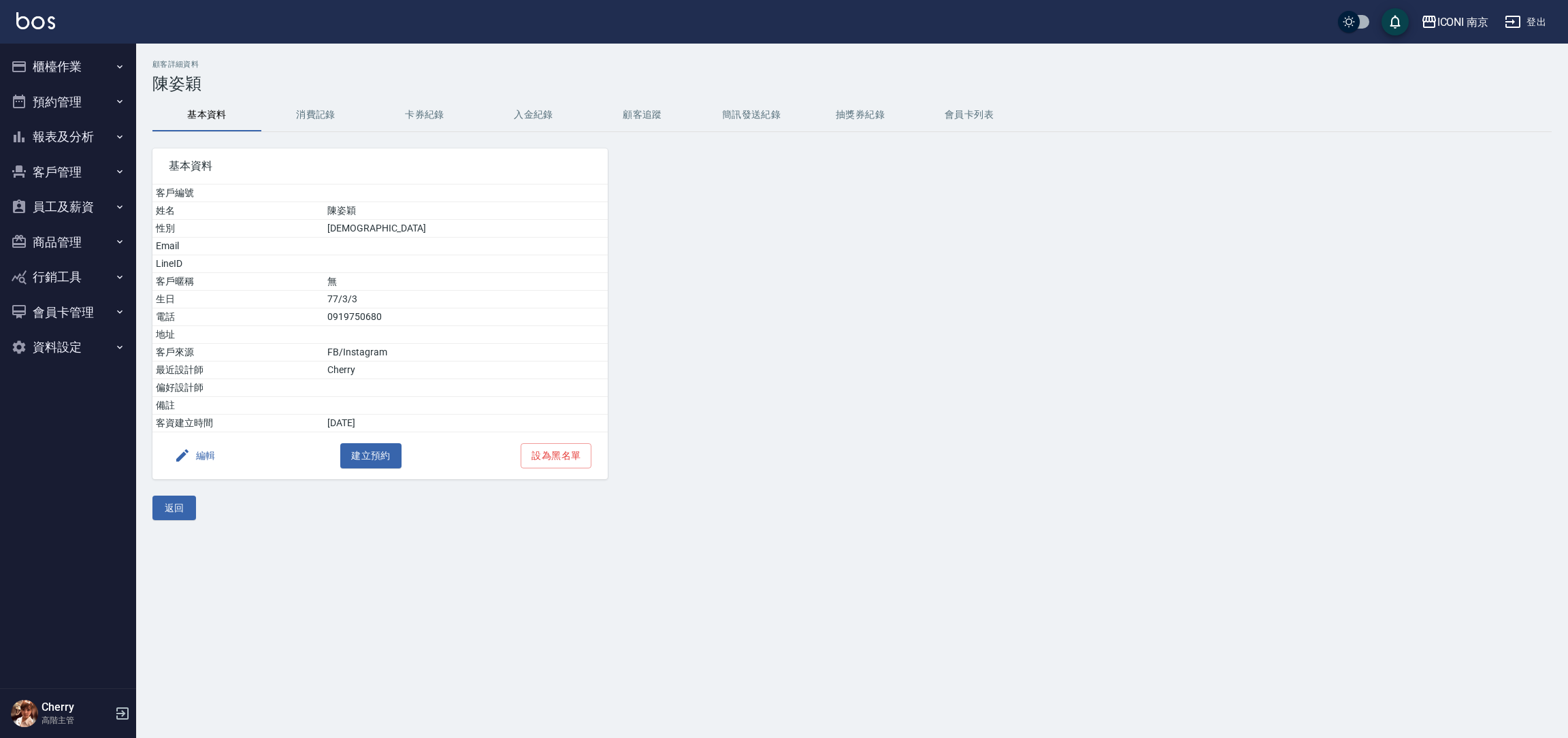
click at [307, 117] on button "消費記錄" at bounding box center [315, 115] width 109 height 32
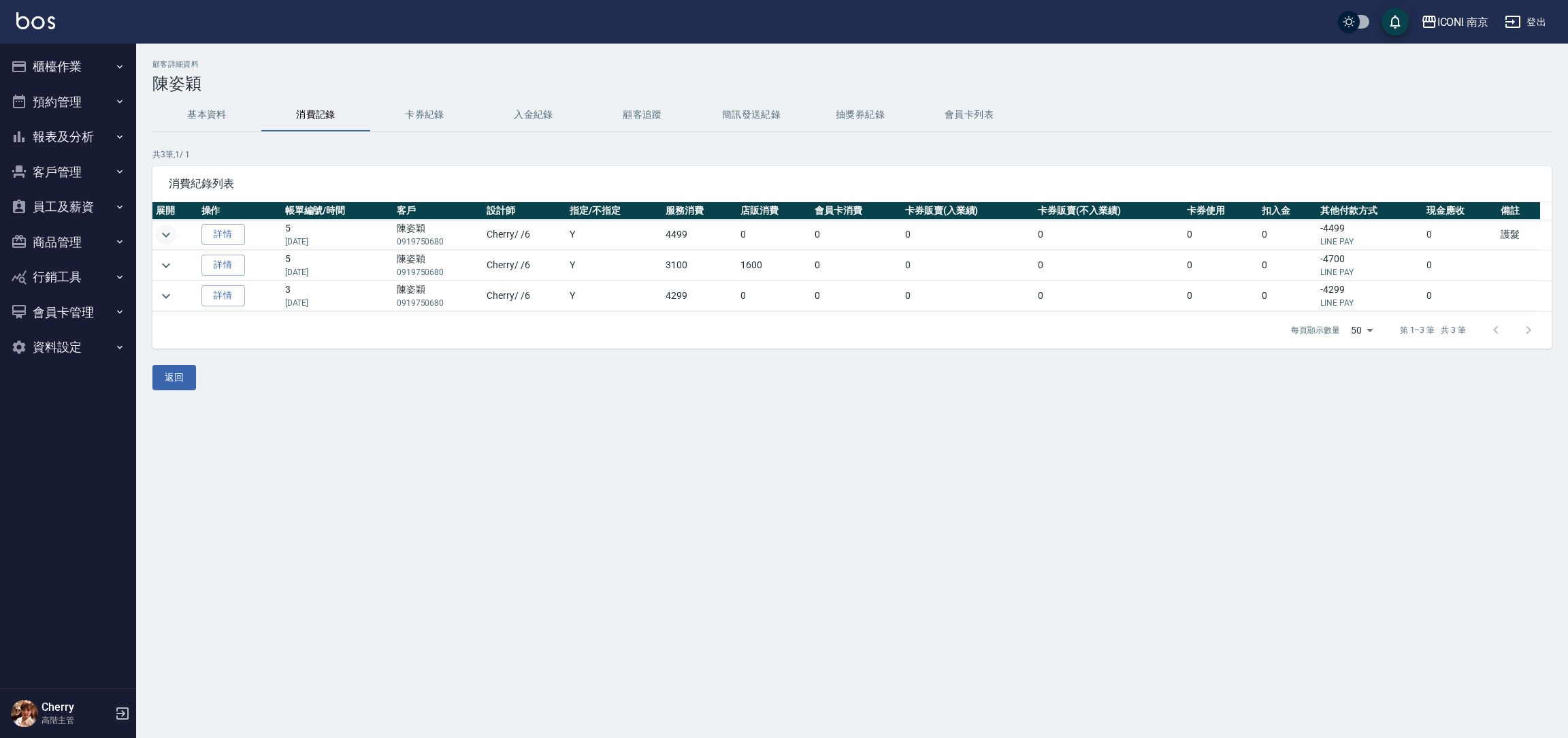
click at [166, 229] on icon "expand row" at bounding box center [165, 235] width 16 height 16
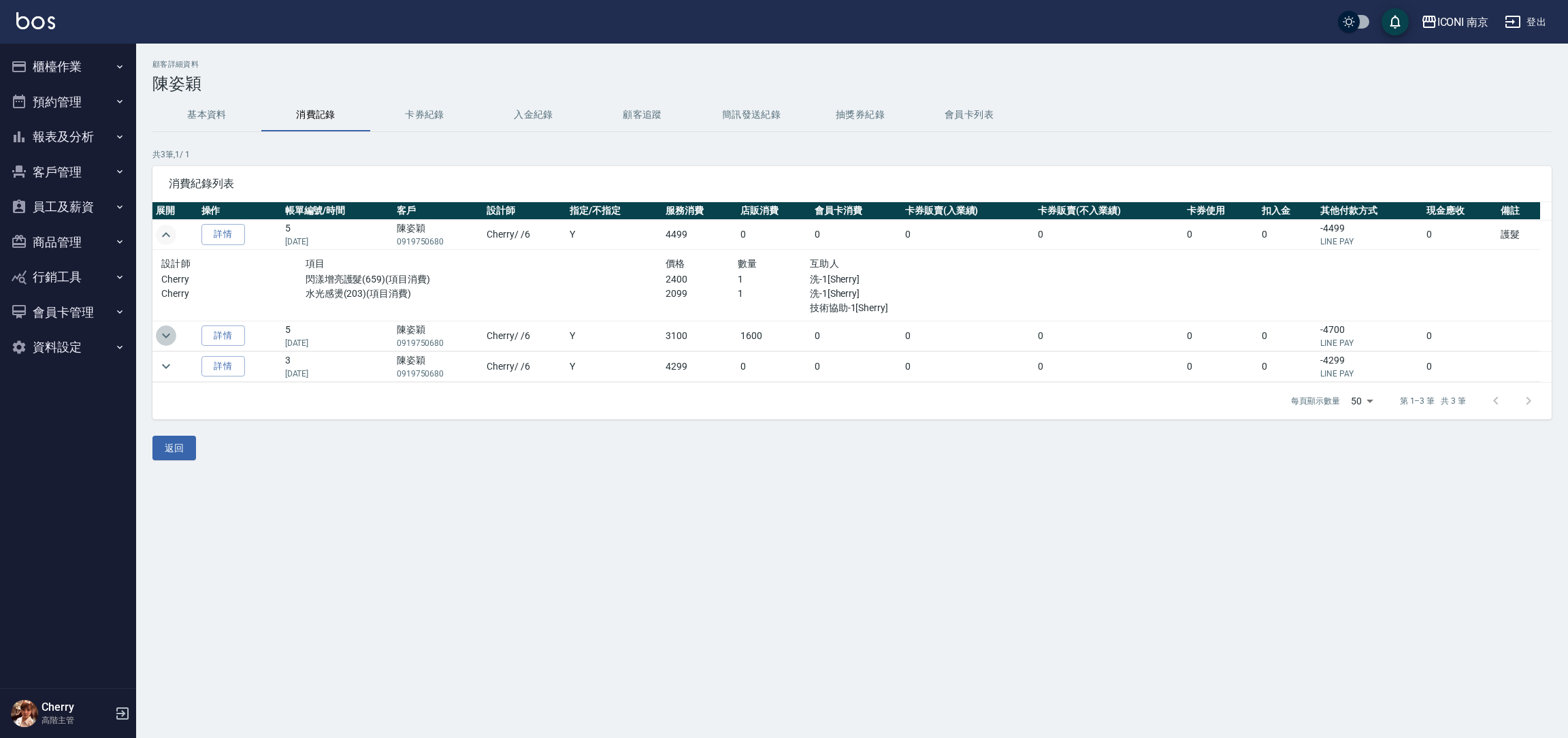
click at [161, 339] on icon "expand row" at bounding box center [165, 335] width 16 height 16
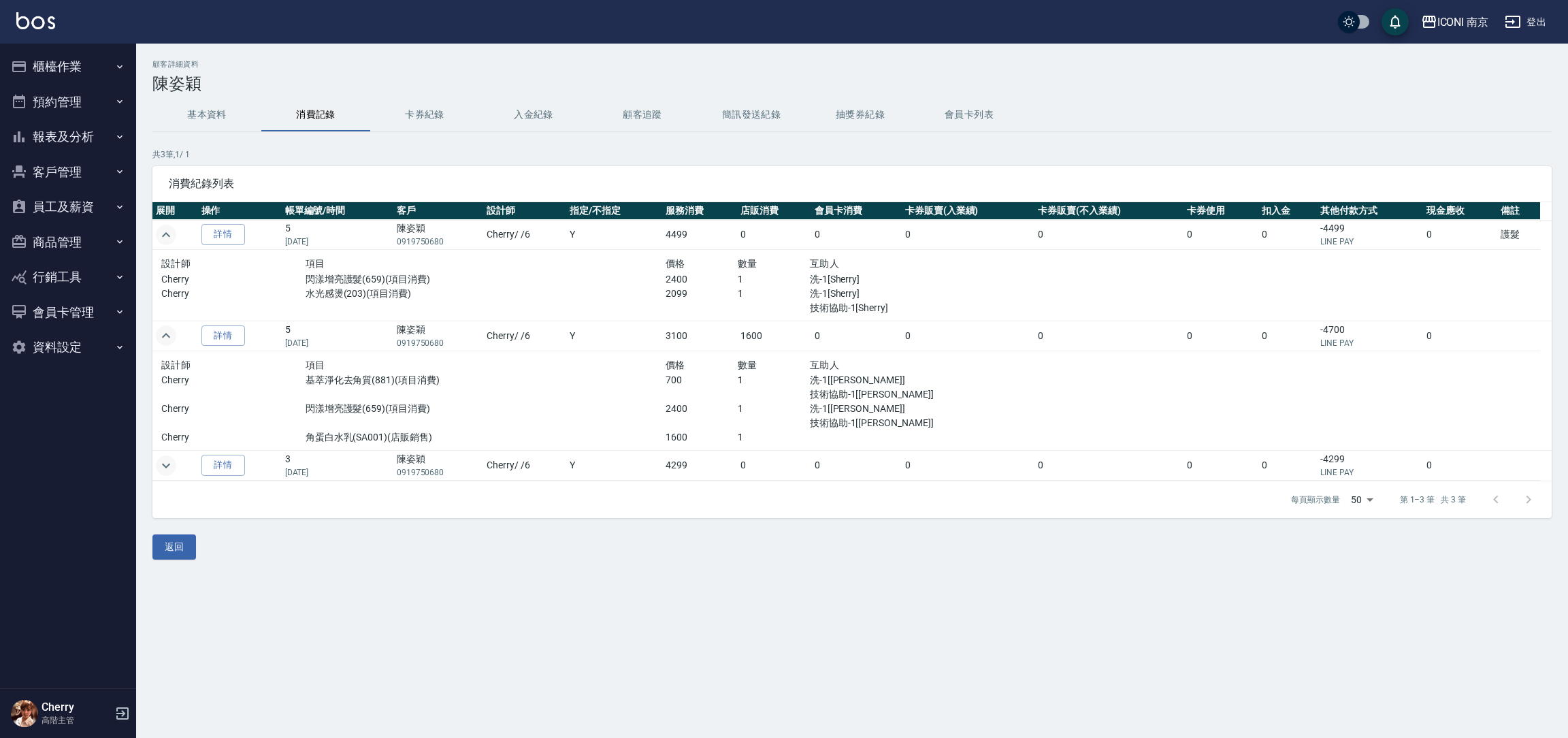
click at [165, 466] on icon "expand row" at bounding box center [166, 465] width 8 height 5
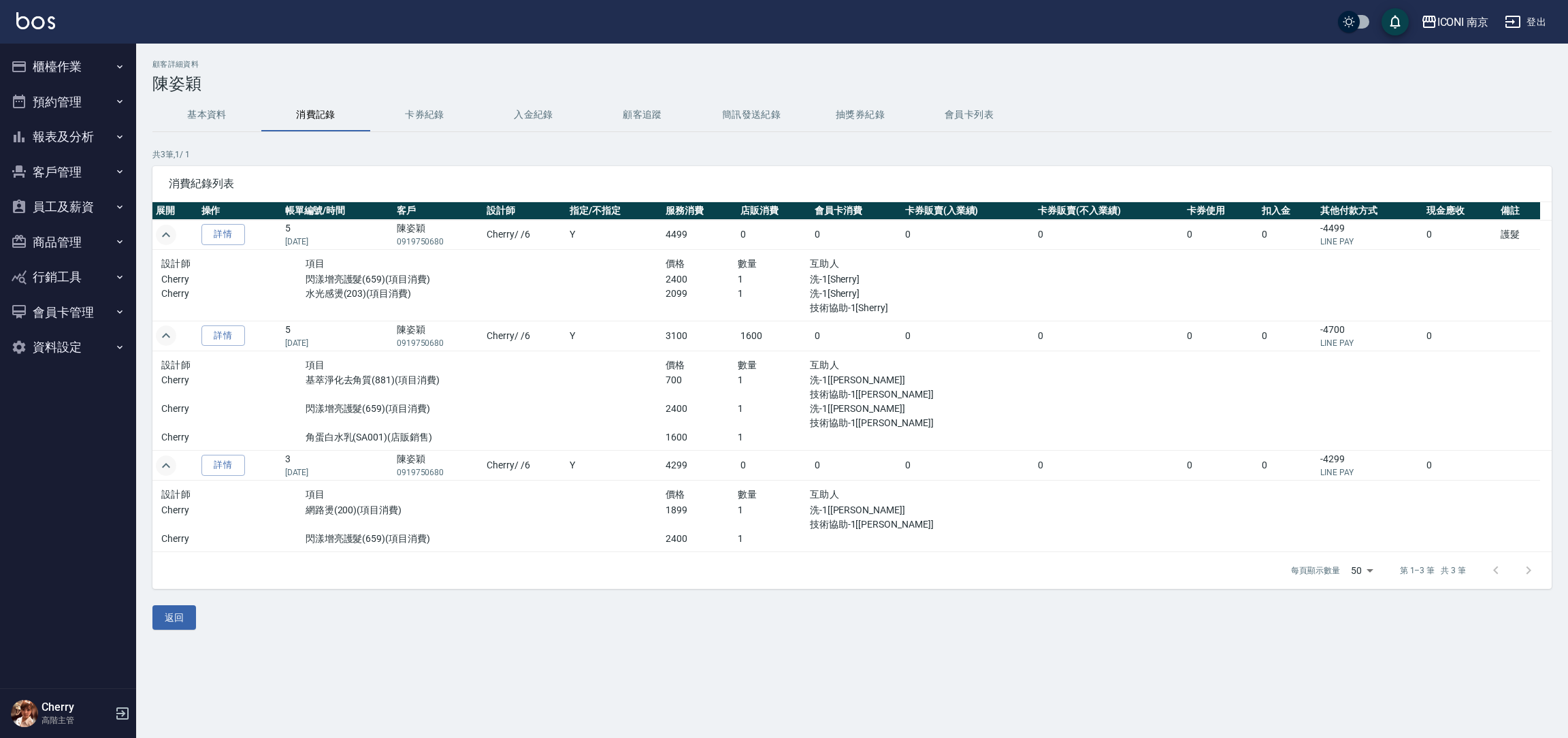
click at [230, 109] on button "基本資料" at bounding box center [206, 115] width 109 height 32
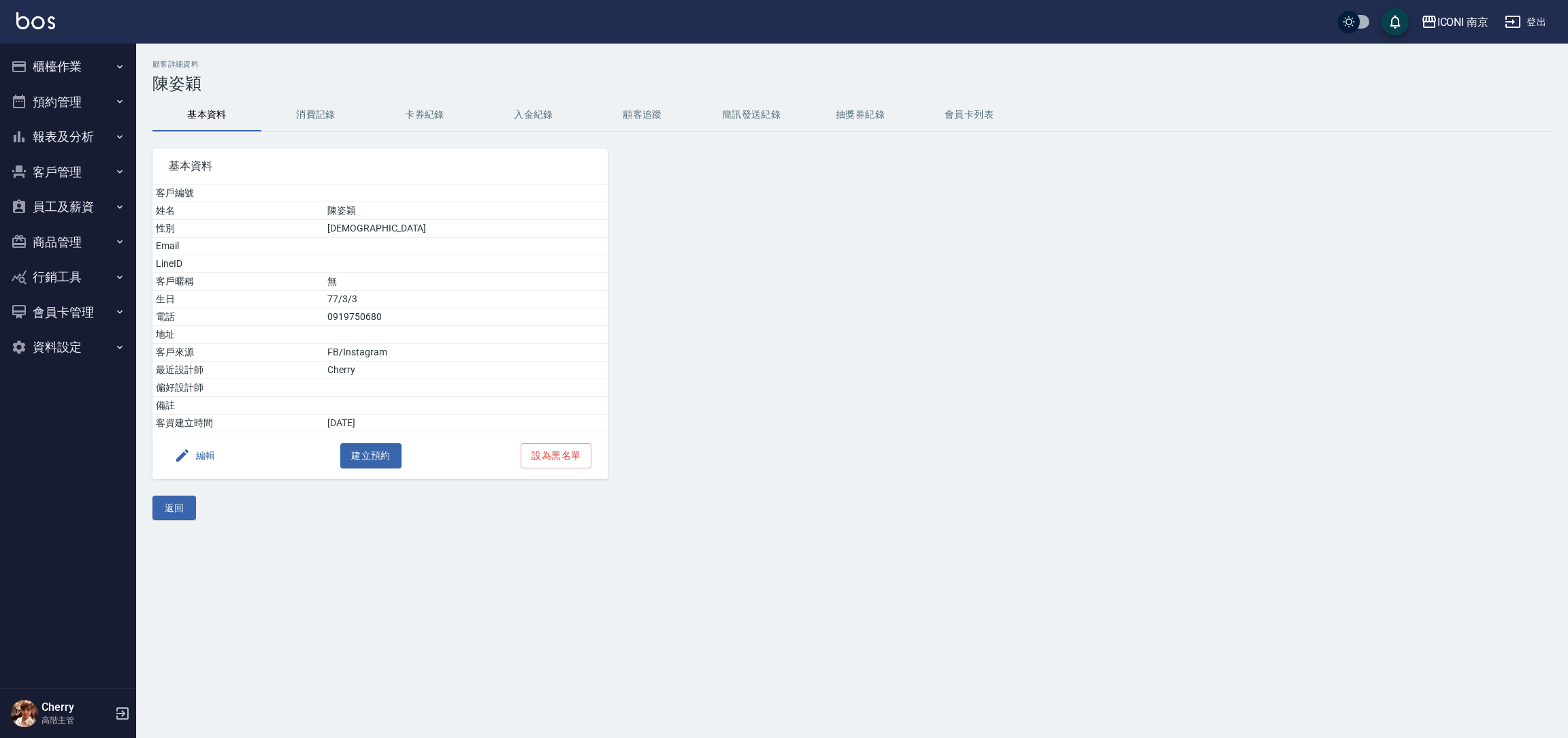
click at [25, 171] on icon "button" at bounding box center [19, 171] width 16 height 16
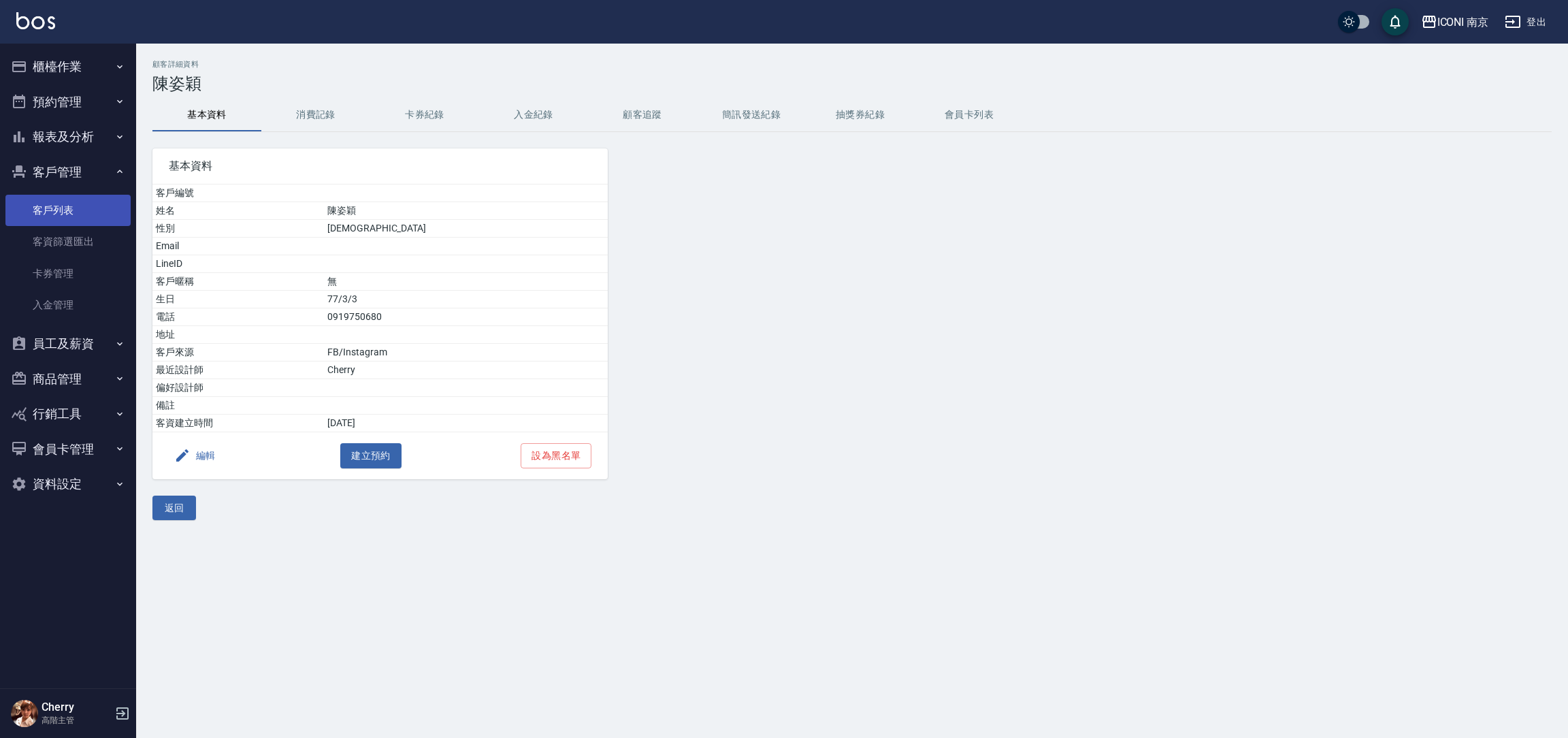
click at [80, 205] on link "客戶列表" at bounding box center [68, 210] width 125 height 32
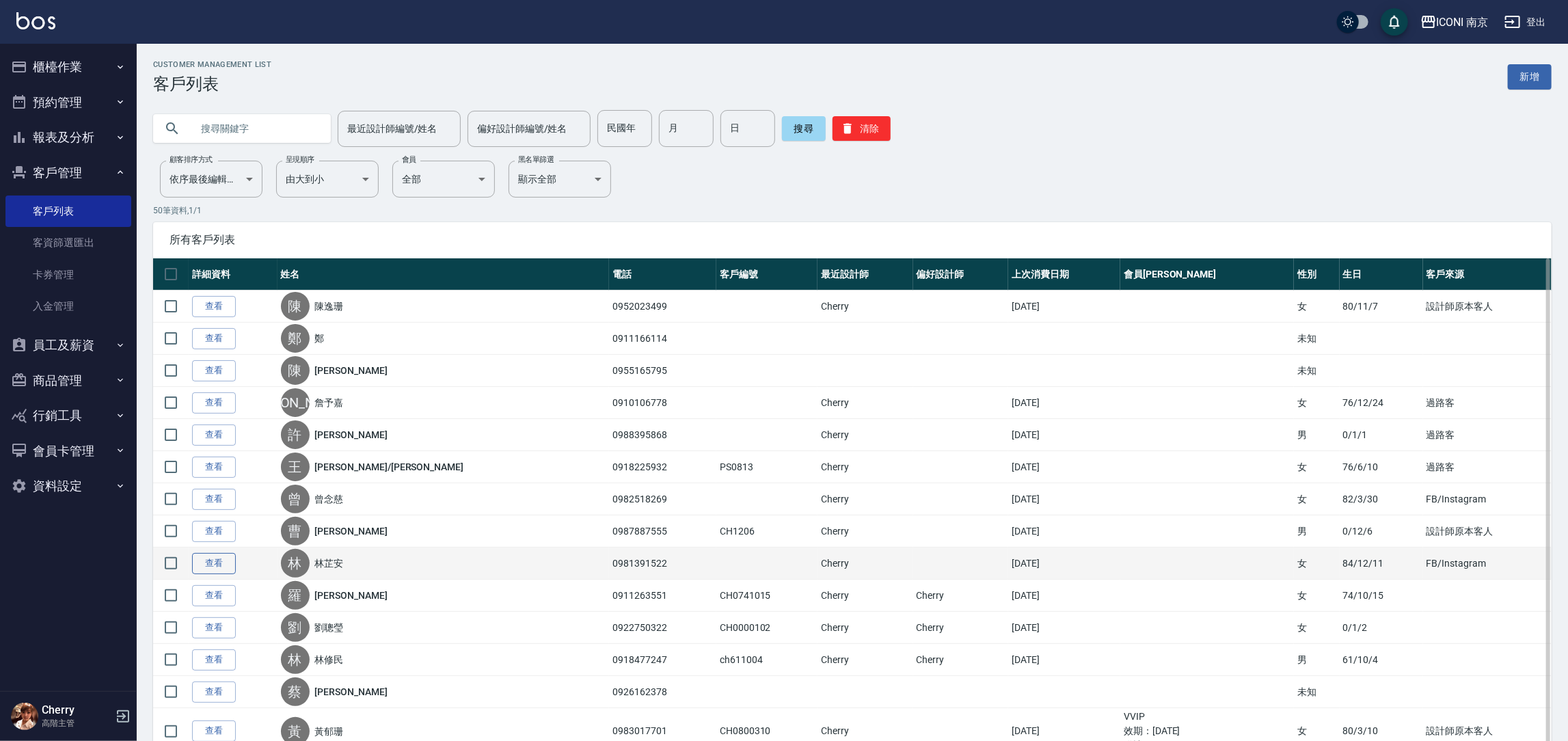
click at [219, 568] on link "查看" at bounding box center [214, 563] width 43 height 21
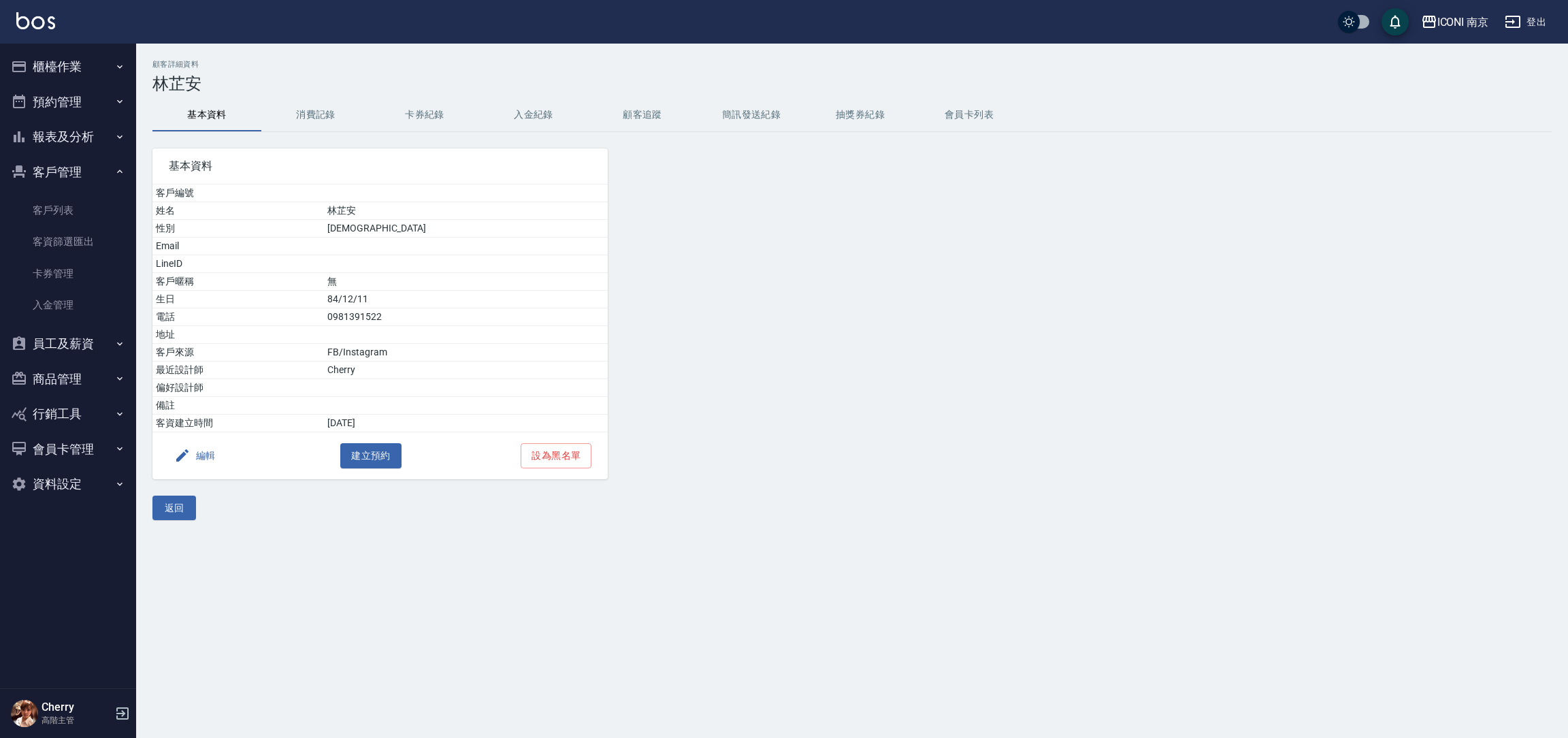
click at [306, 117] on button "消費記錄" at bounding box center [315, 115] width 109 height 32
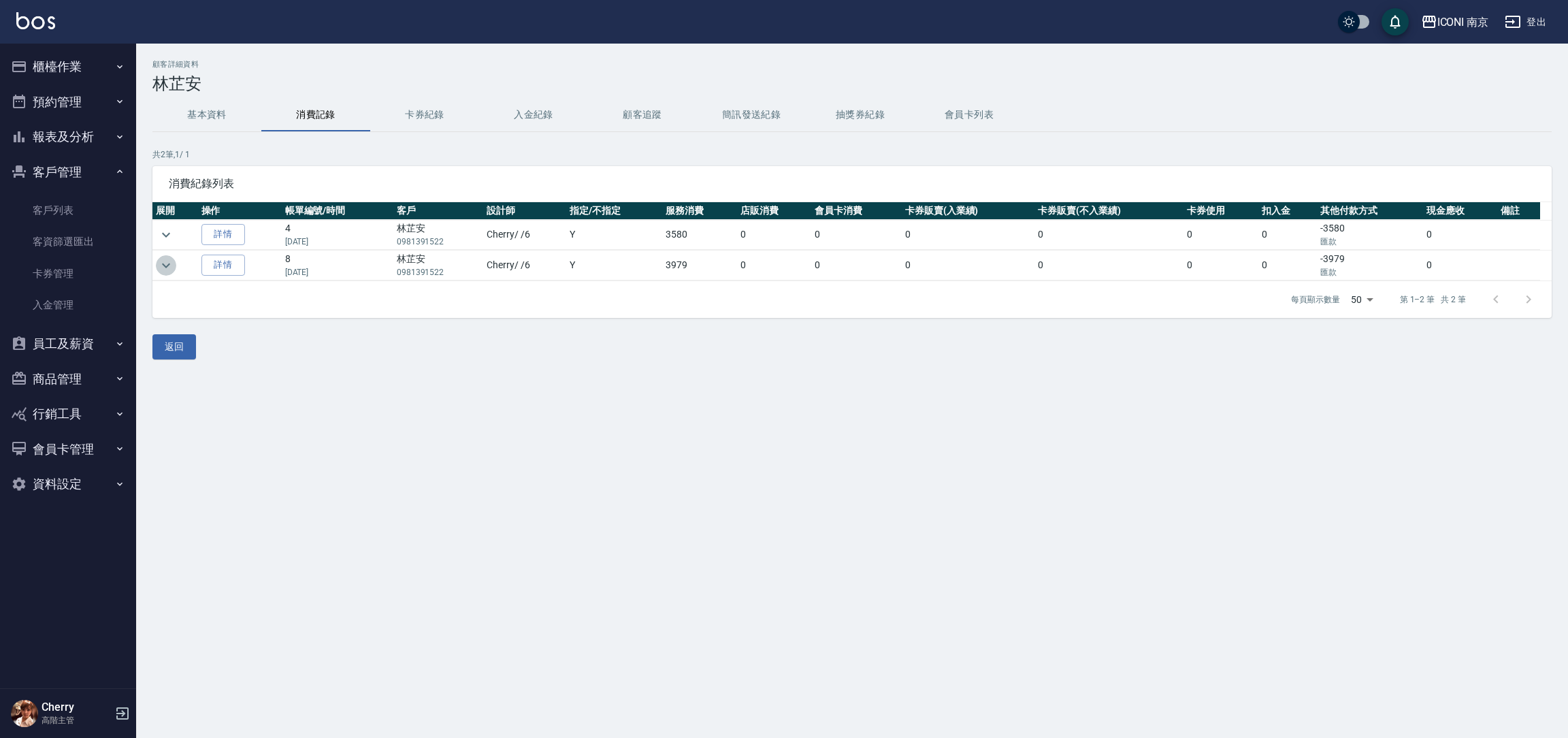
click at [166, 262] on icon "expand row" at bounding box center [165, 265] width 16 height 16
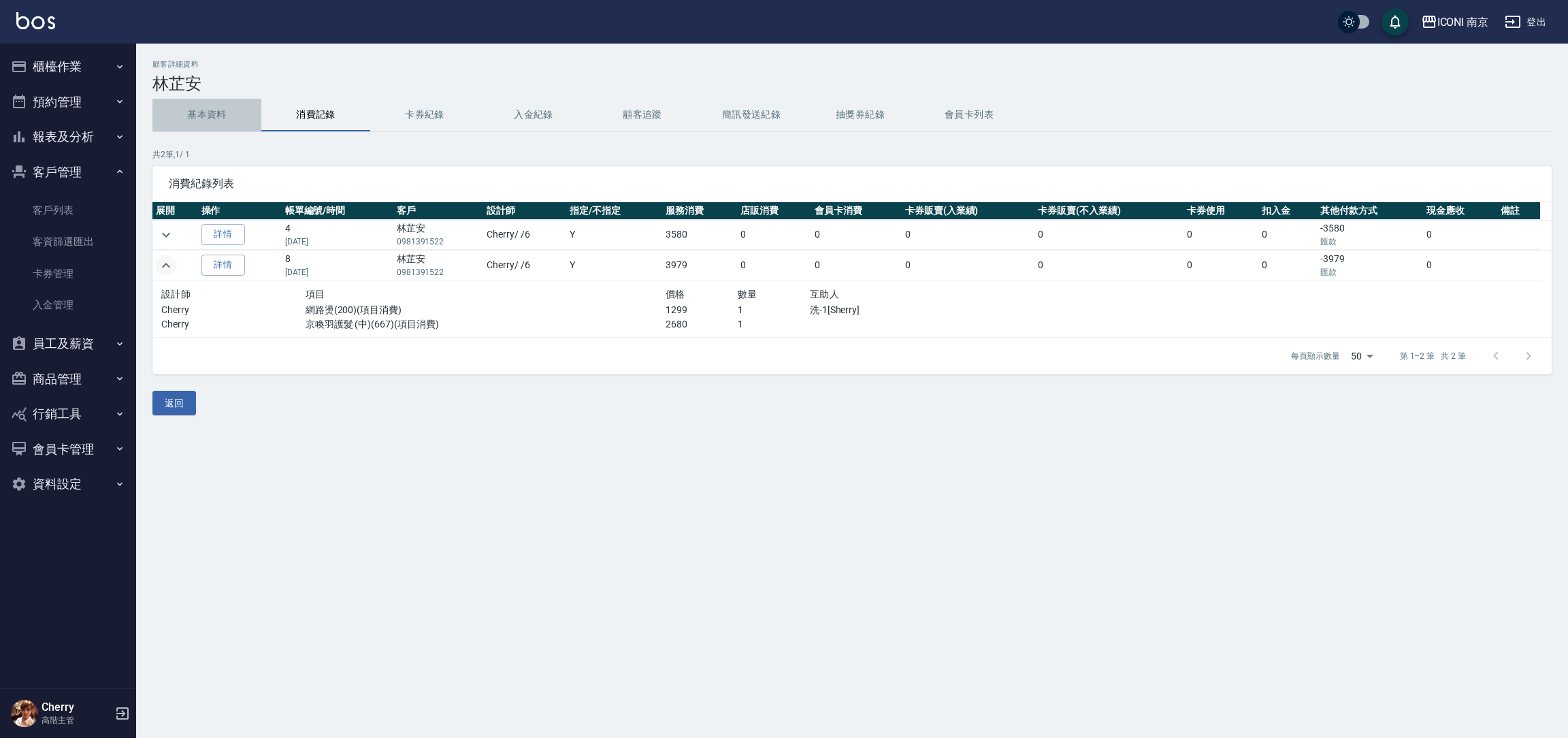
click at [220, 117] on button "基本資料" at bounding box center [206, 115] width 109 height 32
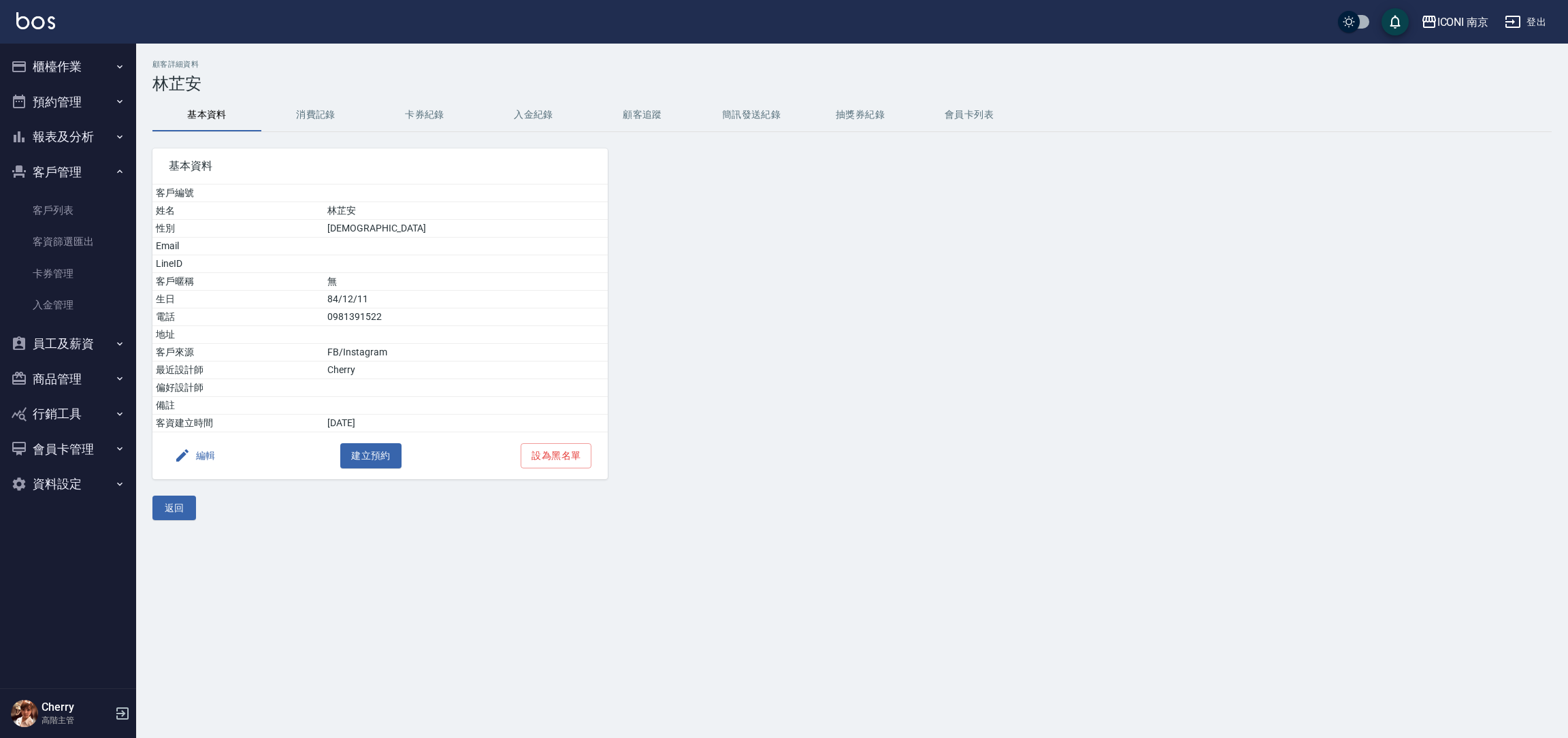
click at [55, 135] on button "報表及分析" at bounding box center [68, 137] width 125 height 36
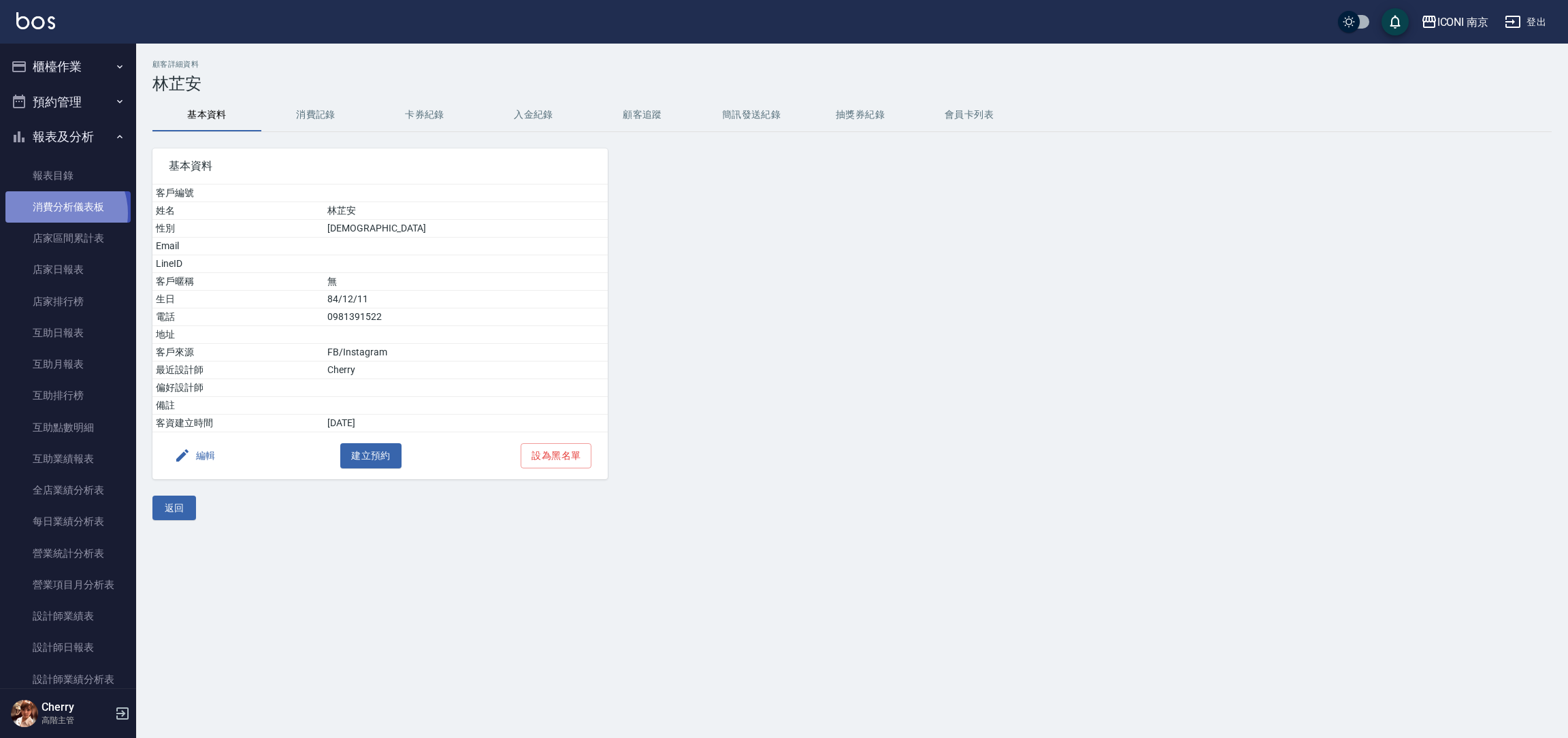
click at [55, 213] on link "消費分析儀表板" at bounding box center [68, 207] width 125 height 32
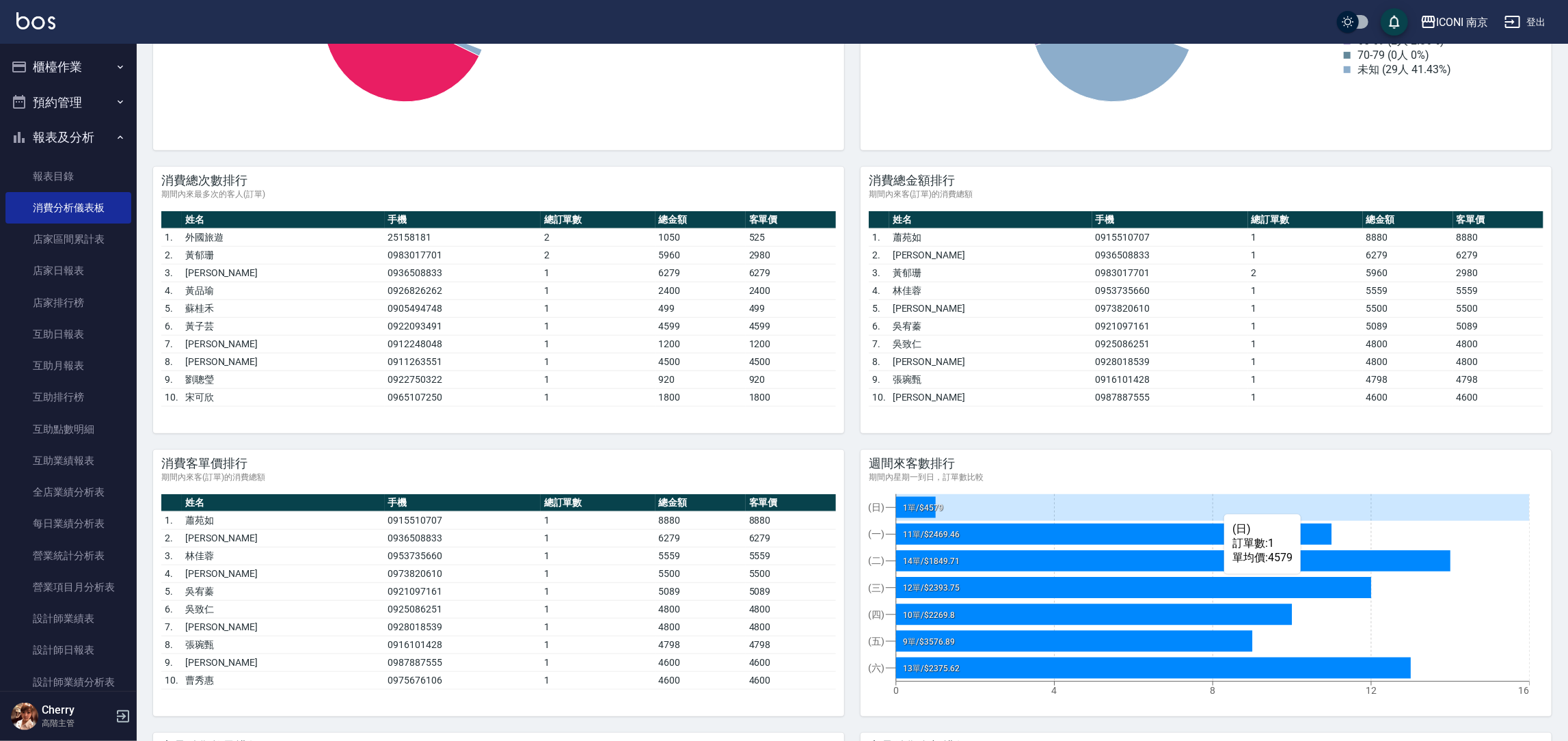
scroll to position [1229, 0]
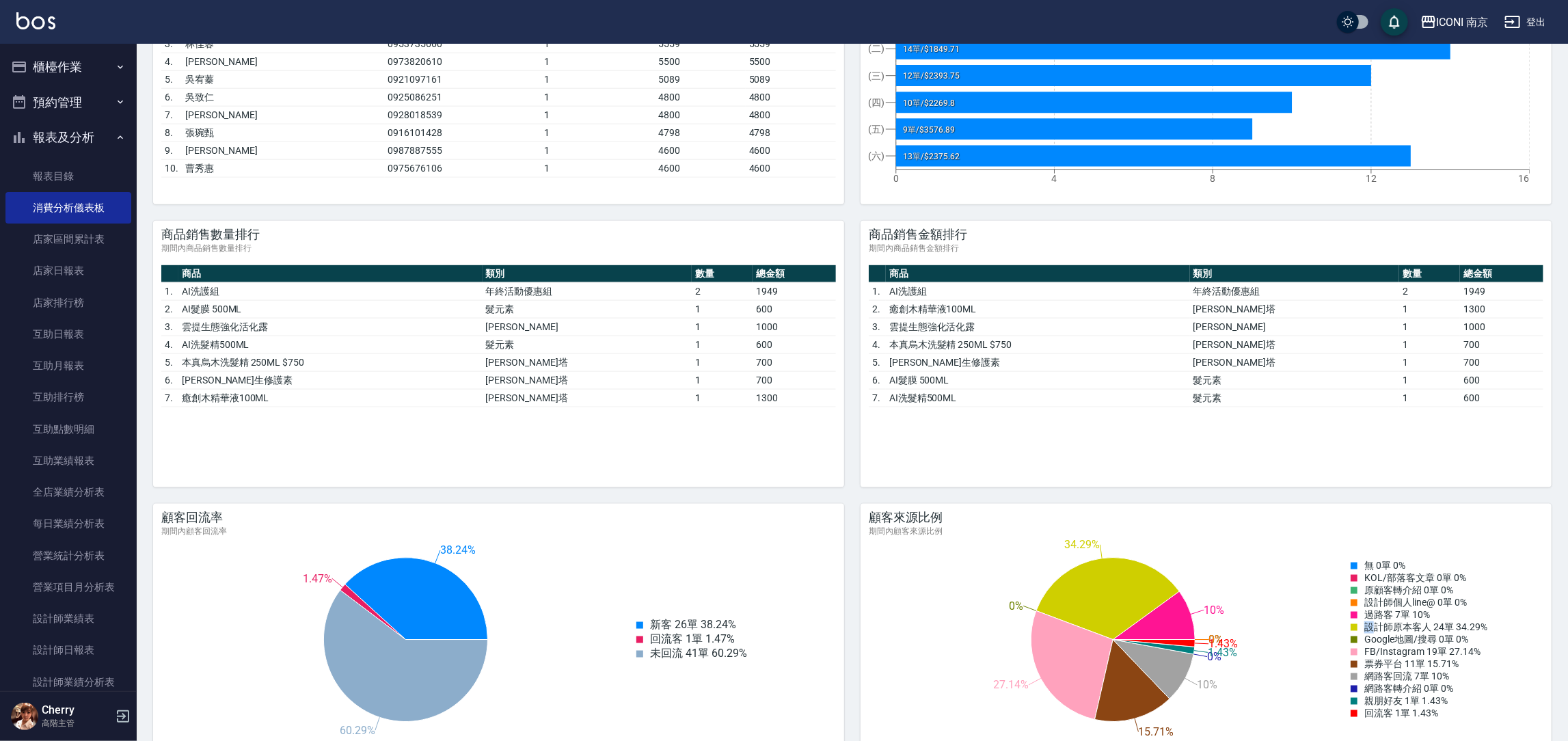
drag, startPoint x: 1376, startPoint y: 624, endPoint x: 1488, endPoint y: 641, distance: 113.3
click at [1508, 614] on div "0% 0% 0% 0% 10% 34.29% 0% 27.14% 15.71% 10% 0% 1.43% 1.43% 無 0單 0% KOL/部落客文章 0單…" at bounding box center [1200, 639] width 689 height 205
click at [1477, 670] on div "票券平台 11單 15.71%" at bounding box center [1419, 664] width 136 height 12
click at [87, 674] on link "設計師業績分析表" at bounding box center [68, 681] width 126 height 32
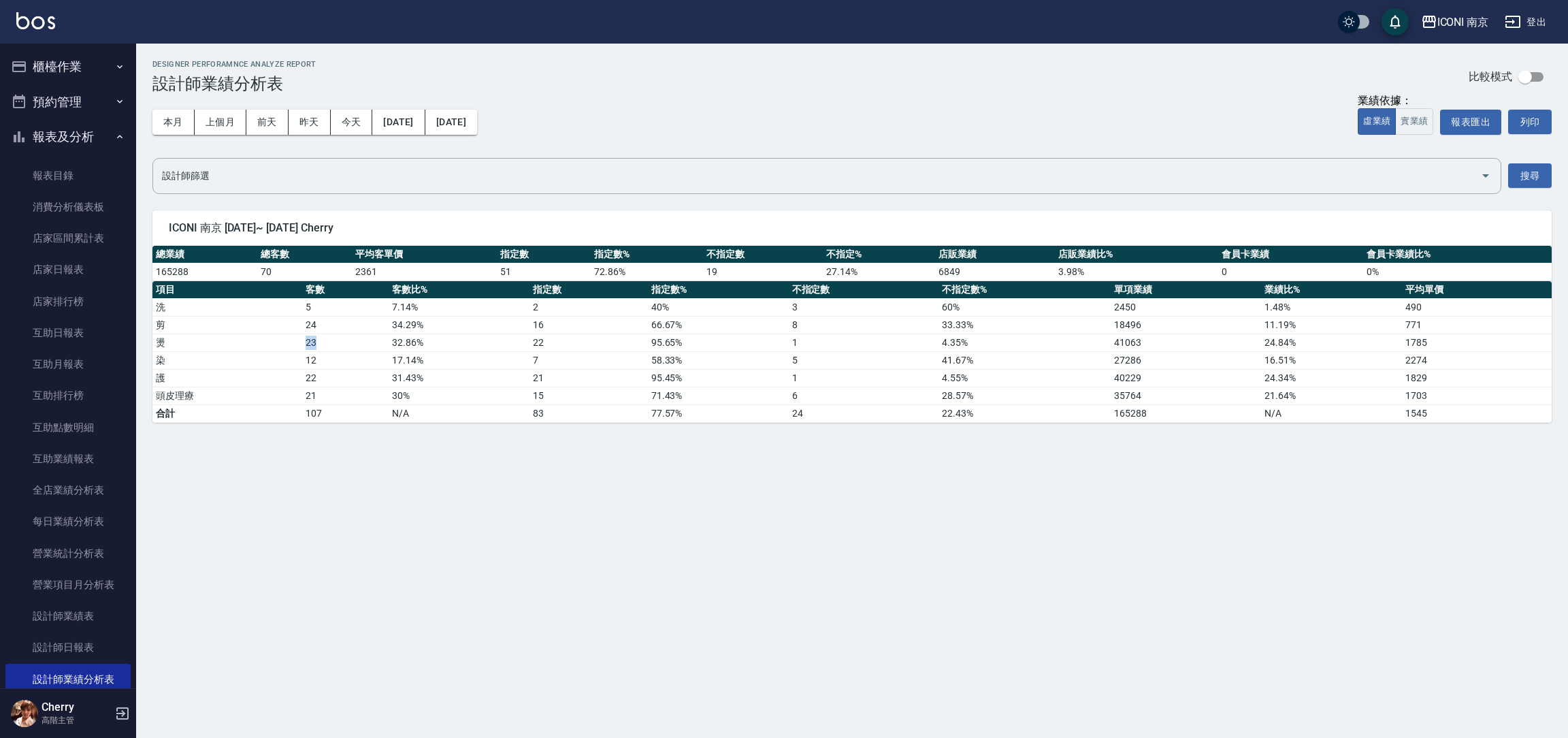
drag, startPoint x: 304, startPoint y: 337, endPoint x: 340, endPoint y: 344, distance: 36.7
click at [340, 344] on td "23" at bounding box center [345, 342] width 86 height 18
click at [346, 359] on td "12" at bounding box center [345, 360] width 86 height 18
drag, startPoint x: 787, startPoint y: 358, endPoint x: 862, endPoint y: 361, distance: 75.1
click at [862, 361] on td "5" at bounding box center [864, 360] width 150 height 18
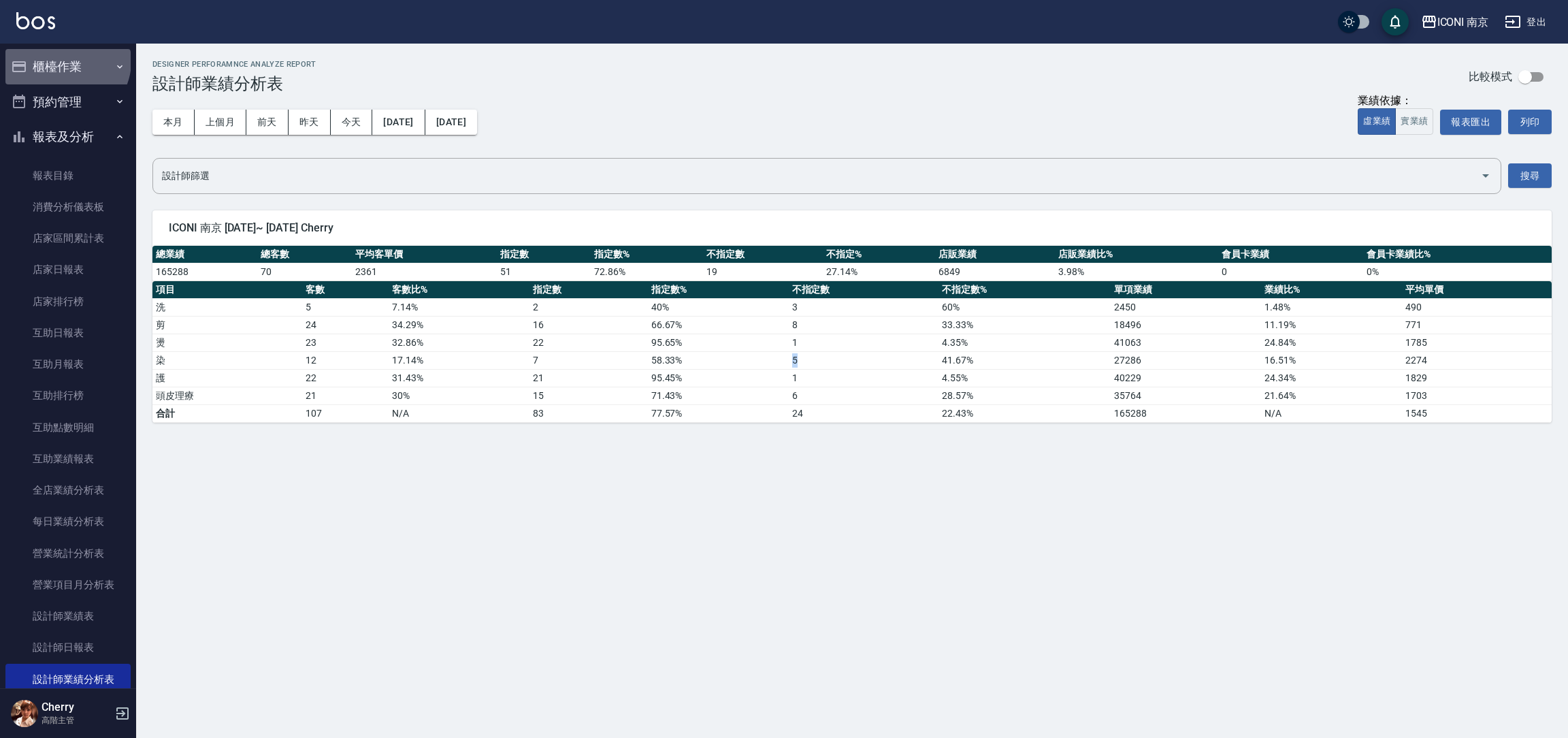
click at [66, 61] on button "櫃檯作業" at bounding box center [68, 66] width 125 height 36
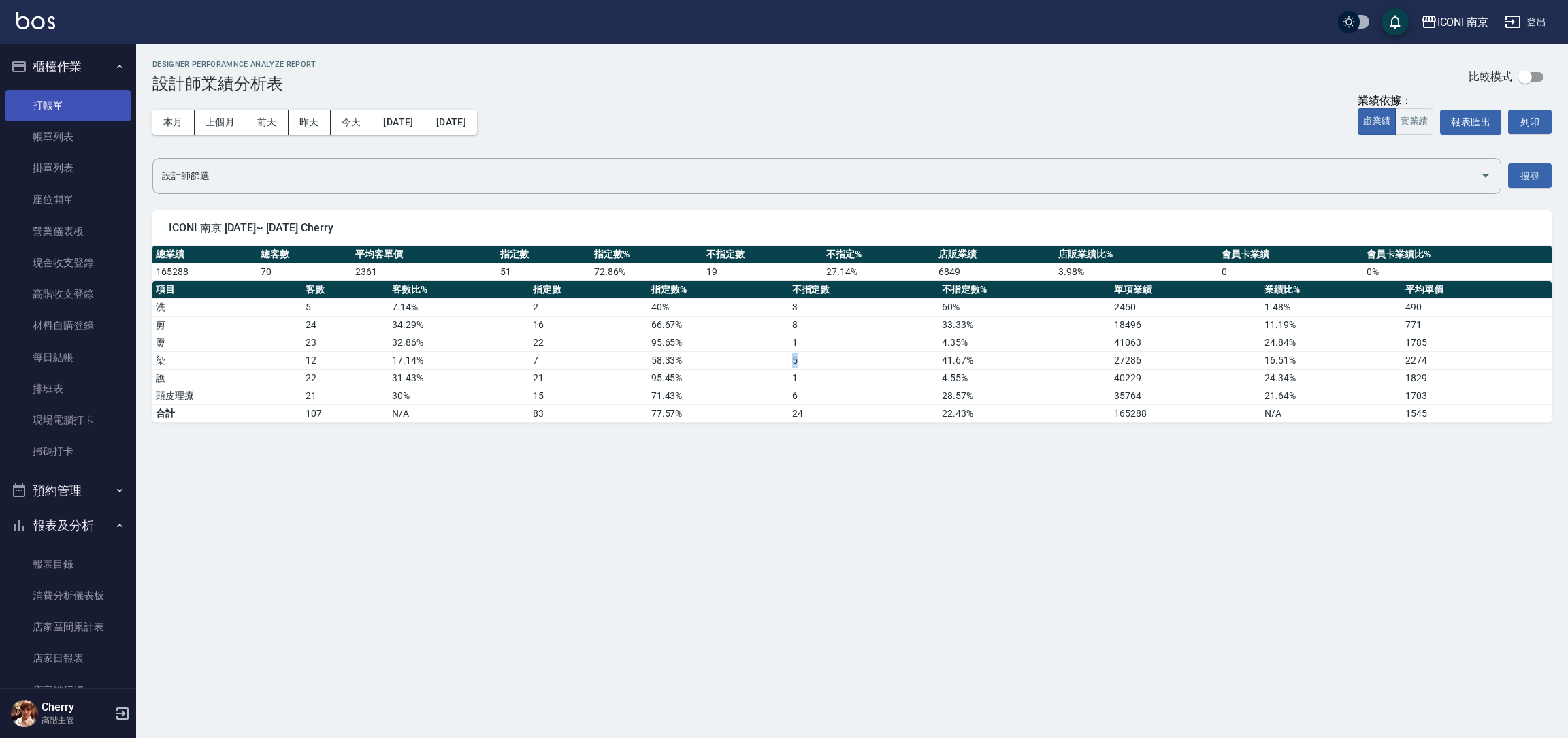
click at [65, 95] on link "打帳單" at bounding box center [68, 105] width 125 height 32
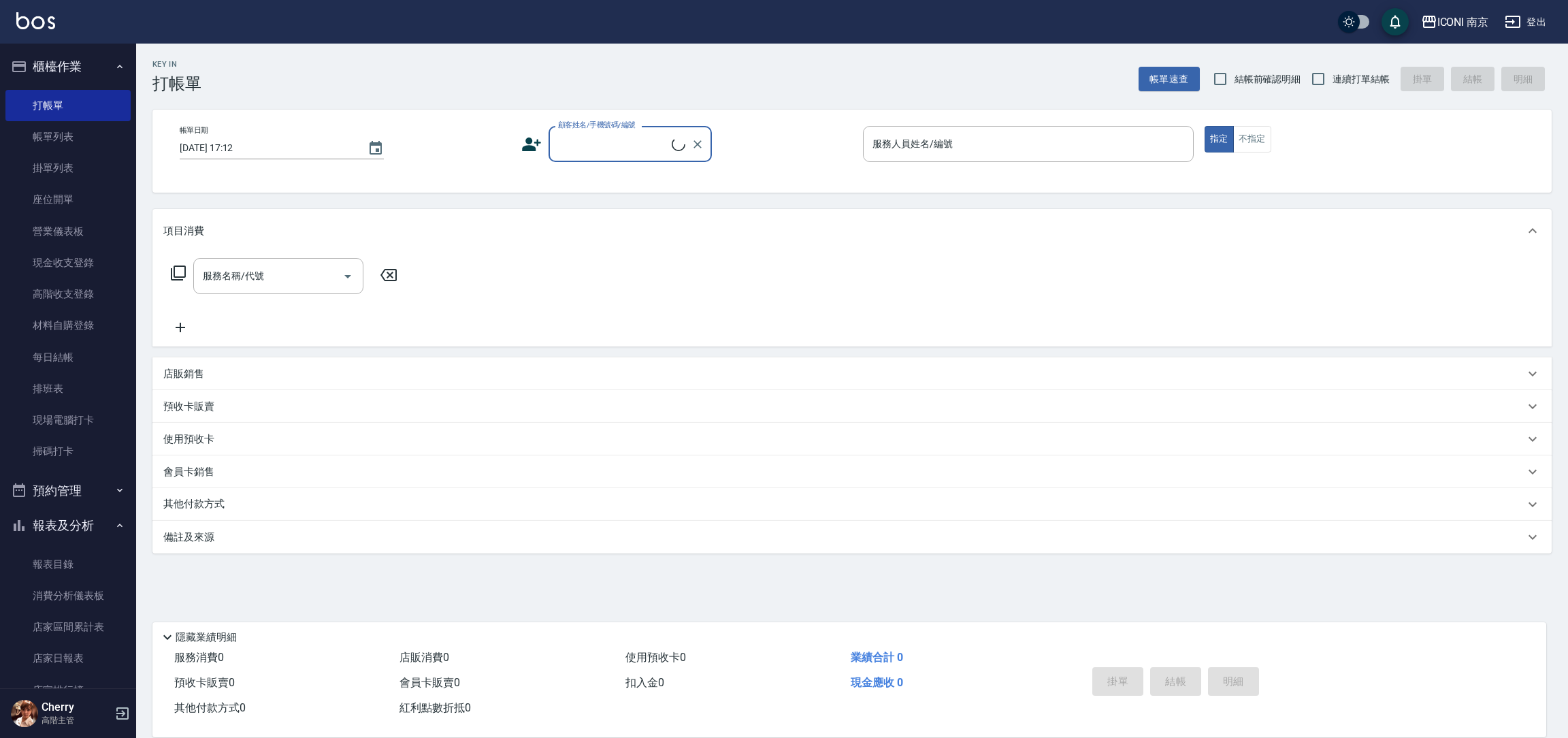
drag, startPoint x: 49, startPoint y: 493, endPoint x: 56, endPoint y: 495, distance: 7.3
click at [50, 493] on button "預約管理" at bounding box center [68, 491] width 125 height 36
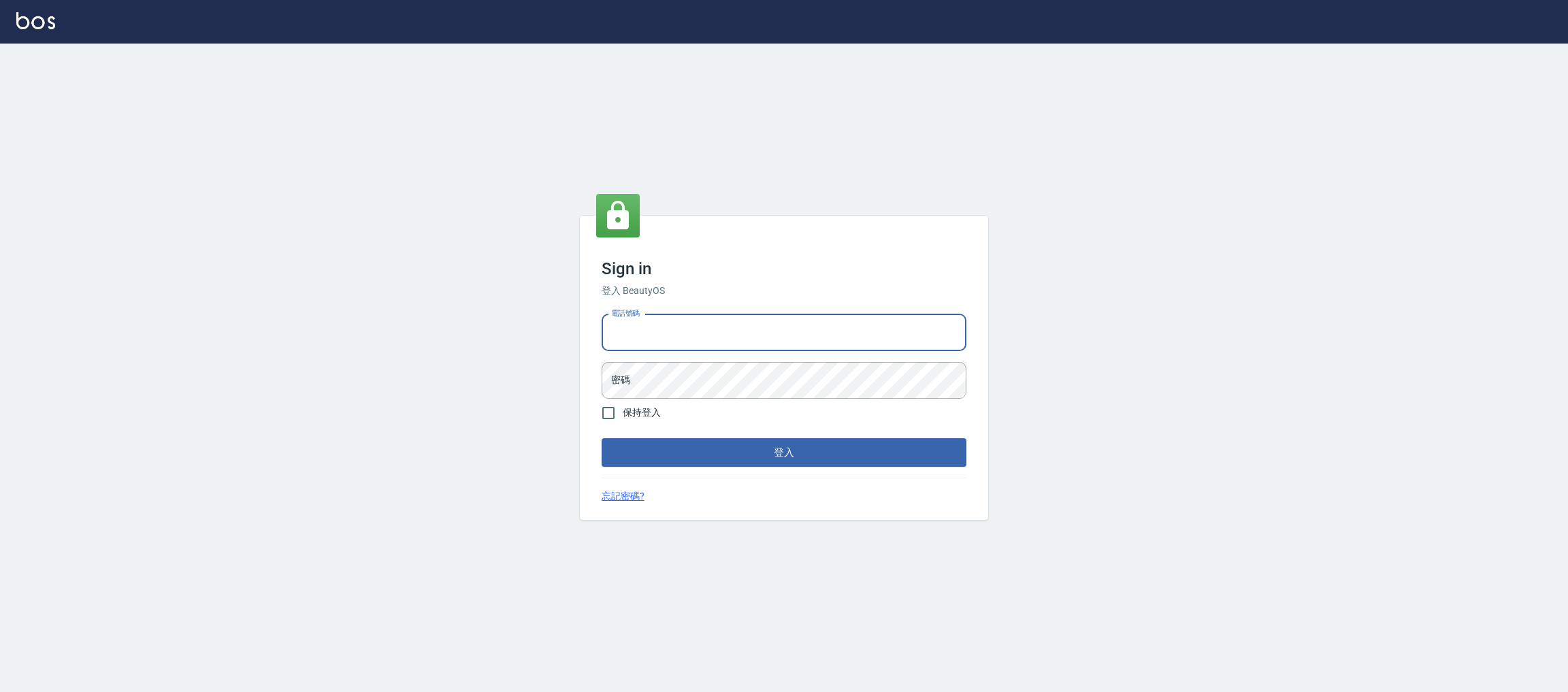
type input "0225158181"
click at [601, 439] on button "登入" at bounding box center [784, 453] width 364 height 29
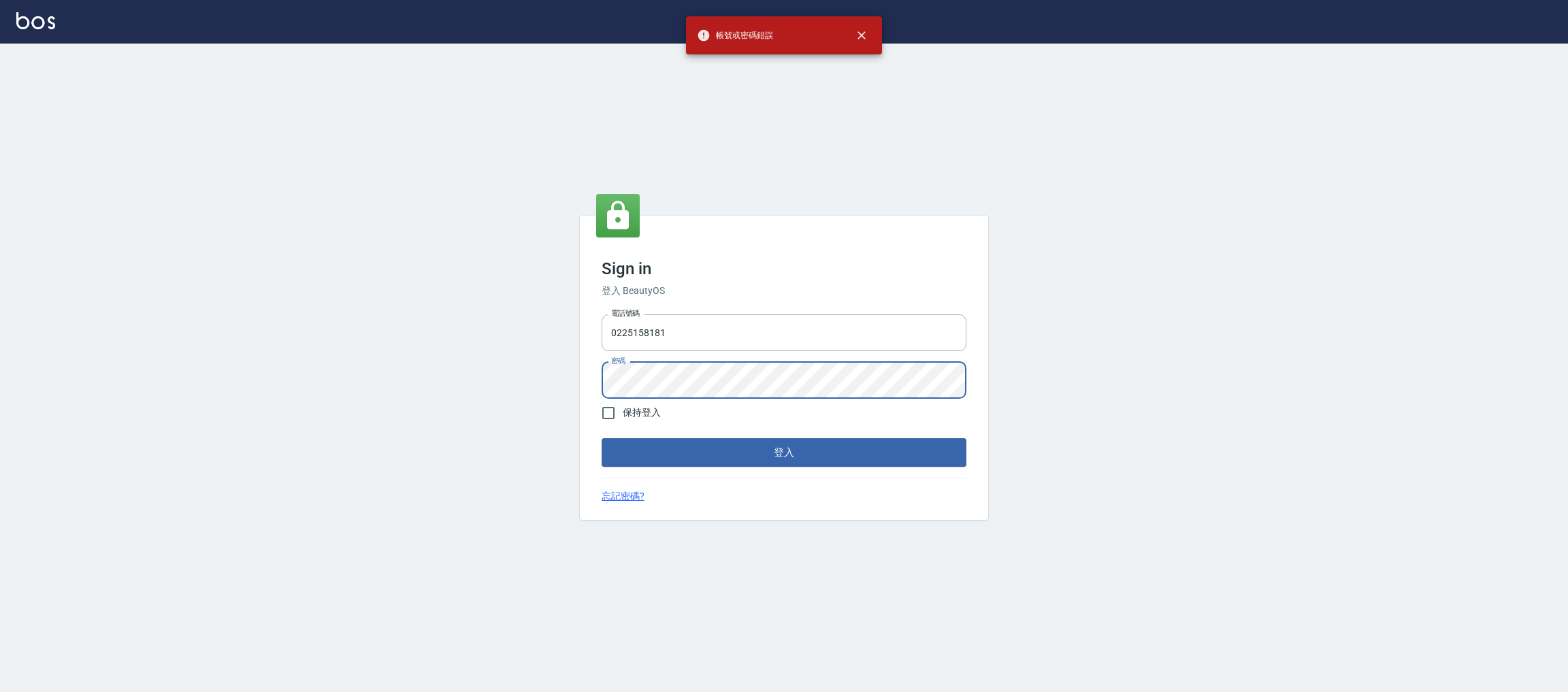
click at [583, 374] on div "Sign in 登入 BeautyOS 電話號碼 [PHONE_NUMBER] 電話號碼 密碼 密碼 保持登入 登入 忘記密碼?" at bounding box center [784, 368] width 408 height 304
click at [601, 439] on button "登入" at bounding box center [784, 453] width 364 height 29
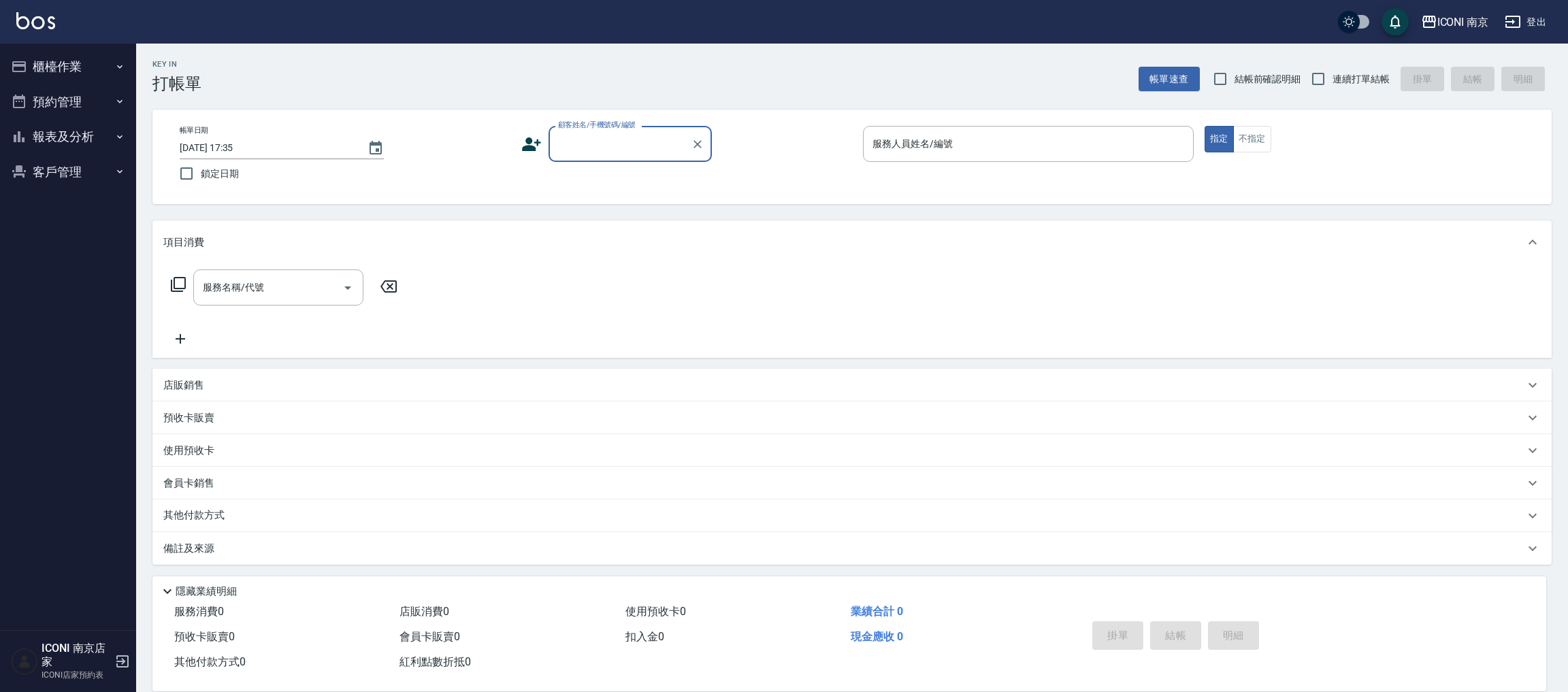
click at [69, 63] on button "櫃檯作業" at bounding box center [68, 66] width 125 height 36
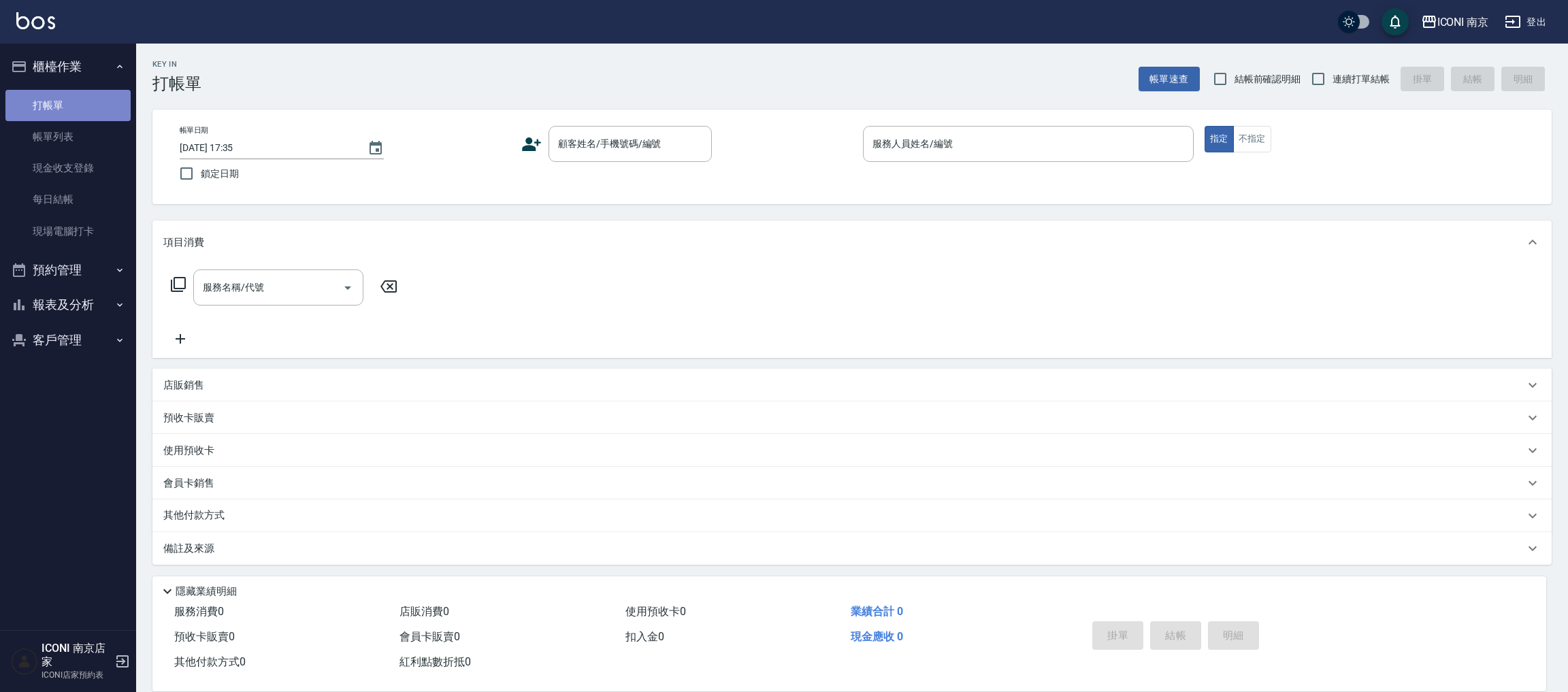
click at [47, 107] on link "打帳單" at bounding box center [68, 105] width 125 height 32
click at [5, 90] on link "打帳單" at bounding box center [68, 105] width 125 height 32
click at [56, 107] on link "打帳單" at bounding box center [68, 105] width 125 height 32
click at [63, 276] on button "預約管理" at bounding box center [68, 270] width 125 height 36
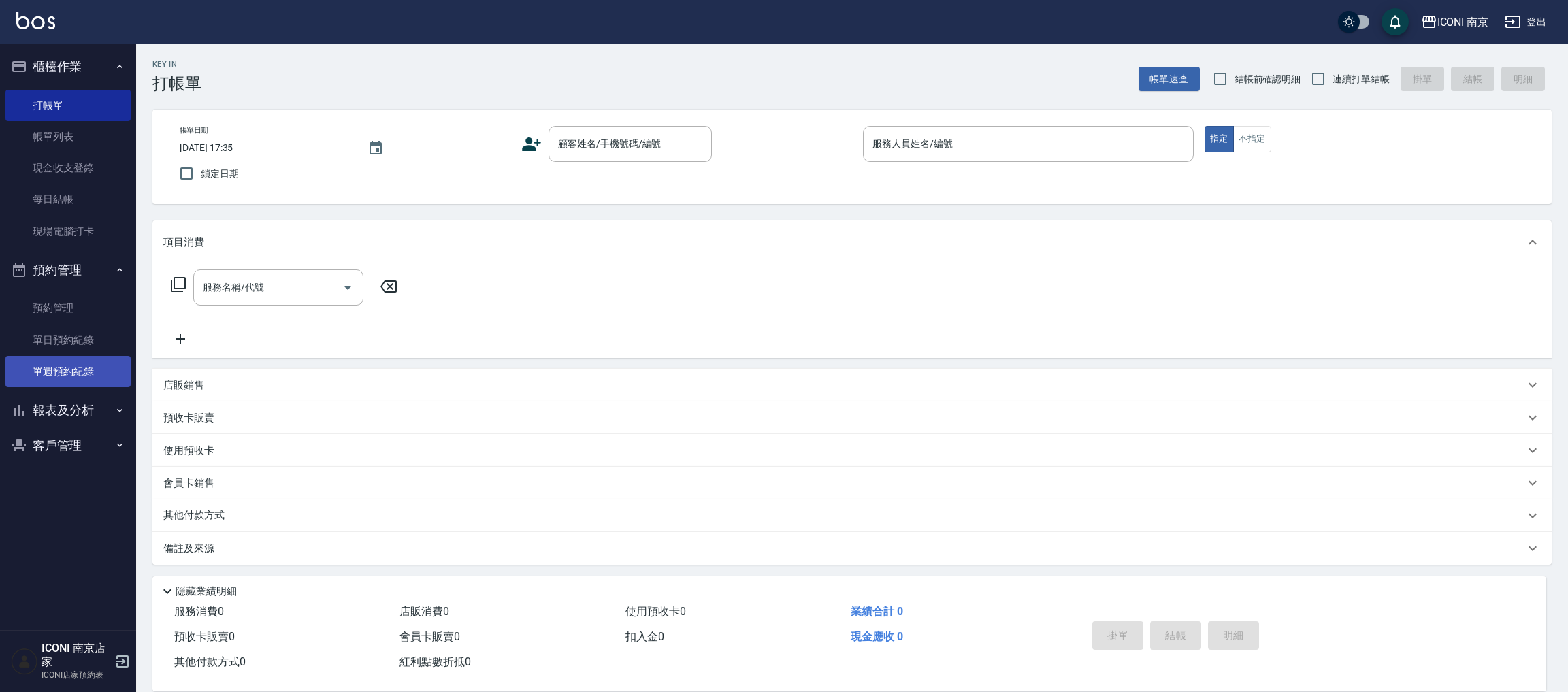
click at [79, 367] on link "單週預約紀錄" at bounding box center [68, 371] width 125 height 32
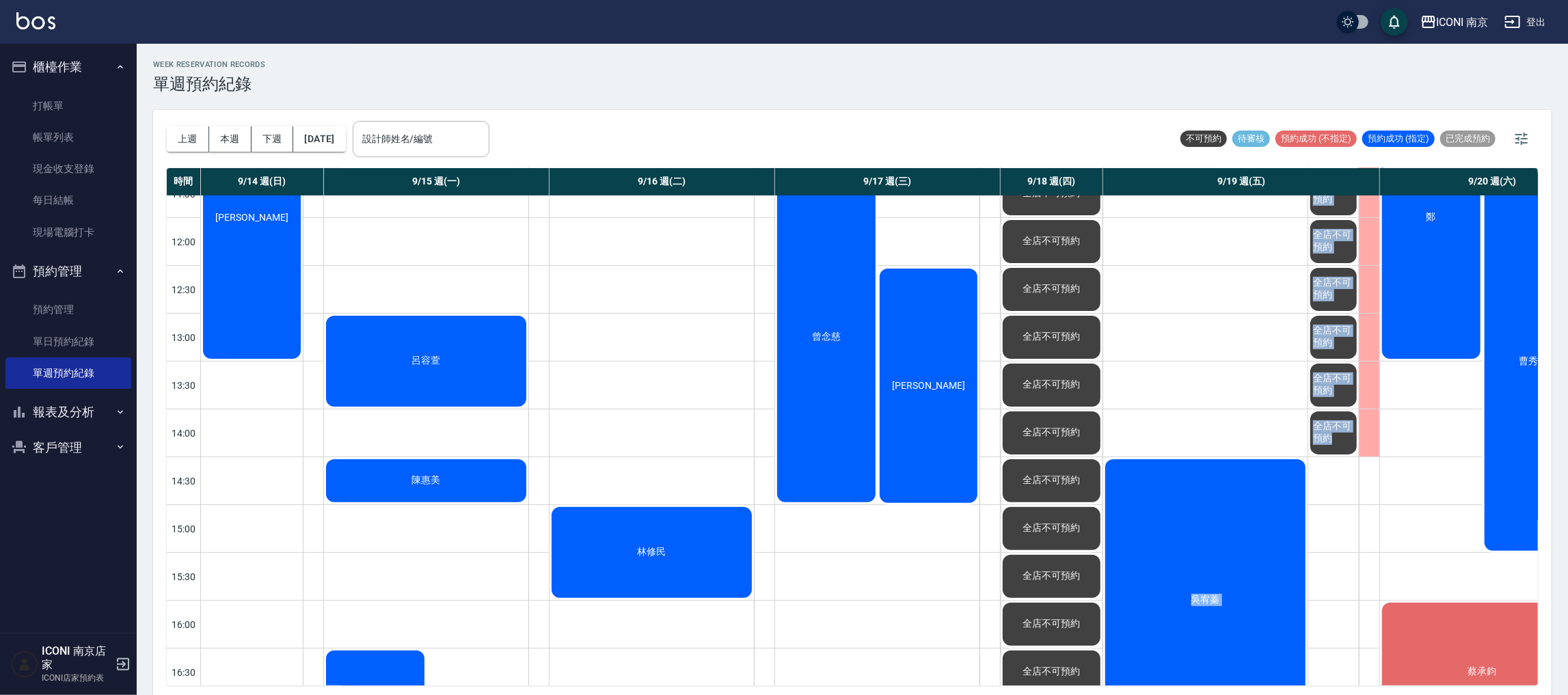
drag, startPoint x: 1237, startPoint y: 689, endPoint x: 1401, endPoint y: 678, distance: 164.4
click at [1400, 678] on div "上週 本週 下週 [DATE] 設計師姓名/編號 設計師姓名/編號 不可預約 待審核 預約成功 (不指定) 預約成功 (指定) 已完成預約 時間 9/14 週…" at bounding box center [851, 405] width 1398 height 590
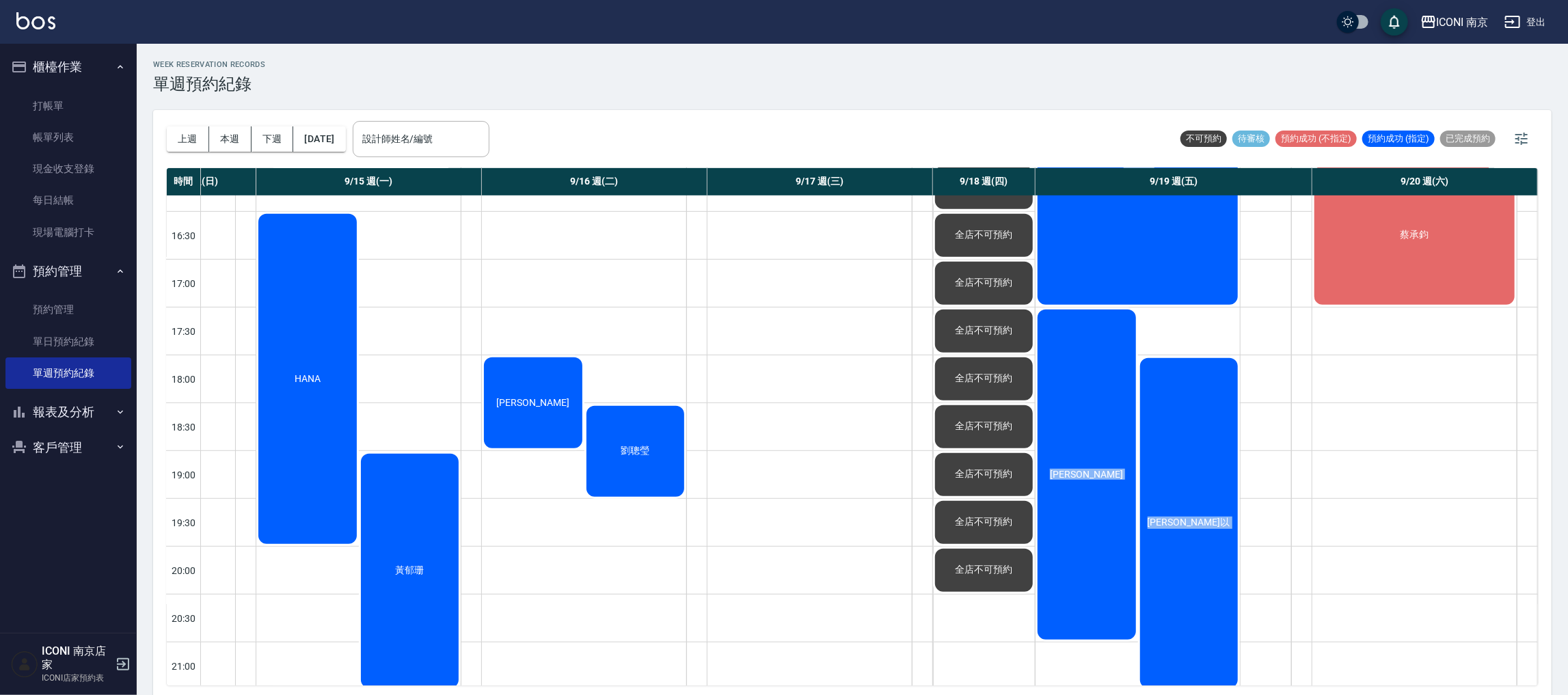
scroll to position [470, 73]
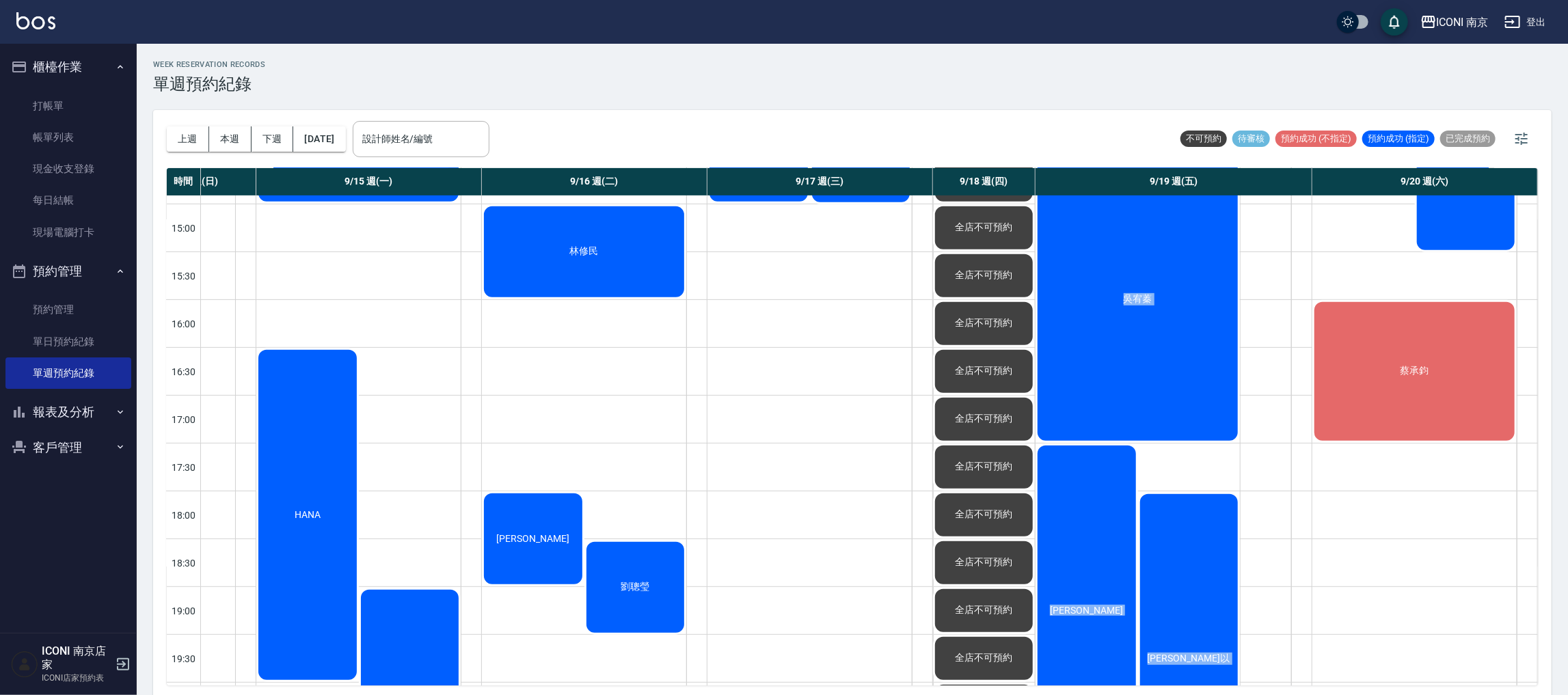
click at [1129, 389] on div "吳宥蓁" at bounding box center [1138, 299] width 205 height 286
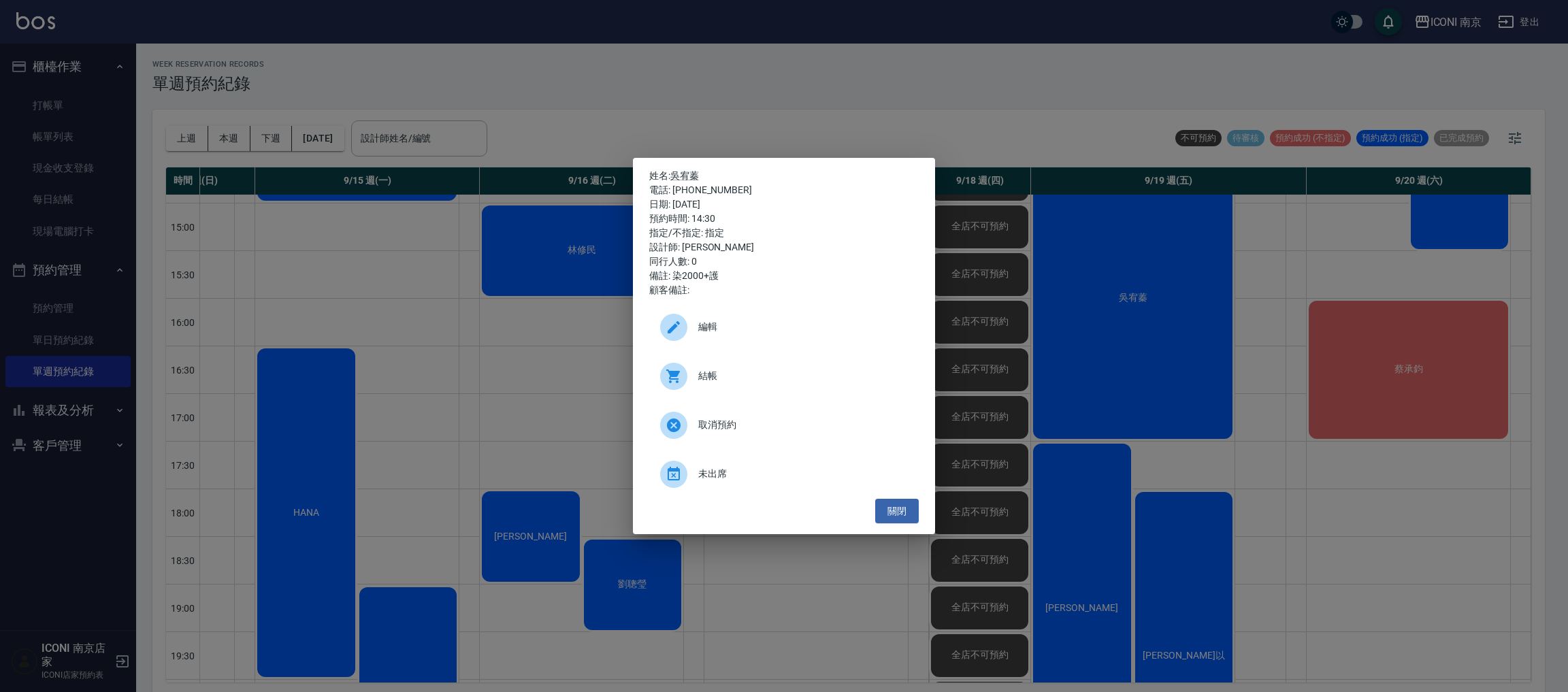
click at [671, 318] on div at bounding box center [673, 327] width 27 height 27
click at [930, 114] on div "姓名: [PERSON_NAME] 電話: [PHONE_NUMBER] 日期: [DATE] 預約時間: 14:30 指定/不指定: 指定 設計師: [PE…" at bounding box center [784, 346] width 1568 height 692
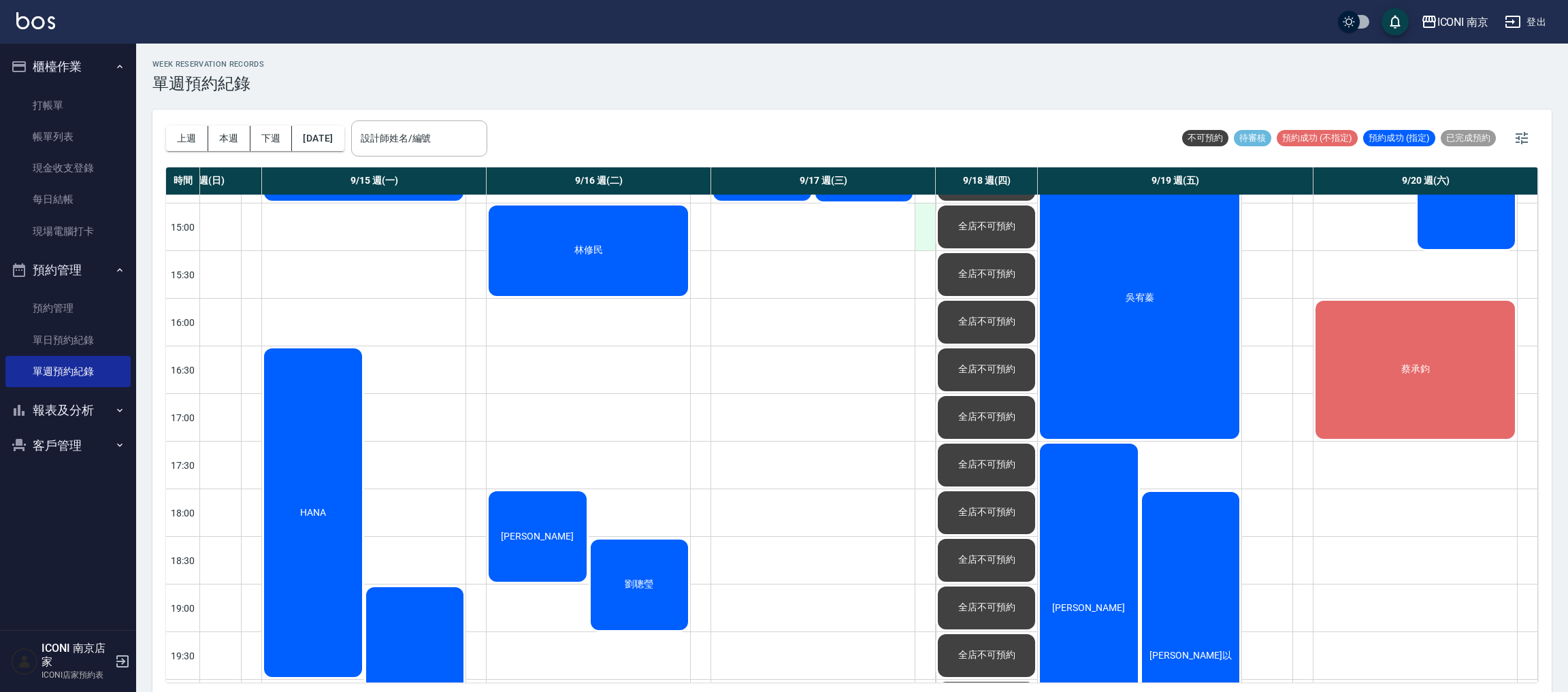
scroll to position [468, 66]
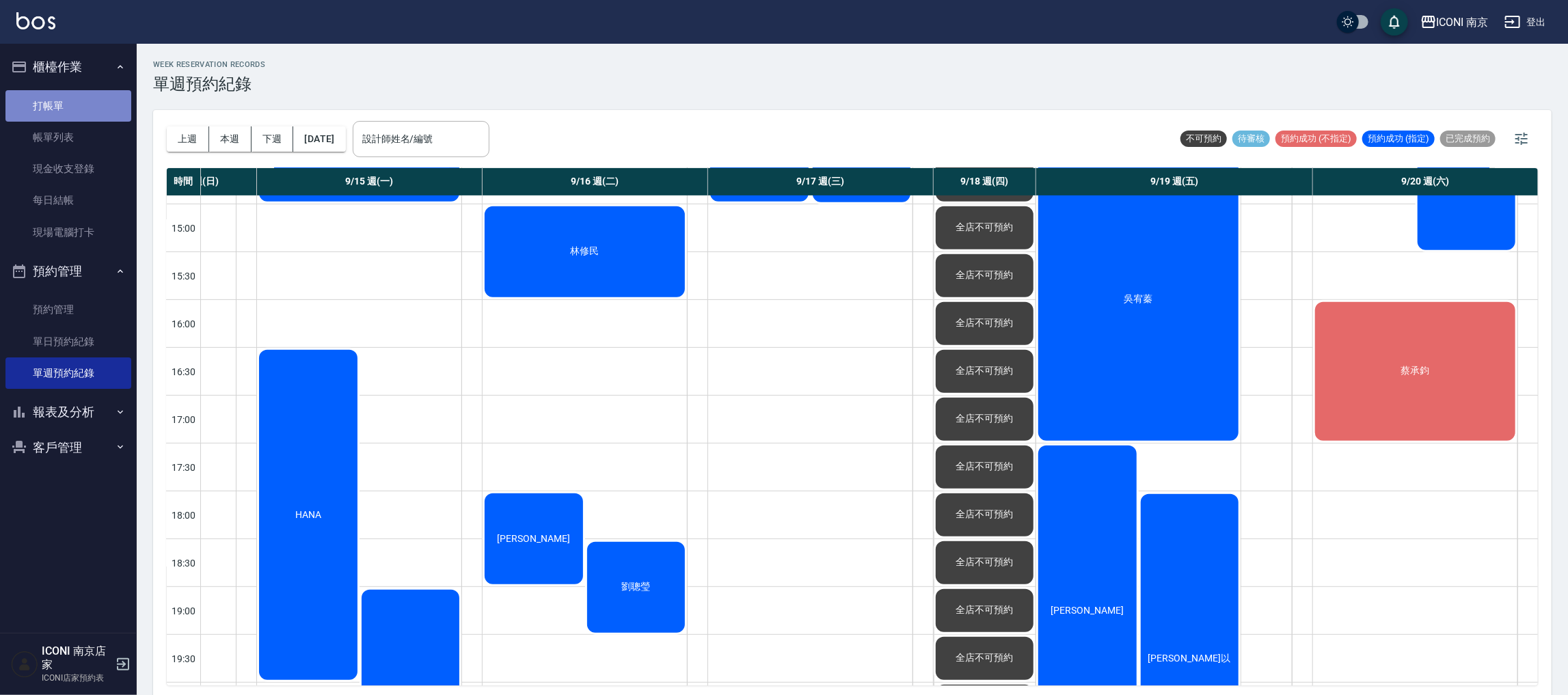
click at [55, 107] on link "打帳單" at bounding box center [68, 105] width 126 height 32
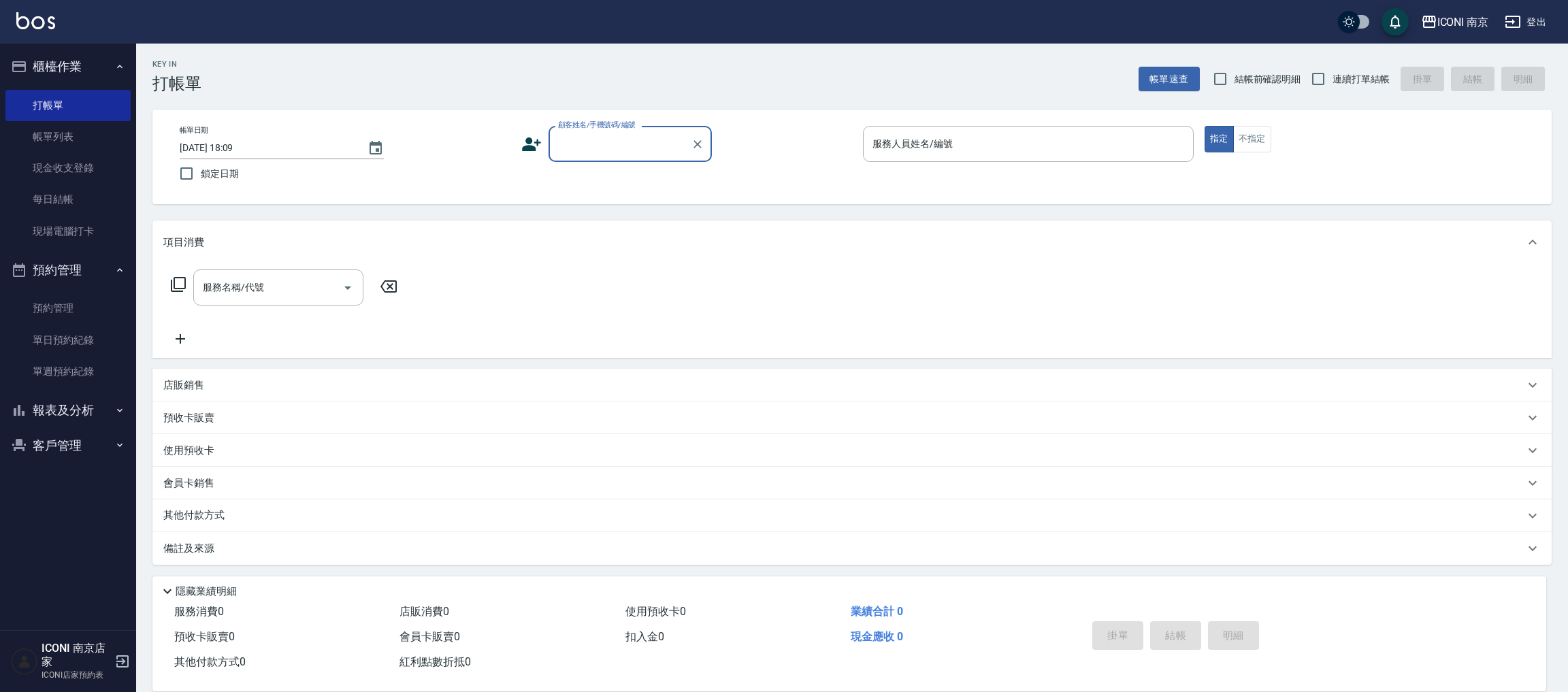
click at [56, 437] on button "客戶管理" at bounding box center [68, 446] width 125 height 36
click at [56, 484] on link "客戶列表" at bounding box center [68, 483] width 125 height 32
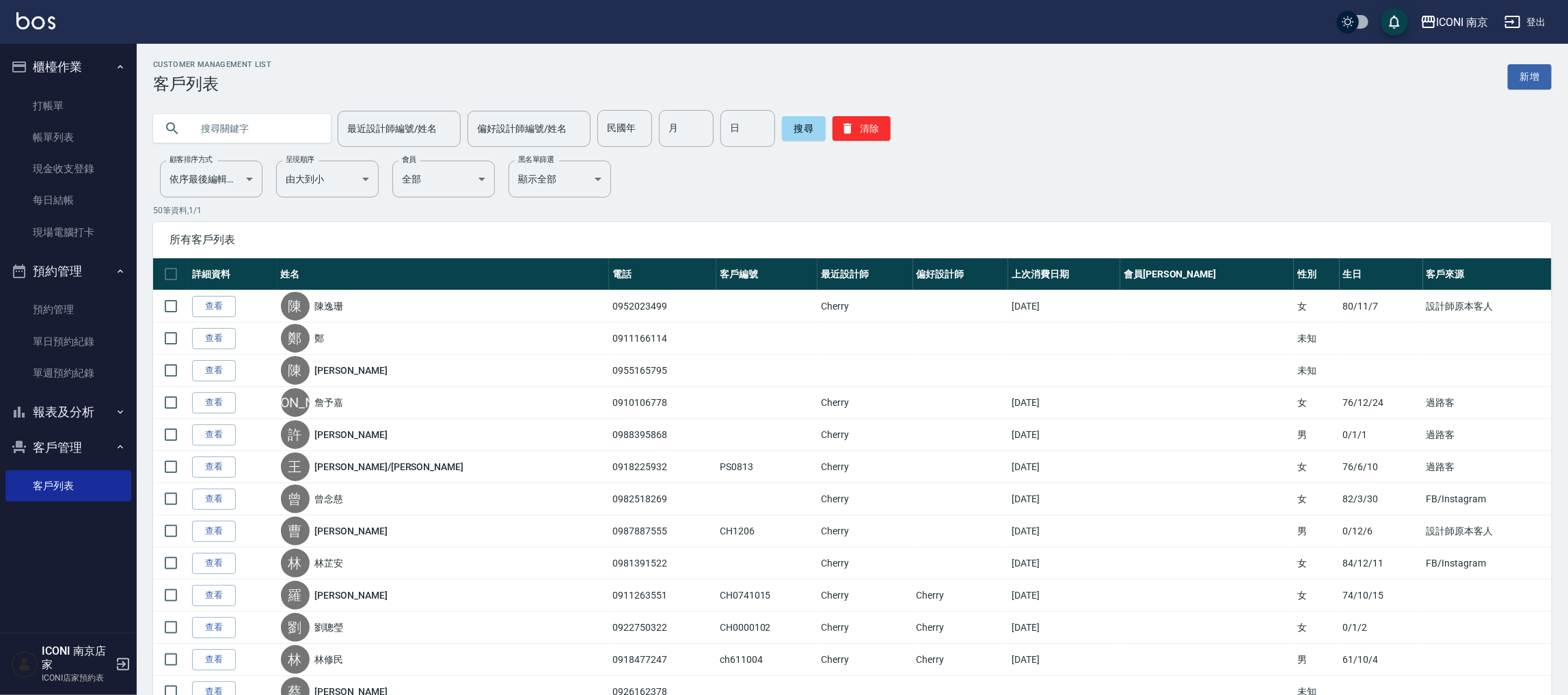
click at [229, 124] on input "text" at bounding box center [256, 129] width 129 height 37
type input "1126"
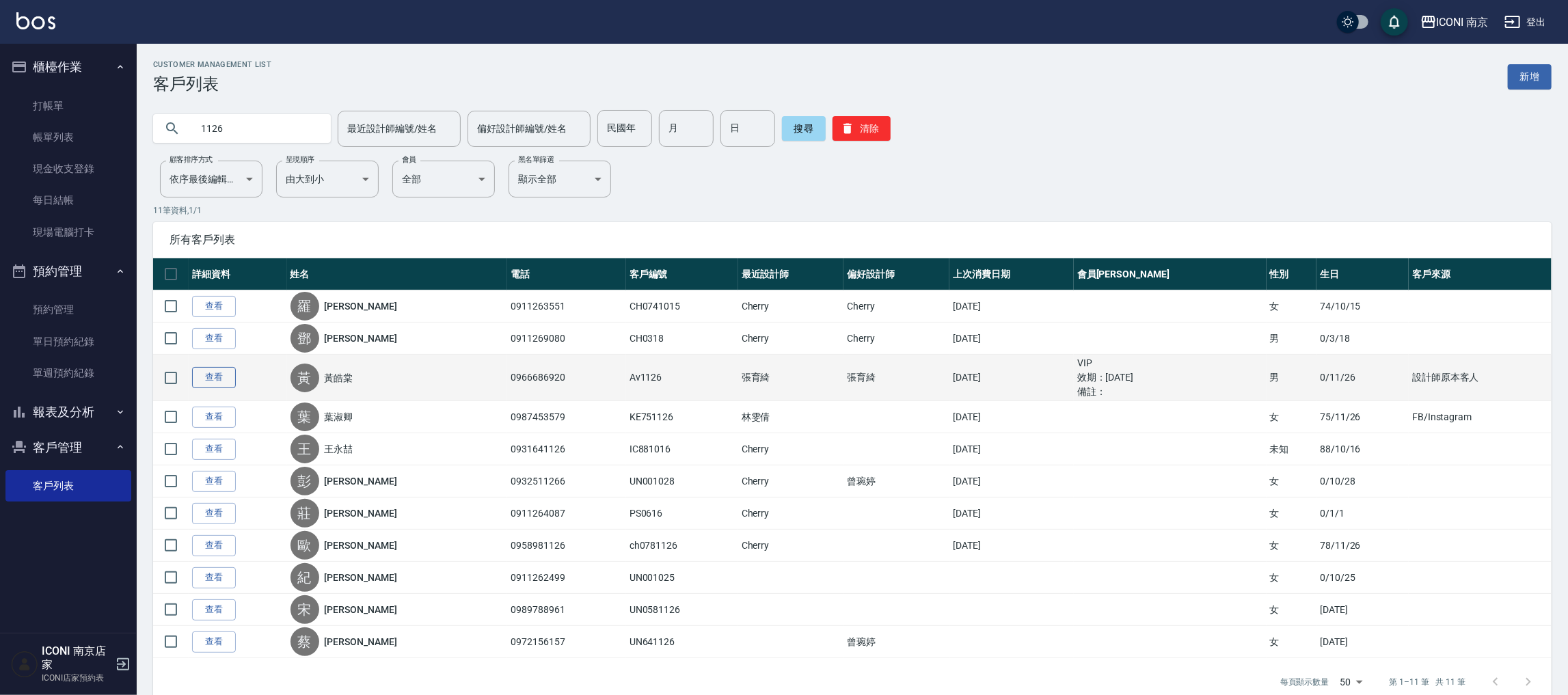
click at [219, 377] on link "查看" at bounding box center [214, 377] width 43 height 21
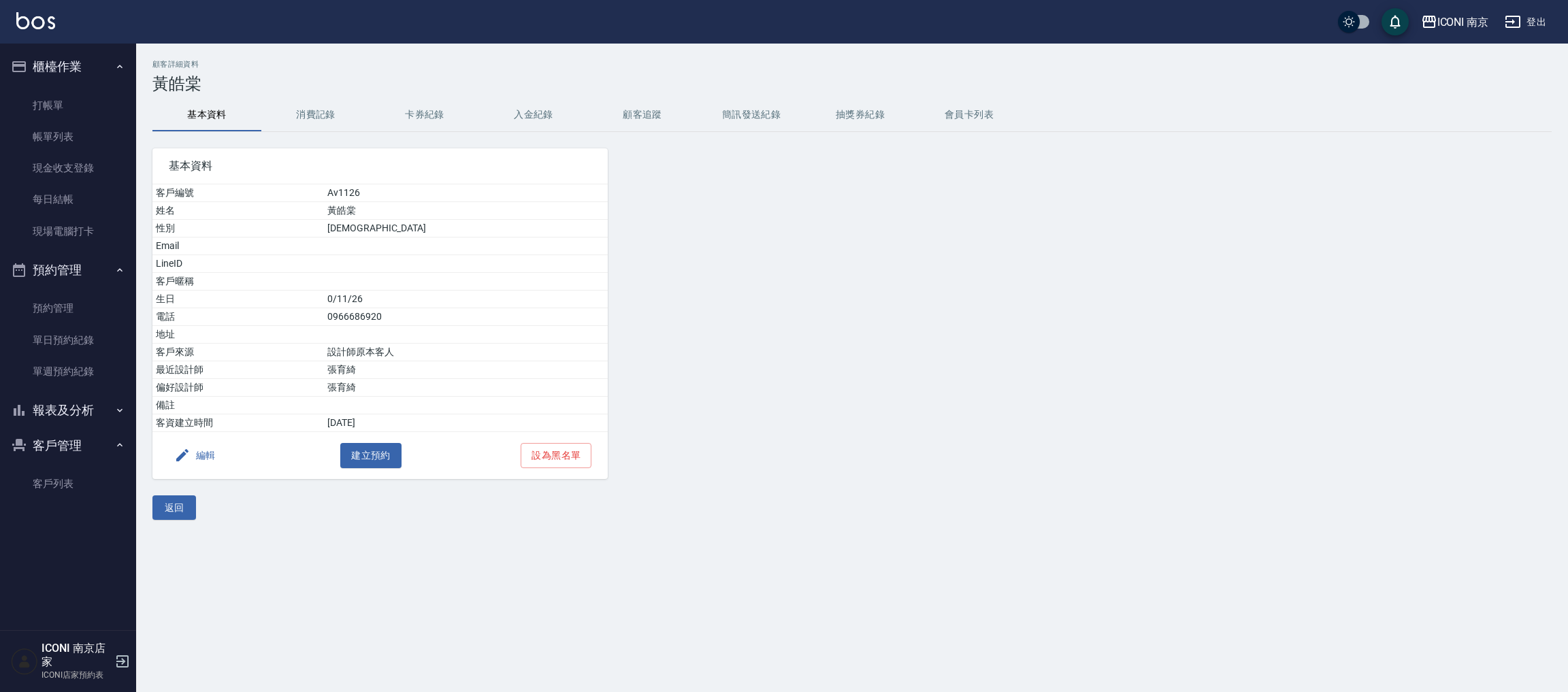
click at [313, 103] on button "消費記錄" at bounding box center [315, 115] width 109 height 32
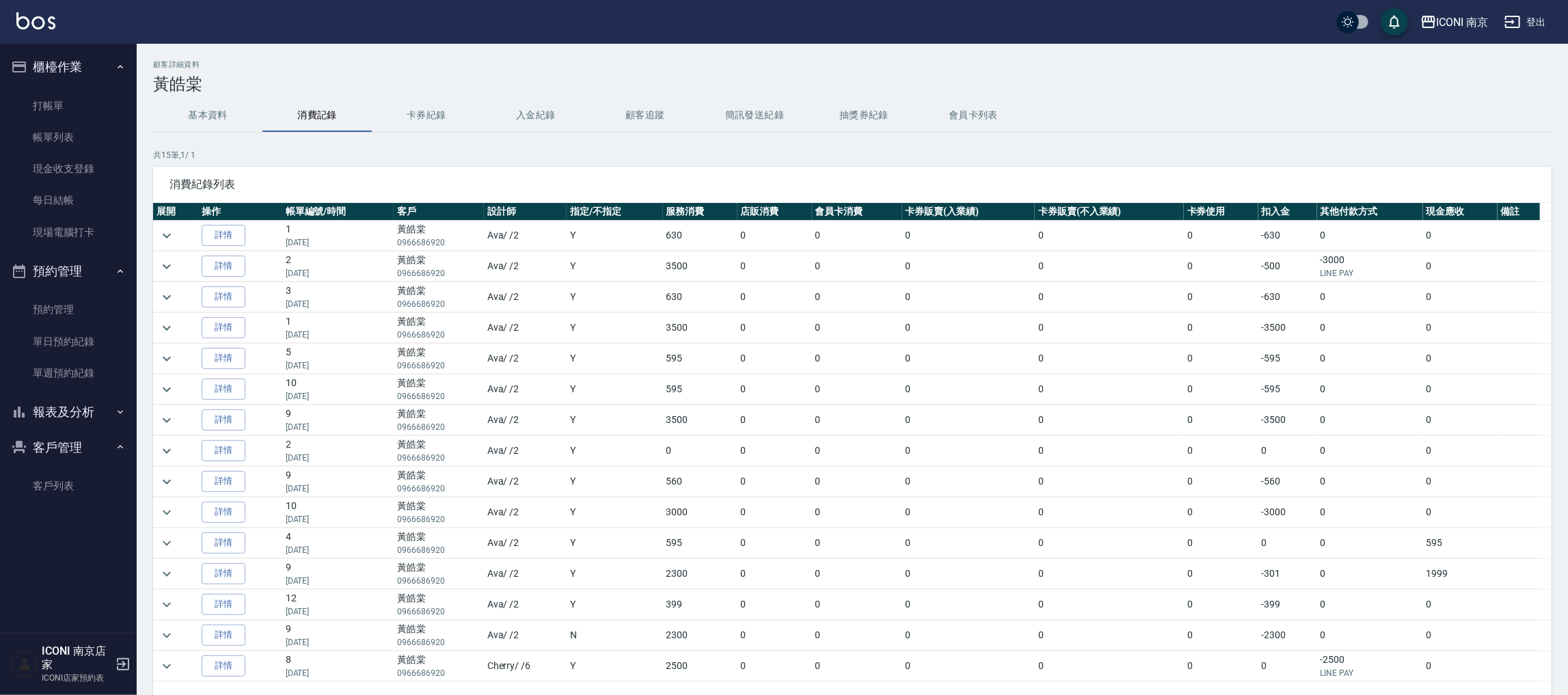
click at [429, 106] on button "卡券紀錄" at bounding box center [427, 116] width 109 height 33
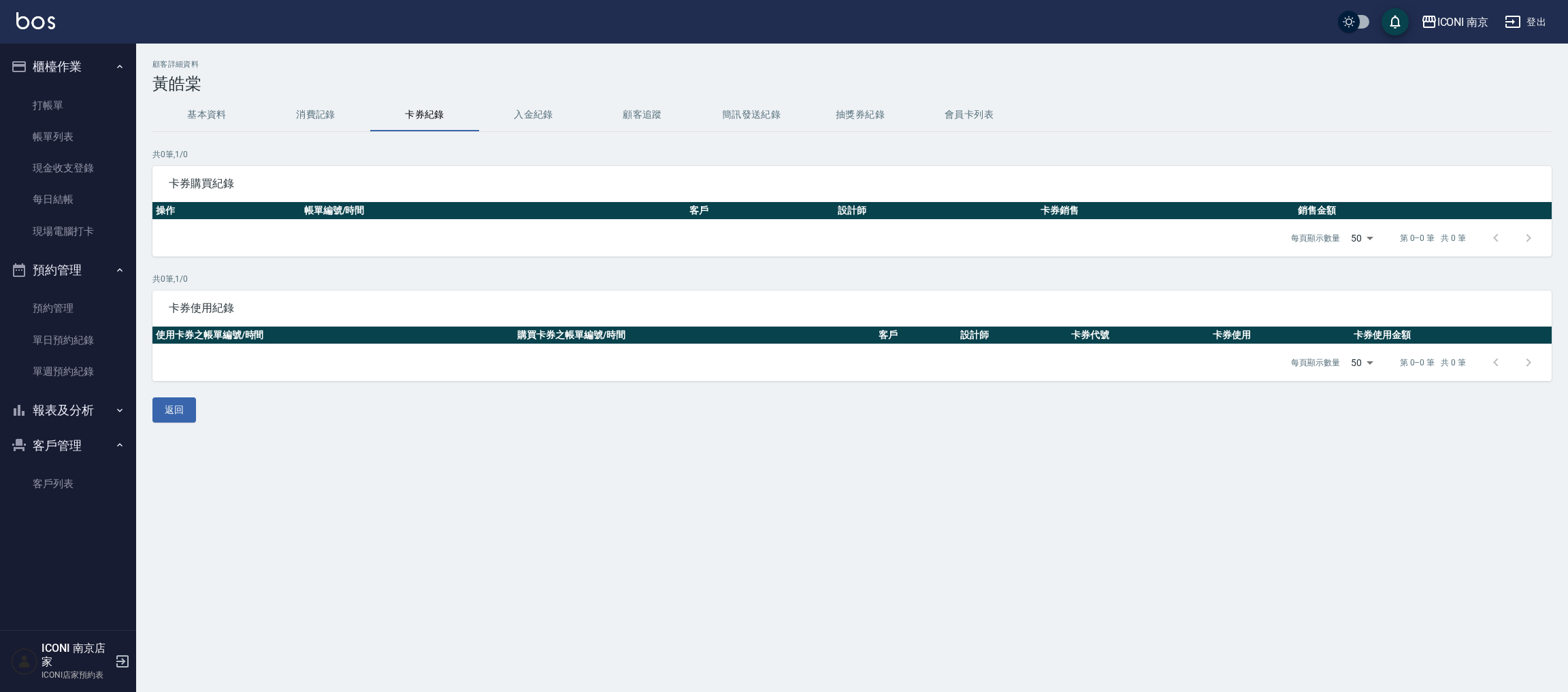
click at [611, 110] on button "顧客追蹤" at bounding box center [642, 115] width 109 height 32
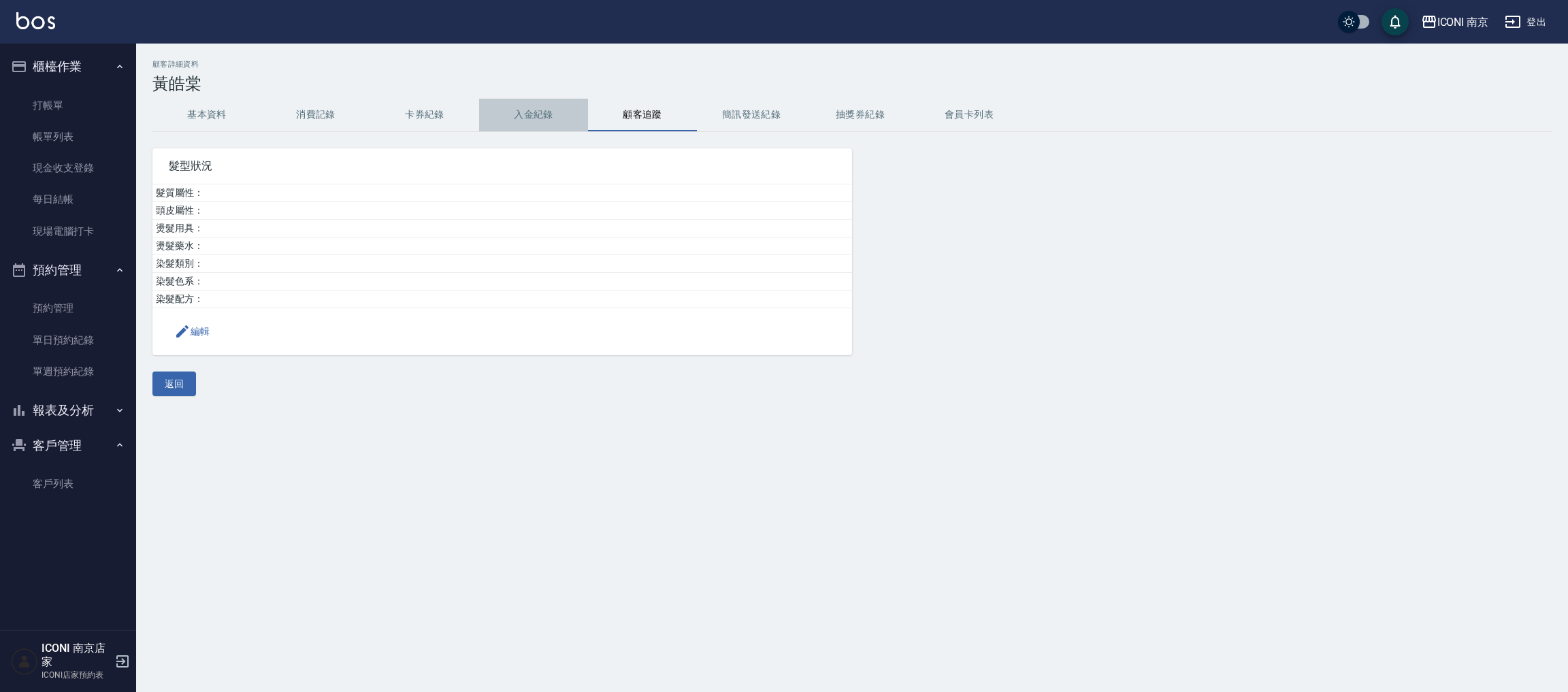
click at [536, 122] on button "入金紀錄" at bounding box center [533, 115] width 109 height 32
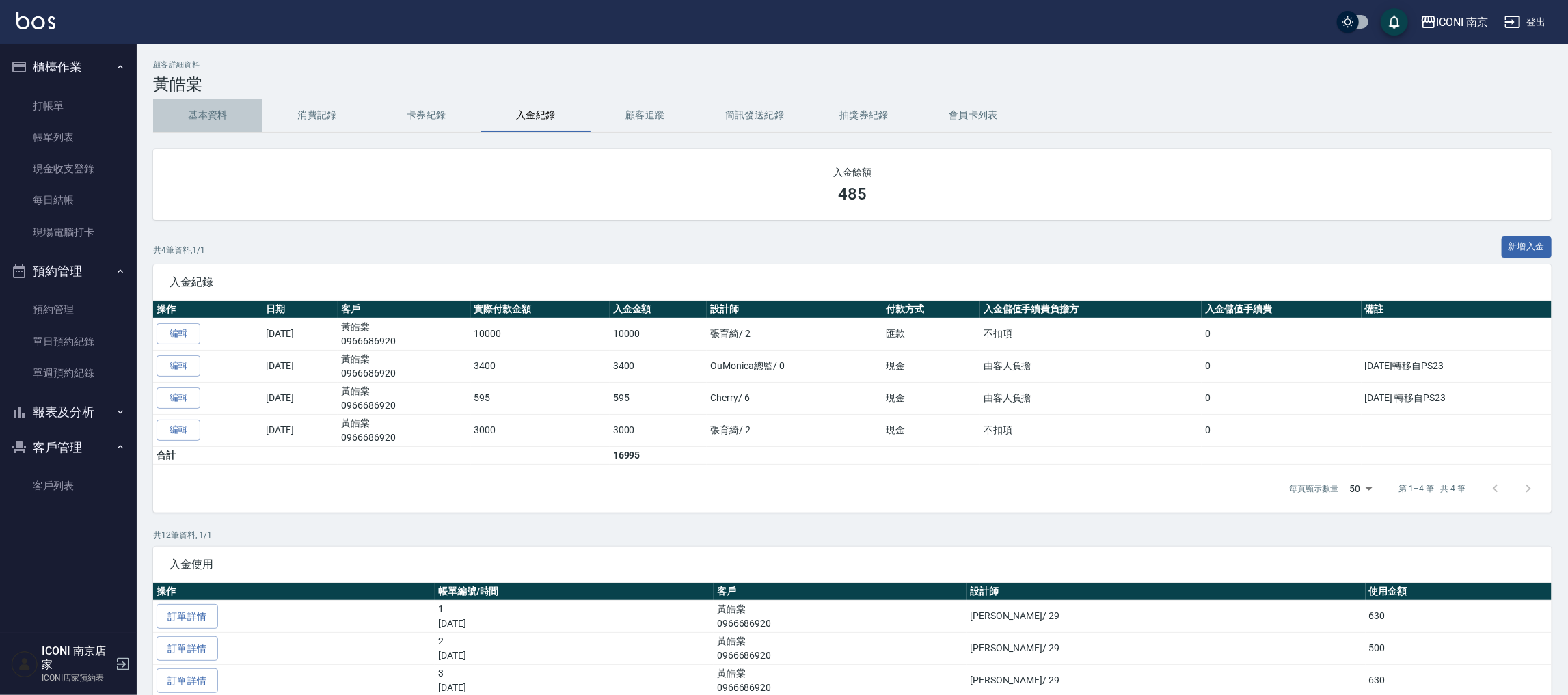
click at [207, 110] on button "基本資料" at bounding box center [207, 116] width 109 height 33
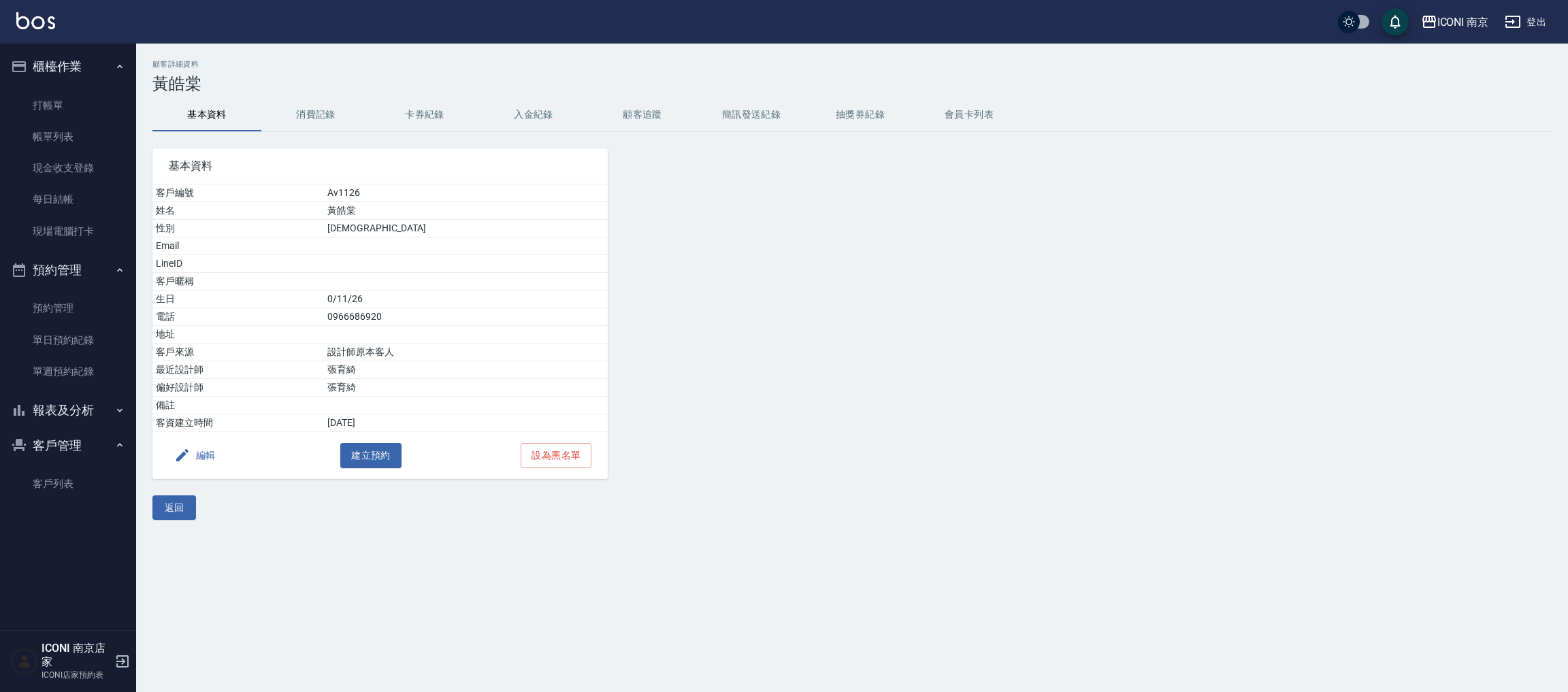
click at [354, 111] on button "消費記錄" at bounding box center [315, 115] width 109 height 32
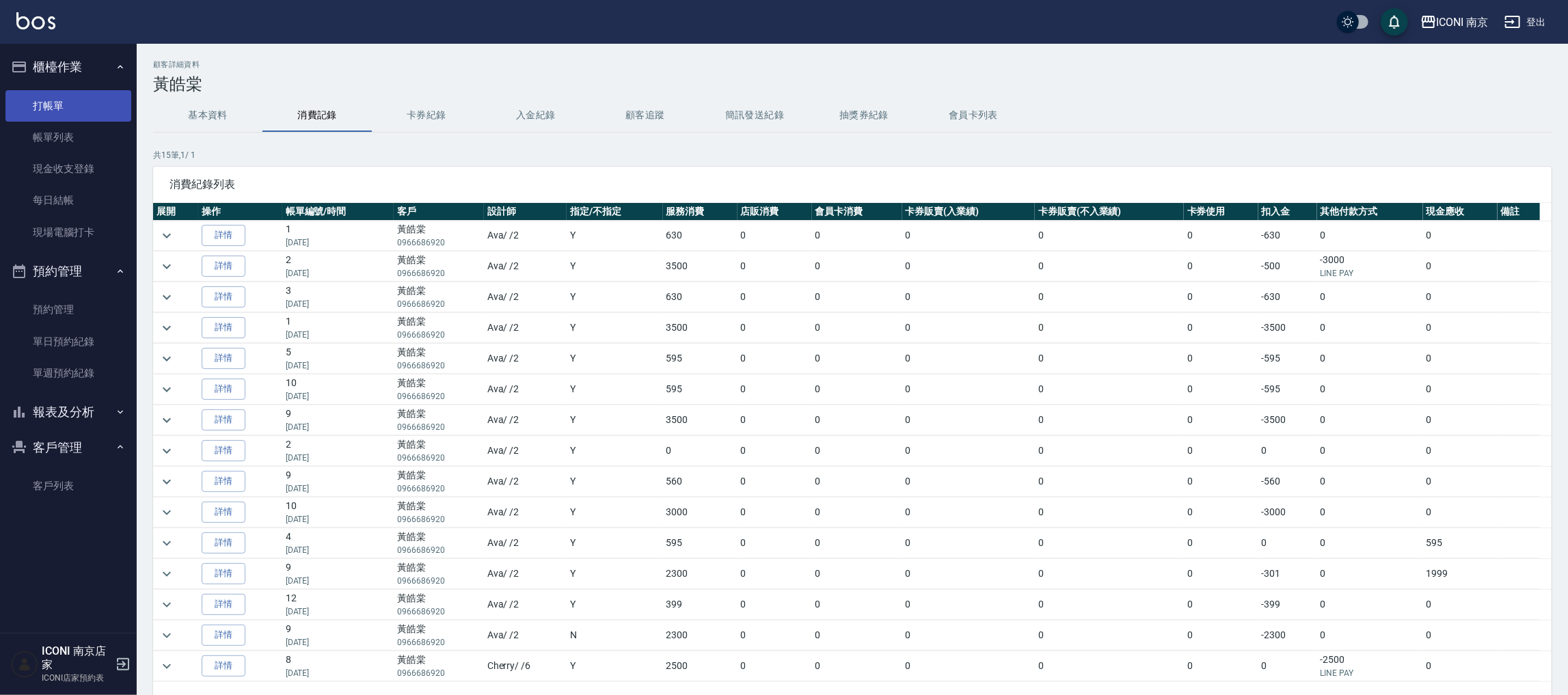
click at [88, 105] on link "打帳單" at bounding box center [68, 105] width 126 height 32
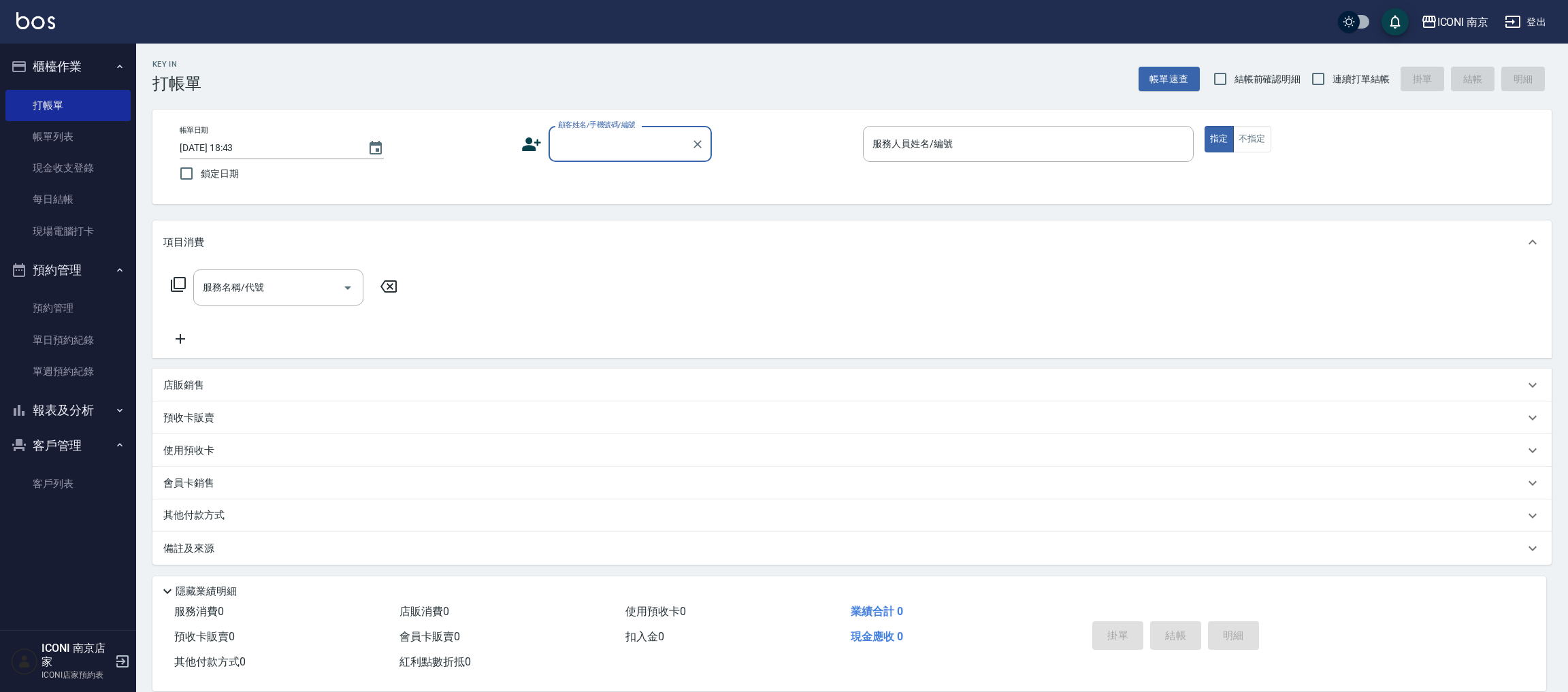
click at [601, 144] on input "顧客姓名/手機號碼/編號" at bounding box center [619, 144] width 130 height 24
type input "羅莉汶/0911263551/CH0741015"
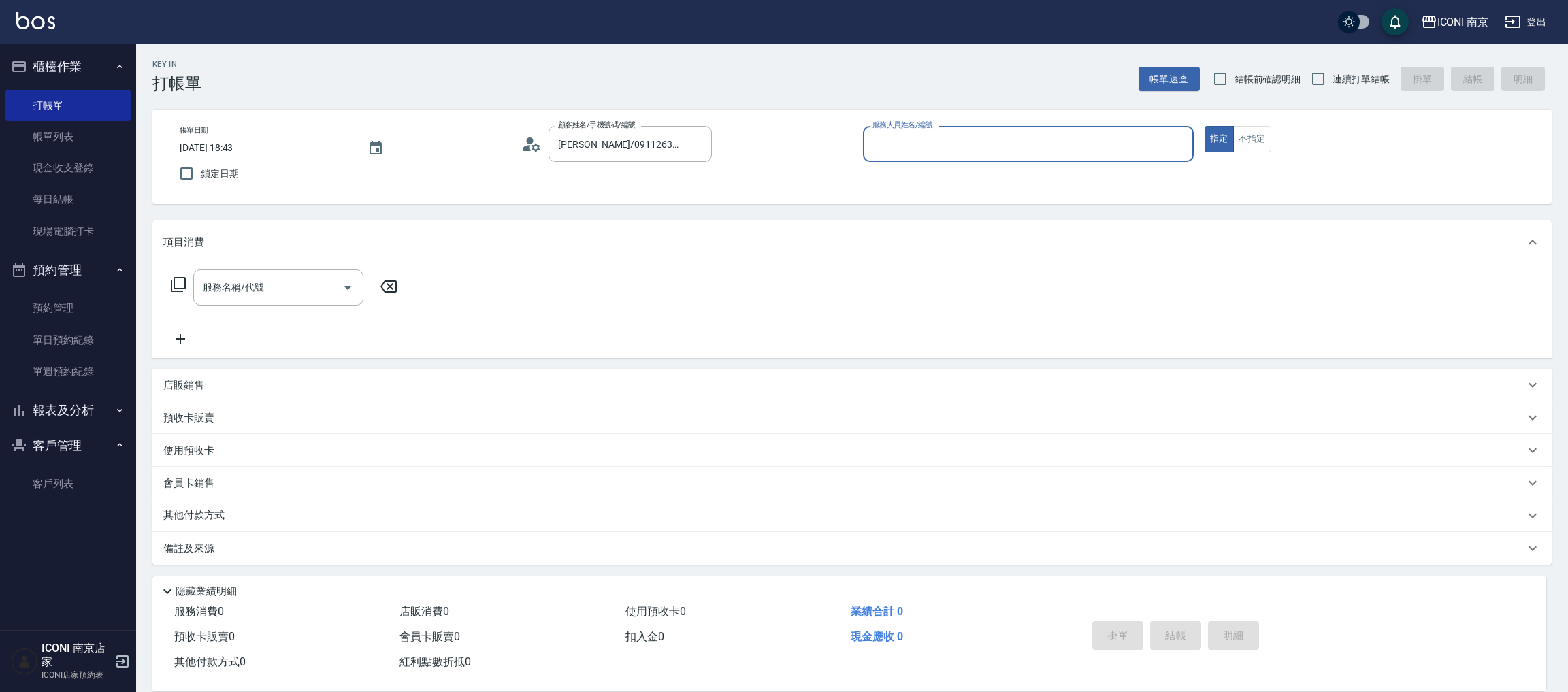
type input "Cherry-6"
click at [697, 141] on icon "Clear" at bounding box center [698, 144] width 14 height 14
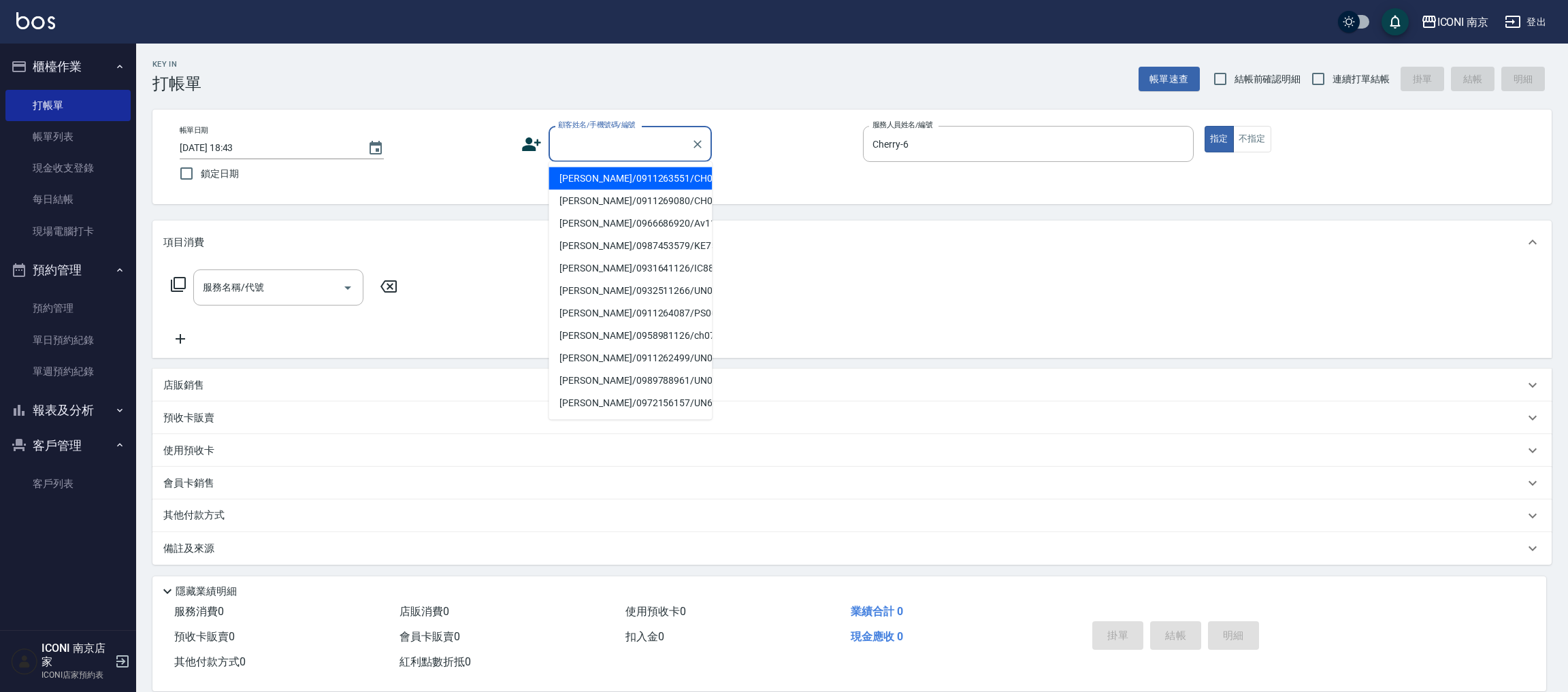
click at [646, 148] on input "顧客姓名/手機號碼/編號" at bounding box center [619, 144] width 130 height 24
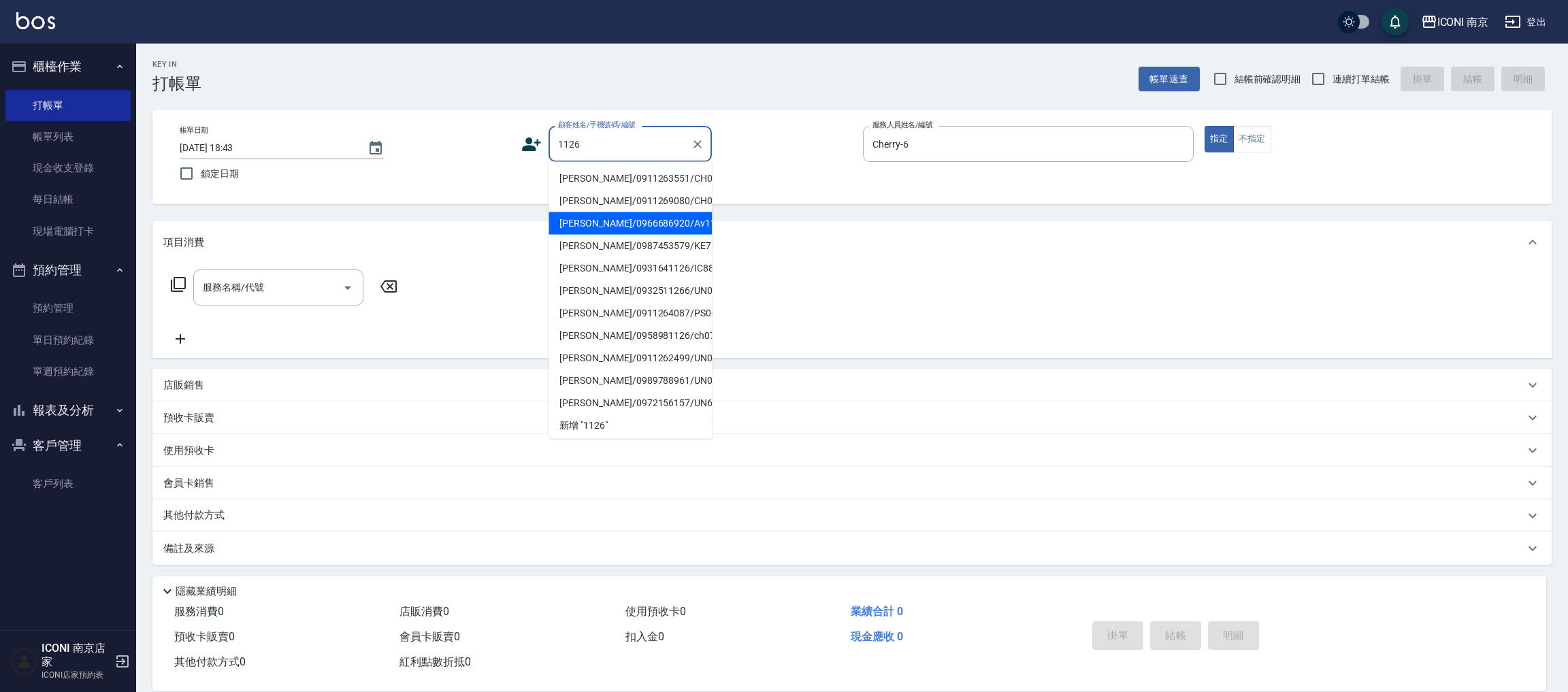
click at [611, 235] on li "黃皓棠/0966686920/Av1126" at bounding box center [630, 223] width 164 height 22
type input "黃皓棠/0966686920/Av1126"
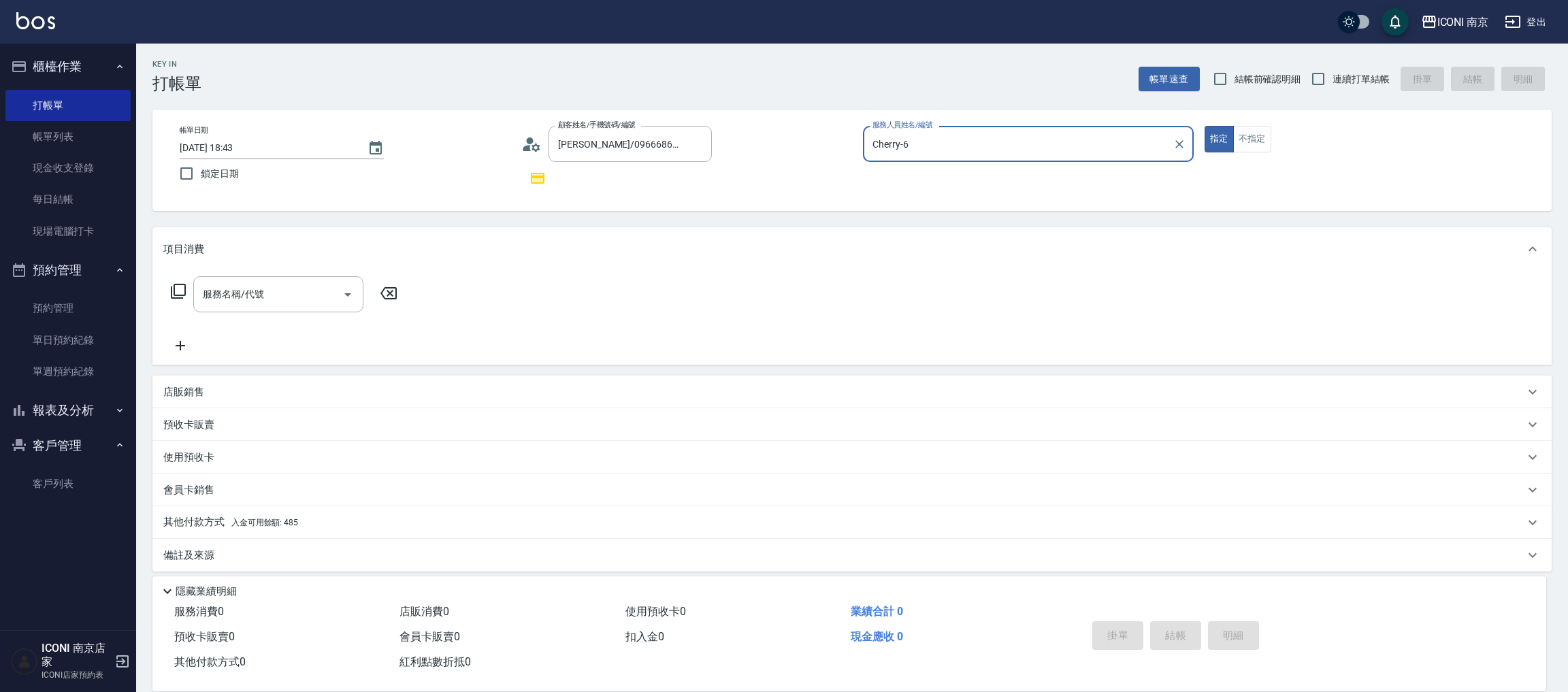
type input "Ava-2"
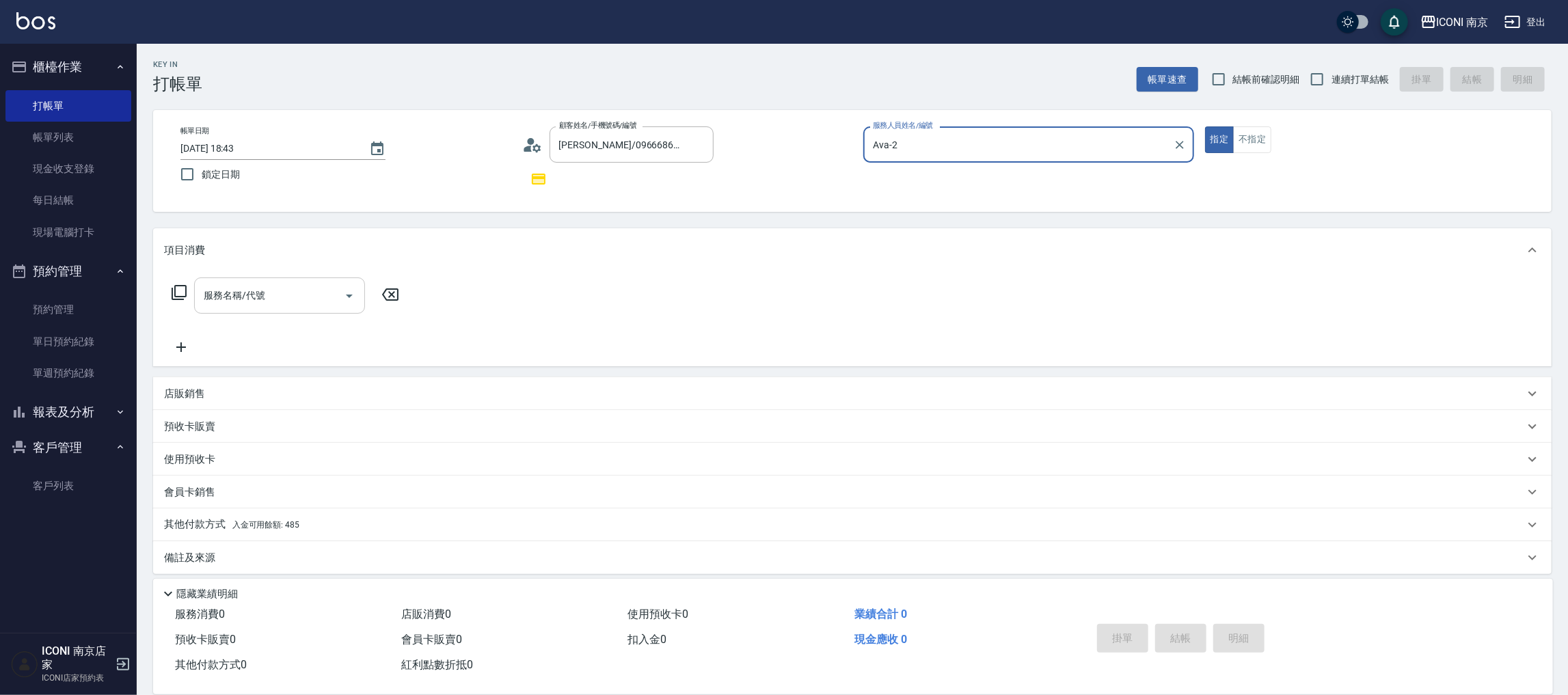
click at [255, 305] on input "服務名稱/代號" at bounding box center [269, 296] width 138 height 24
click at [174, 297] on icon at bounding box center [178, 292] width 16 height 16
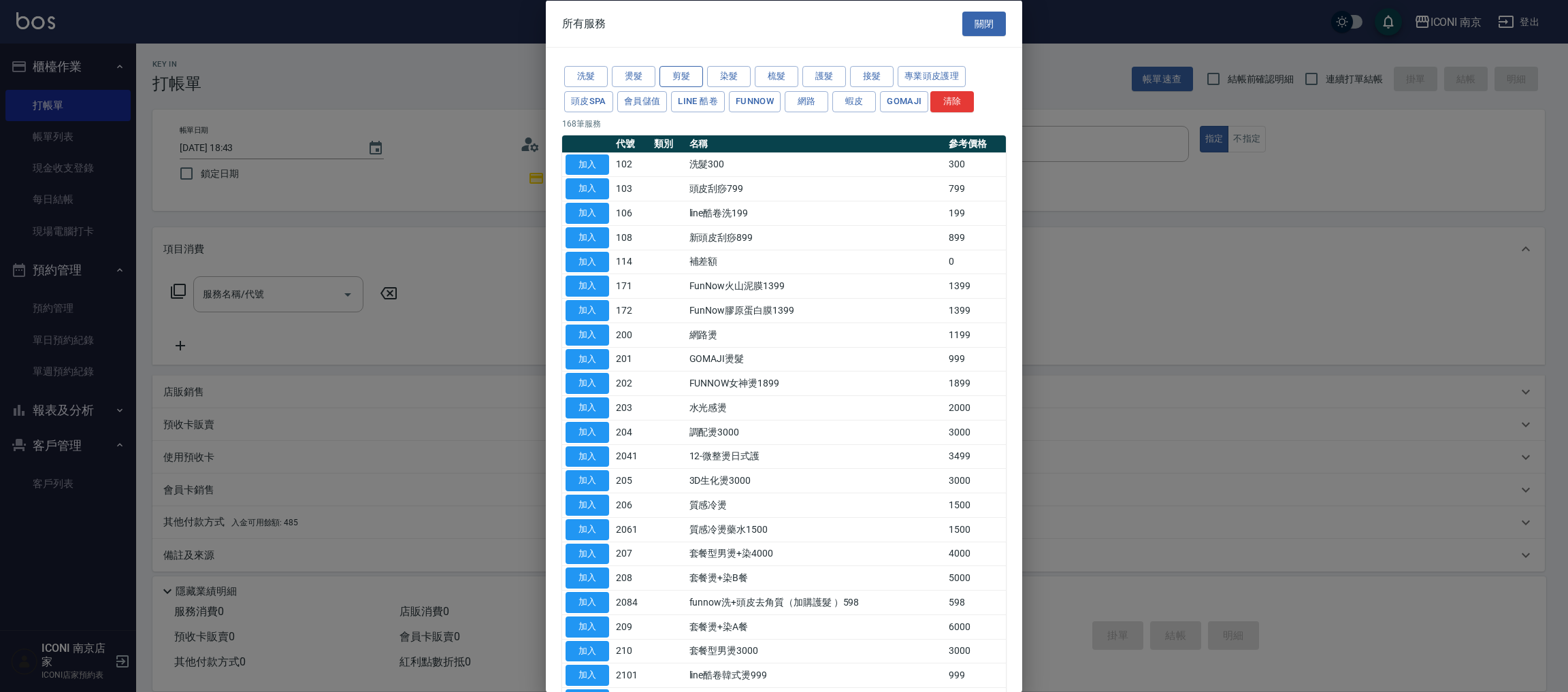
click at [683, 74] on button "剪髮" at bounding box center [681, 76] width 43 height 21
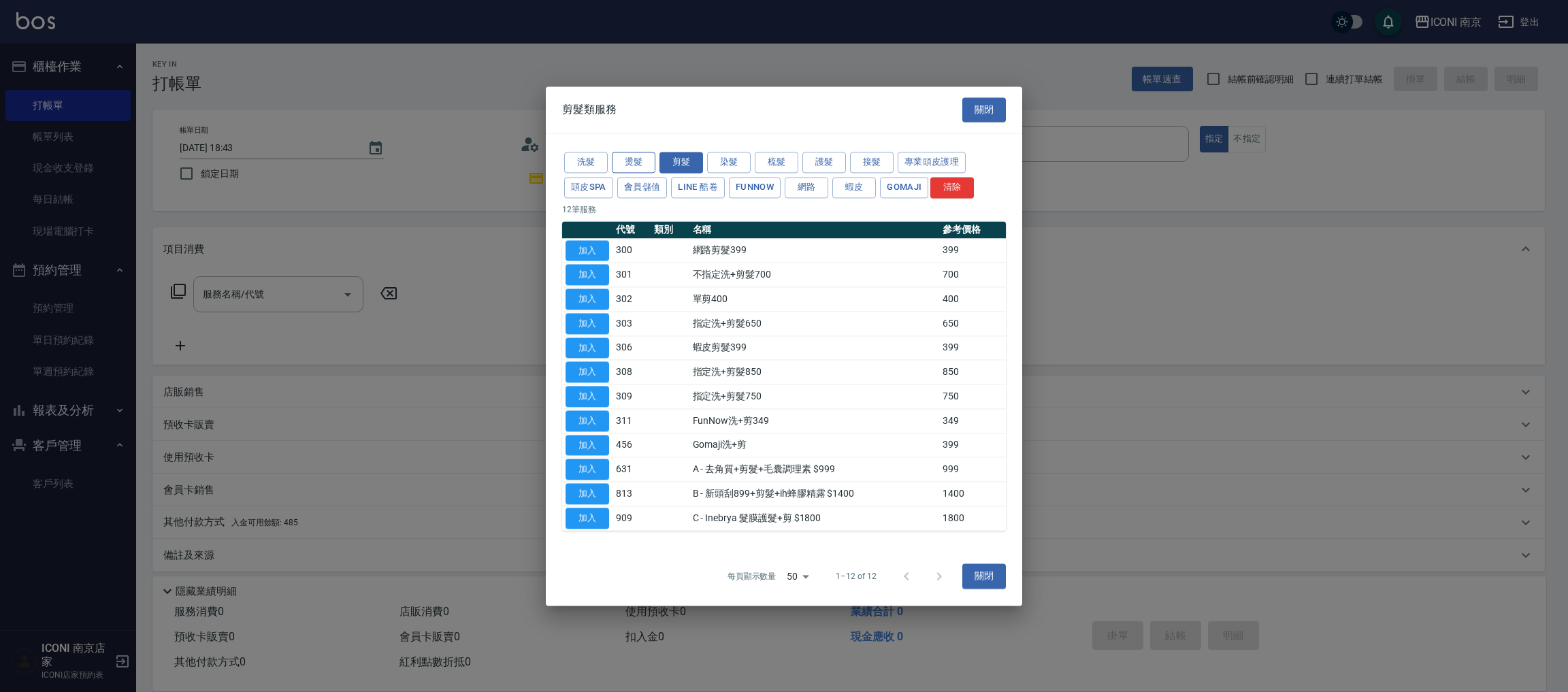
click at [625, 71] on div at bounding box center [784, 346] width 1568 height 692
click at [632, 168] on button "燙髮" at bounding box center [633, 162] width 43 height 21
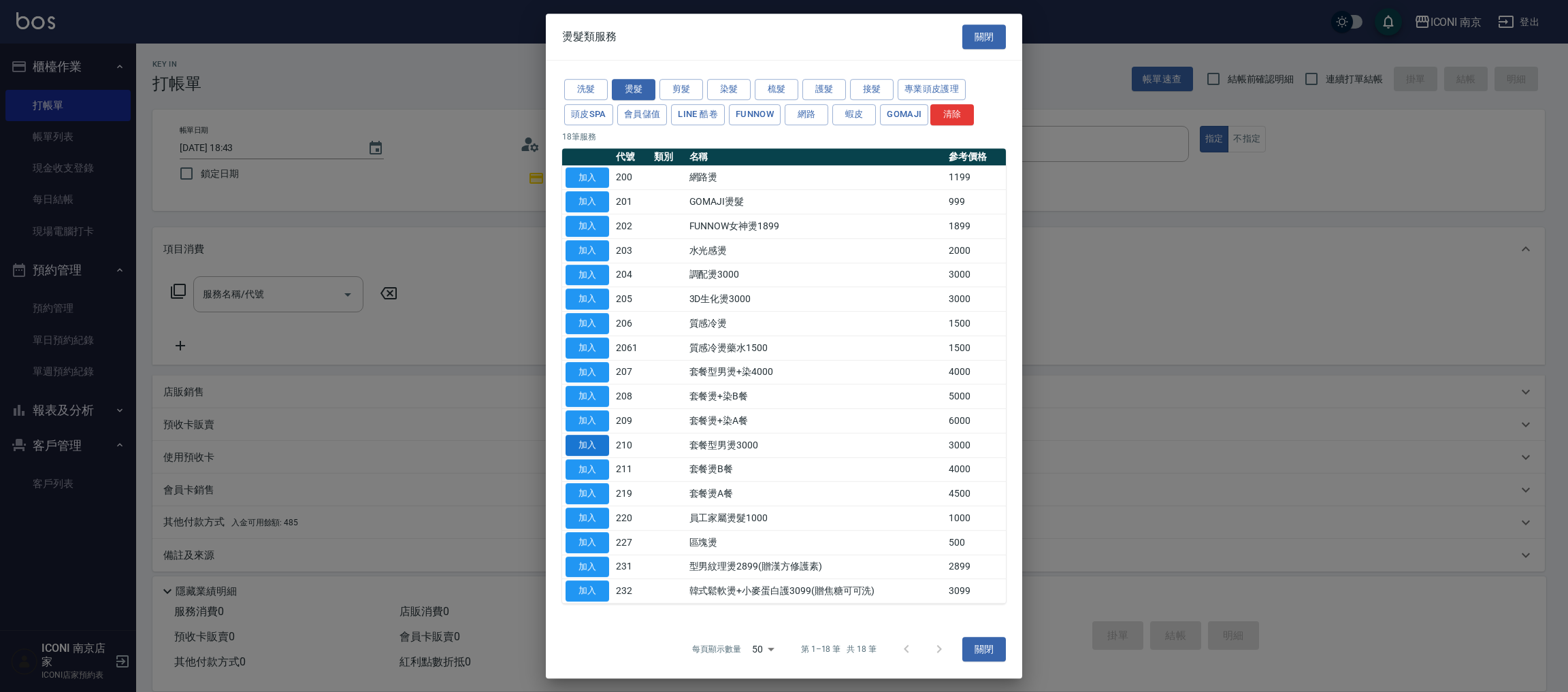
click at [598, 447] on button "加入" at bounding box center [587, 445] width 43 height 21
type input "套餐型男燙3000(210)"
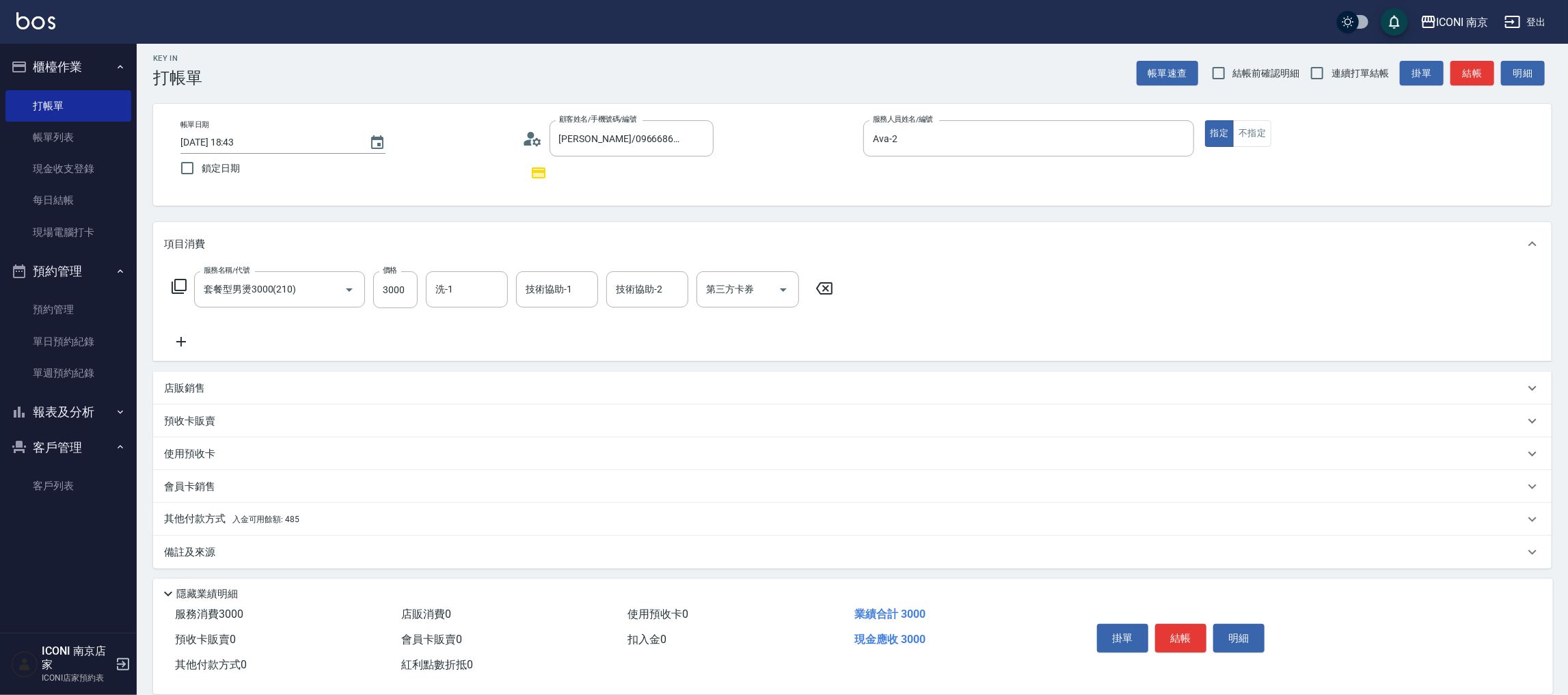
scroll to position [8, 0]
click at [354, 525] on div "其他付款方式 入金可用餘額: 485" at bounding box center [851, 518] width 1398 height 33
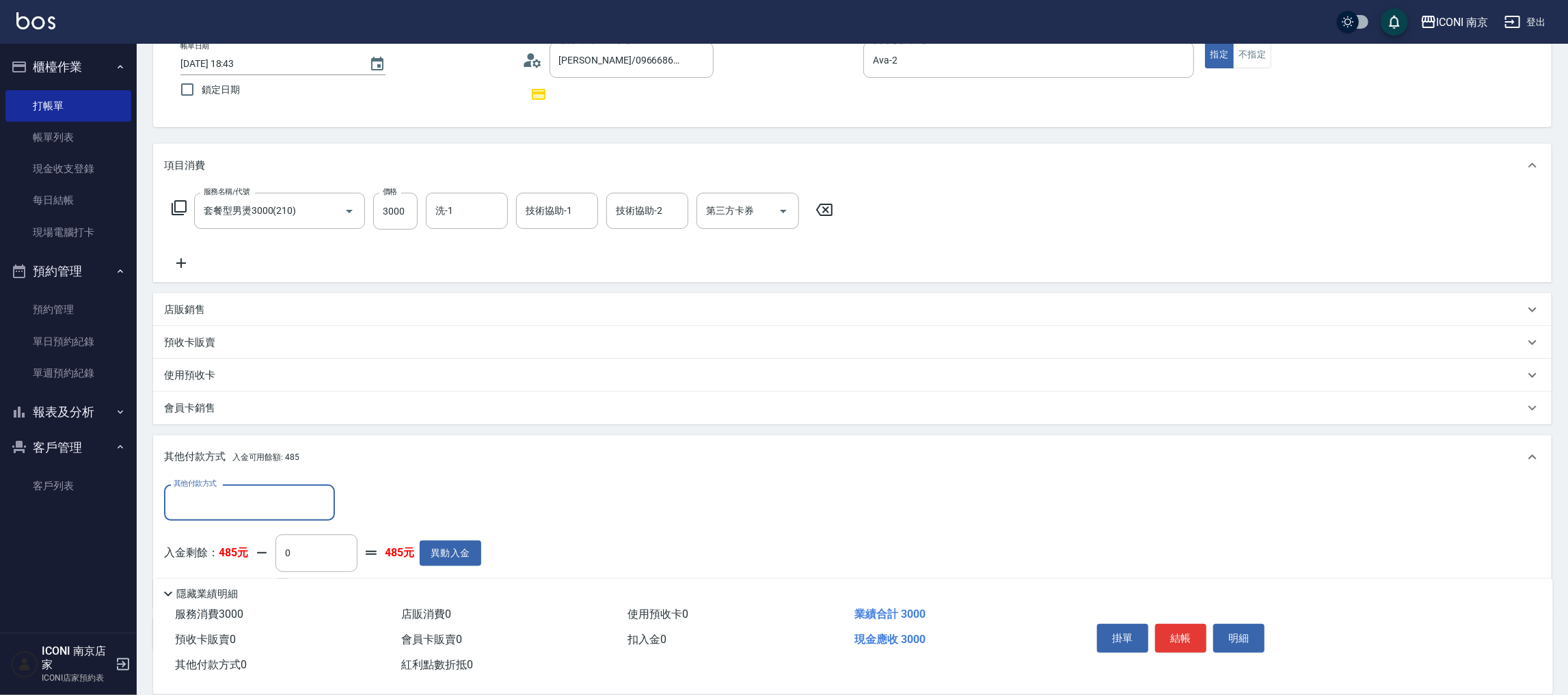
scroll to position [169, 0]
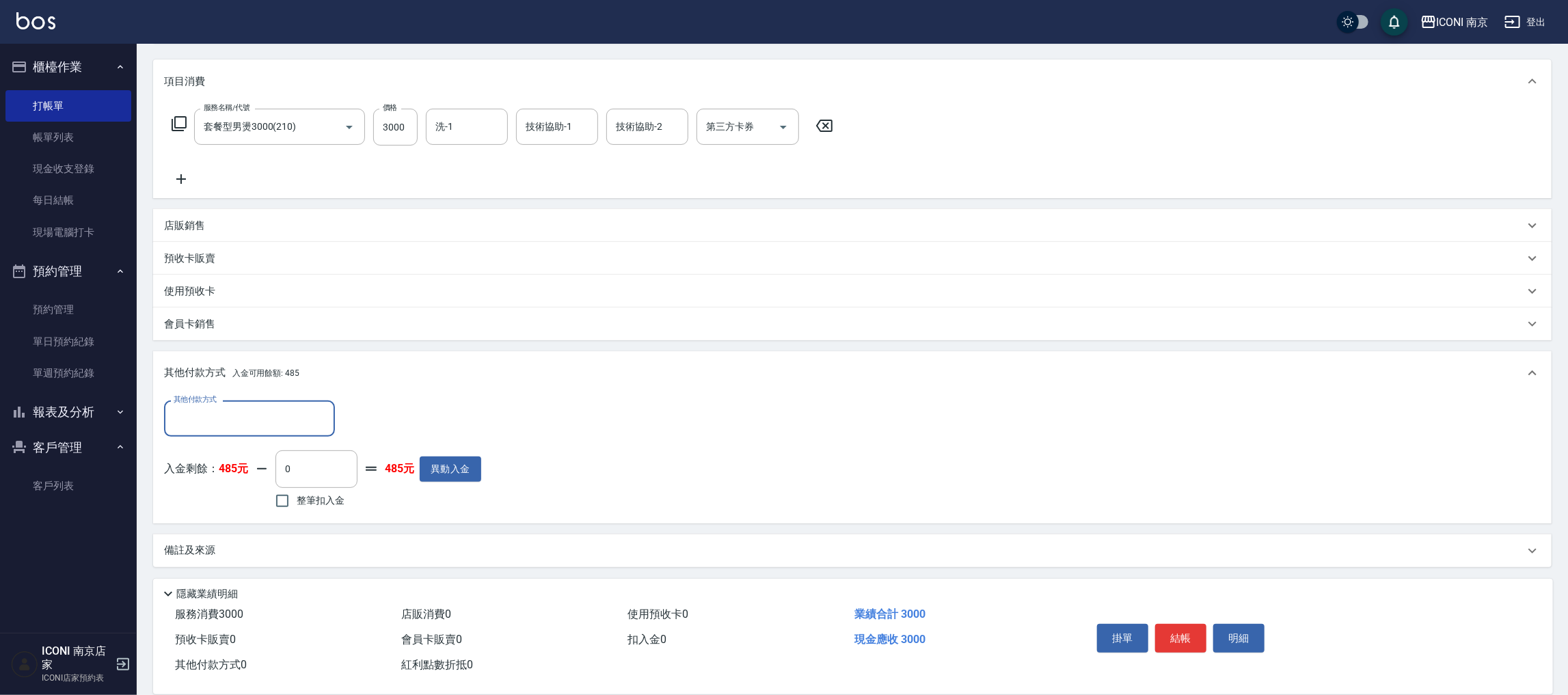
click at [250, 427] on input "其他付款方式" at bounding box center [249, 418] width 158 height 24
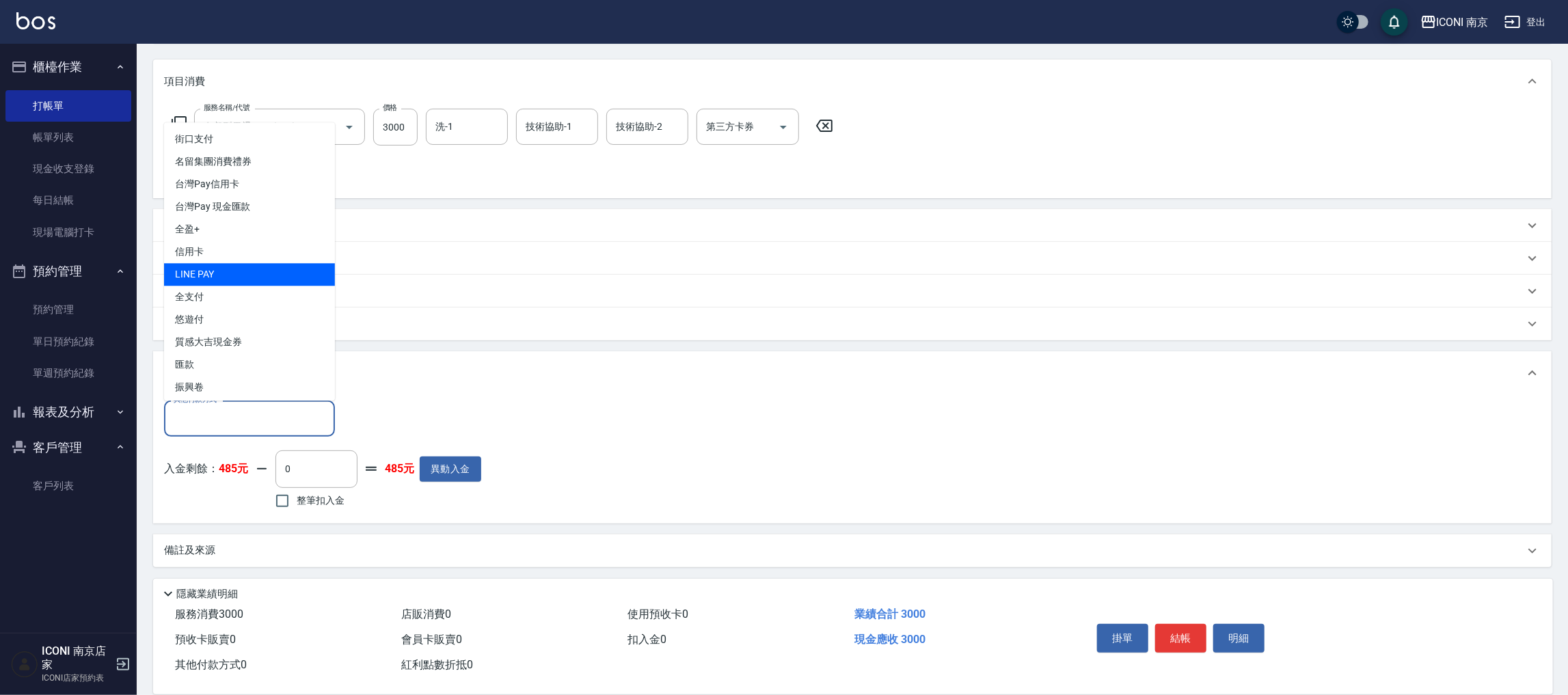
click at [234, 268] on span "LINE PAY" at bounding box center [250, 275] width 171 height 22
type input "LINE PAY"
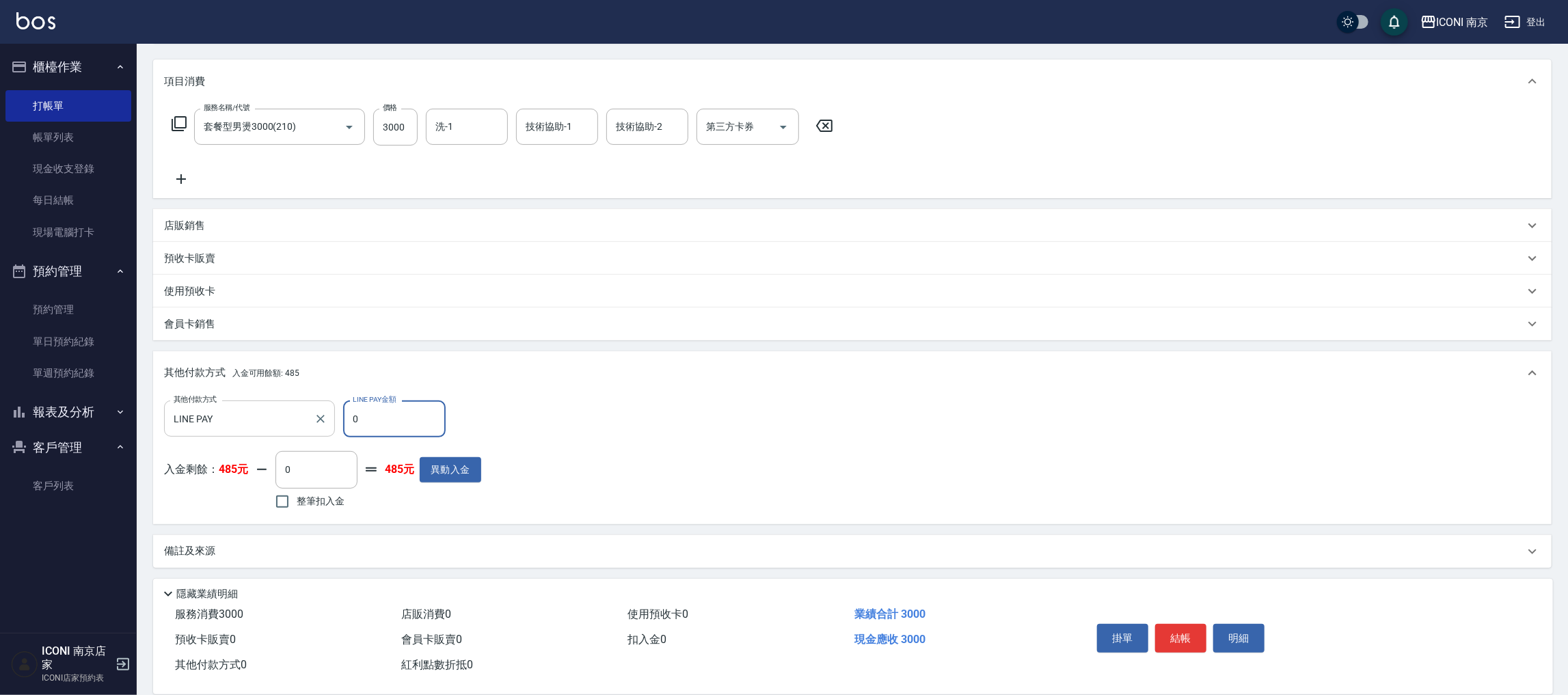
drag, startPoint x: 378, startPoint y: 424, endPoint x: 334, endPoint y: 427, distance: 44.1
click at [334, 427] on div "其他付款方式 LINE PAY 其他付款方式 LINE PAY金額 0 LINE PAY金額" at bounding box center [323, 420] width 317 height 37
click at [260, 372] on span "入金可用餘額: 485" at bounding box center [266, 373] width 67 height 9
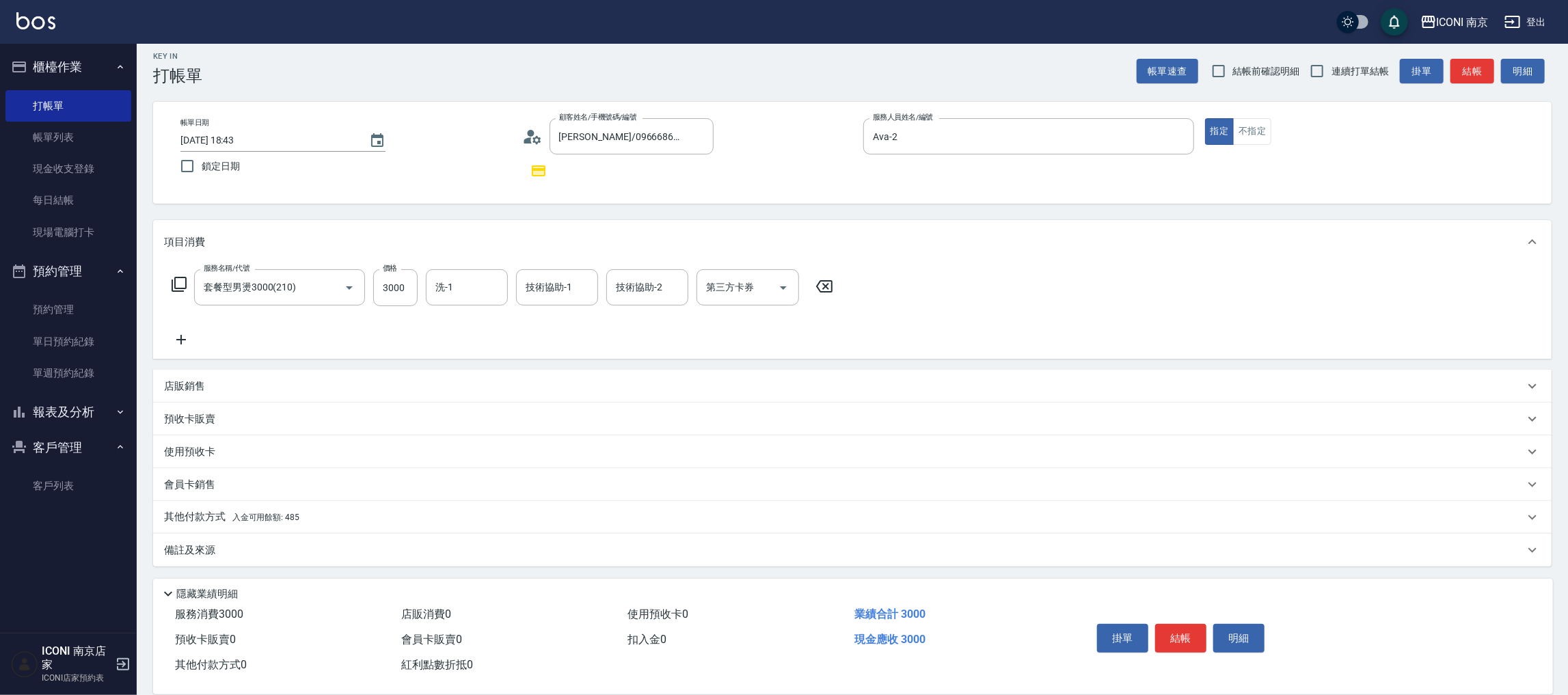
scroll to position [8, 0]
click at [210, 524] on p "其他付款方式 入金可用餘額: 485" at bounding box center [232, 517] width 136 height 15
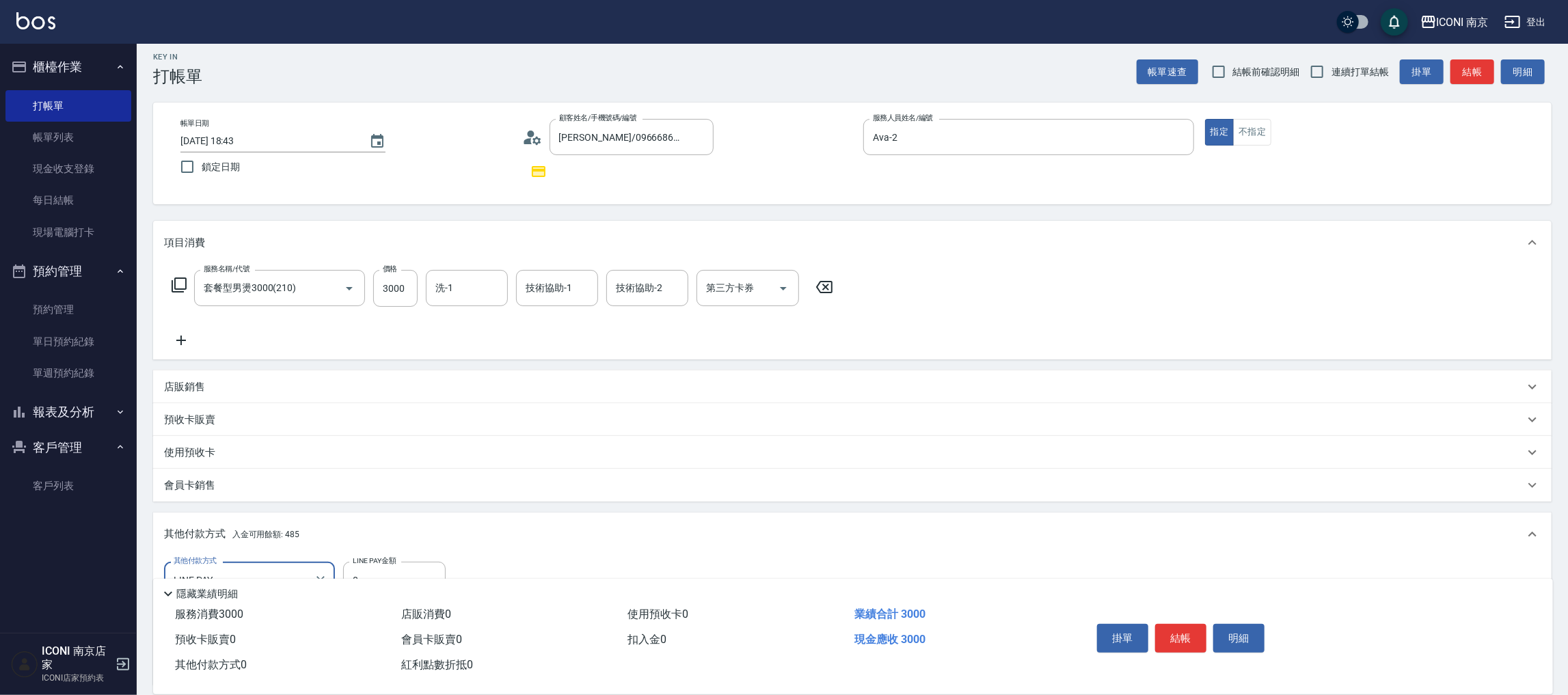
scroll to position [0, 0]
click at [77, 493] on link "客戶列表" at bounding box center [68, 486] width 126 height 32
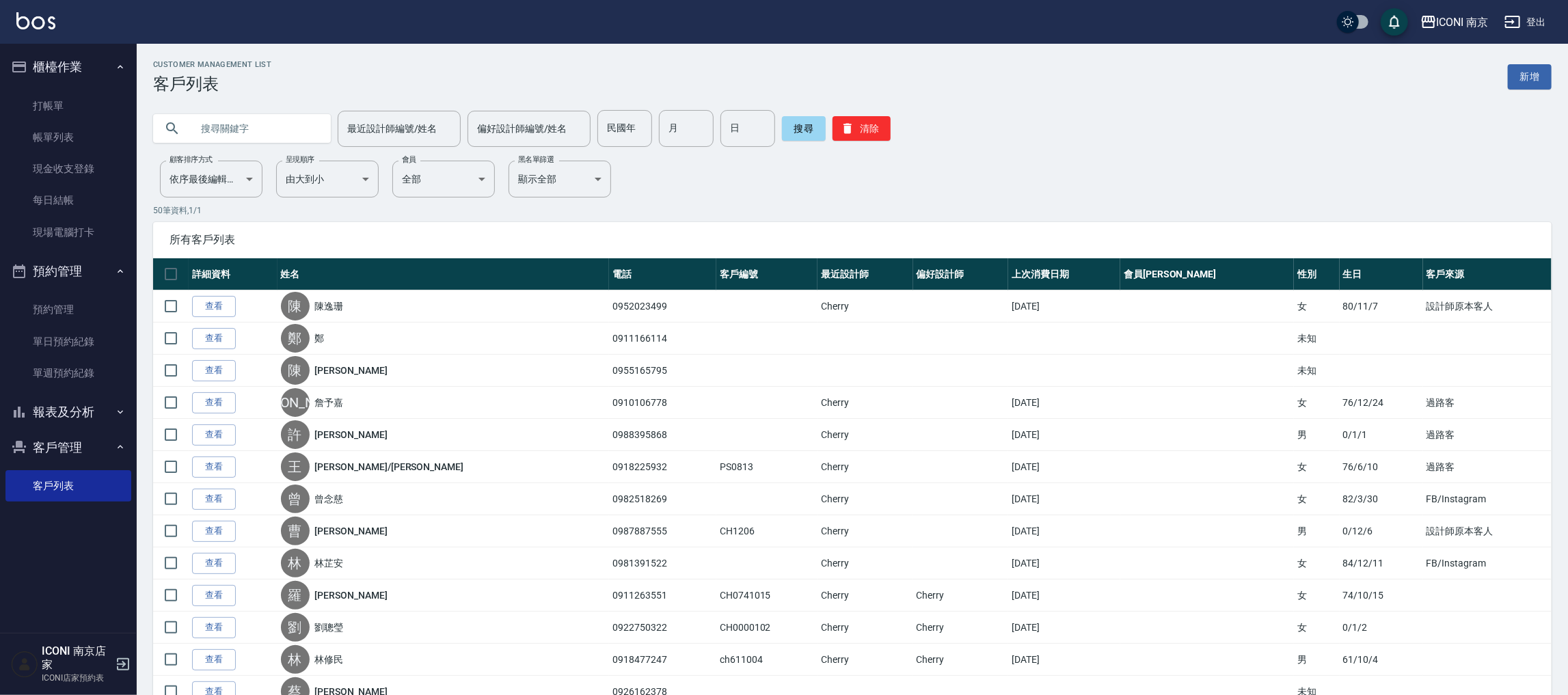
click at [295, 141] on input "text" at bounding box center [256, 129] width 129 height 37
type input "1126"
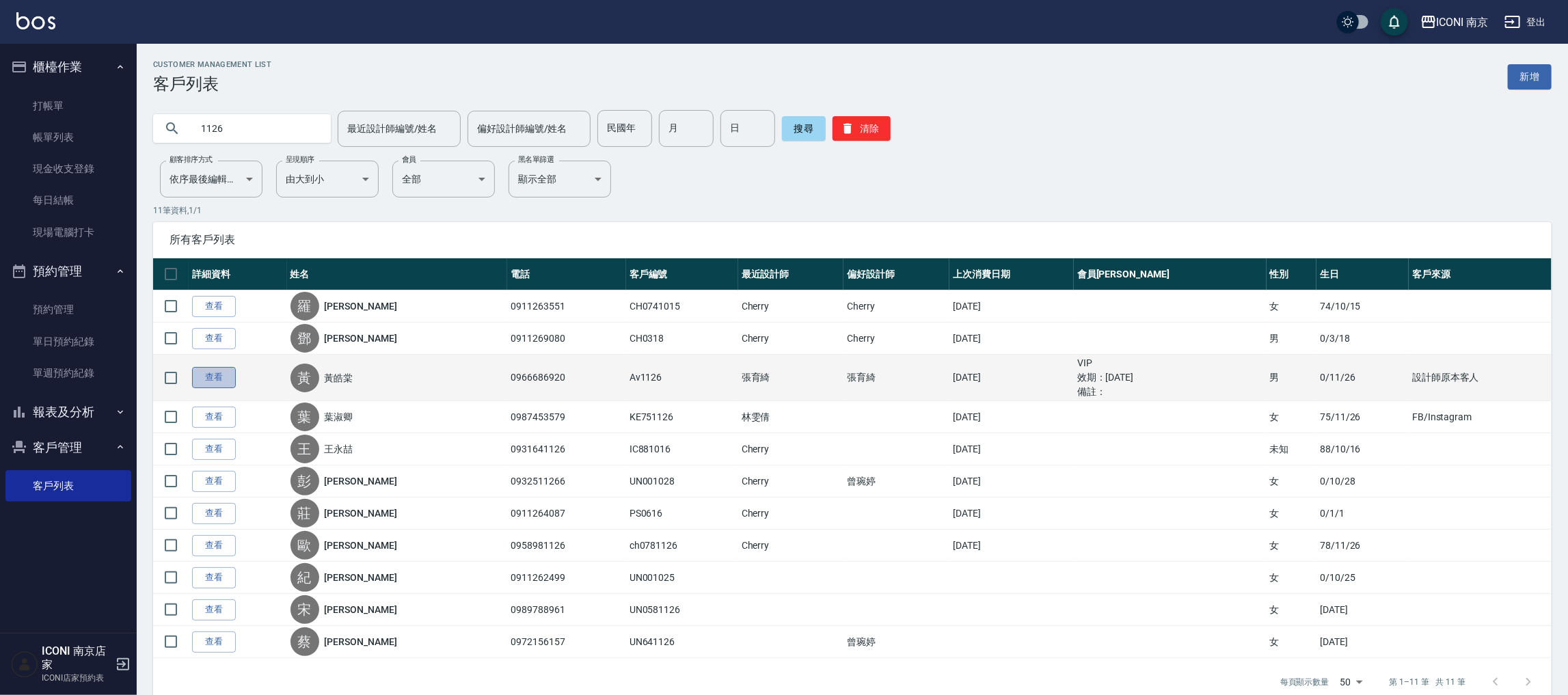
click at [208, 372] on link "查看" at bounding box center [214, 377] width 43 height 21
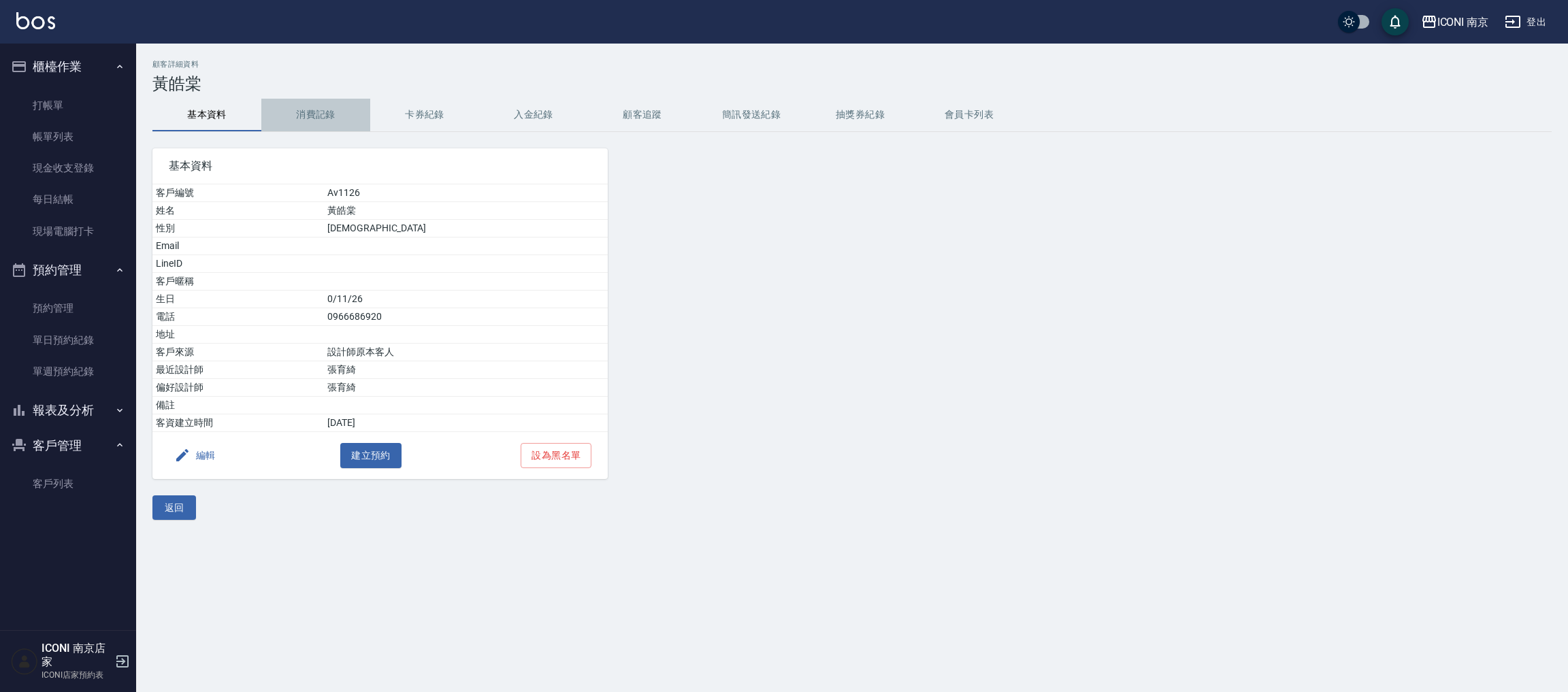
click at [318, 120] on button "消費記錄" at bounding box center [315, 115] width 109 height 32
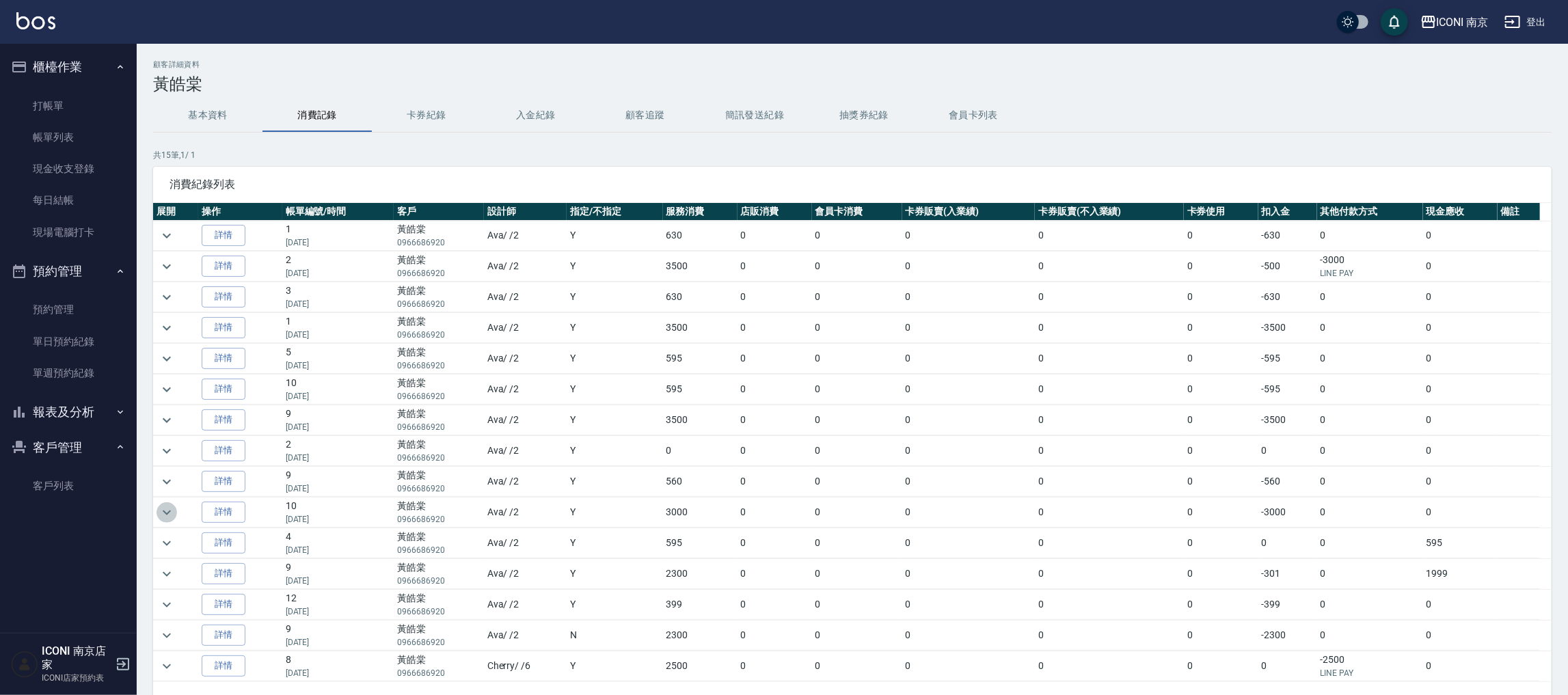
click at [170, 518] on icon "expand row" at bounding box center [166, 513] width 16 height 16
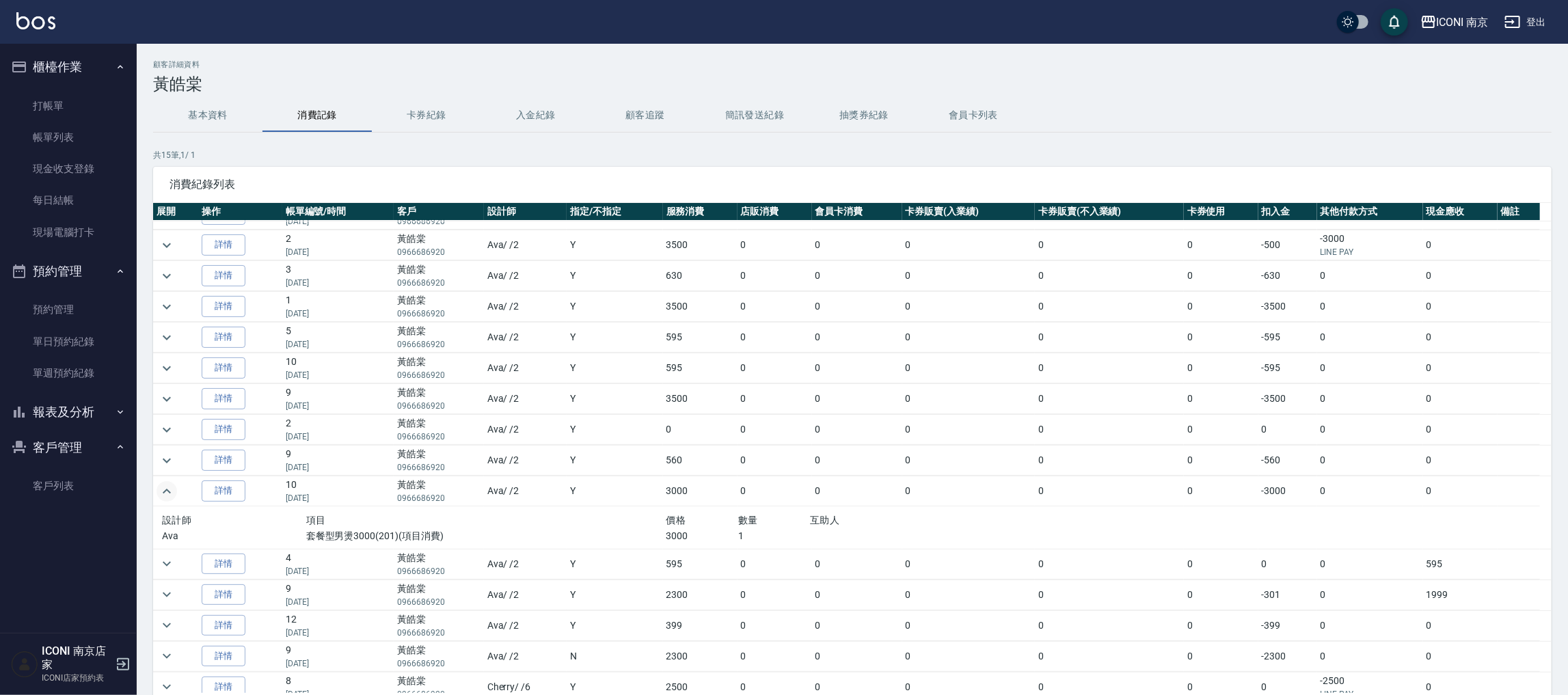
scroll to position [34, 0]
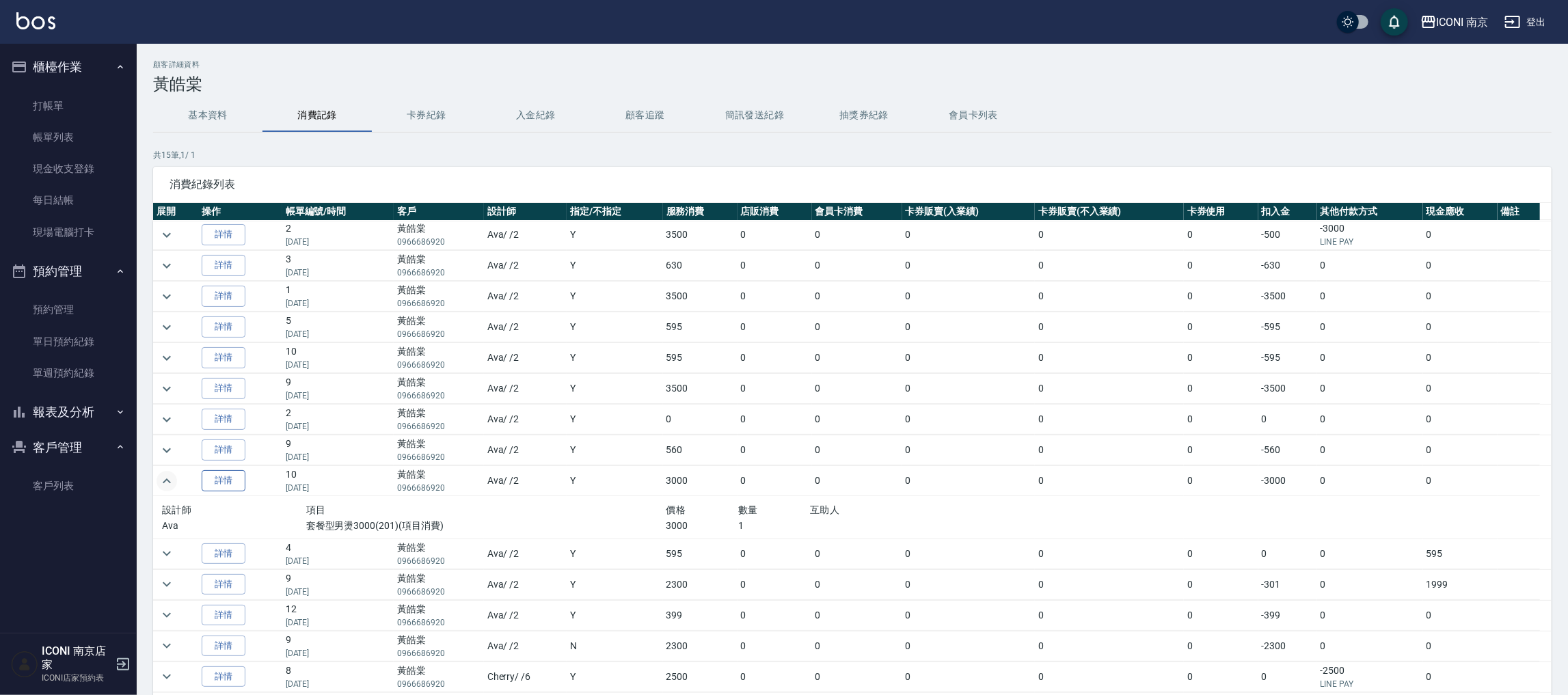
click at [215, 482] on link "詳情" at bounding box center [223, 480] width 43 height 21
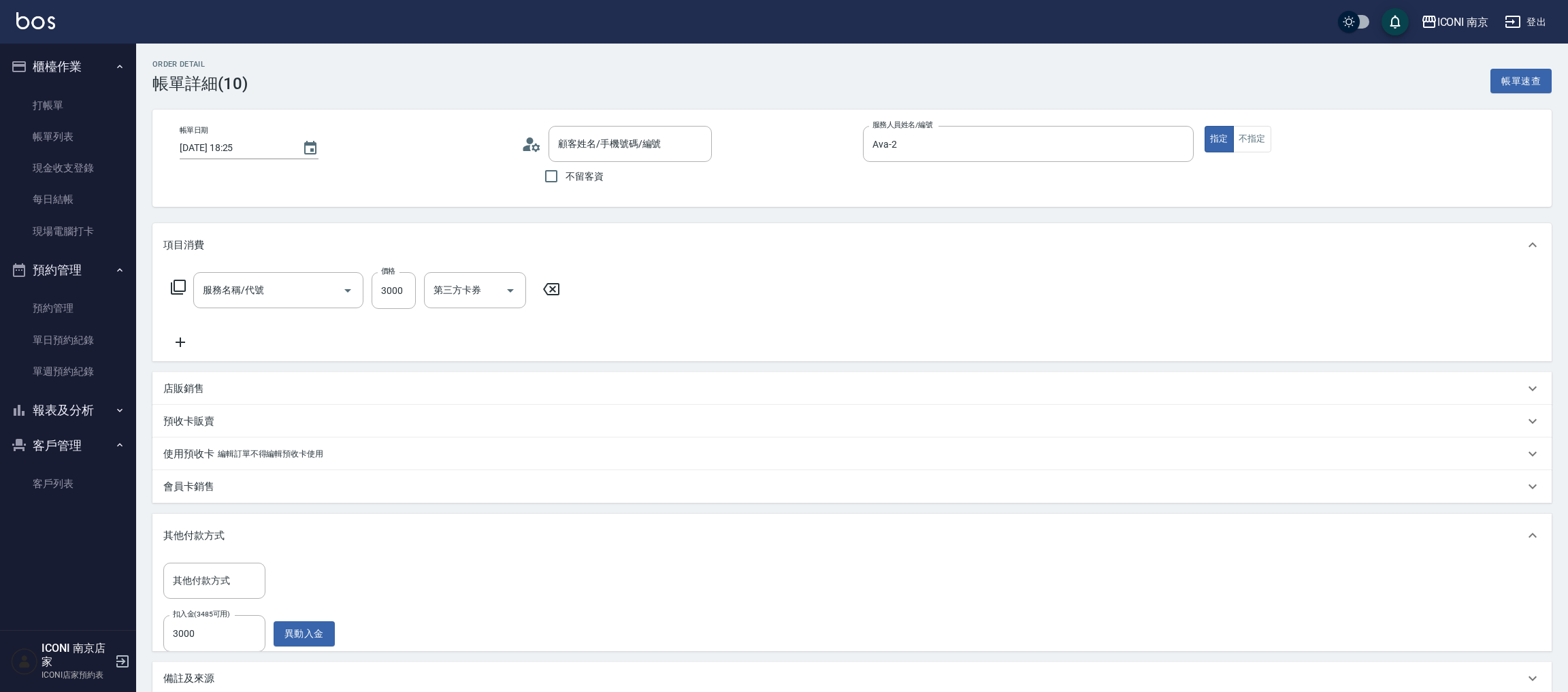
type input "2024/10/19 18:25"
type input "Ava-2"
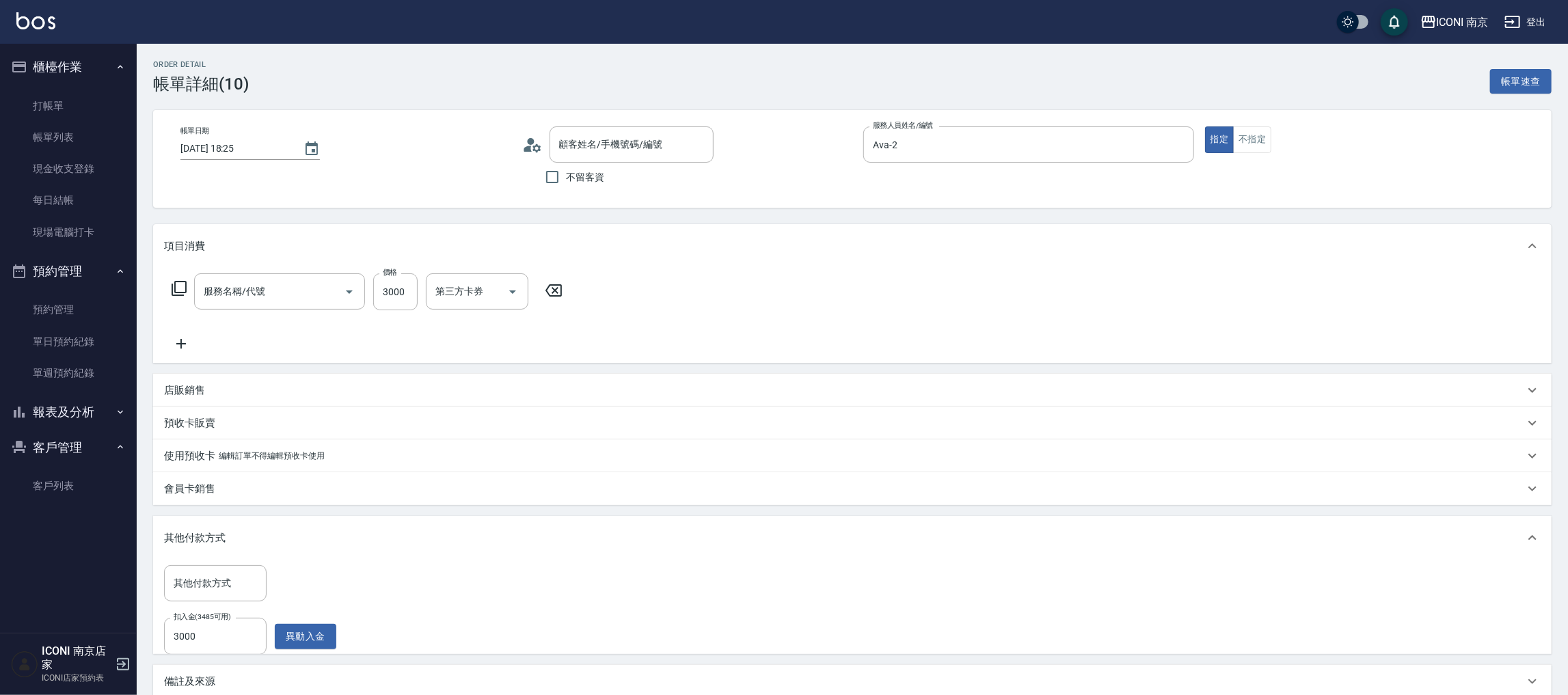
type input "套餐型男燙3000(210)"
type input "黃皓棠/0966686920/Av1126"
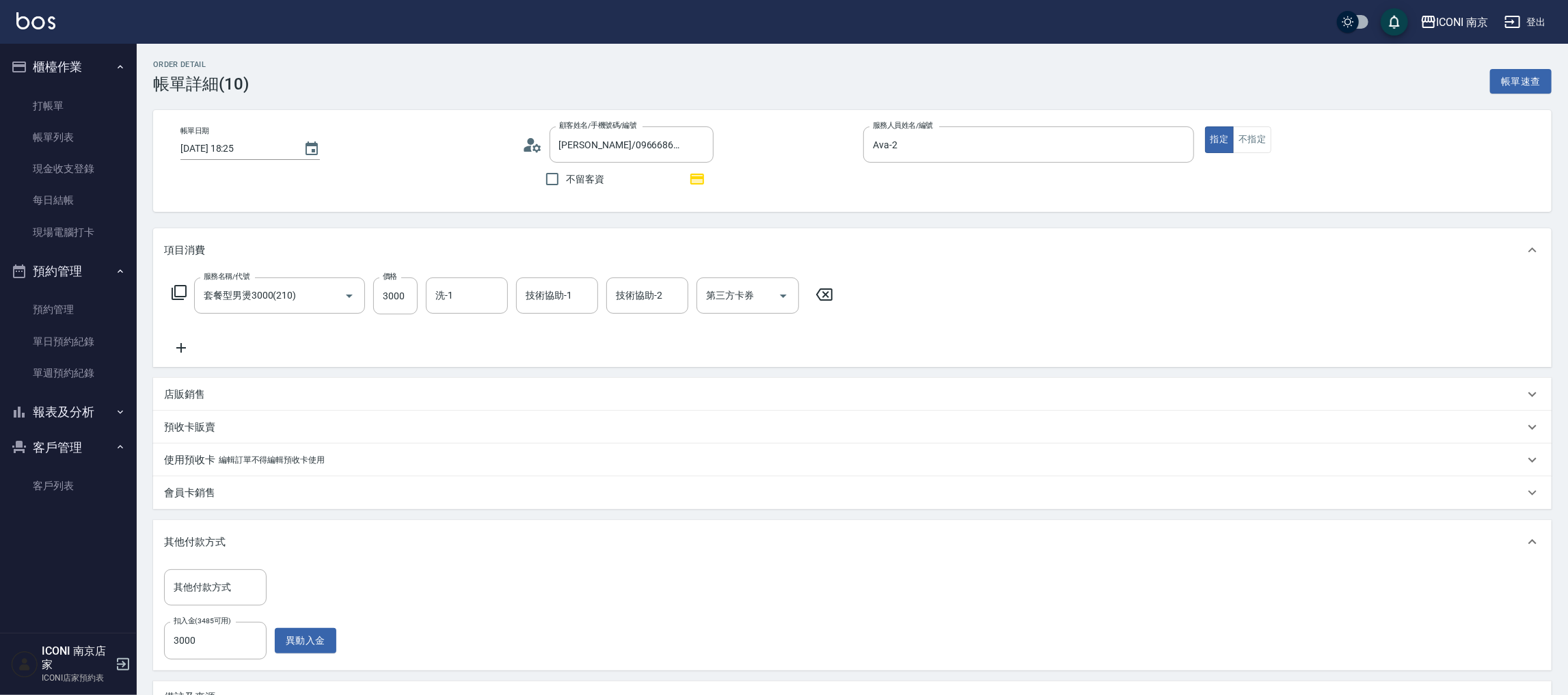
click at [65, 398] on button "報表及分析" at bounding box center [68, 413] width 126 height 36
click at [91, 533] on link "設計師日報表" at bounding box center [68, 545] width 126 height 32
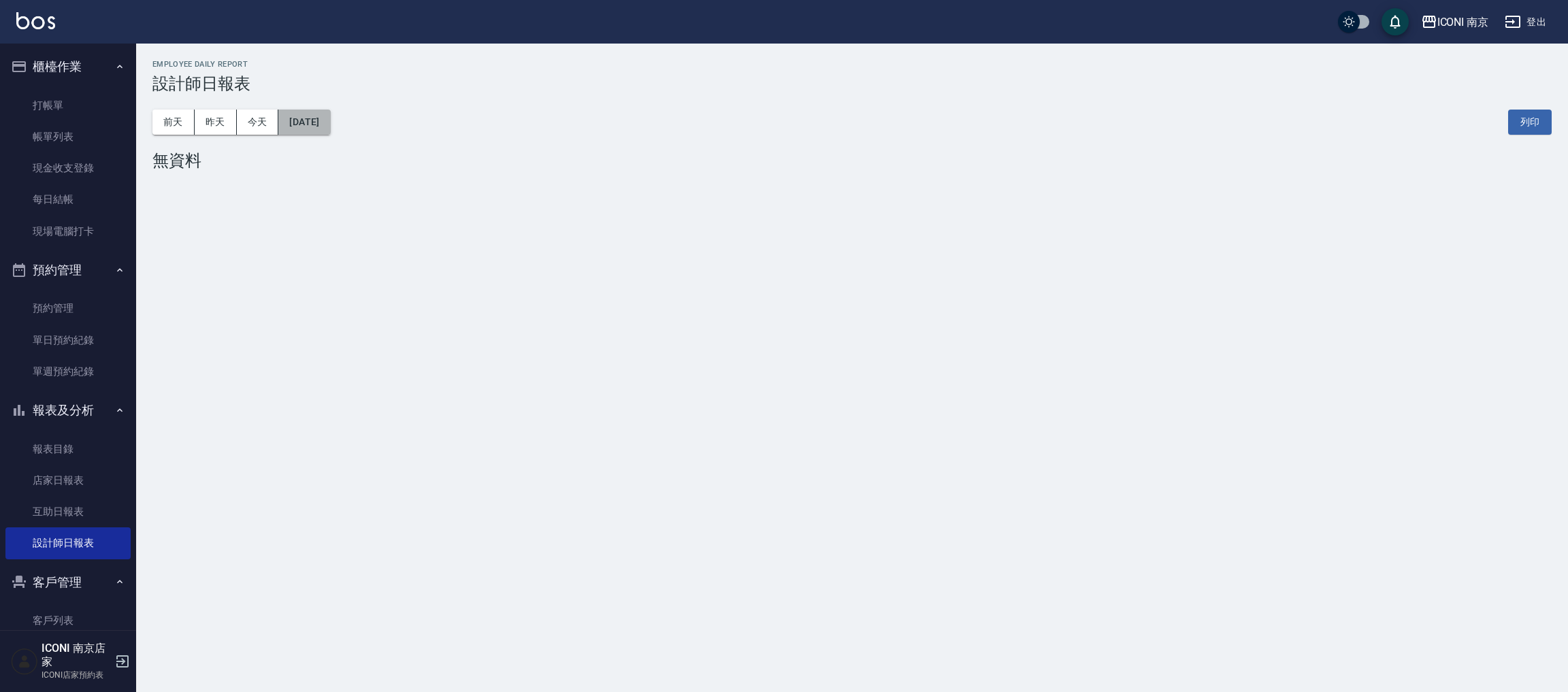
click at [328, 115] on button "2025/09/19" at bounding box center [304, 122] width 52 height 25
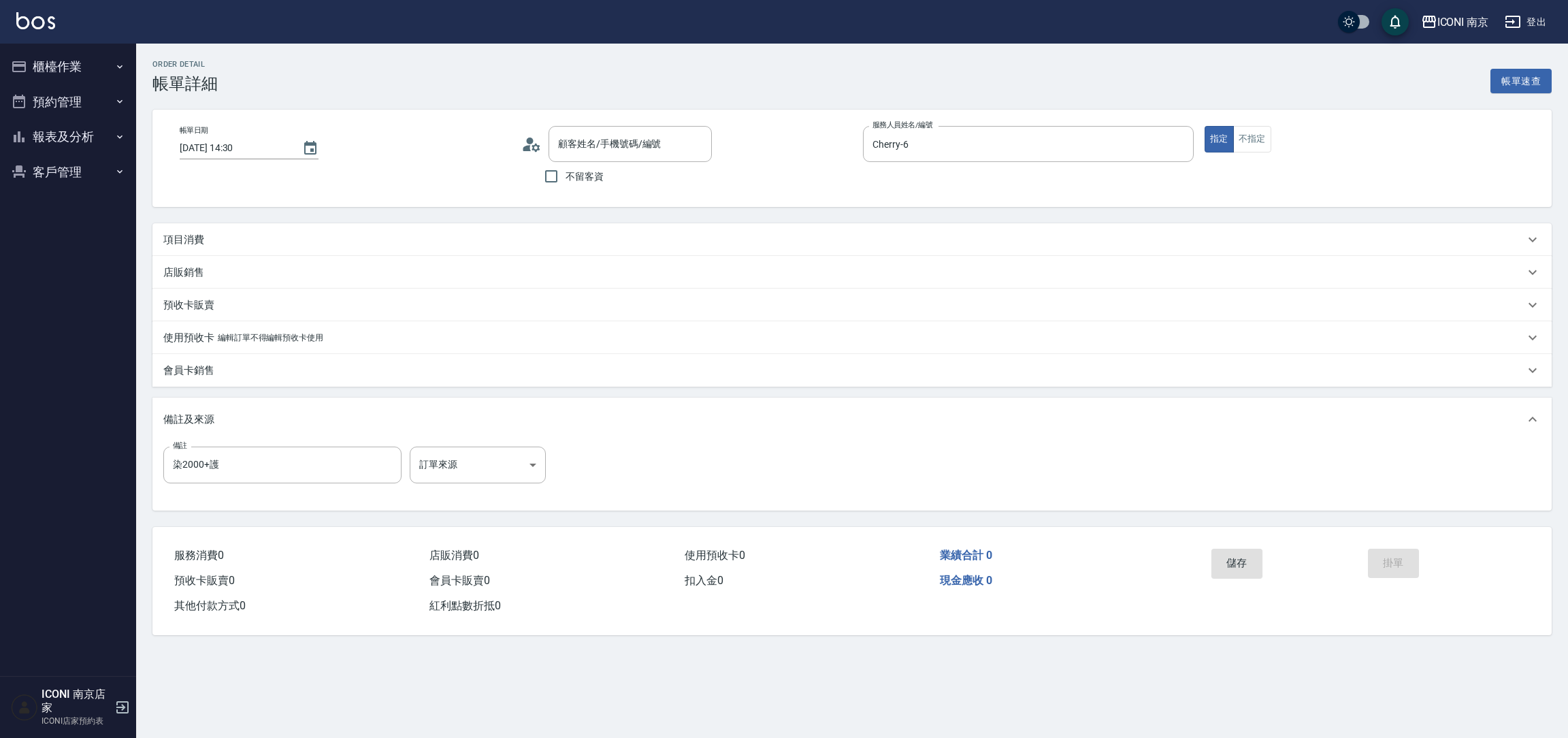
type input "[PERSON_NAME]/0921097161/"
click at [66, 90] on button "預約管理" at bounding box center [68, 102] width 125 height 36
click at [63, 173] on link "單日預約紀錄" at bounding box center [68, 171] width 125 height 32
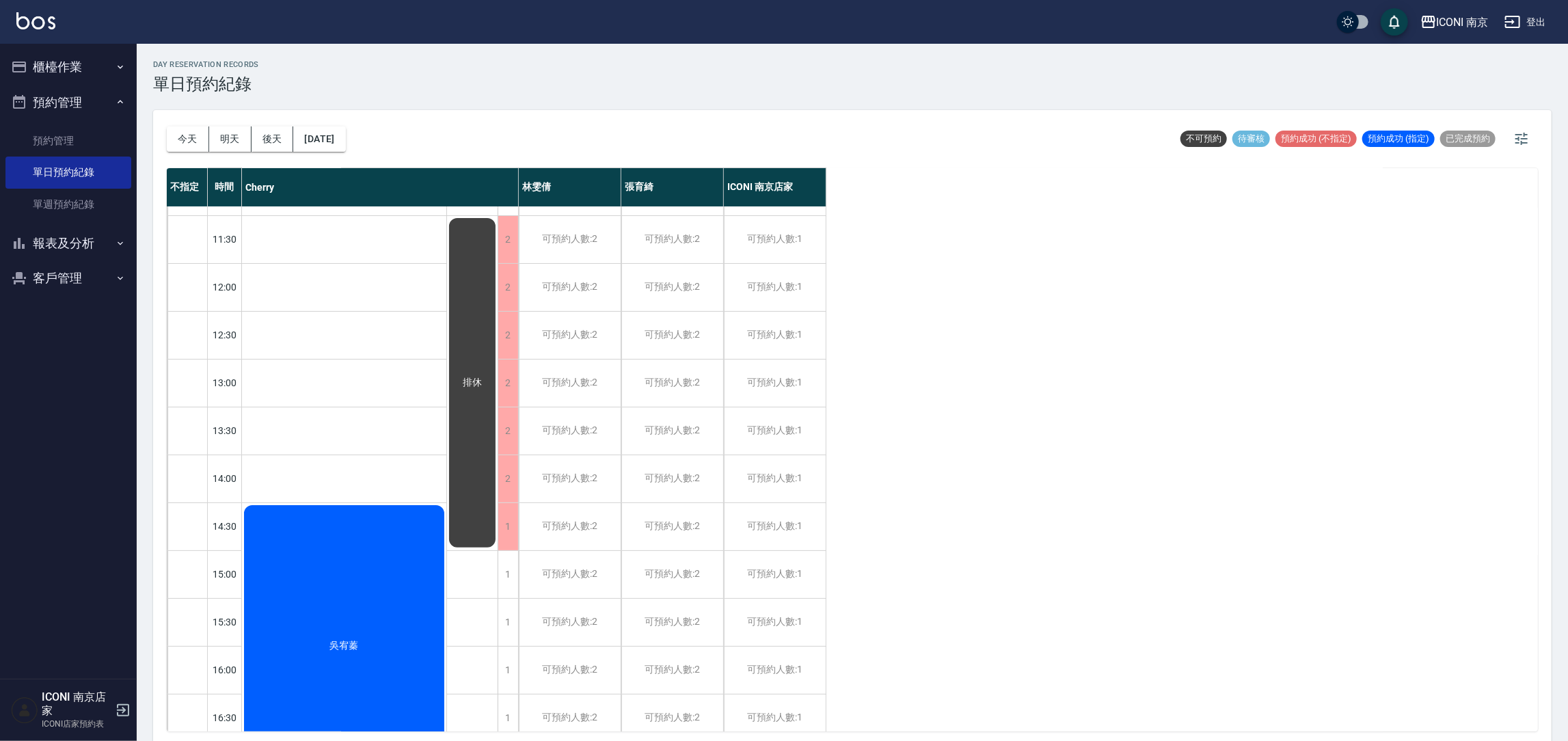
scroll to position [410, 0]
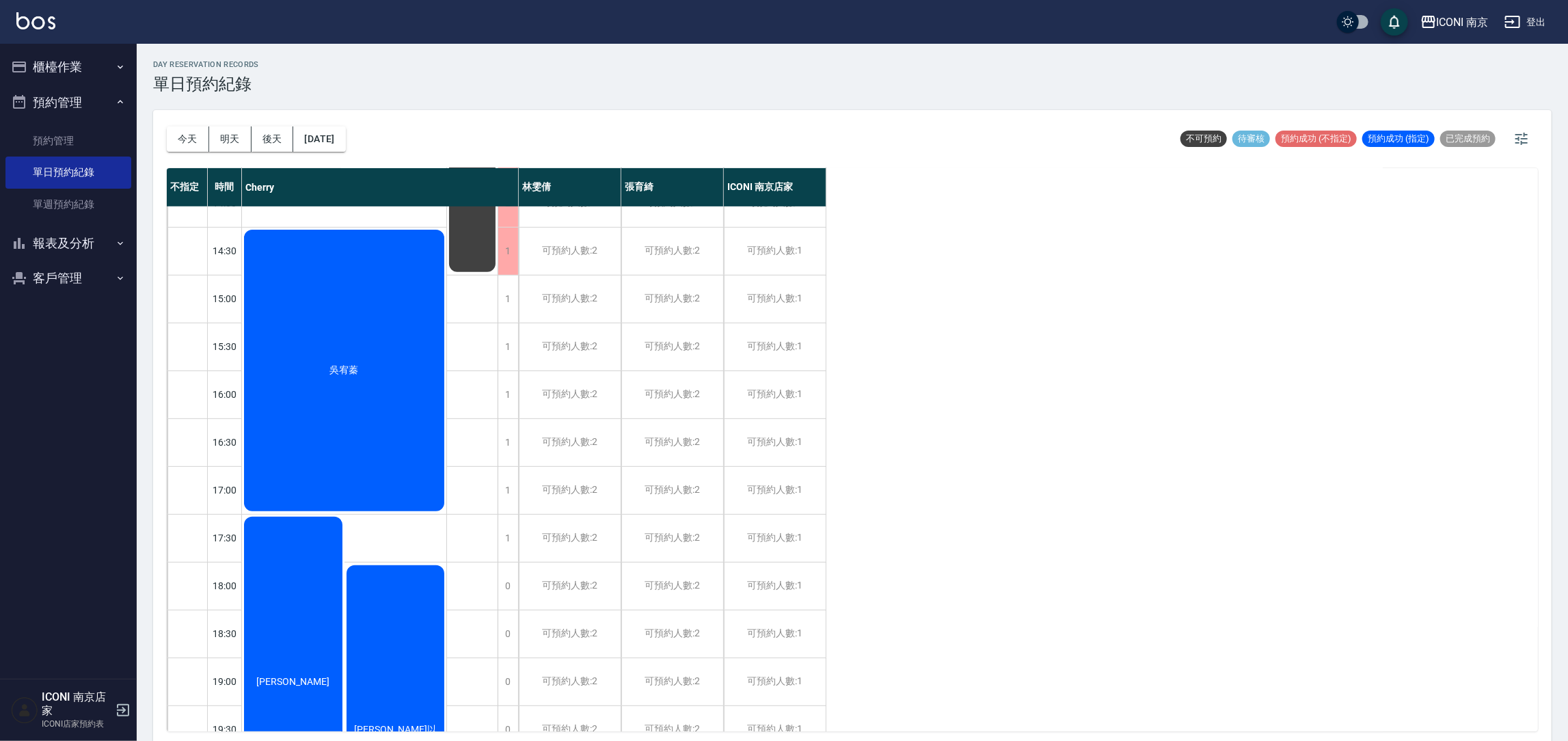
click at [362, 424] on div "吳宥蓁" at bounding box center [344, 370] width 205 height 285
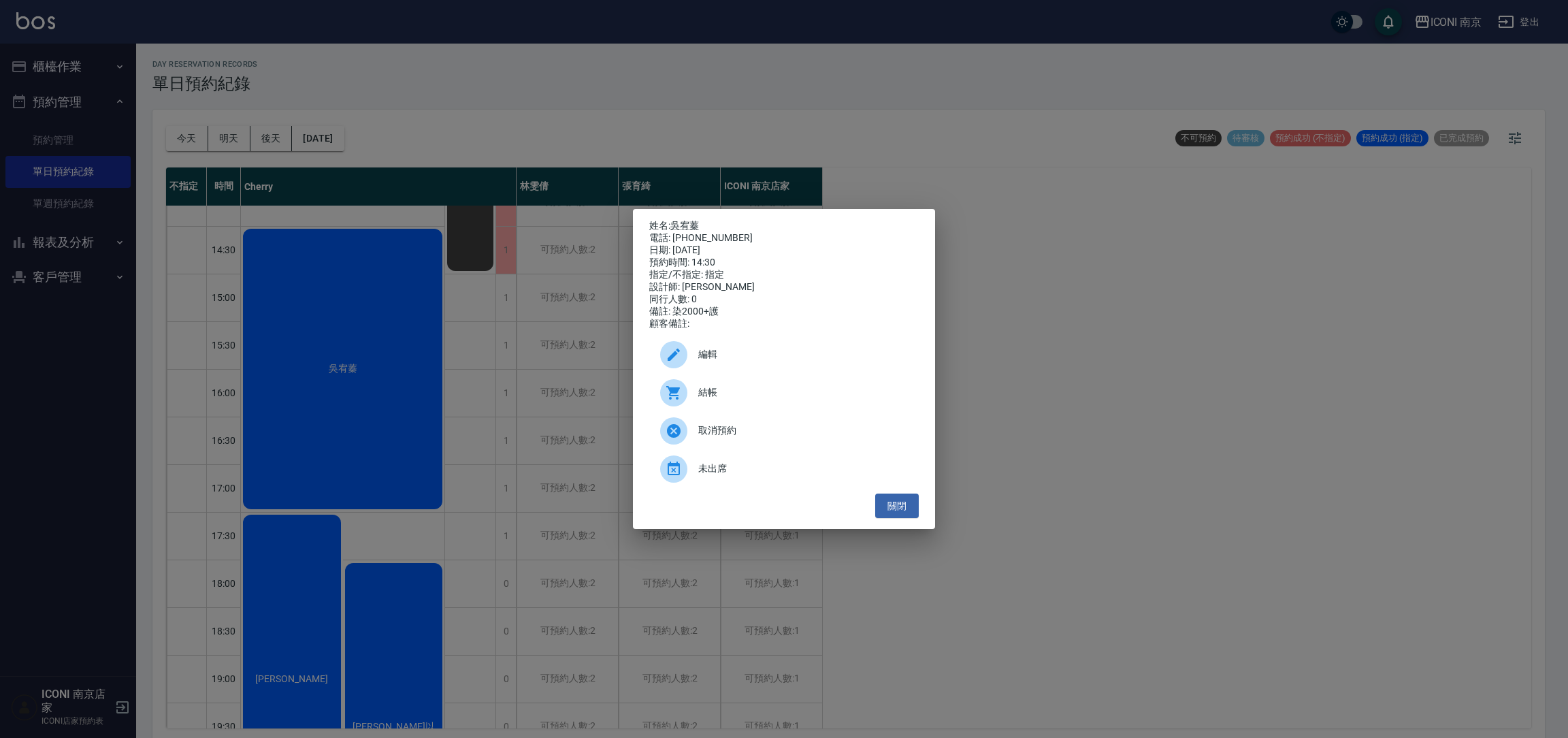
click at [675, 357] on icon at bounding box center [673, 354] width 16 height 16
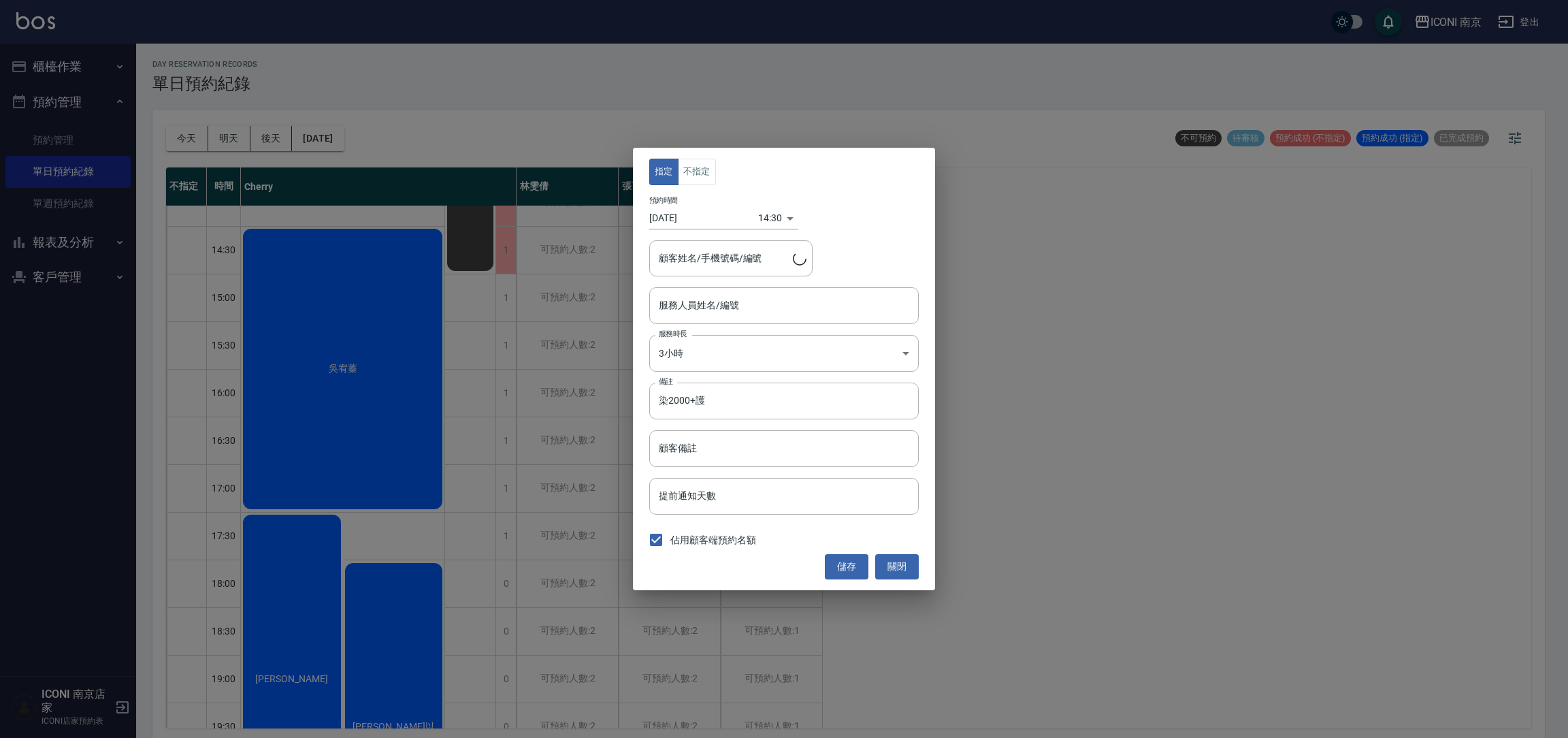
type input "Cherry-6"
type input "吳宥蓁/0921097161/"
click at [701, 216] on input "2025/09/19" at bounding box center [703, 218] width 109 height 22
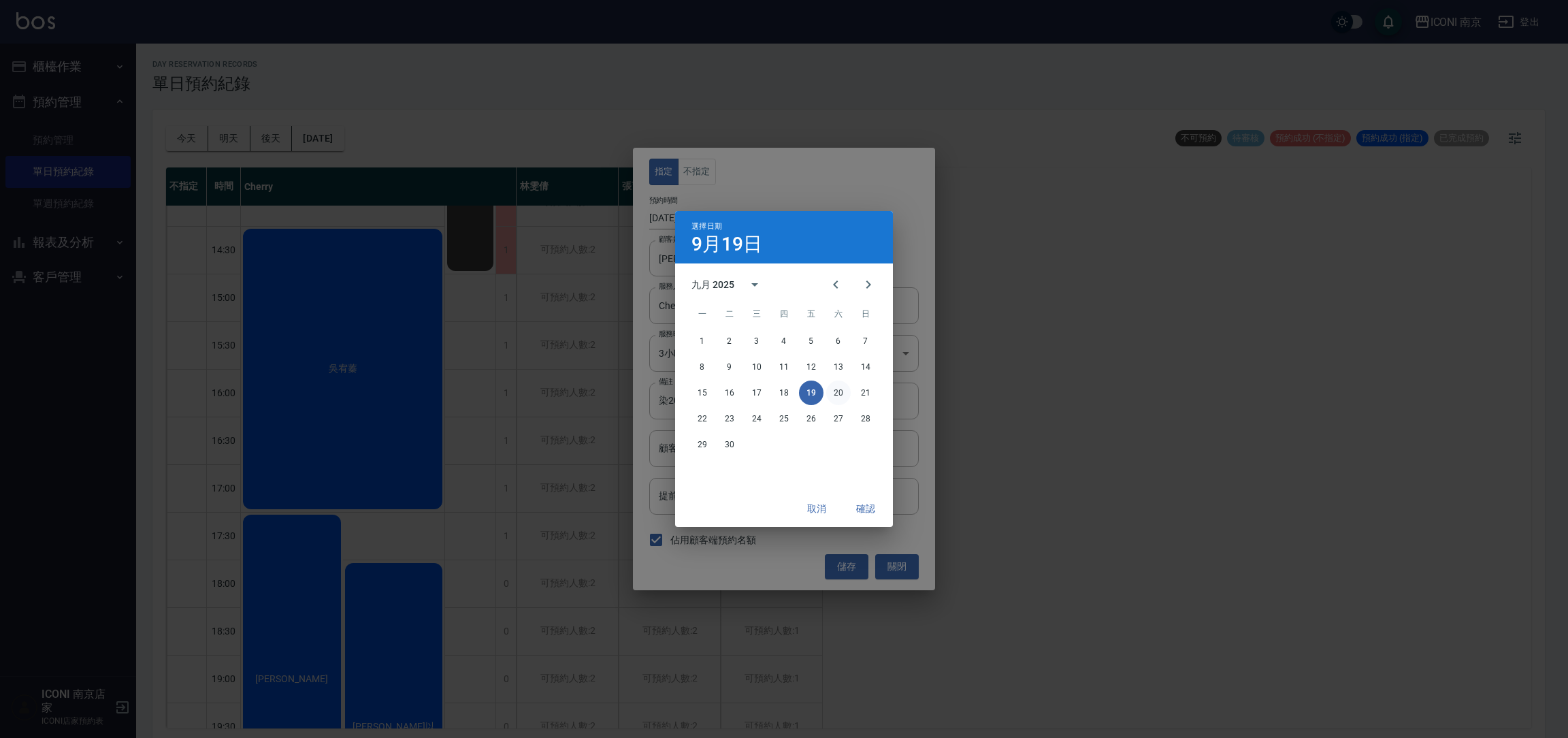
click at [831, 396] on button "20" at bounding box center [838, 393] width 25 height 25
type input "2025/09/20"
type input "1758349800000"
click at [869, 506] on button "確認" at bounding box center [865, 509] width 43 height 25
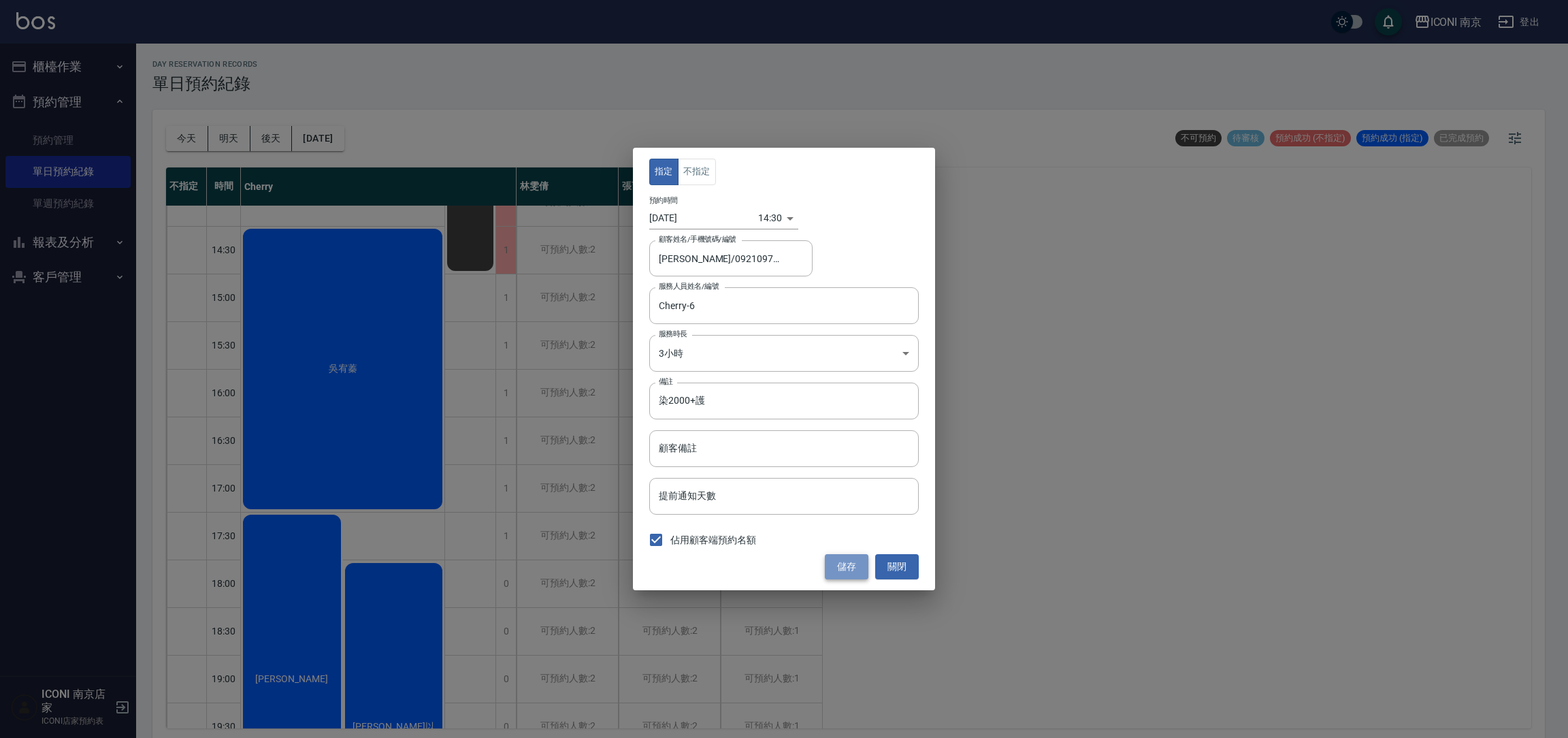
click at [846, 564] on button "儲存" at bounding box center [846, 567] width 43 height 25
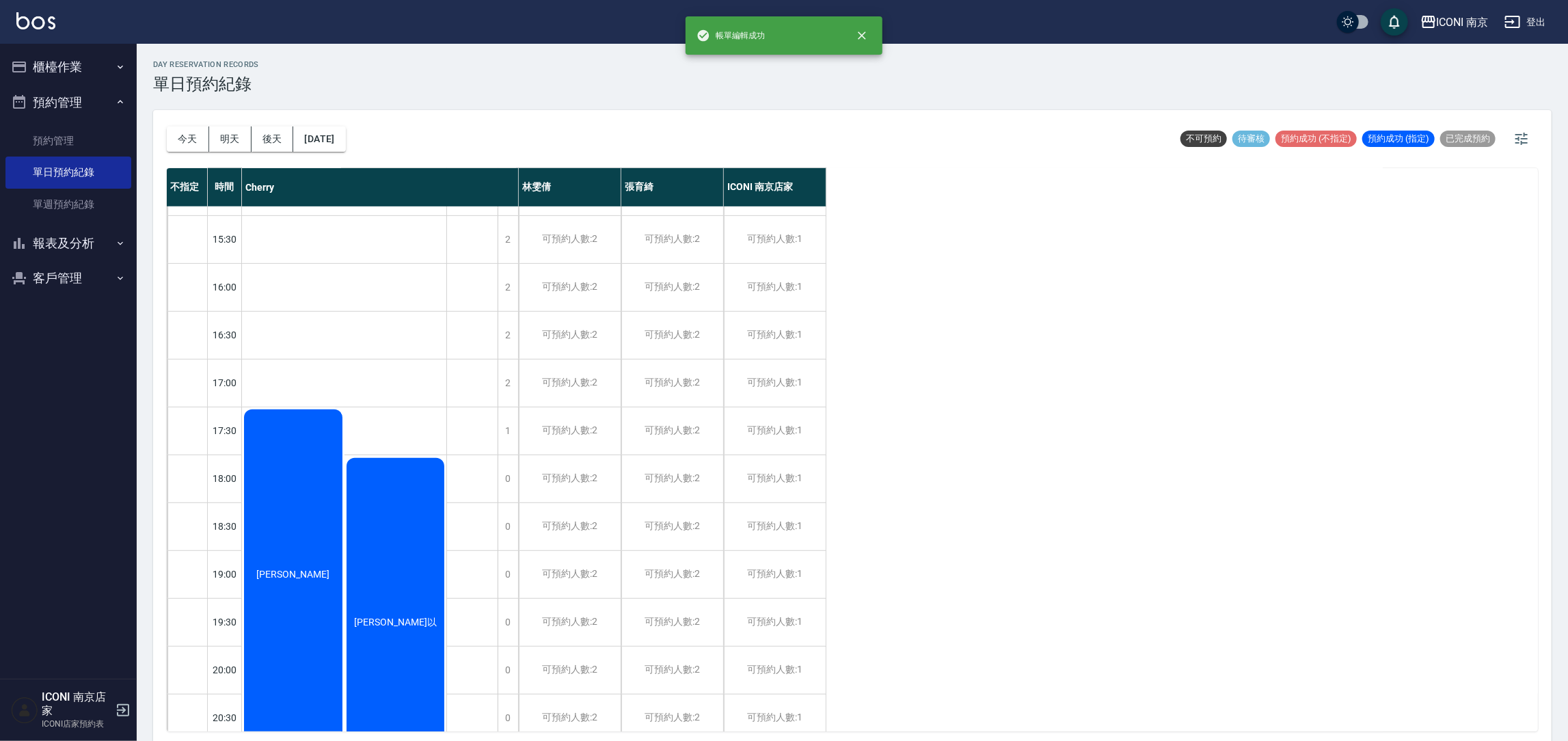
scroll to position [592, 0]
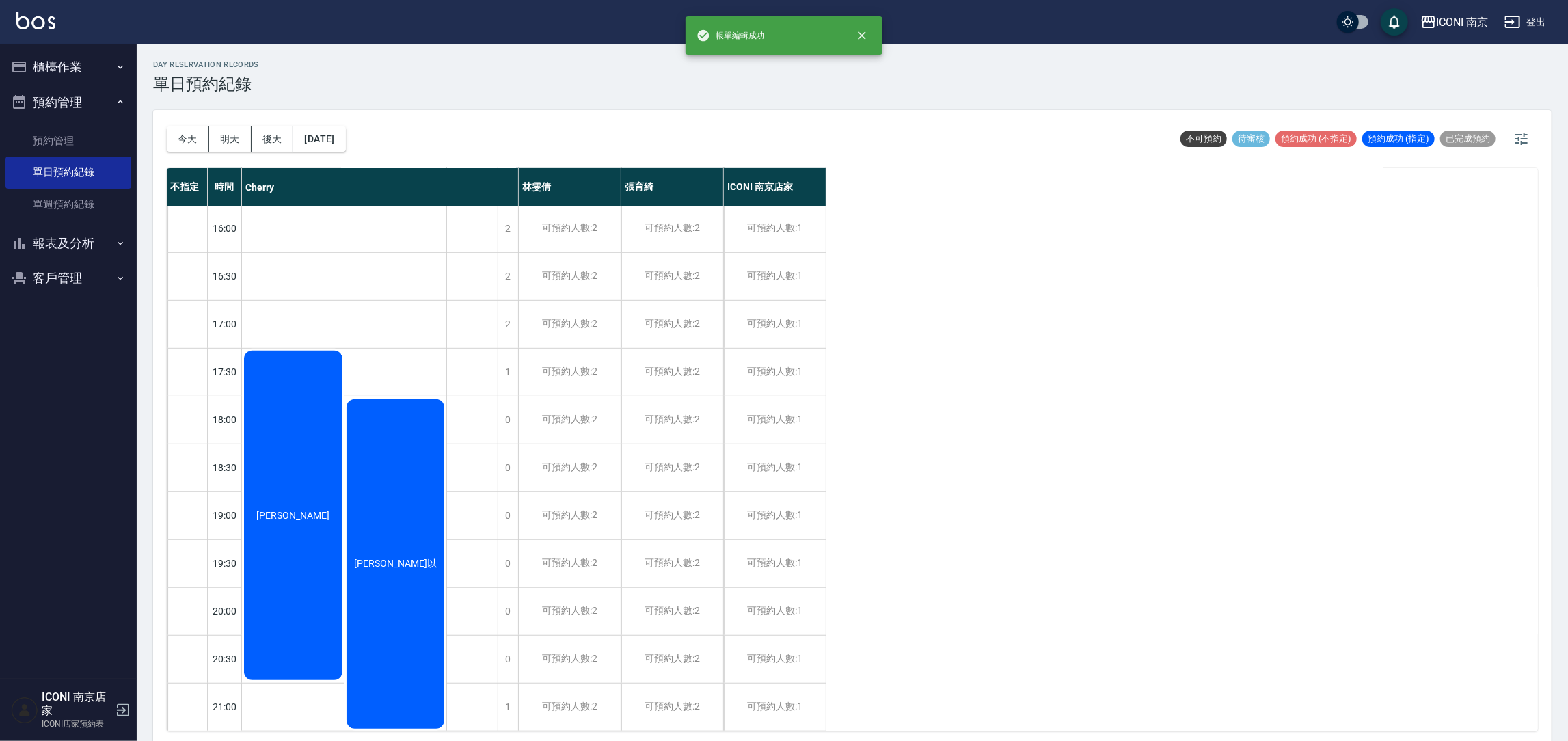
click at [378, 564] on div "鄭湘以" at bounding box center [395, 564] width 102 height 333
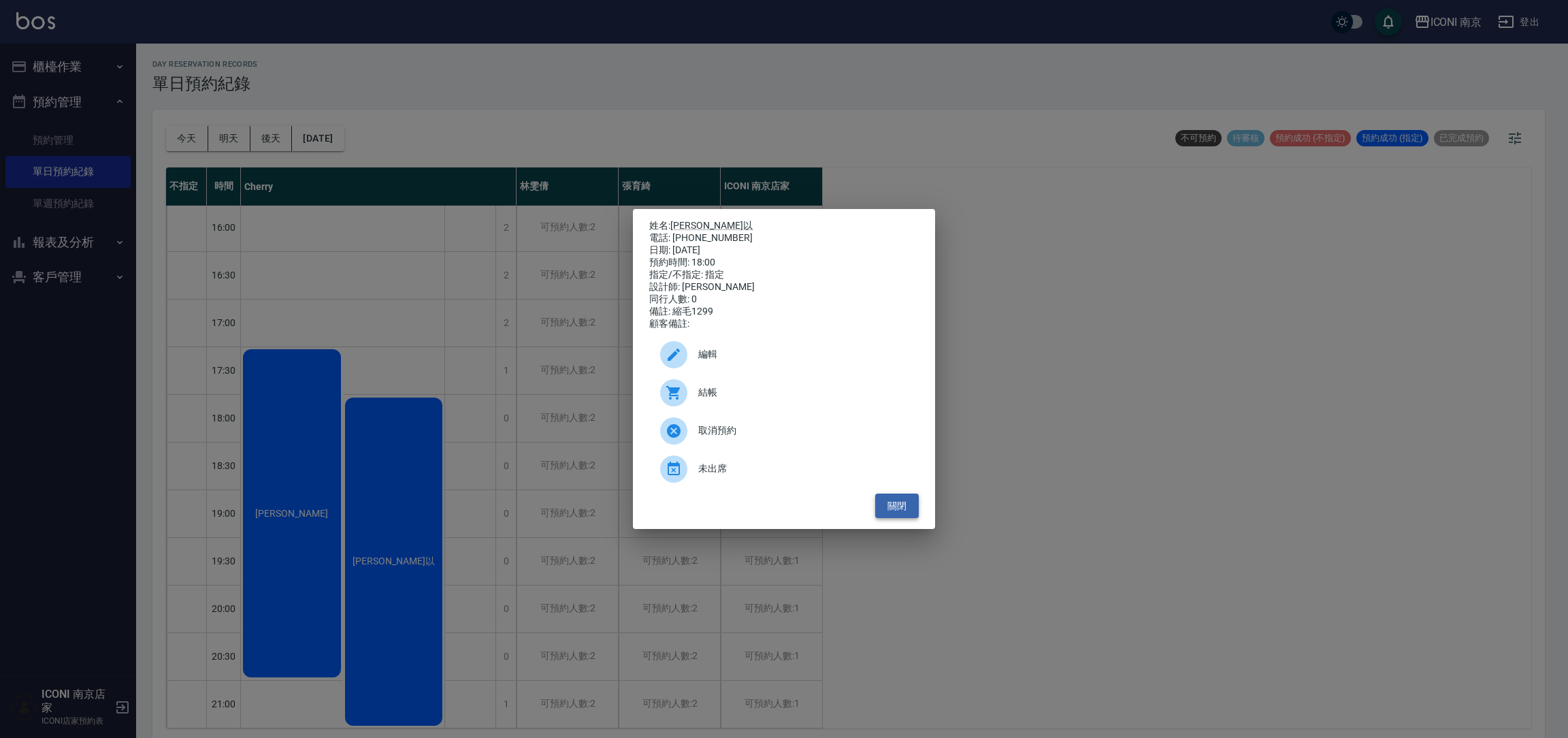
click at [880, 517] on button "關閉" at bounding box center [897, 506] width 43 height 25
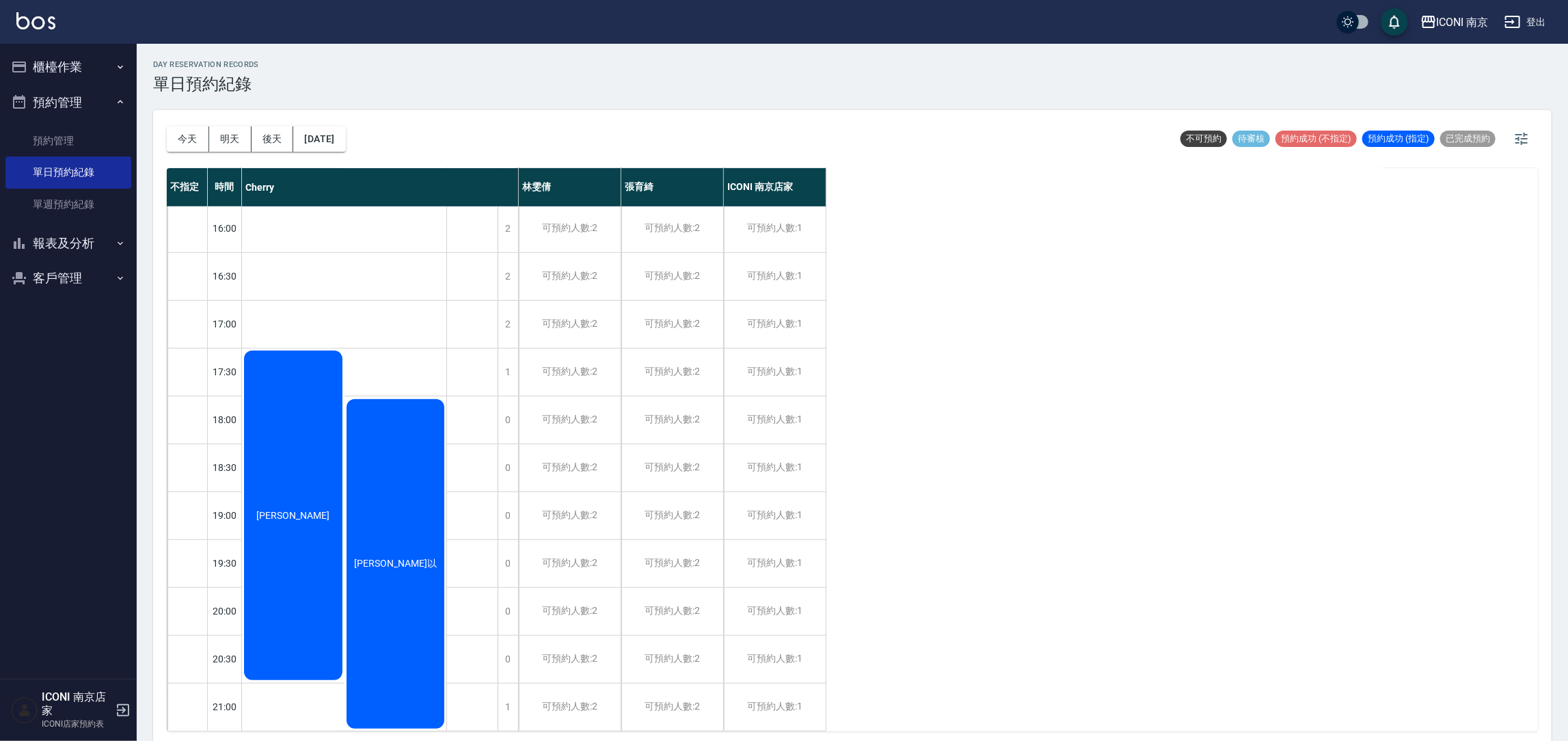
click at [1000, 446] on div "不指定 時間 Cherry 林雯倩 張育綺 ICONI 南京店家 10:00 10:30 11:00 11:30 12:00 12:30 13:00 13:3…" at bounding box center [852, 450] width 1371 height 563
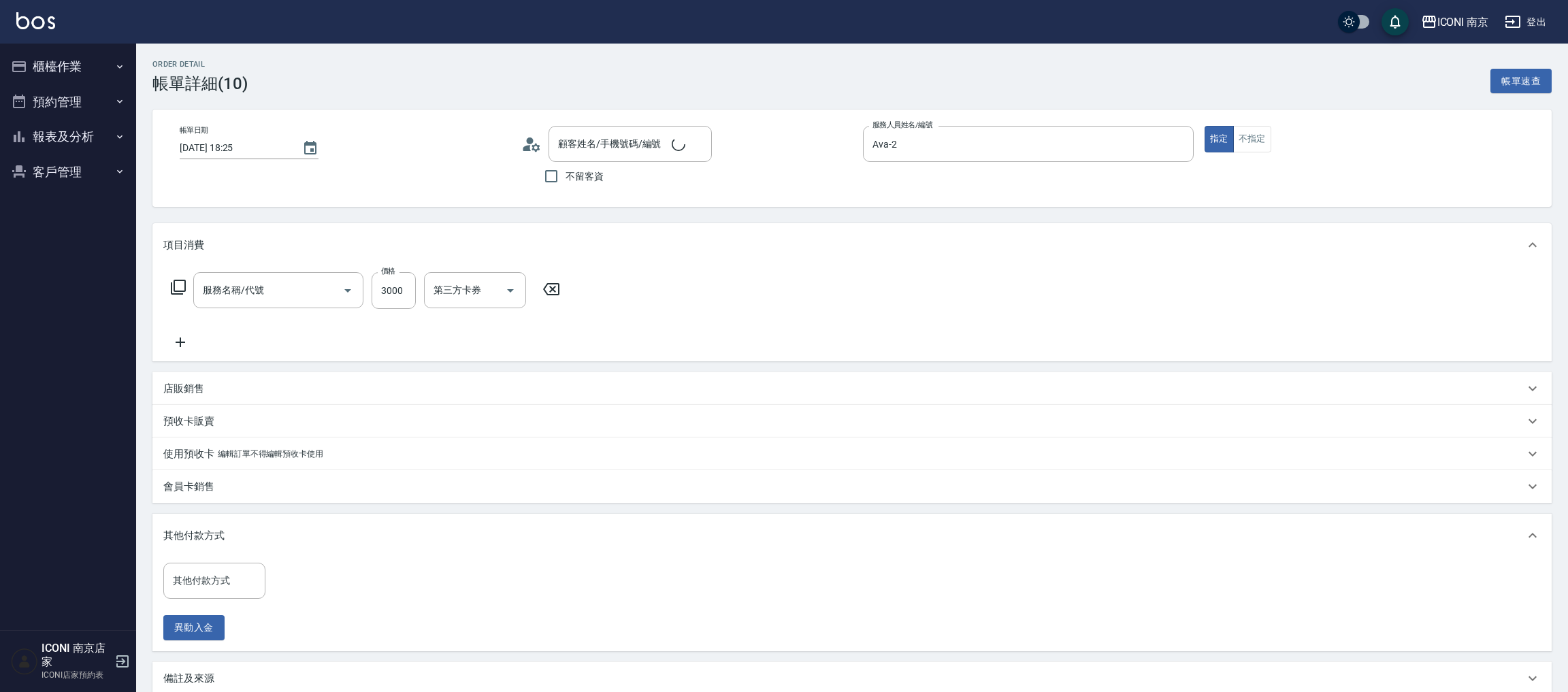
type input "[DATE] 18:25"
type input "Ava-2"
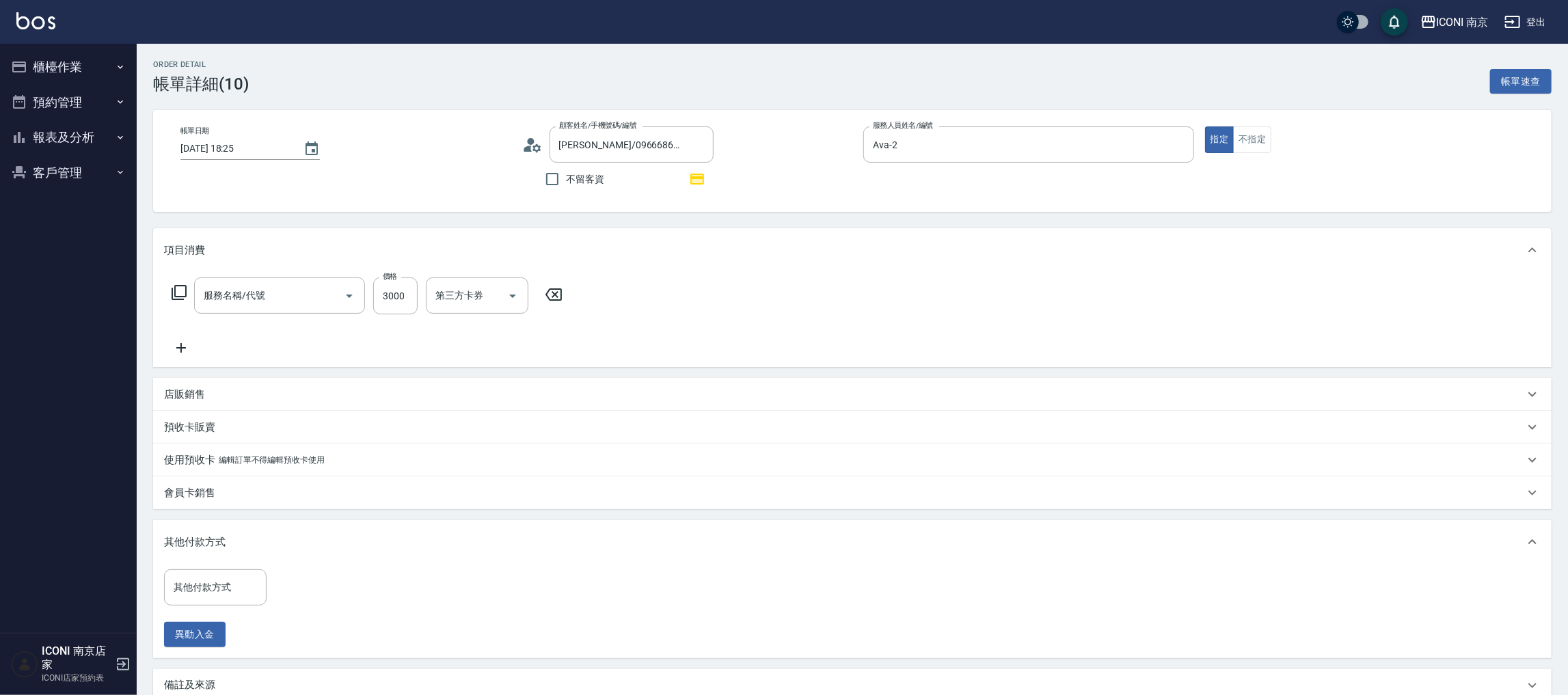
type input "[PERSON_NAME]/0966686920/Av1126"
type input "套餐型男燙3000(210)"
click at [67, 140] on button "報表及分析" at bounding box center [68, 137] width 126 height 36
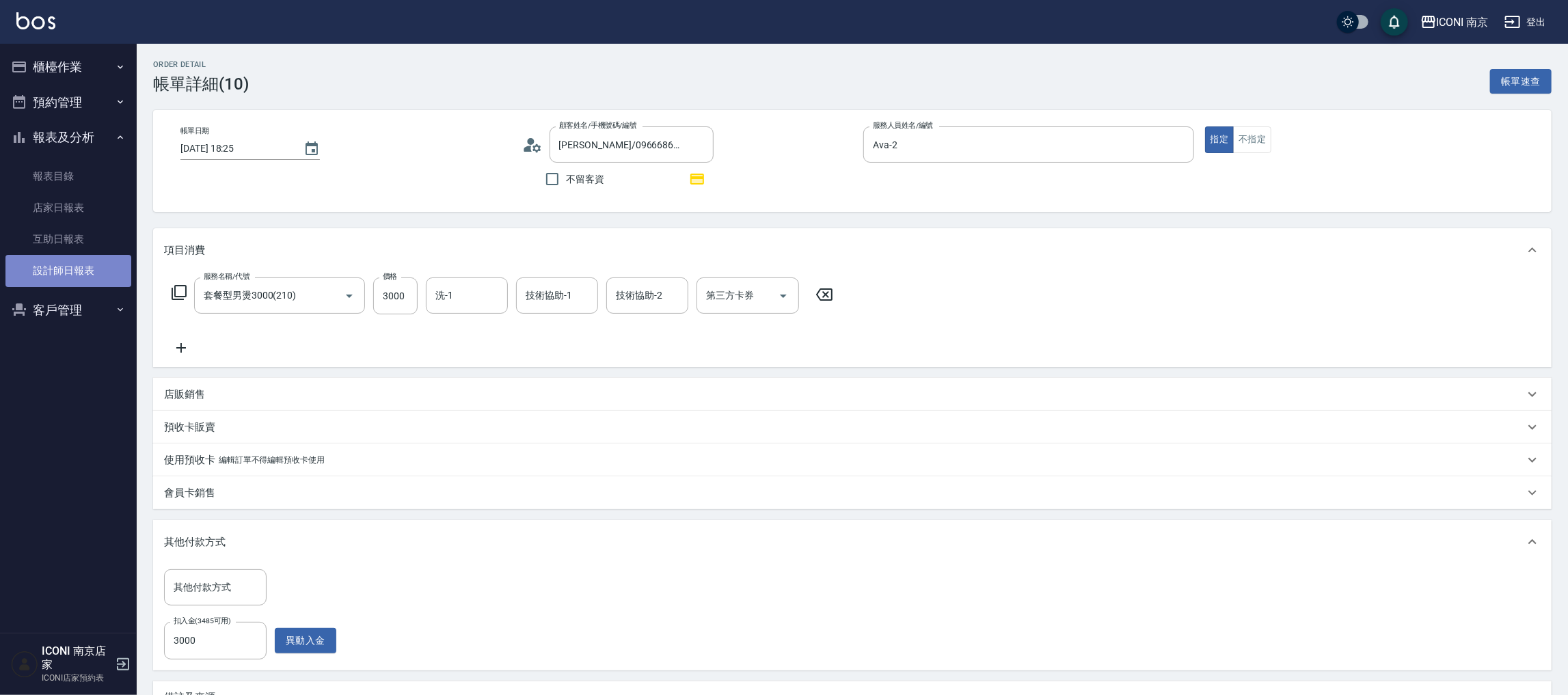
click at [59, 274] on link "設計師日報表" at bounding box center [68, 271] width 126 height 32
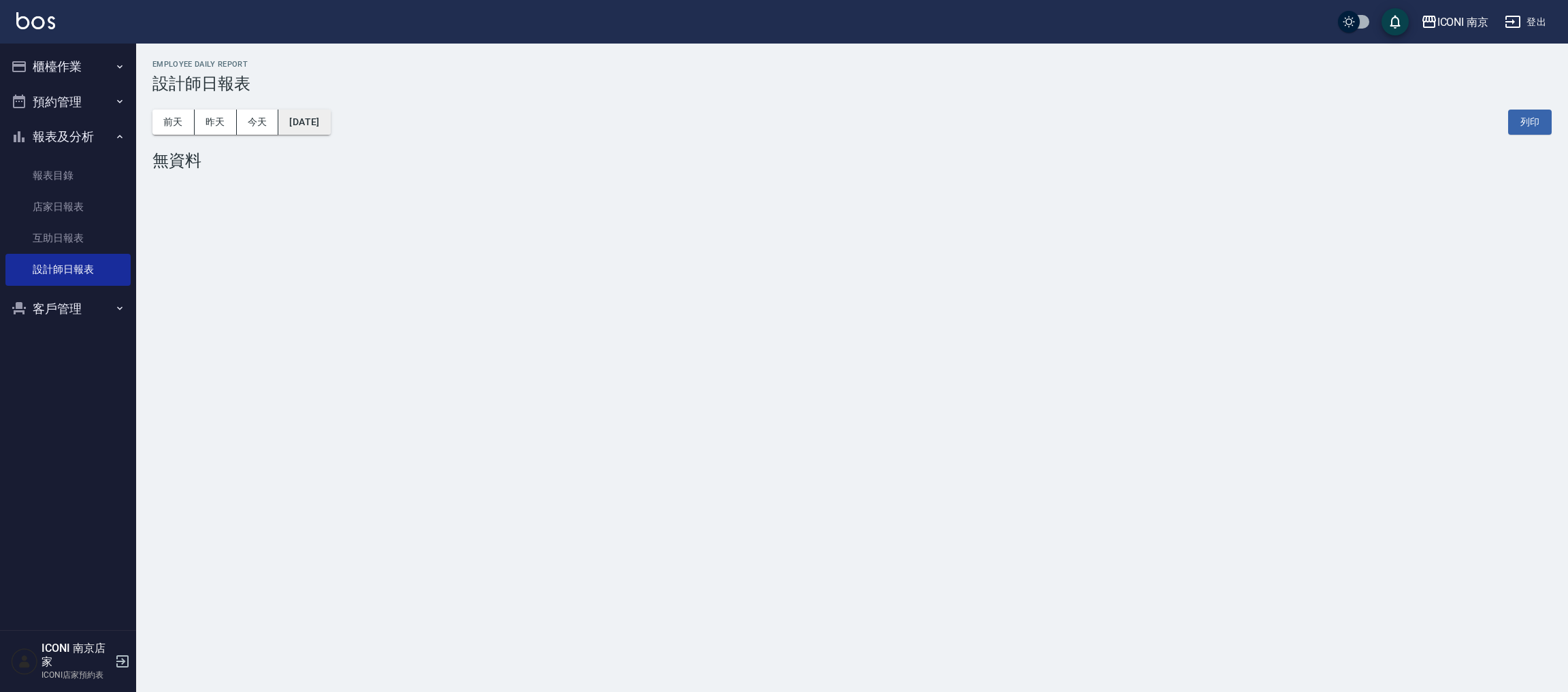
click at [303, 114] on button "[DATE]" at bounding box center [304, 122] width 52 height 25
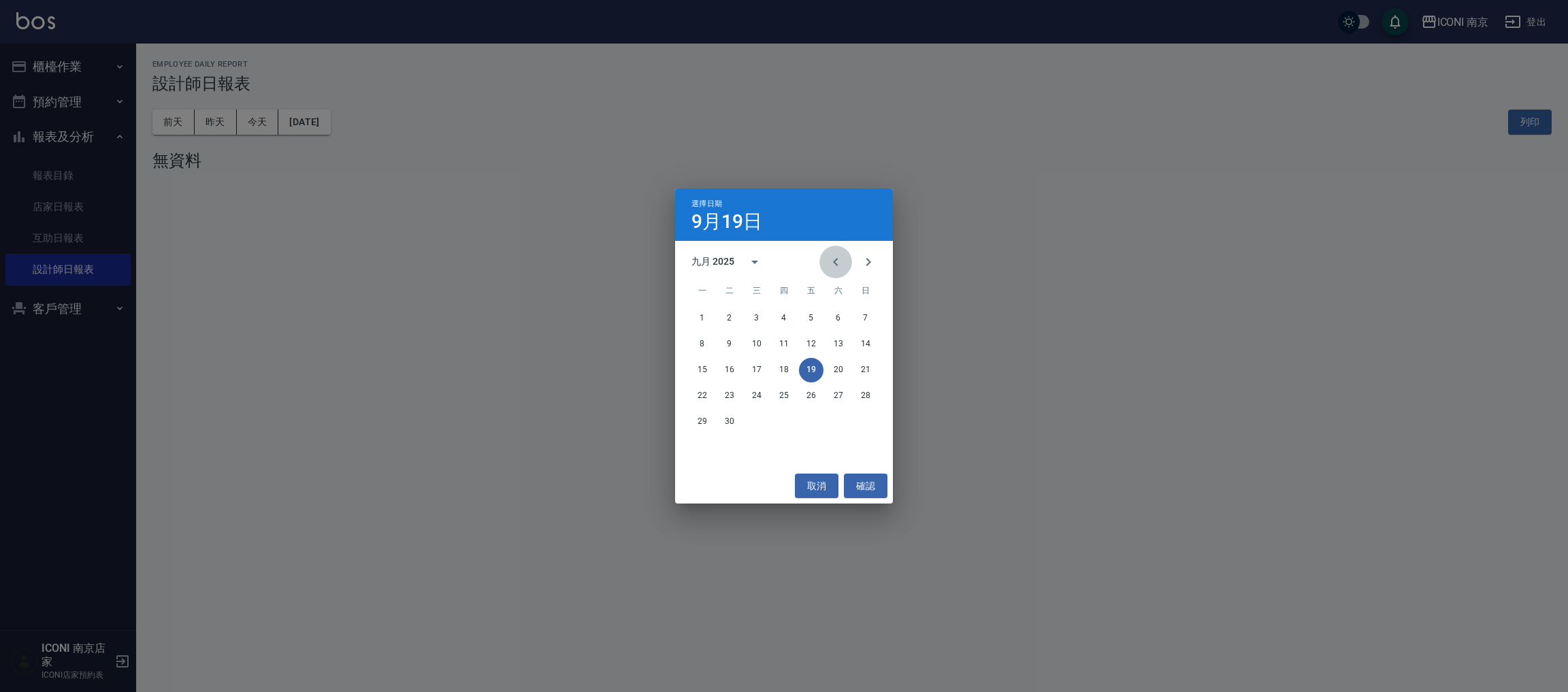
click at [828, 257] on icon "Previous month" at bounding box center [835, 262] width 16 height 16
click at [736, 253] on div "八月 2025" at bounding box center [731, 262] width 80 height 32
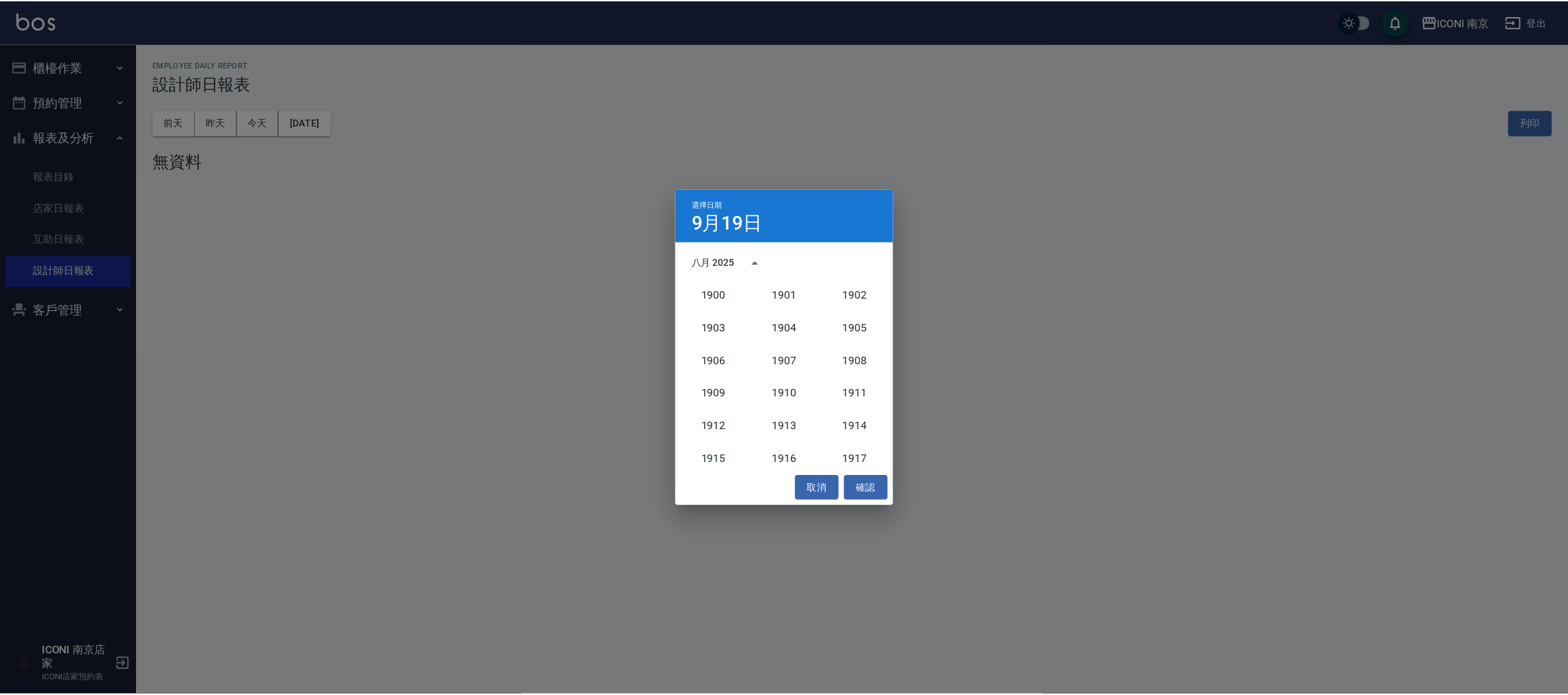
scroll to position [1266, 0]
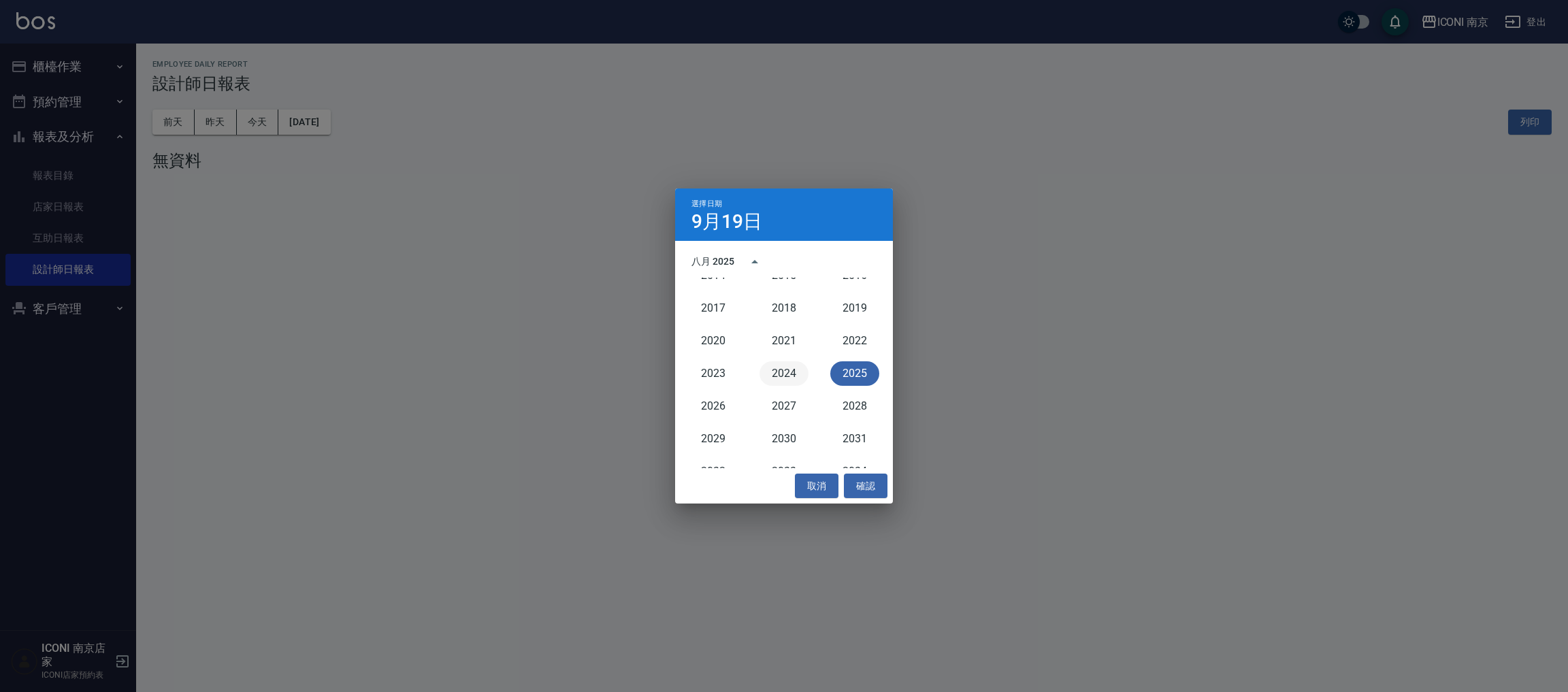
click at [778, 371] on button "2024" at bounding box center [784, 374] width 49 height 25
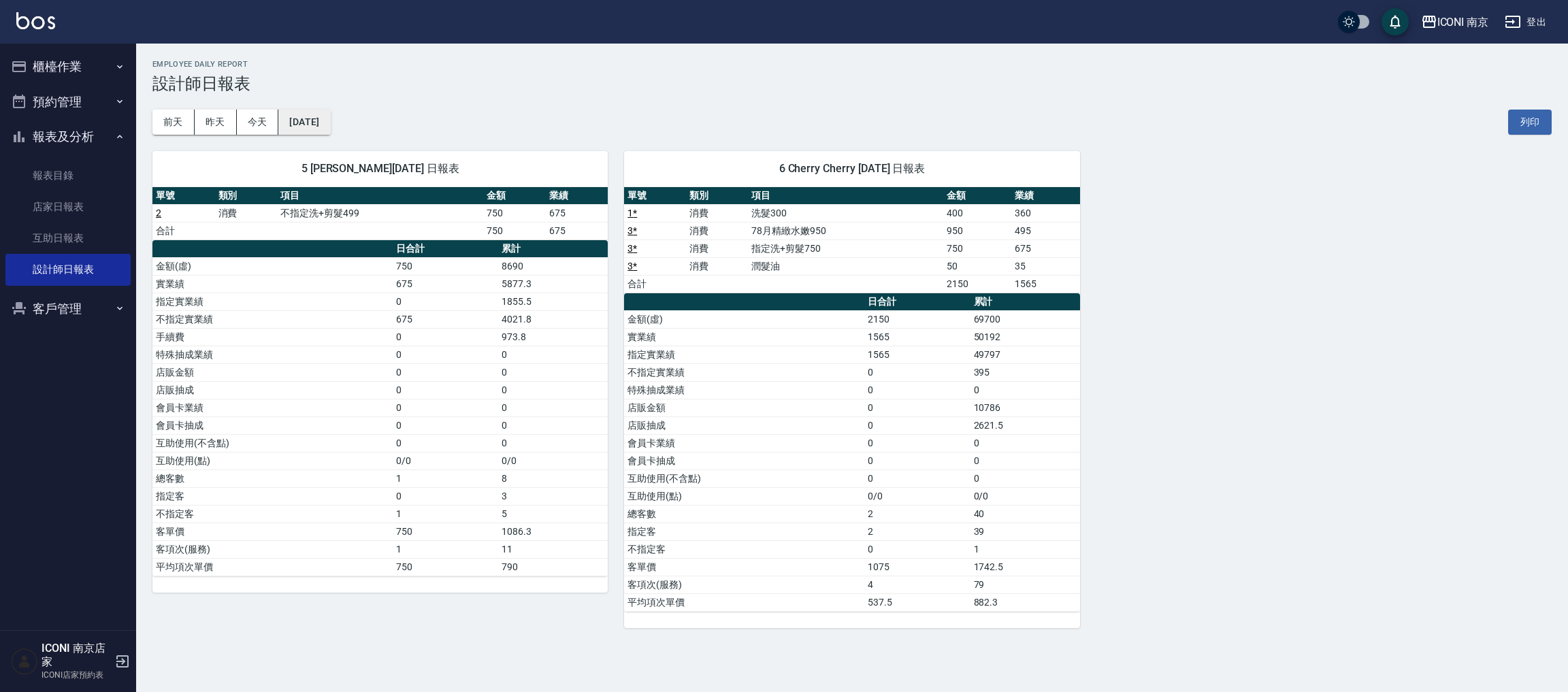
click at [330, 124] on button "[DATE]" at bounding box center [304, 122] width 52 height 25
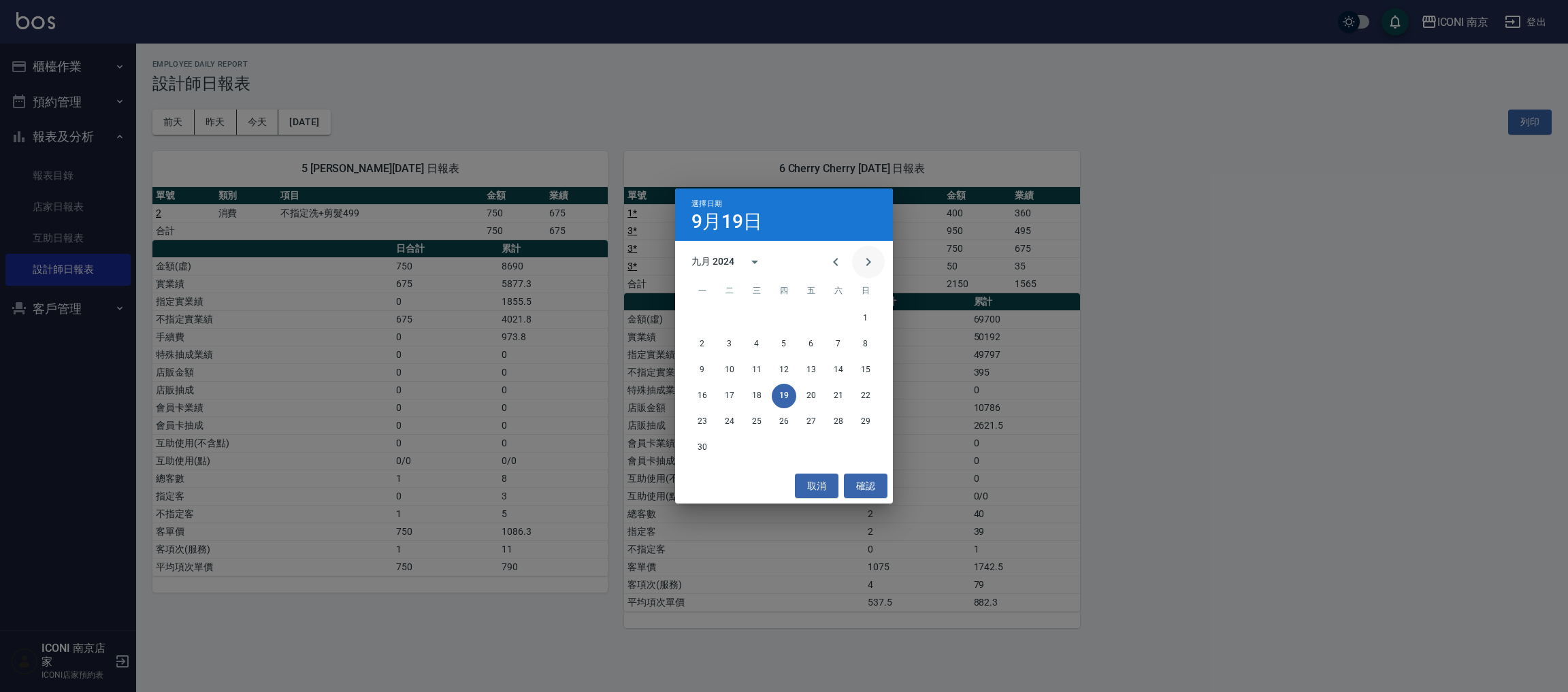
click at [861, 261] on icon "Next month" at bounding box center [868, 262] width 16 height 16
click at [834, 368] on button "19" at bounding box center [838, 371] width 25 height 25
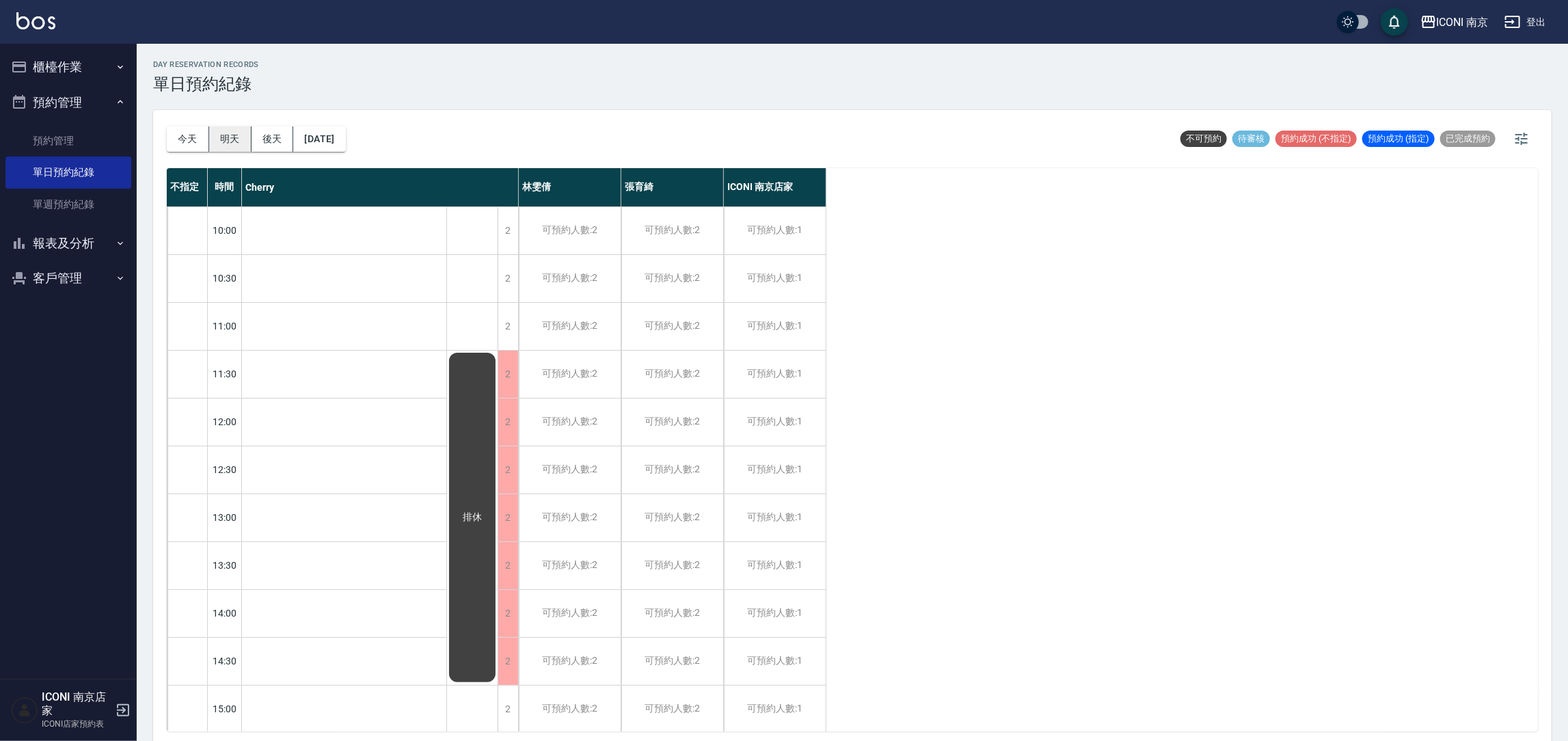
scroll to position [592, 0]
